Goal: Information Seeking & Learning: Learn about a topic

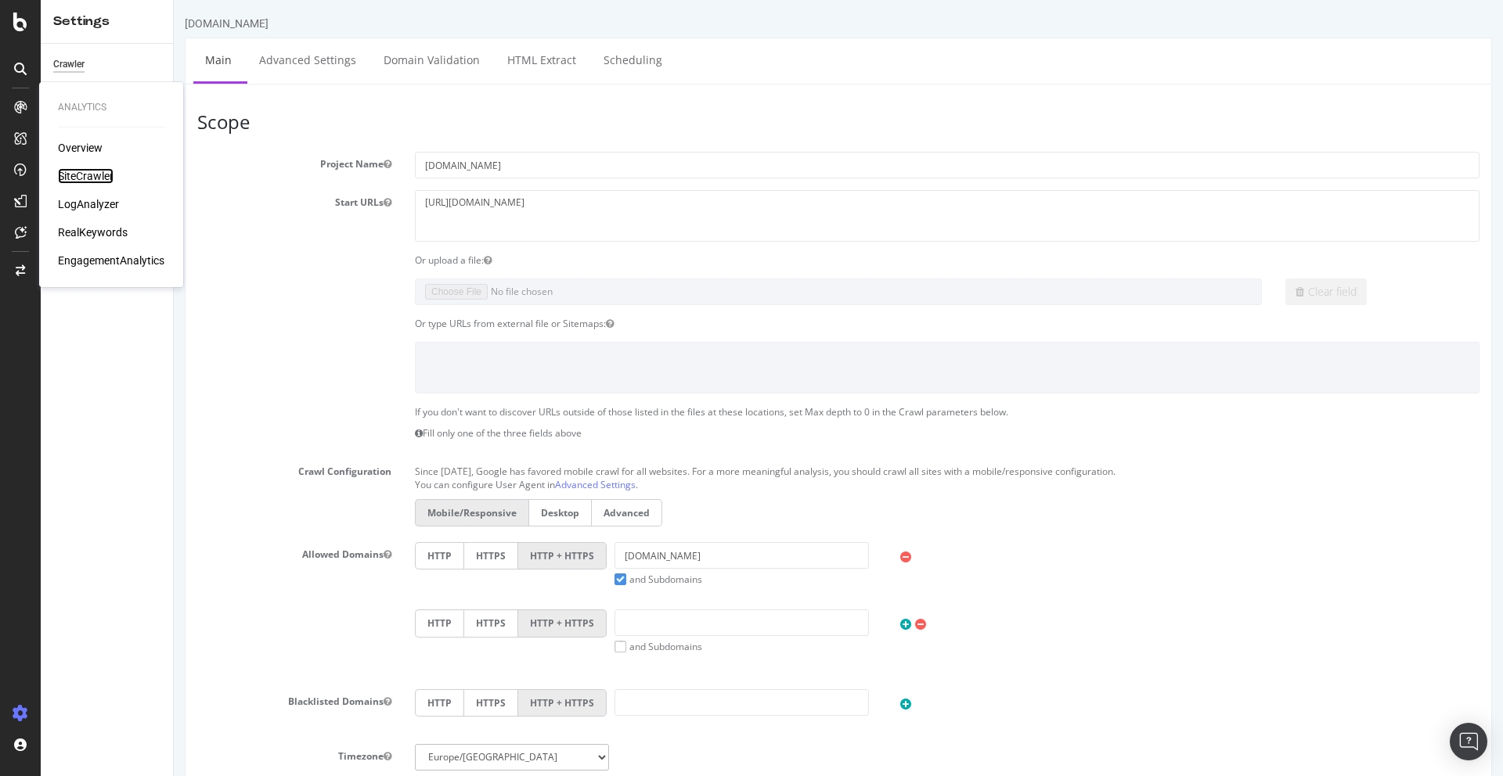
click at [77, 177] on div "SiteCrawler" at bounding box center [86, 176] width 56 height 16
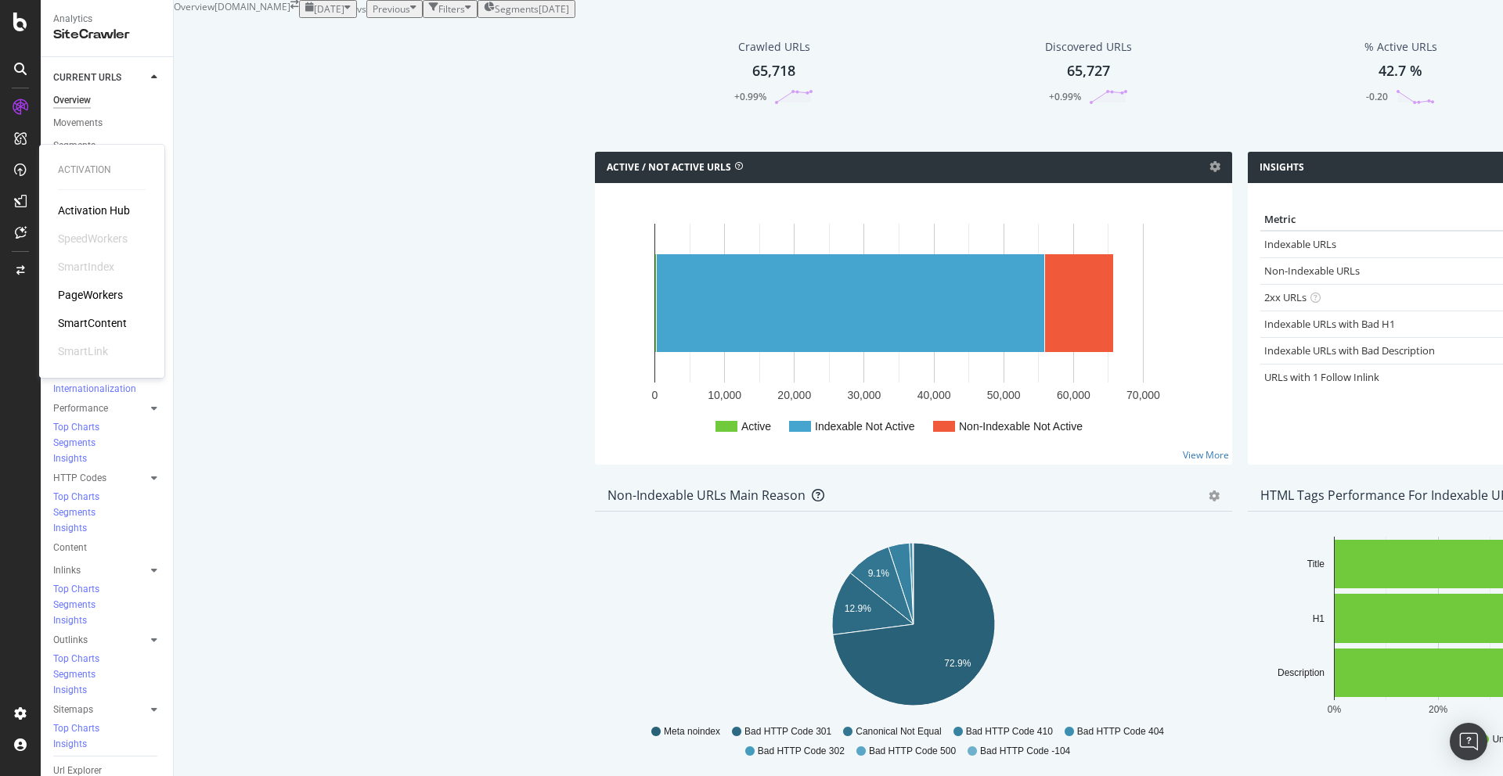
click at [94, 292] on div "PageWorkers" at bounding box center [90, 295] width 65 height 16
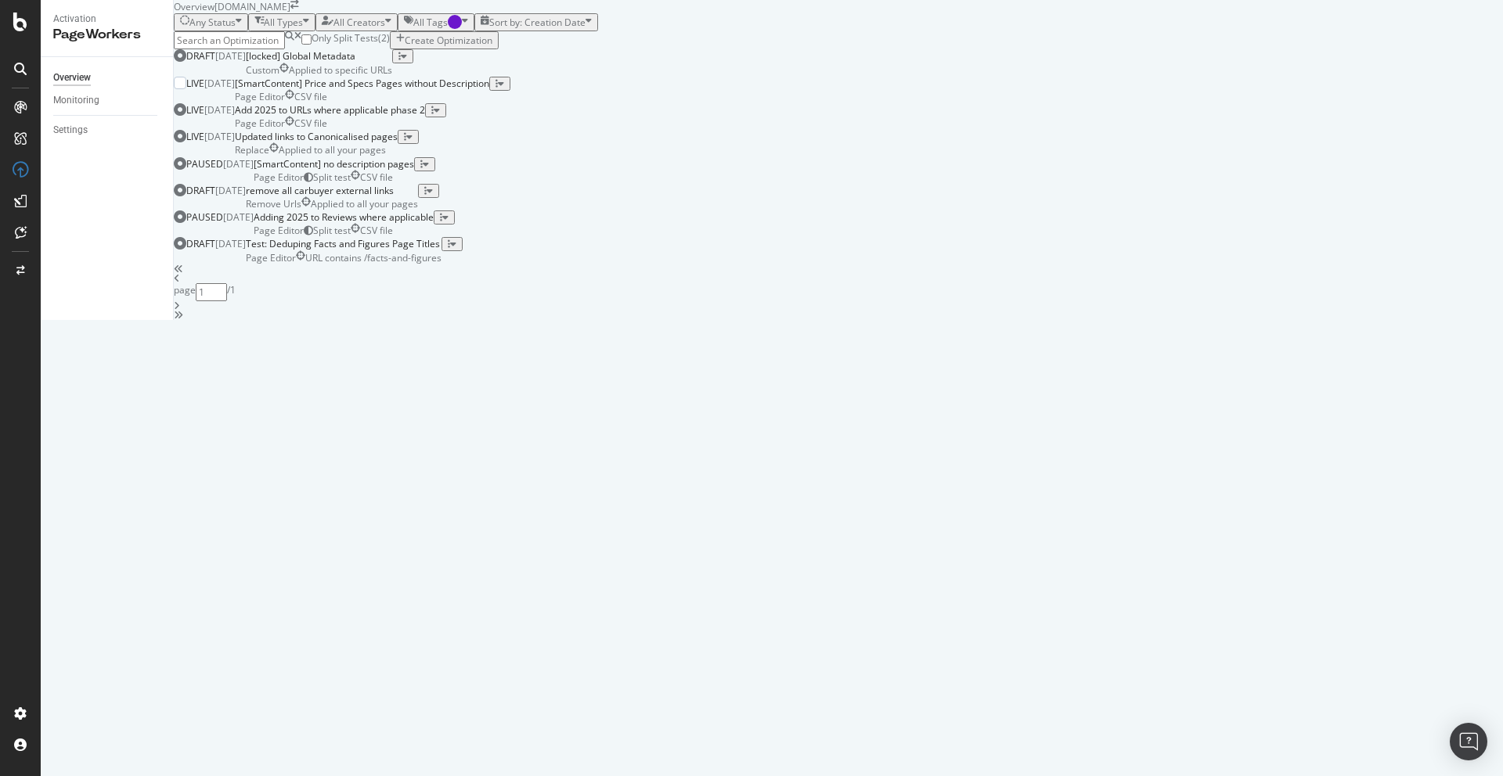
click at [489, 103] on div "Page Editor CSV file" at bounding box center [362, 96] width 254 height 13
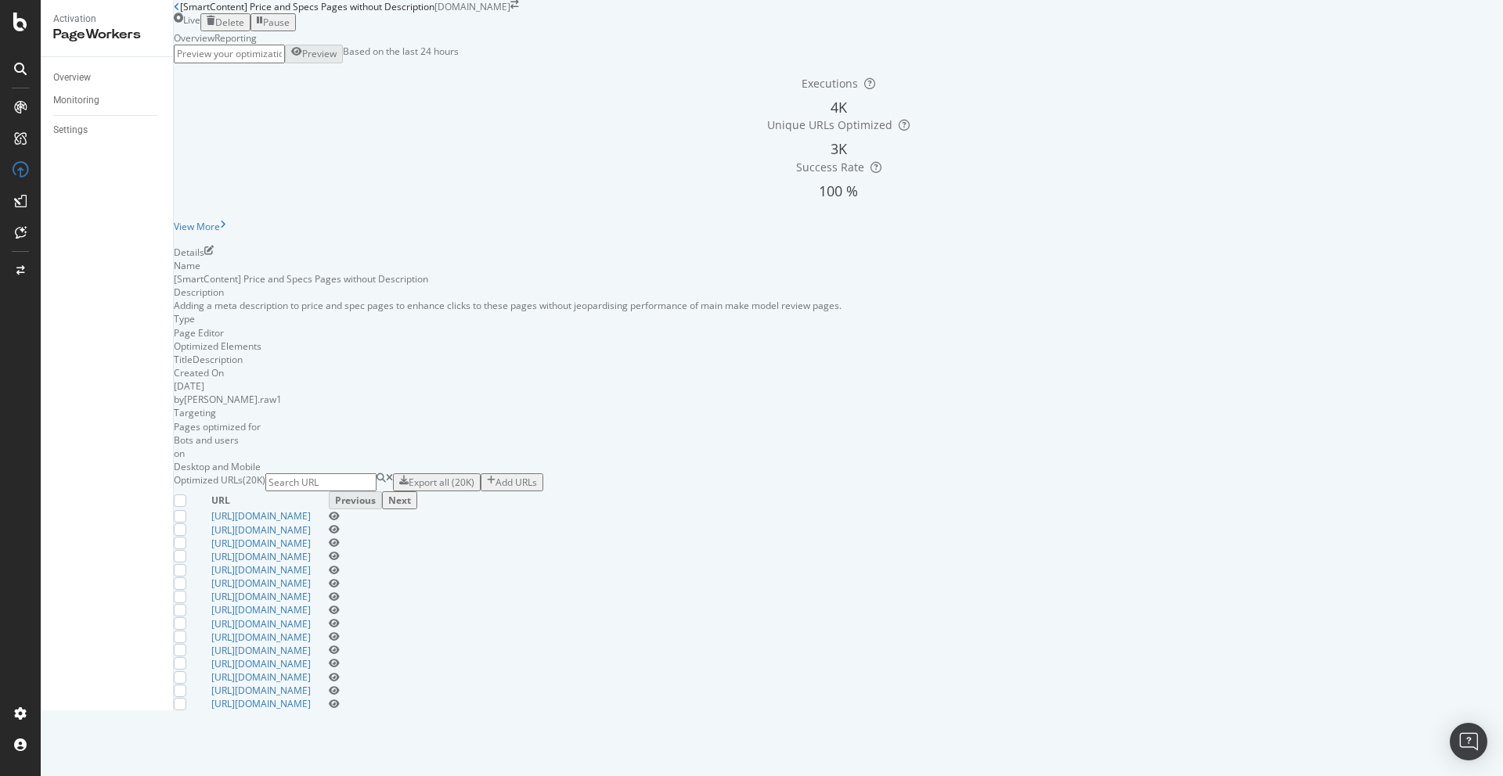
click at [257, 45] on div "Reporting" at bounding box center [235, 37] width 42 height 13
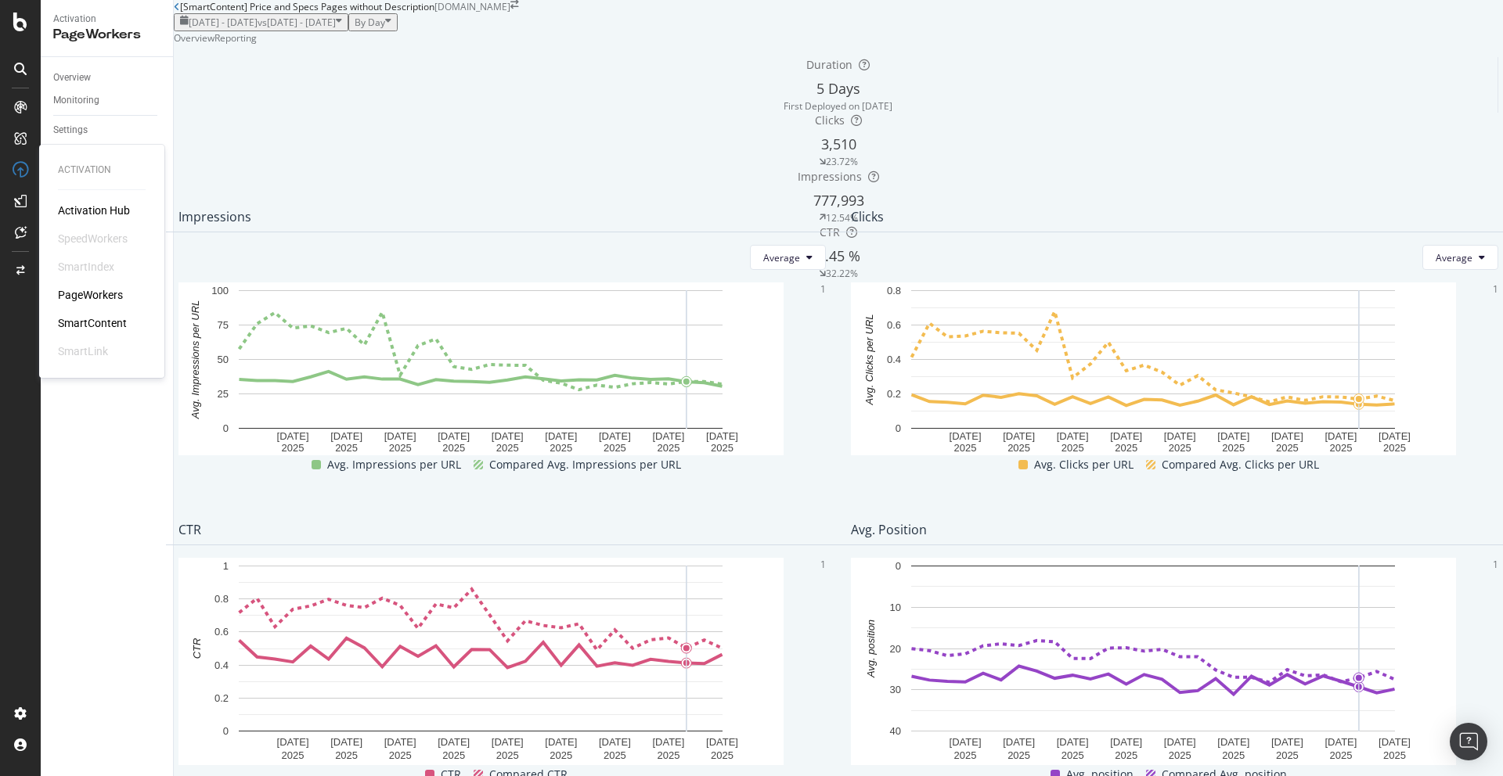
click at [90, 292] on div "PageWorkers" at bounding box center [90, 295] width 65 height 16
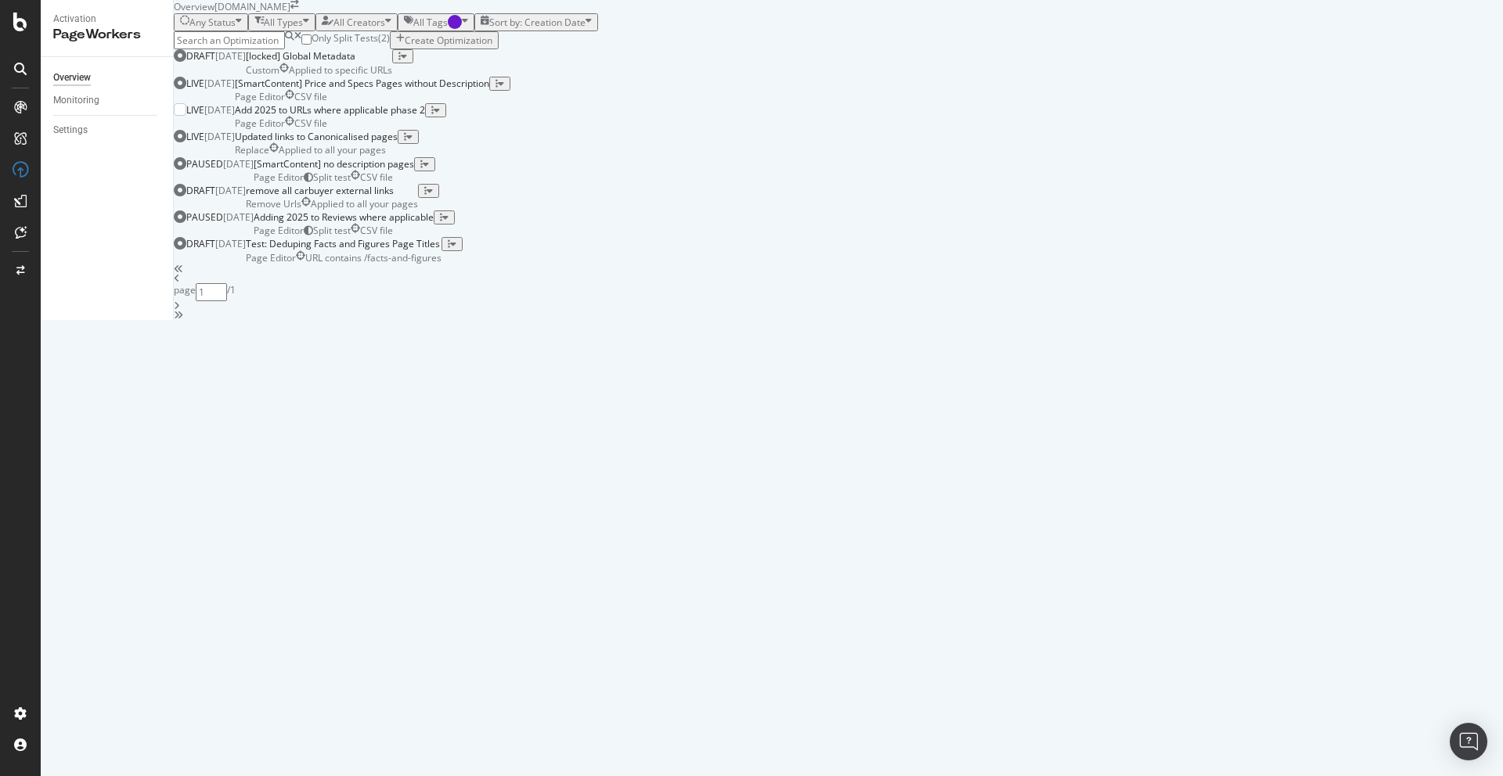
click at [425, 130] on div "Page Editor CSV file" at bounding box center [330, 123] width 190 height 13
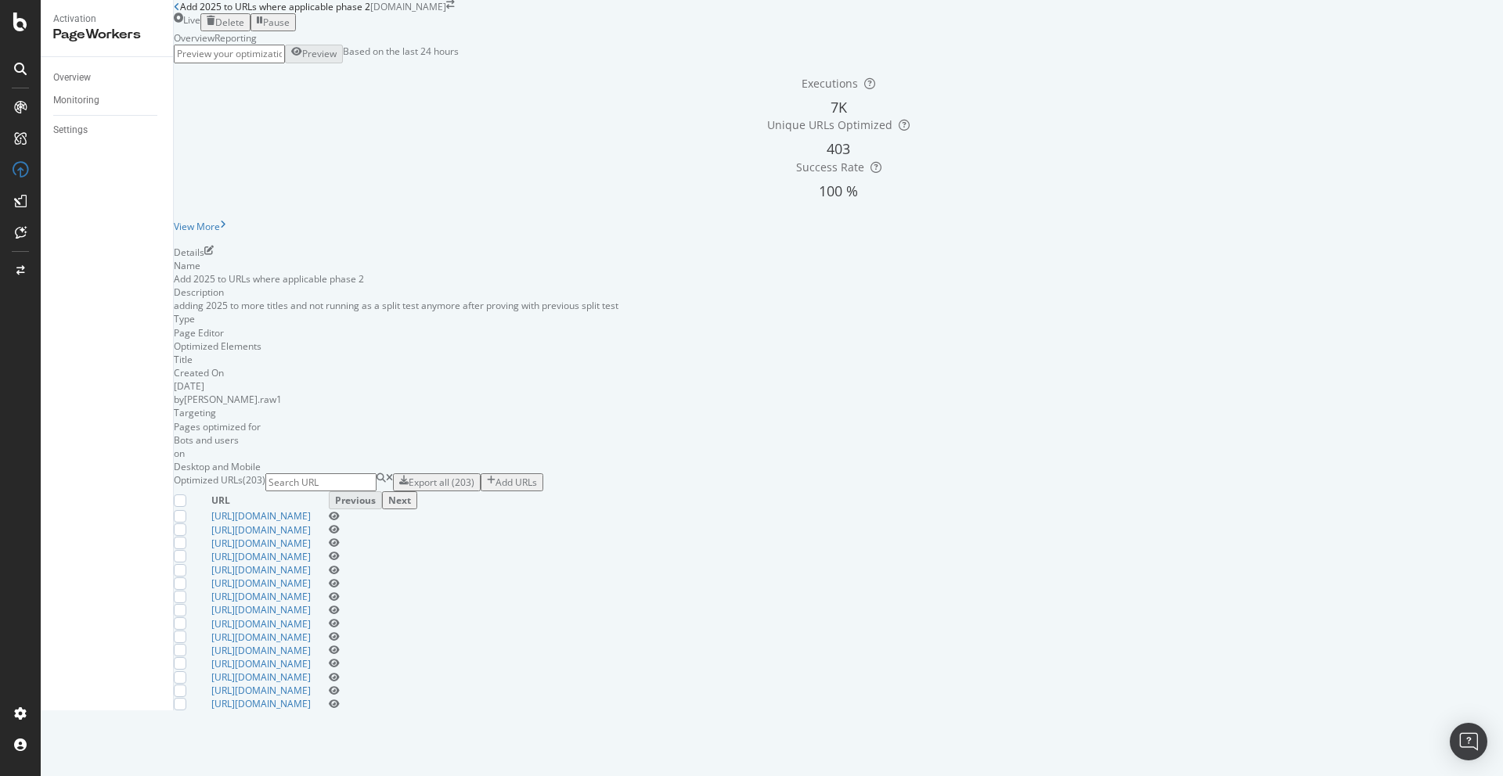
click at [257, 45] on div "Reporting" at bounding box center [235, 37] width 42 height 13
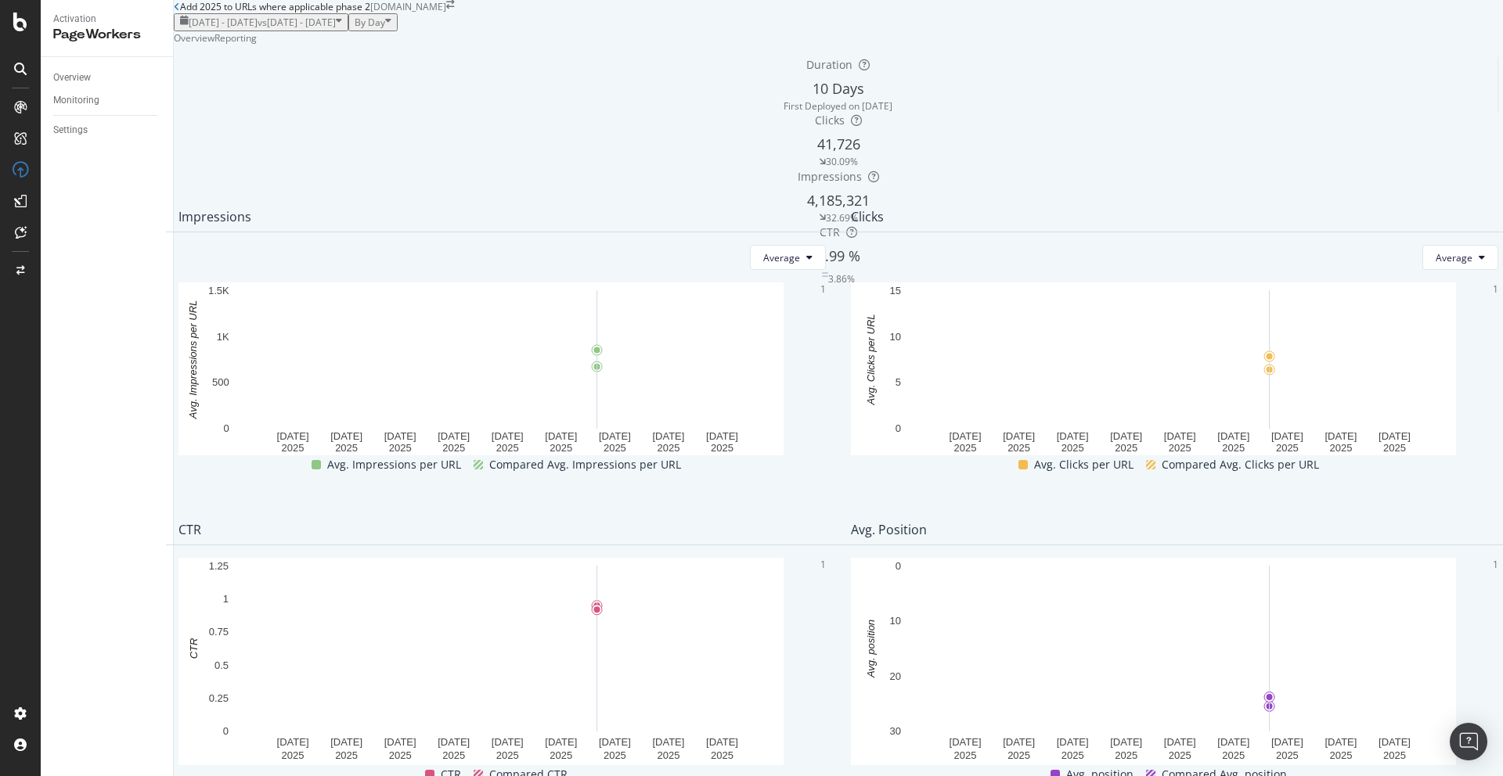
scroll to position [80, 0]
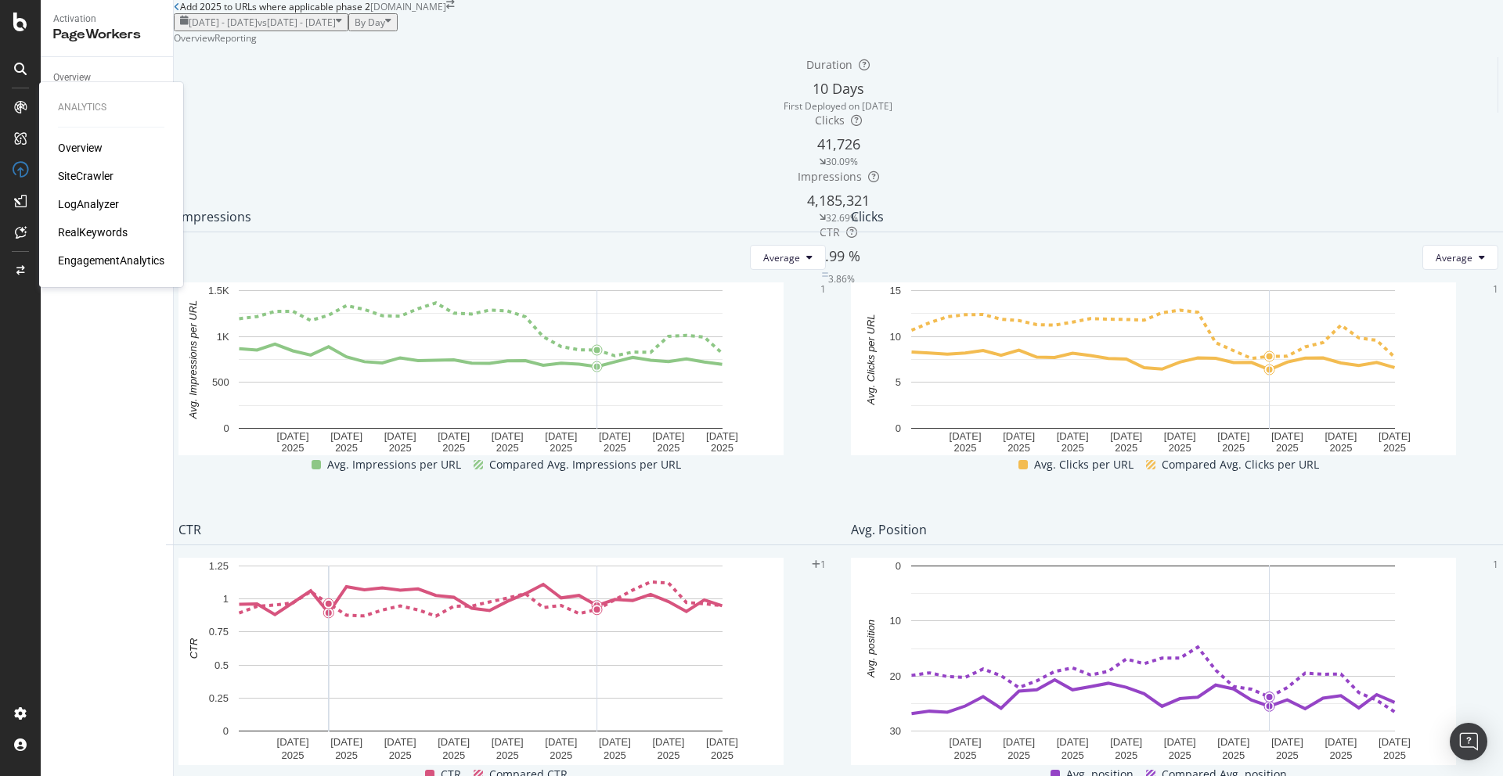
click at [102, 178] on div "SiteCrawler" at bounding box center [86, 176] width 56 height 16
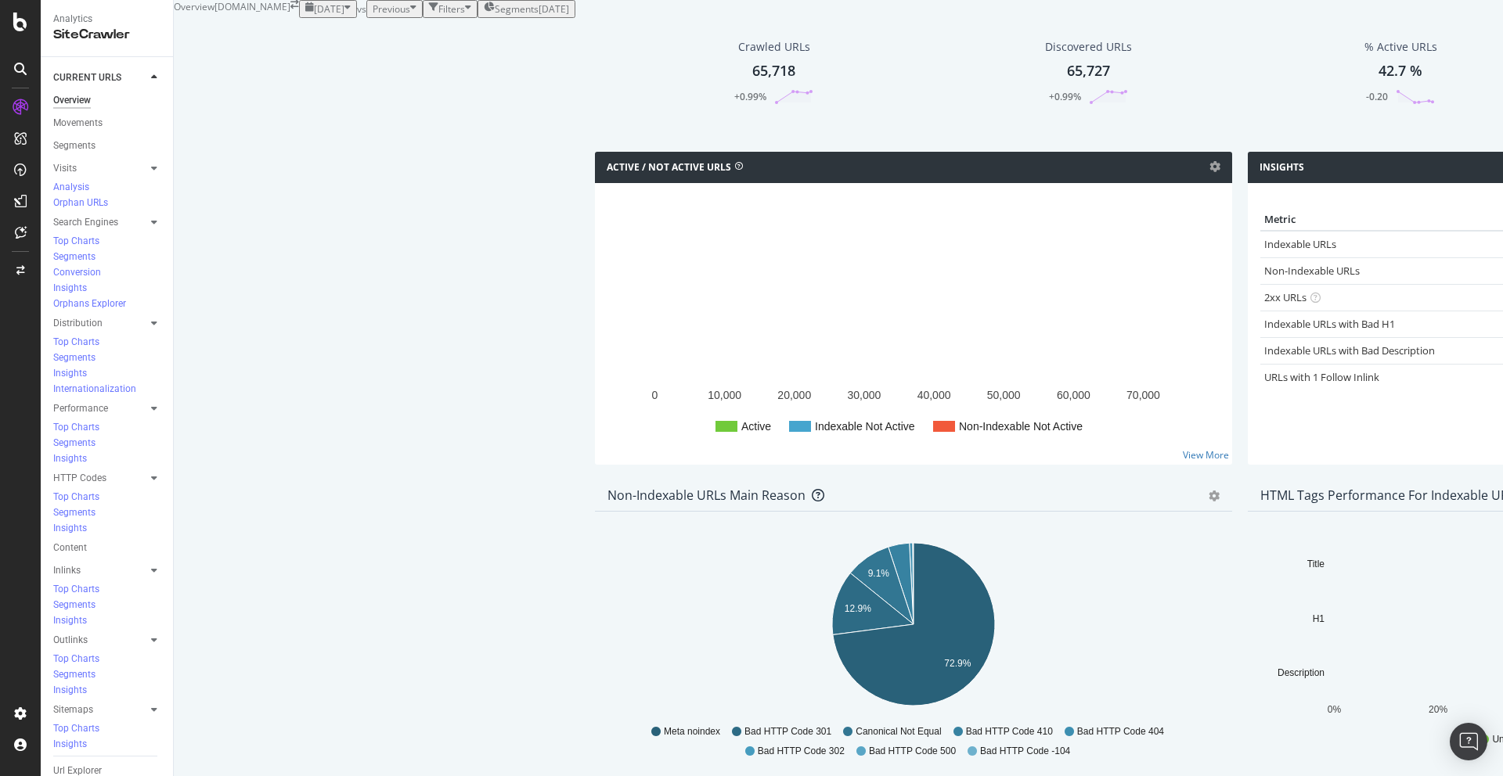
scroll to position [248, 0]
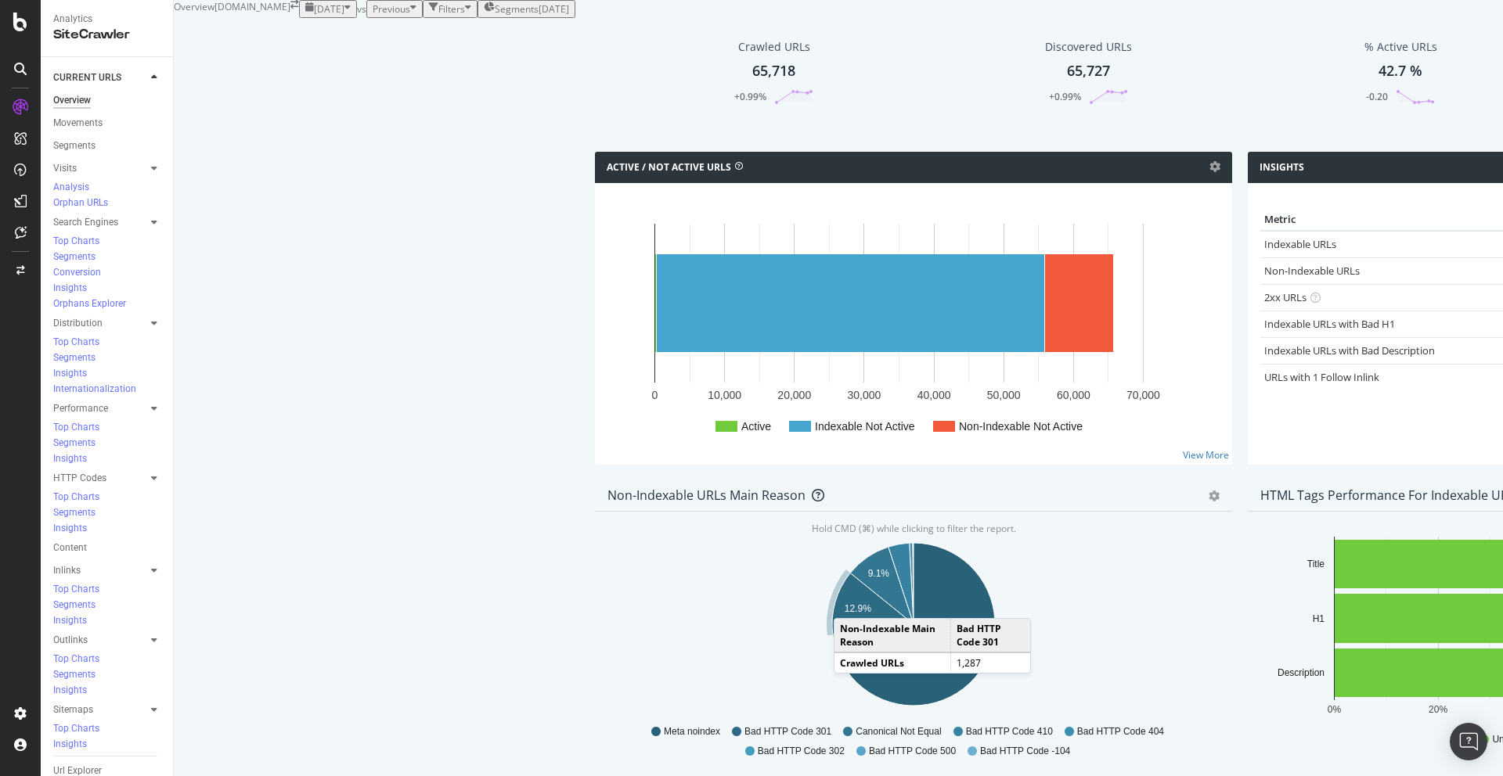
click at [832, 573] on icon "A chart." at bounding box center [872, 604] width 81 height 62
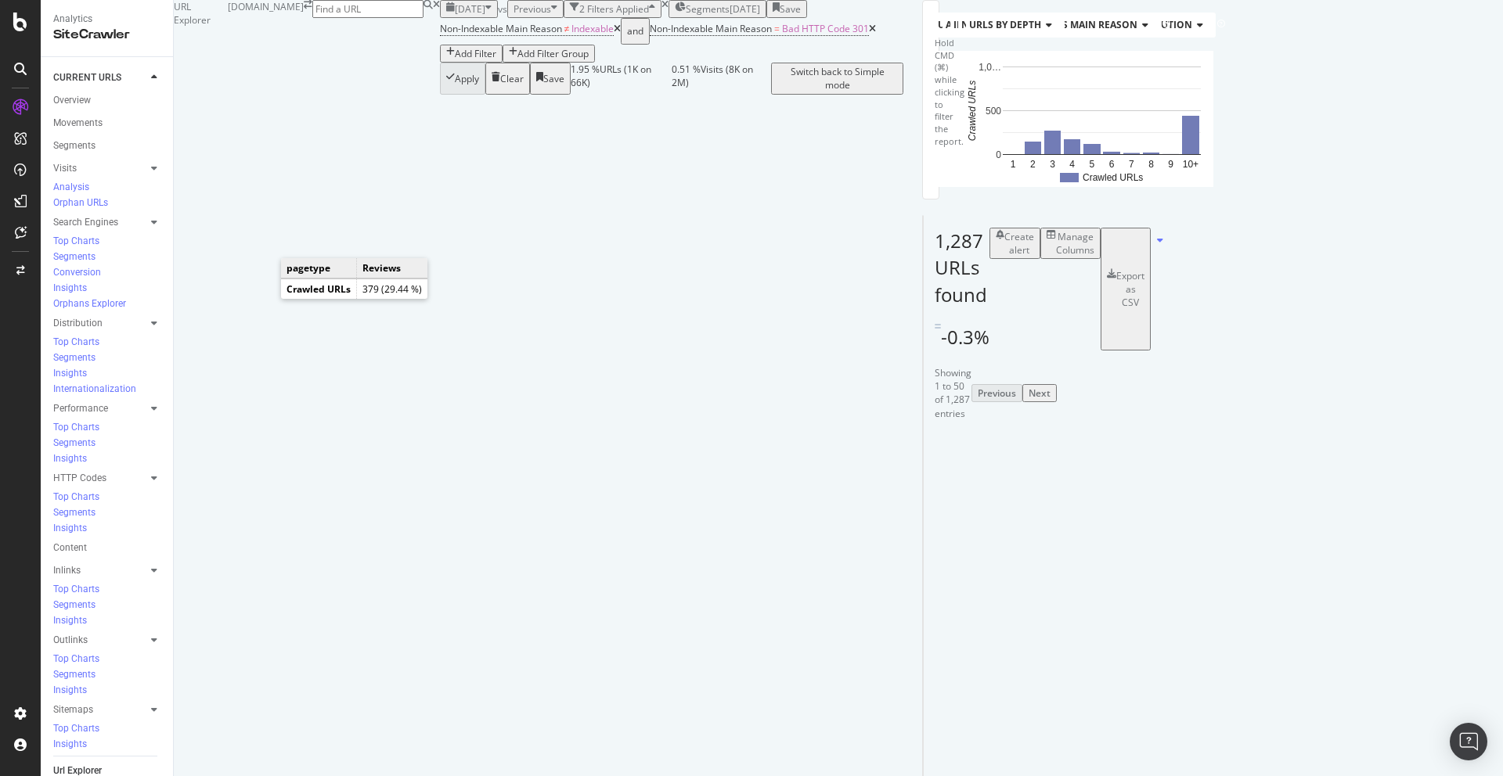
drag, startPoint x: 268, startPoint y: 301, endPoint x: 261, endPoint y: 292, distance: 11.7
click at [962, 148] on icon "A chart." at bounding box center [989, 107] width 54 height 81
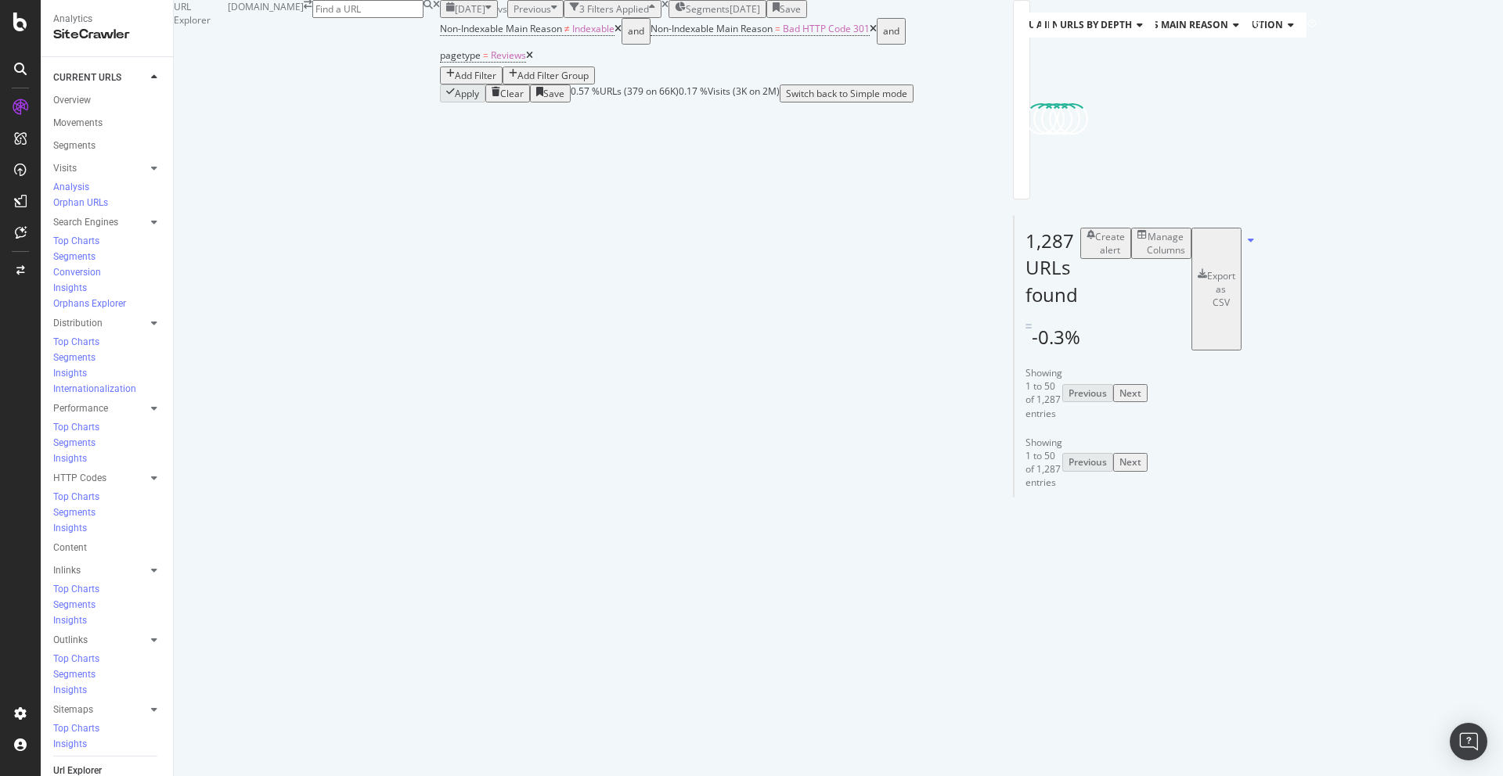
click at [1185, 257] on div "Manage Columns" at bounding box center [1166, 243] width 38 height 27
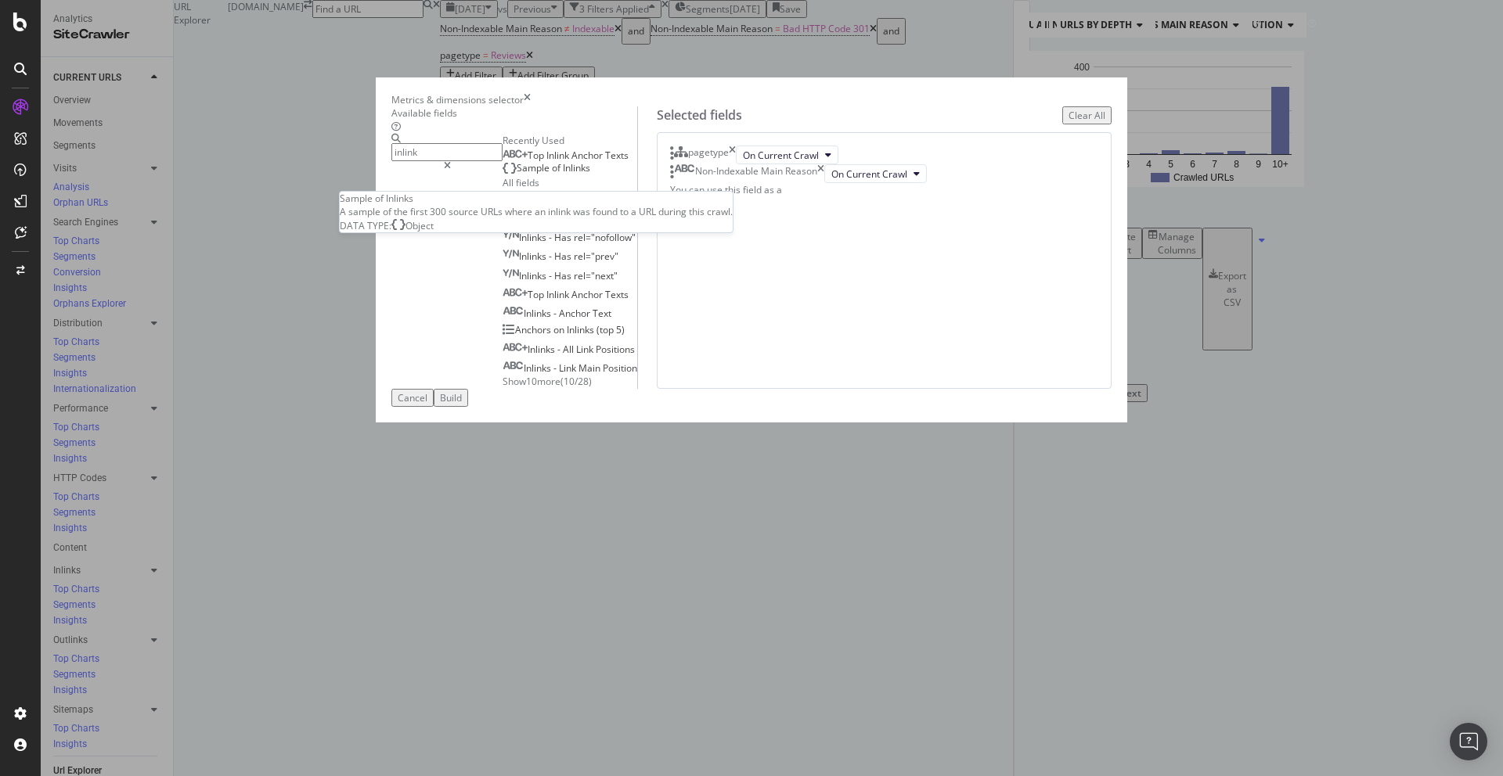
type input "inlink"
click at [547, 175] on div "Sample of Inlinks" at bounding box center [546, 168] width 88 height 13
click at [502, 388] on span "Show 10 more" at bounding box center [531, 381] width 58 height 13
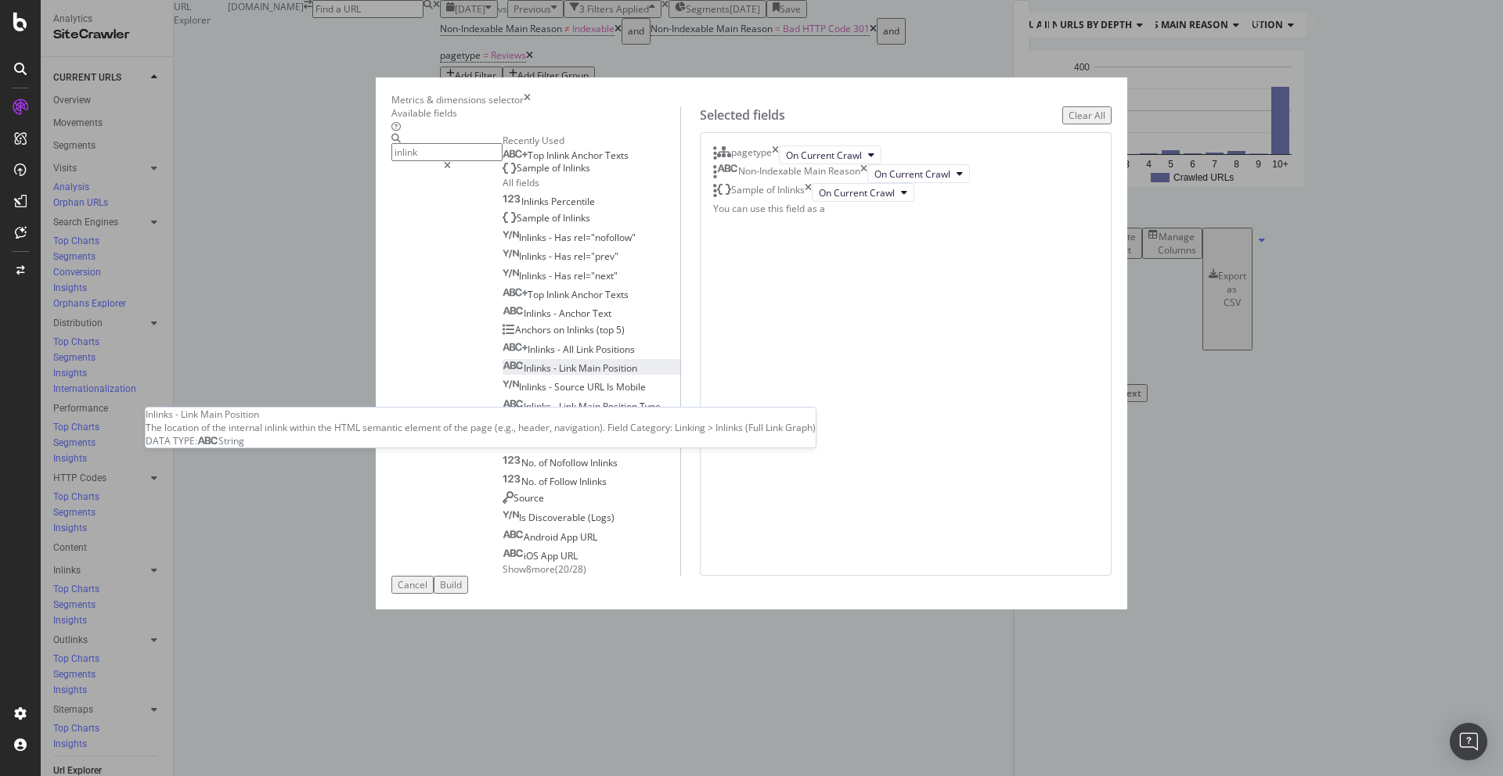
scroll to position [27, 0]
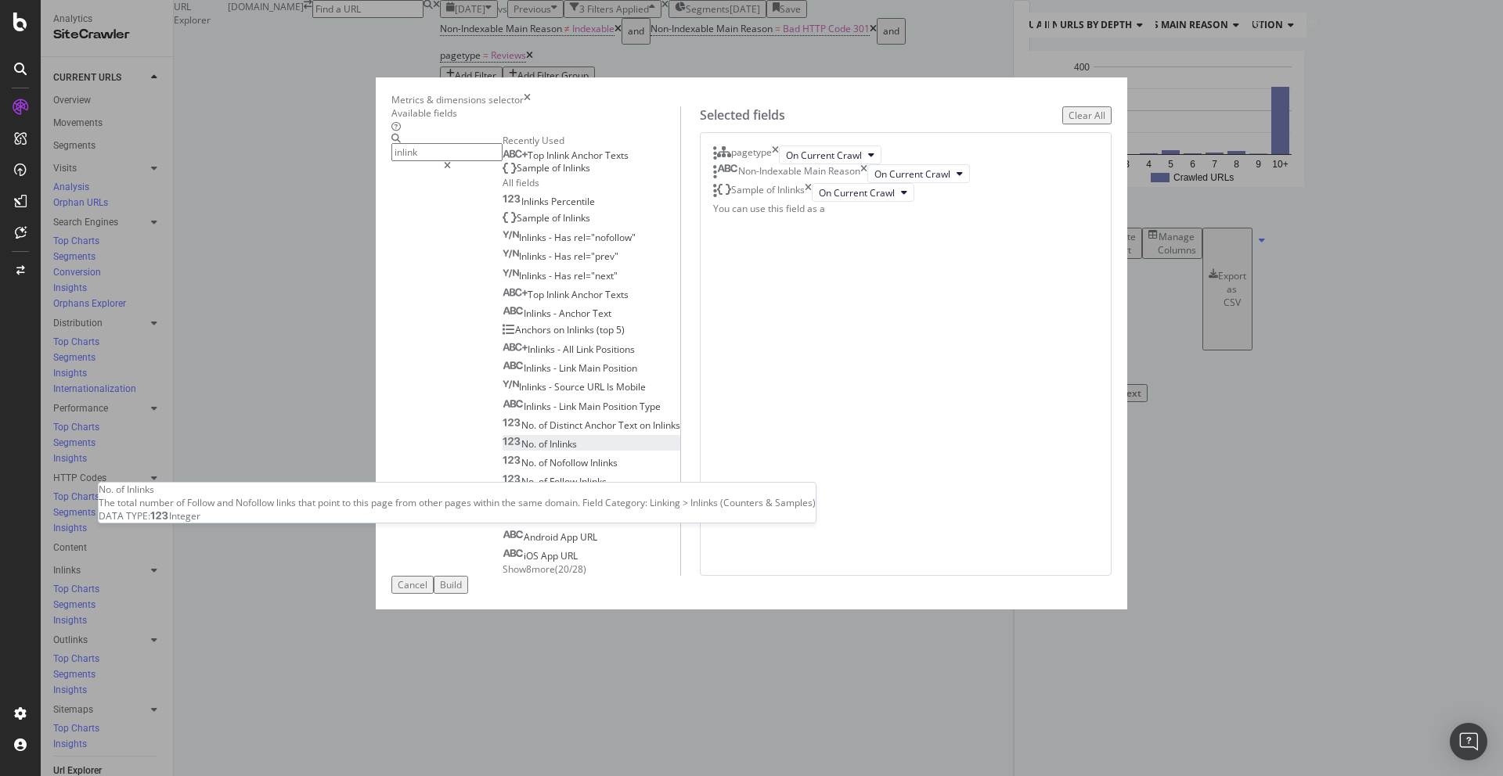
click at [542, 451] on div "No. of Inlinks" at bounding box center [539, 444] width 74 height 13
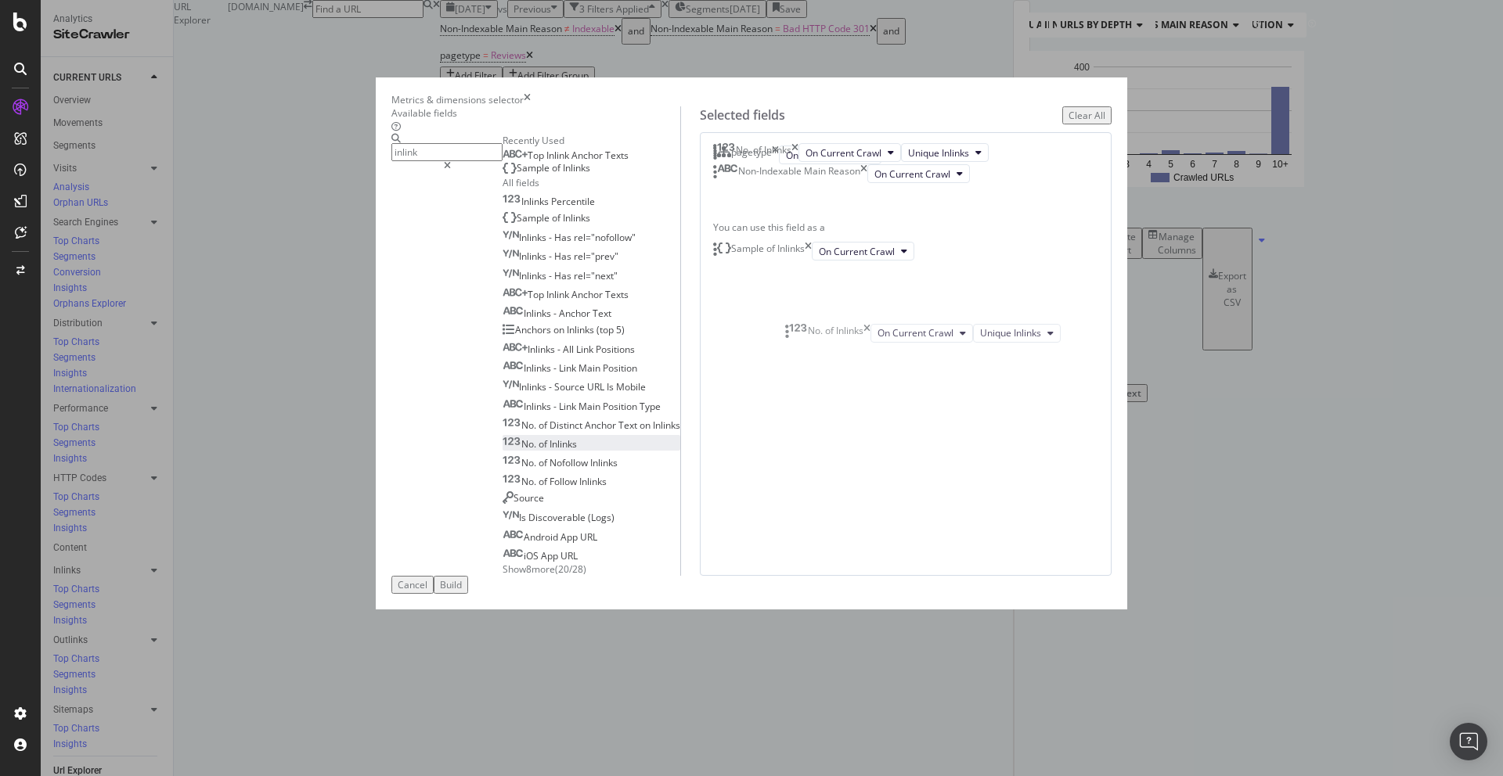
drag, startPoint x: 894, startPoint y: 382, endPoint x: 895, endPoint y: 325, distance: 57.1
click at [895, 325] on body "Analytics SiteCrawler CURRENT URLS Overview Movements Segments Visits Analysis …" at bounding box center [751, 388] width 1503 height 776
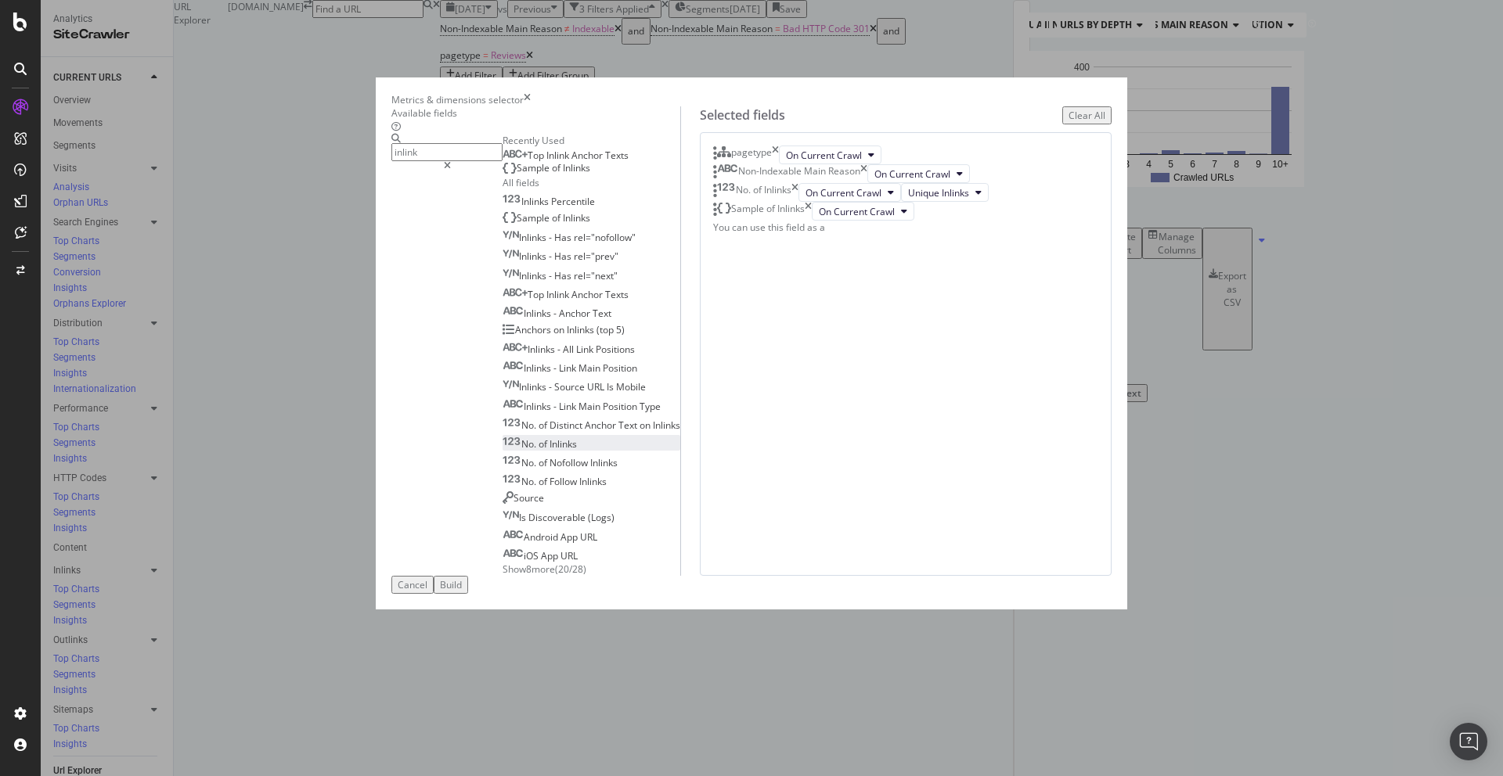
click at [867, 183] on div "Non-Indexable Main Reason" at bounding box center [790, 173] width 154 height 19
click at [779, 164] on div "pagetype" at bounding box center [746, 155] width 66 height 19
click at [779, 164] on icon "times" at bounding box center [775, 155] width 7 height 19
click at [867, 164] on icon "times" at bounding box center [863, 155] width 7 height 19
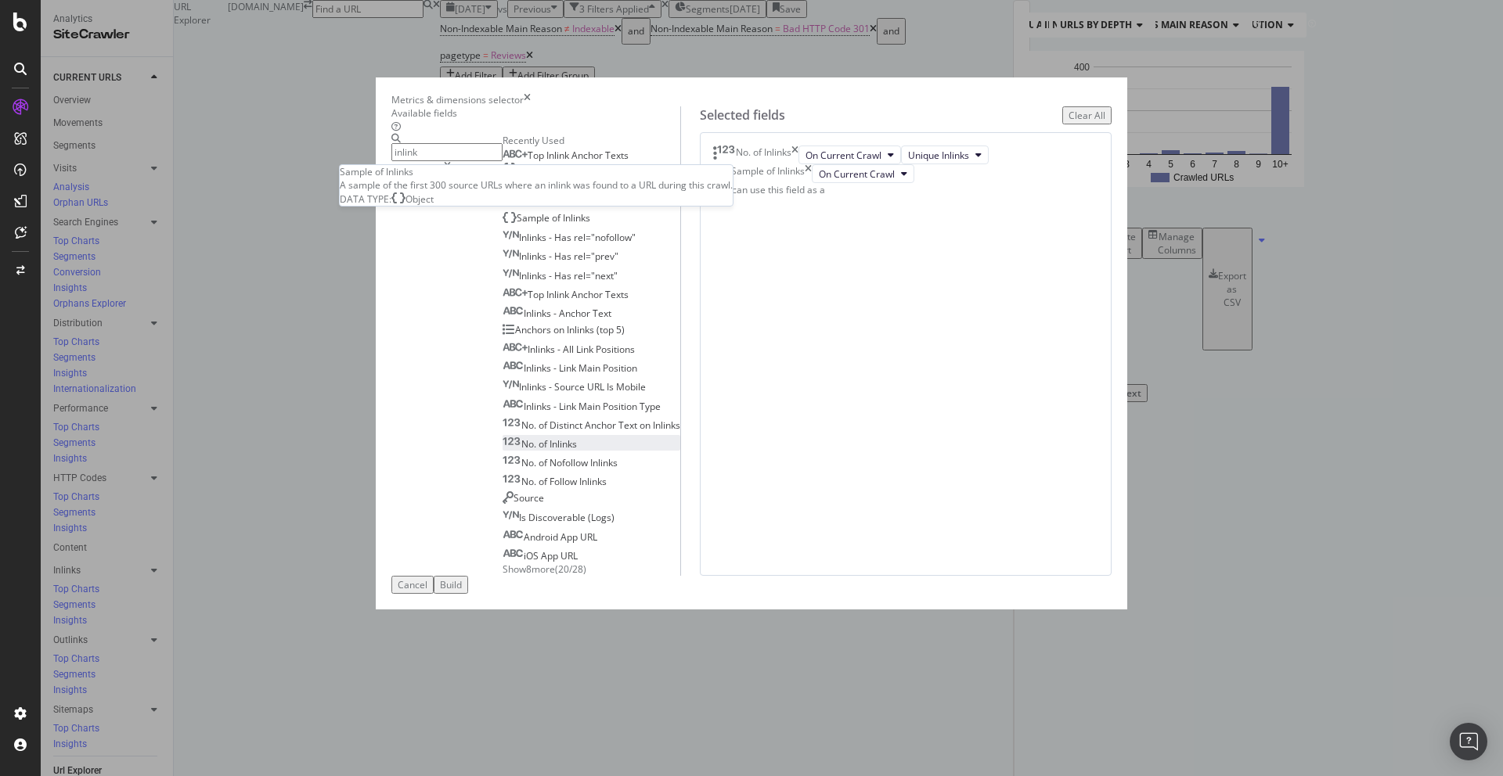
click at [571, 162] on span "Anchor" at bounding box center [588, 155] width 34 height 13
click at [462, 592] on div "Build" at bounding box center [451, 584] width 22 height 13
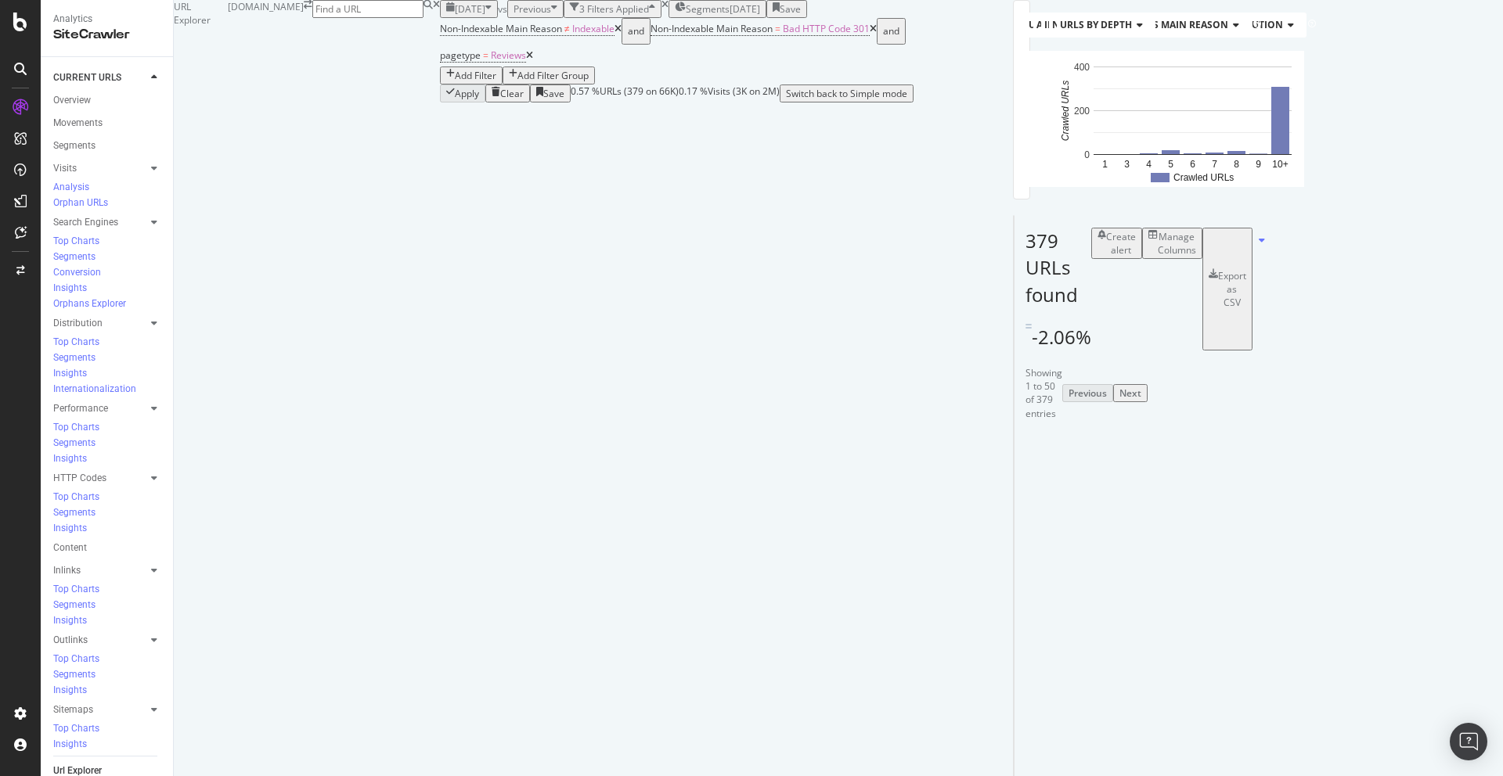
scroll to position [162, 0]
click at [1196, 257] on div "Manage Columns" at bounding box center [1177, 243] width 38 height 27
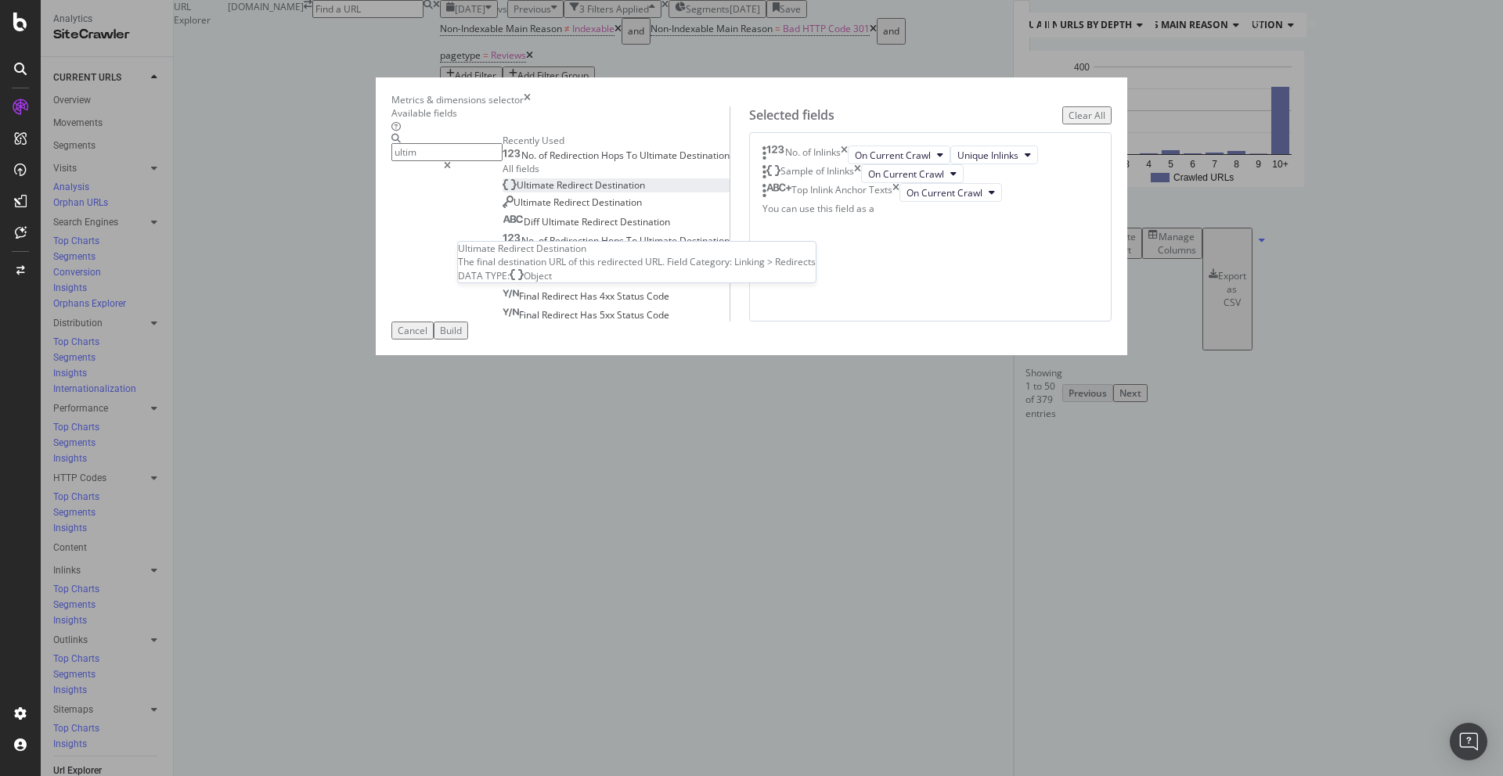
type input "ultim"
click at [556, 192] on span "Redirect" at bounding box center [575, 184] width 38 height 13
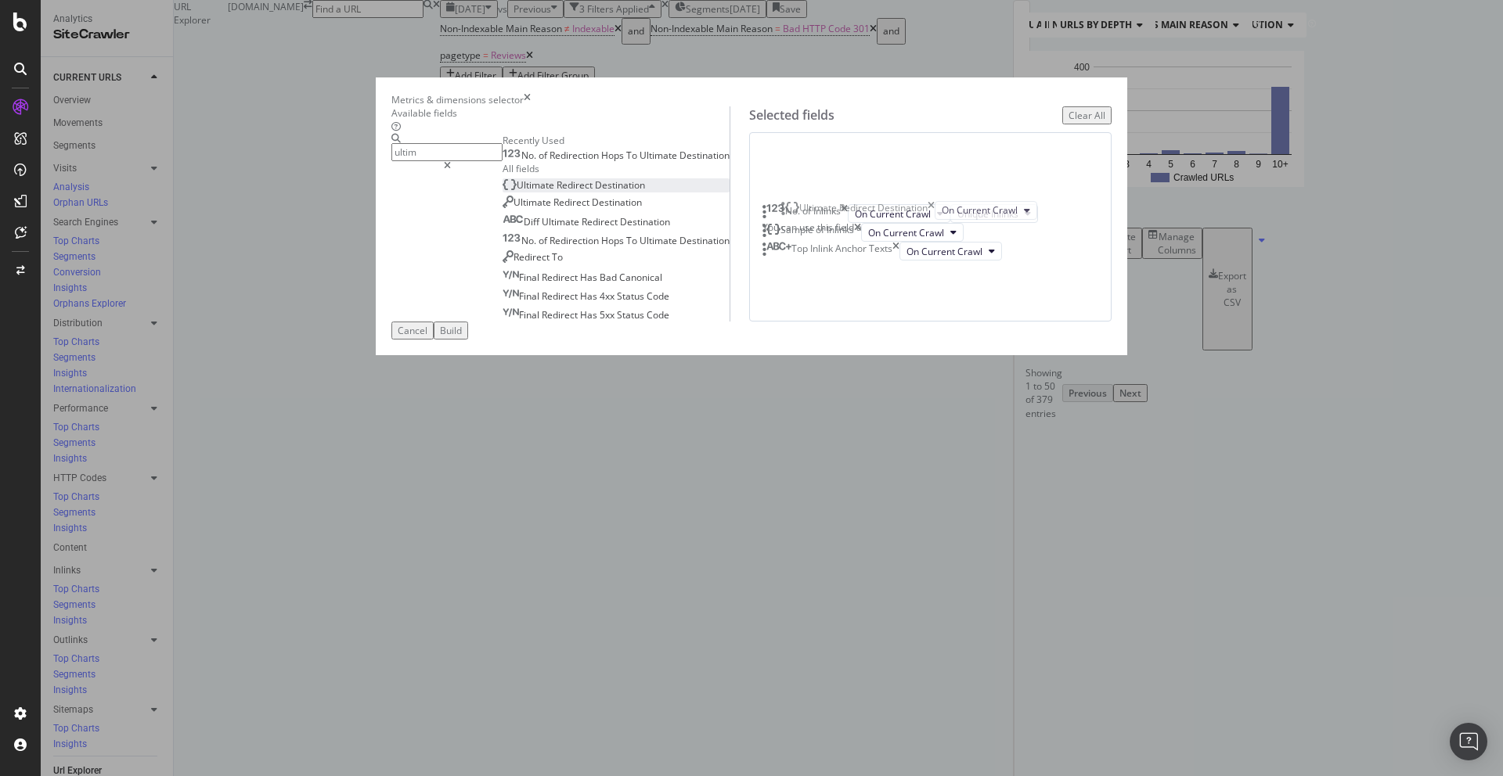
drag, startPoint x: 796, startPoint y: 392, endPoint x: 793, endPoint y: 219, distance: 173.0
click at [793, 219] on body "Analytics SiteCrawler CURRENT URLS Overview Movements Segments Visits Analysis …" at bounding box center [751, 388] width 1503 height 776
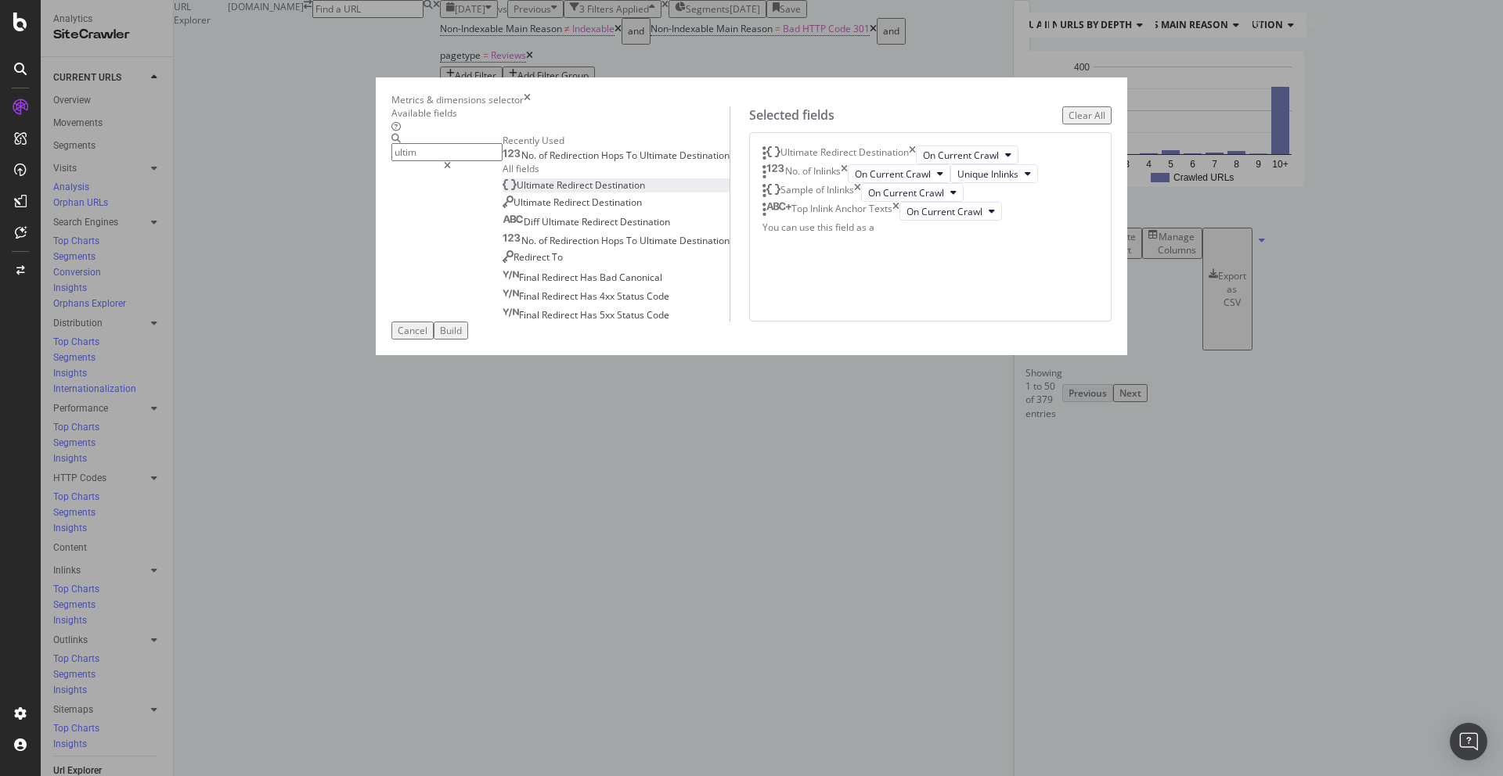
click at [462, 337] on div "Build" at bounding box center [451, 330] width 22 height 13
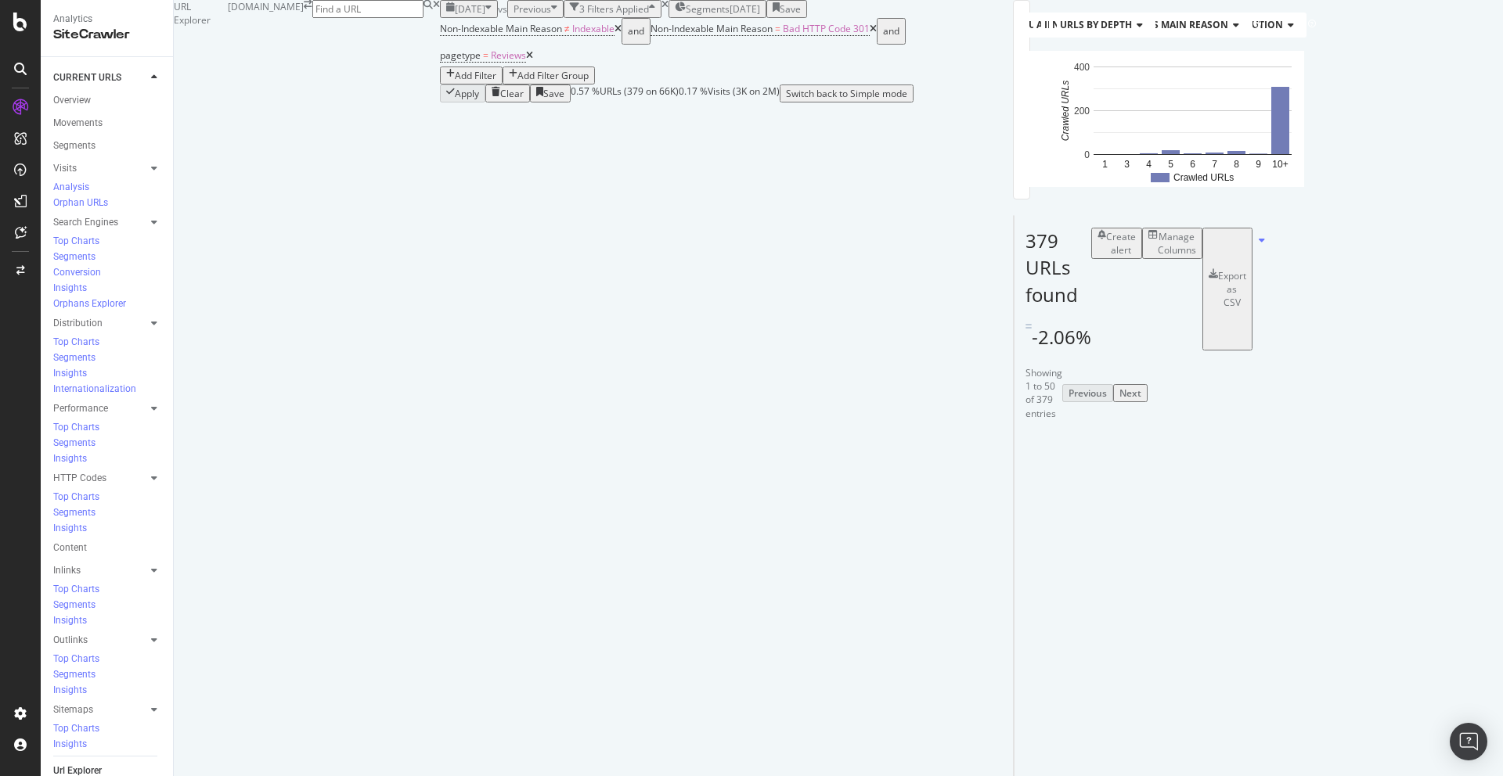
scroll to position [245, 0]
click at [1064, 496] on icon at bounding box center [1068, 500] width 9 height 9
click at [1087, 444] on div at bounding box center [1091, 446] width 8 height 4
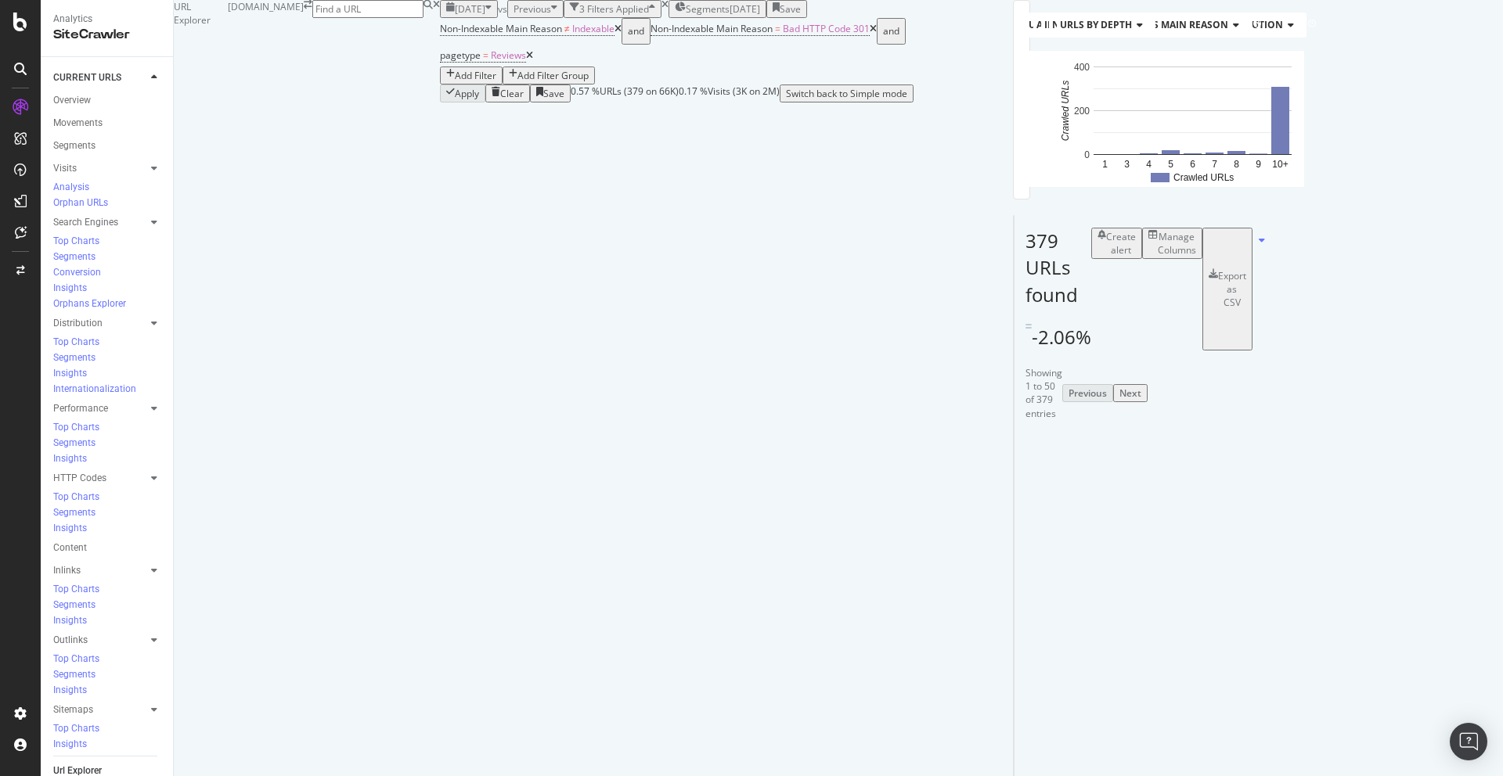
click at [496, 82] on div "Add Filter" at bounding box center [475, 75] width 41 height 13
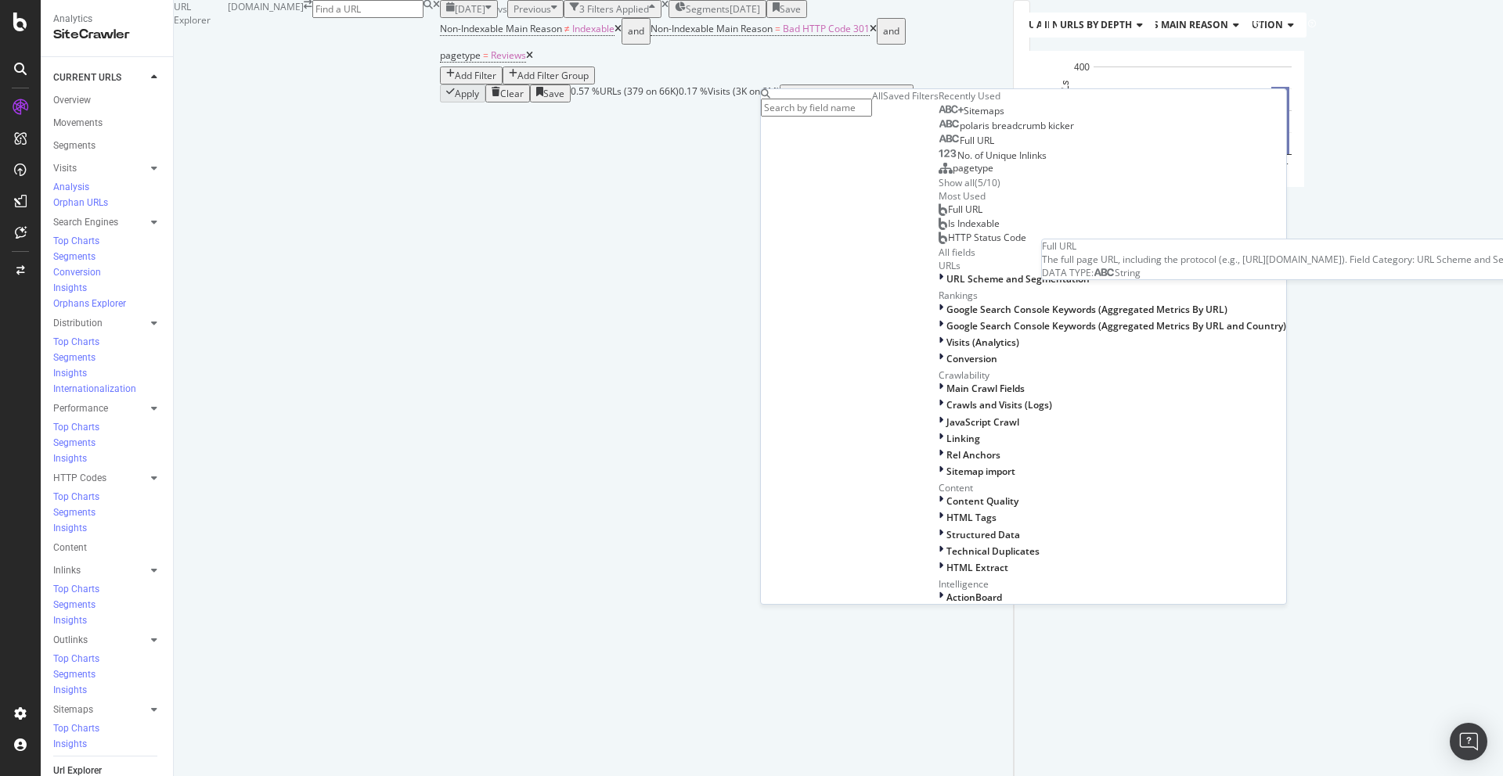
click at [960, 147] on span "Full URL" at bounding box center [977, 140] width 34 height 13
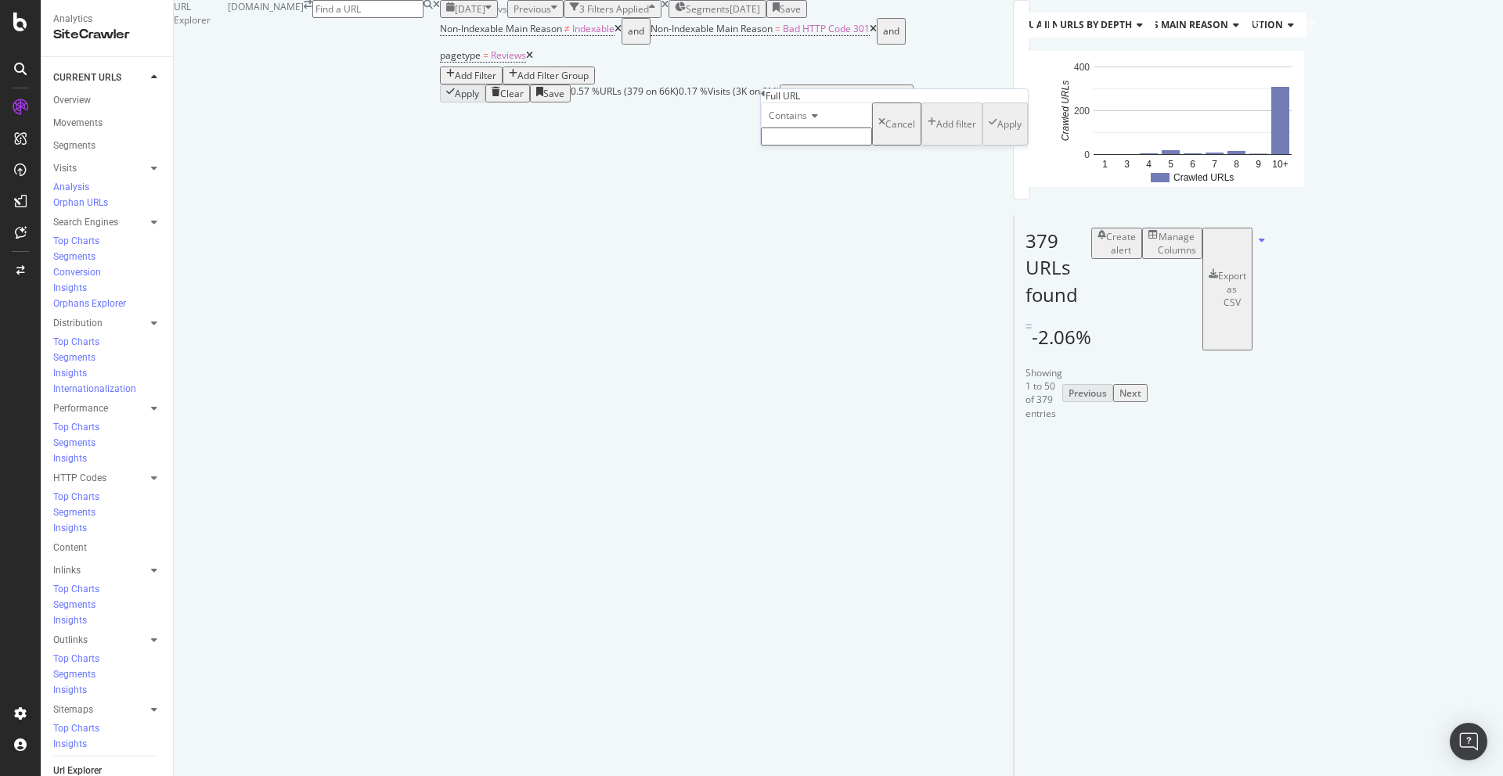
click at [801, 146] on input "text" at bounding box center [816, 137] width 111 height 18
type input "interior"
click at [997, 135] on div "Apply" at bounding box center [1009, 128] width 24 height 13
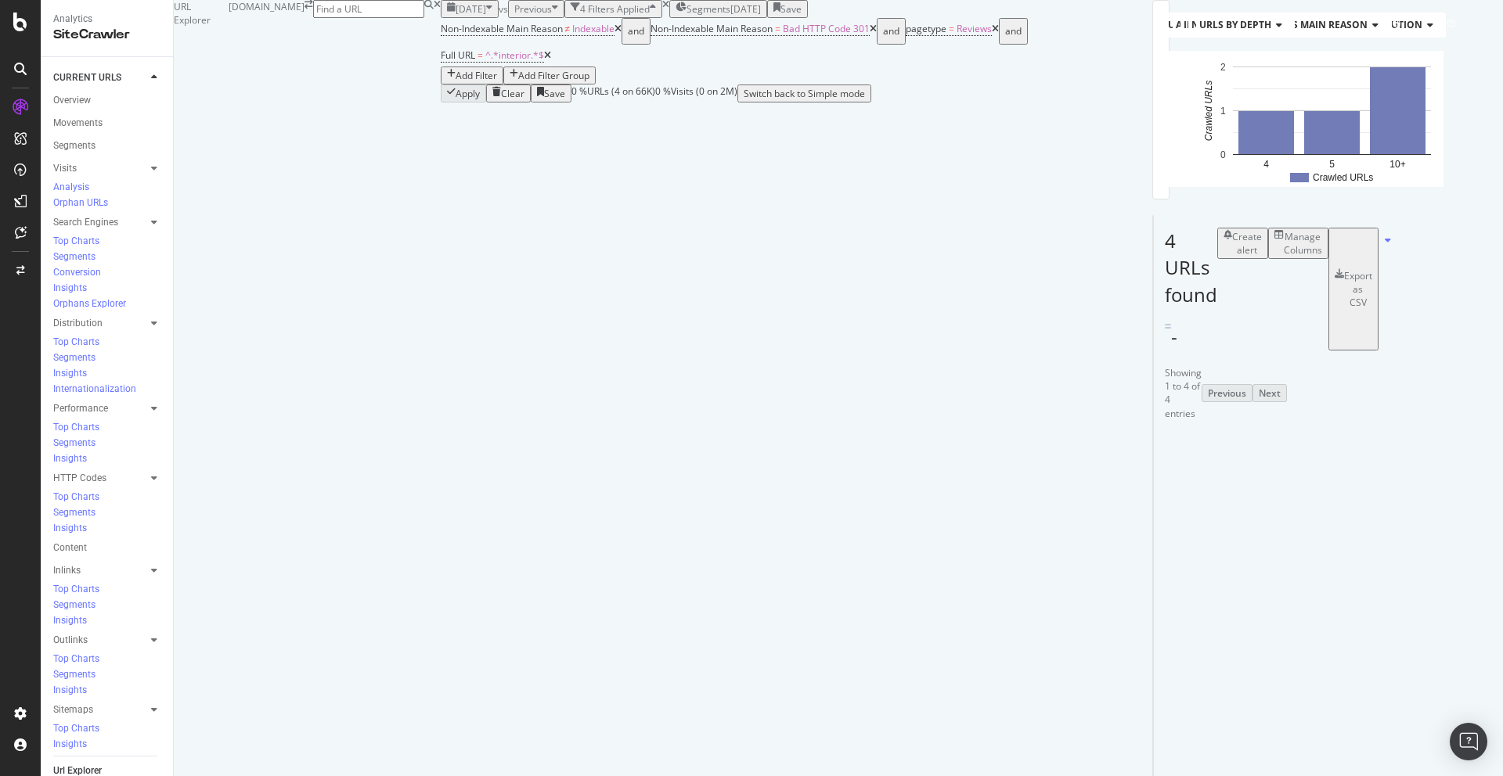
click at [1159, 495] on link "https://www.autoexpress.co.uk/audi/a6/avant/interior" at bounding box center [1208, 501] width 99 height 13
click at [551, 60] on icon at bounding box center [547, 55] width 7 height 9
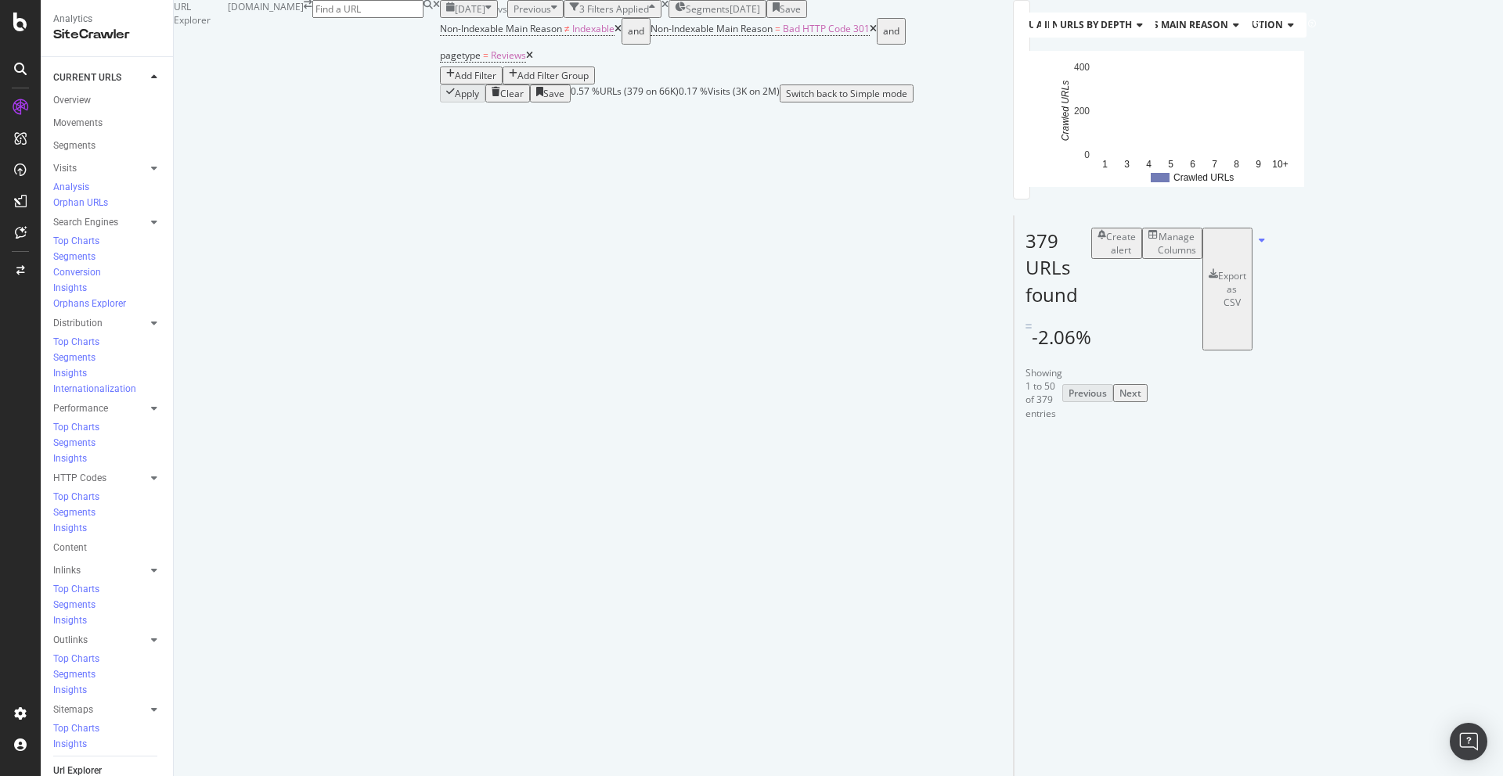
scroll to position [0, 164]
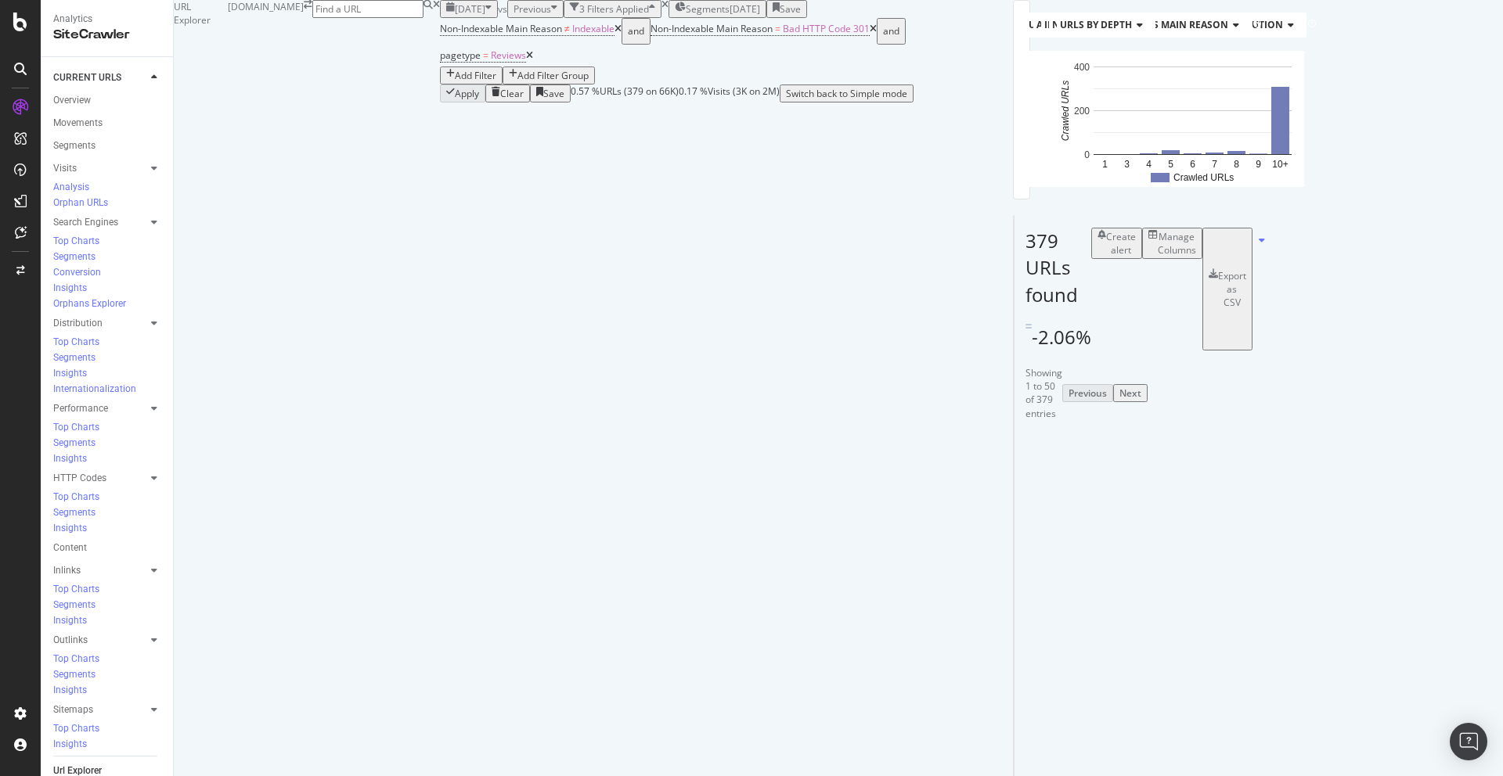
click at [496, 82] on div "Add Filter" at bounding box center [475, 75] width 41 height 13
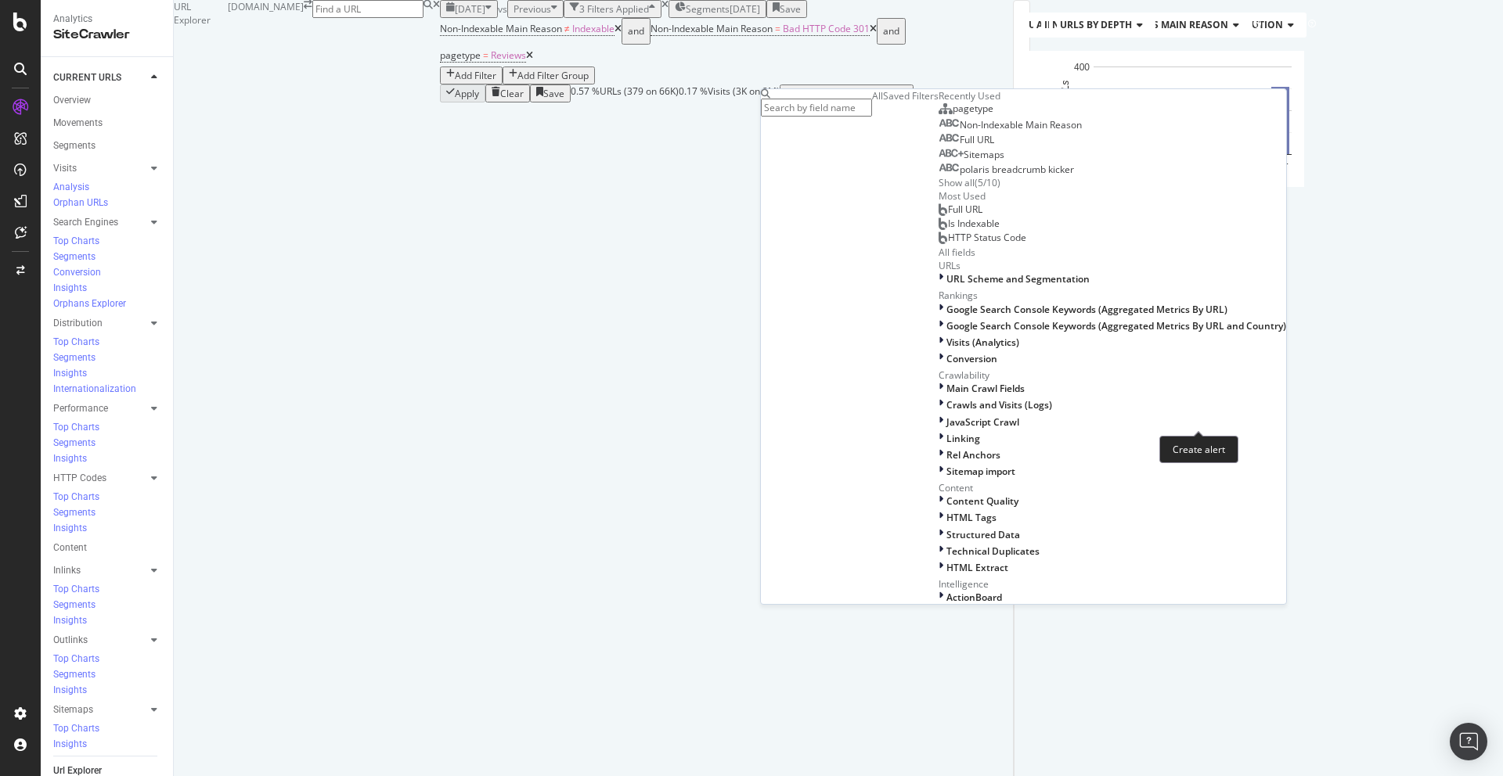
click at [1169, 441] on div "Create alert" at bounding box center [1198, 449] width 79 height 27
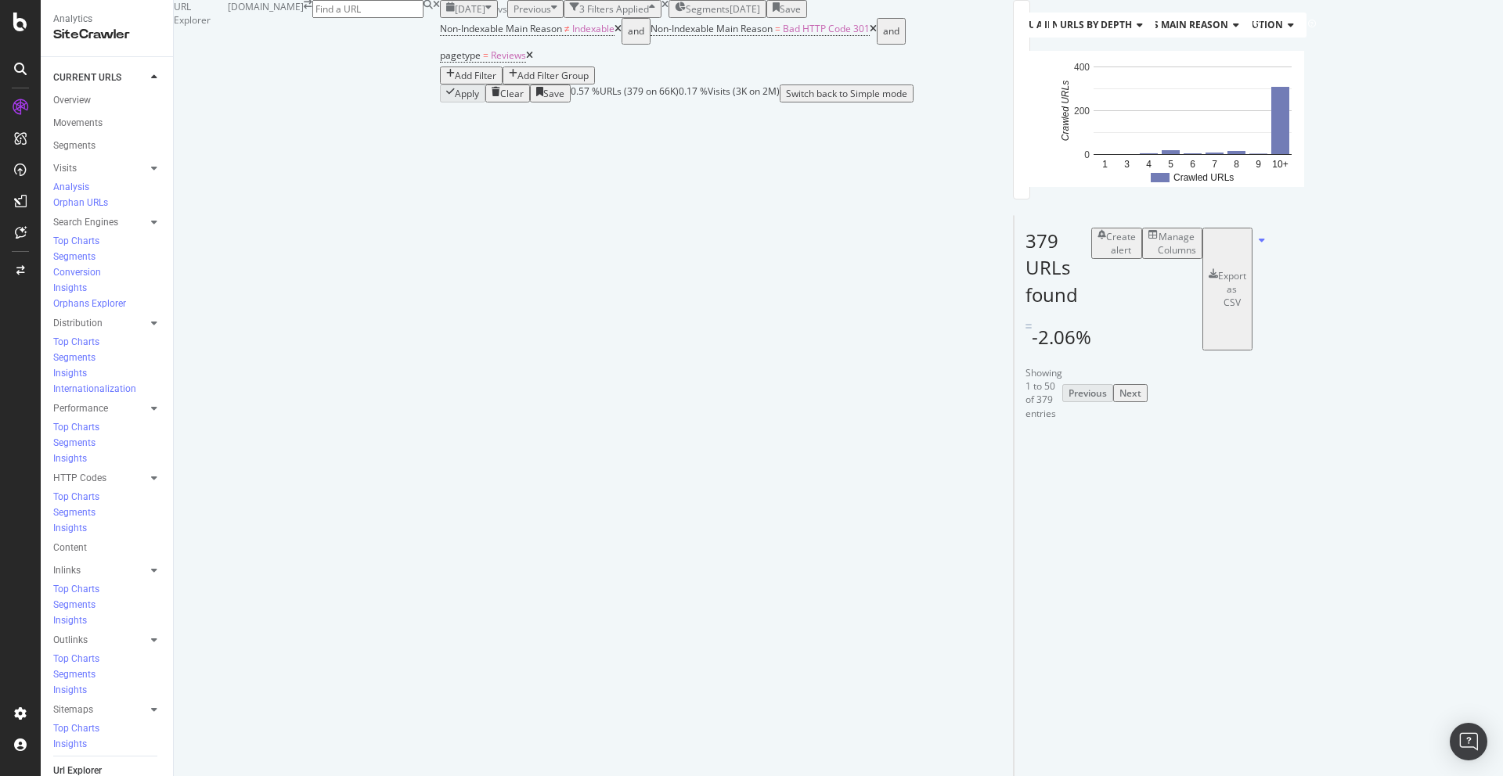
click at [1196, 257] on div "Manage Columns" at bounding box center [1177, 243] width 38 height 27
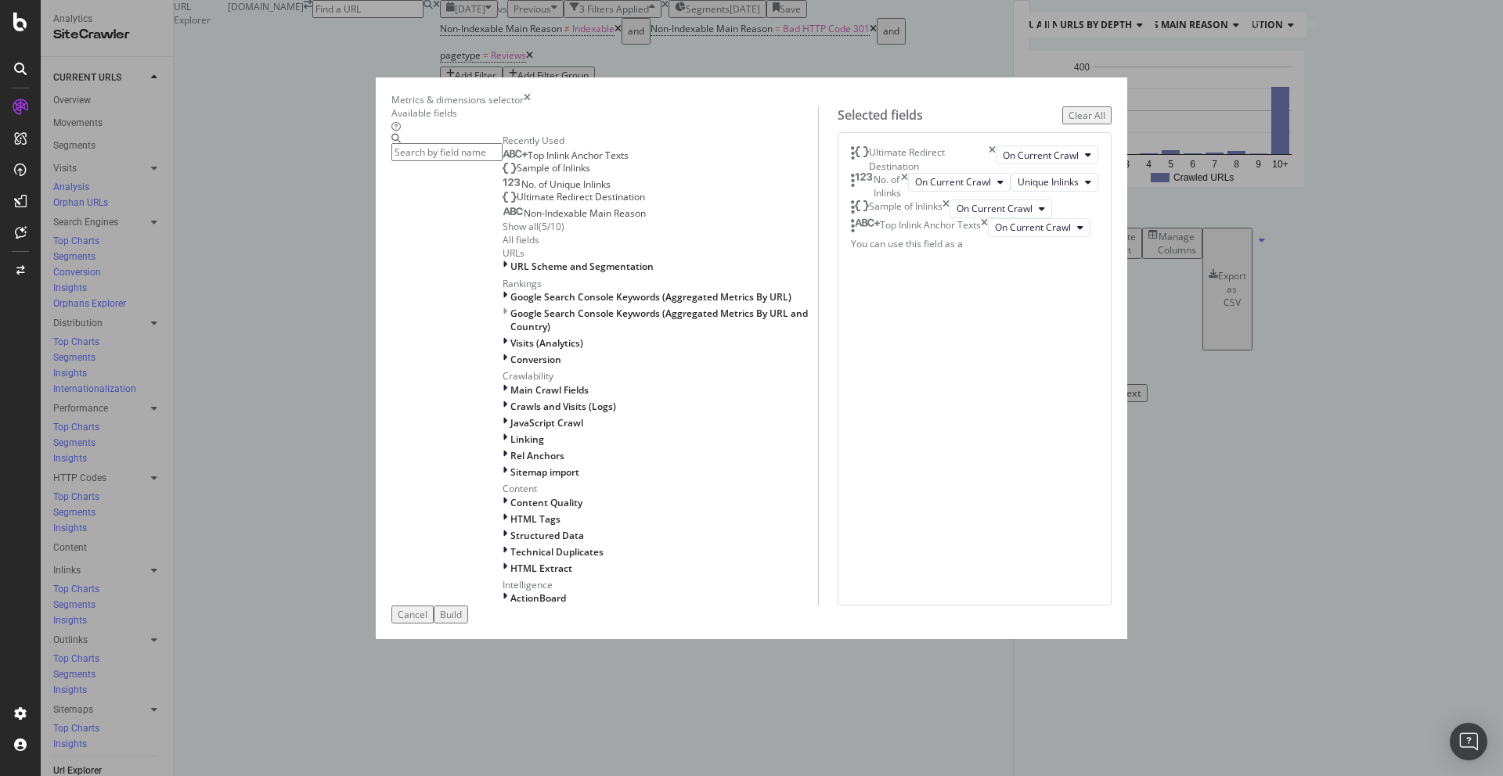
click at [949, 218] on div "Sample of Inlinks" at bounding box center [900, 209] width 99 height 19
click at [949, 218] on icon "times" at bounding box center [945, 209] width 7 height 19
click at [502, 161] on input "modal" at bounding box center [446, 152] width 111 height 18
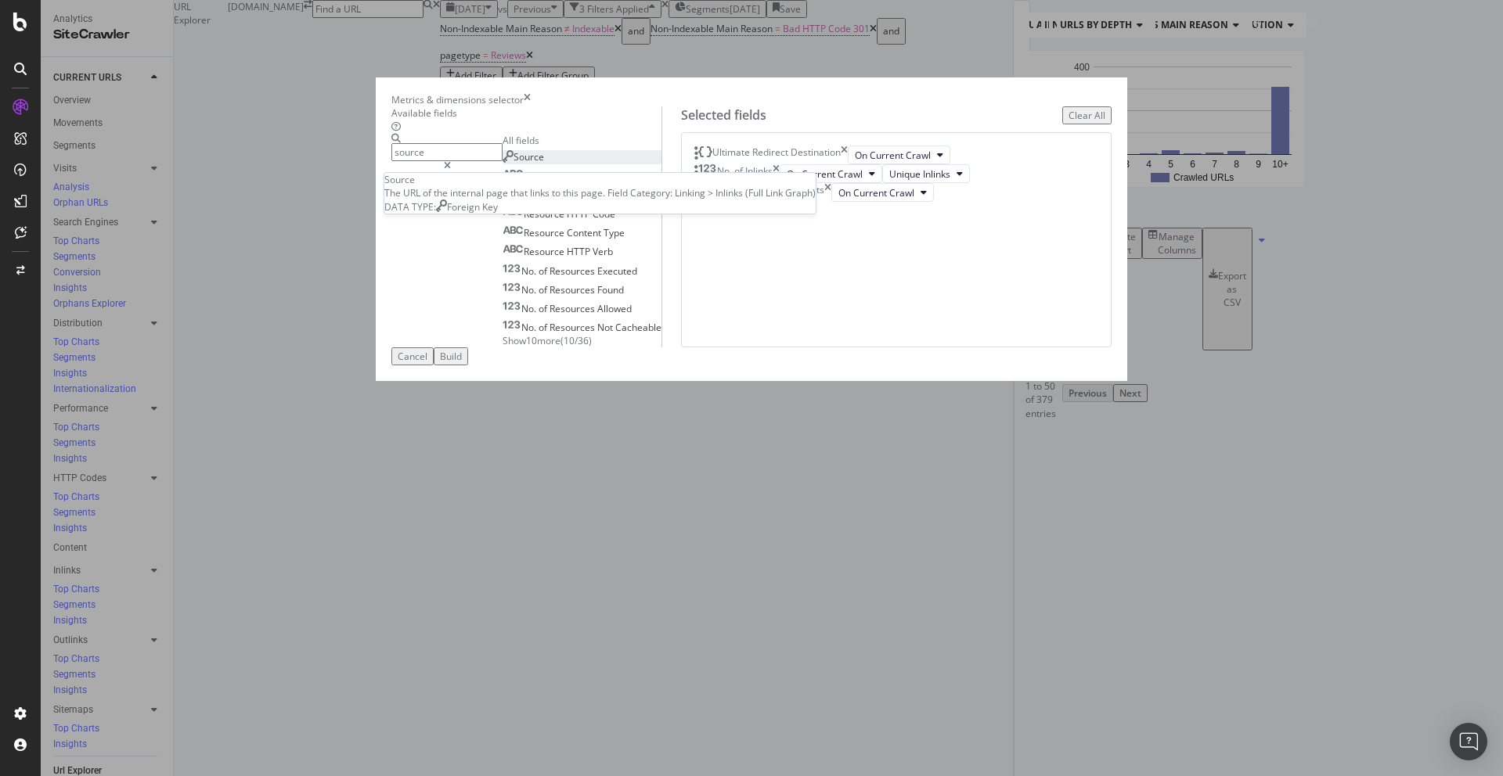
type input "source"
click at [544, 164] on div "Source" at bounding box center [522, 156] width 41 height 13
click at [809, 225] on div "Select a field (mandatory)" at bounding box center [782, 211] width 56 height 27
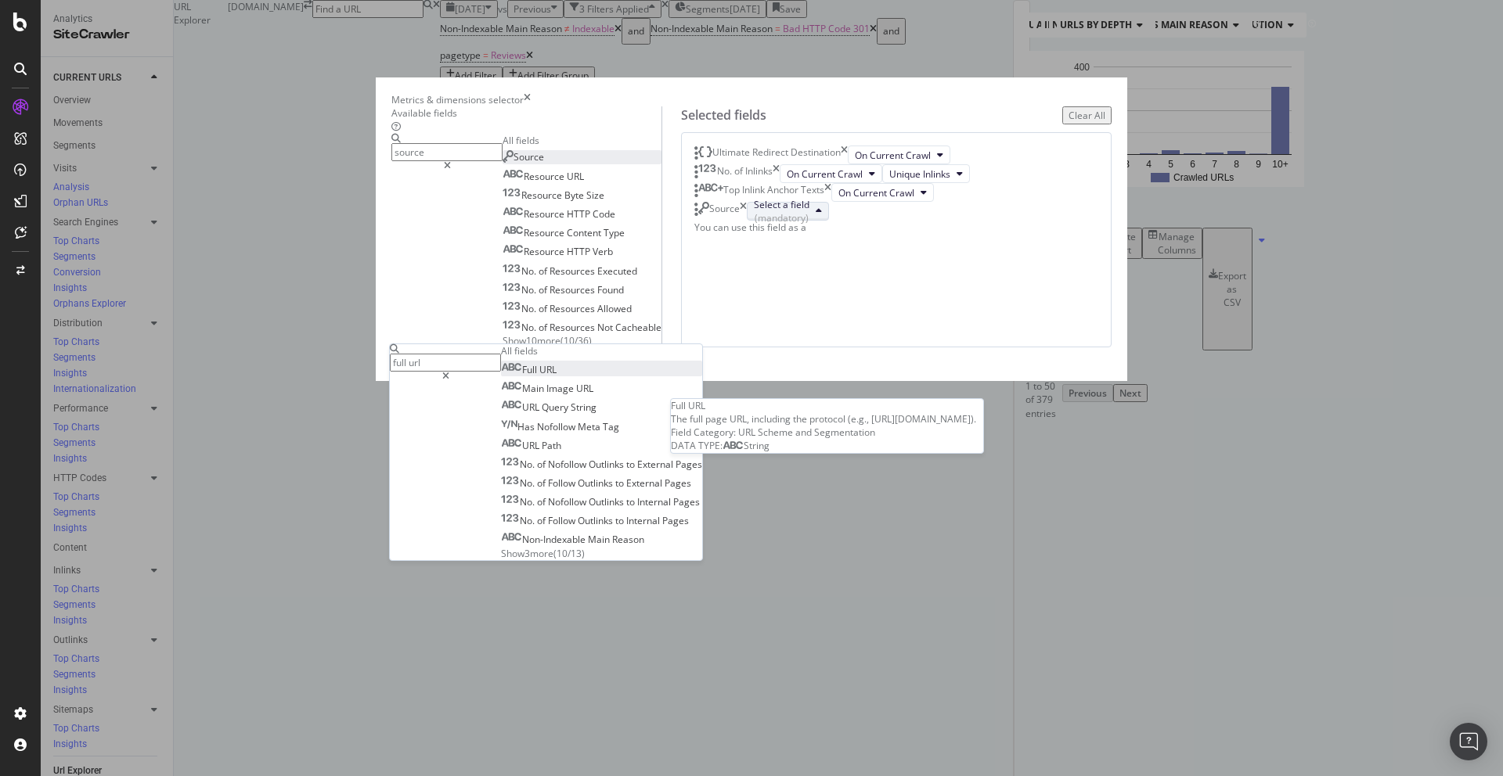
type input "full url"
click at [556, 376] on span "Full URL" at bounding box center [529, 369] width 56 height 13
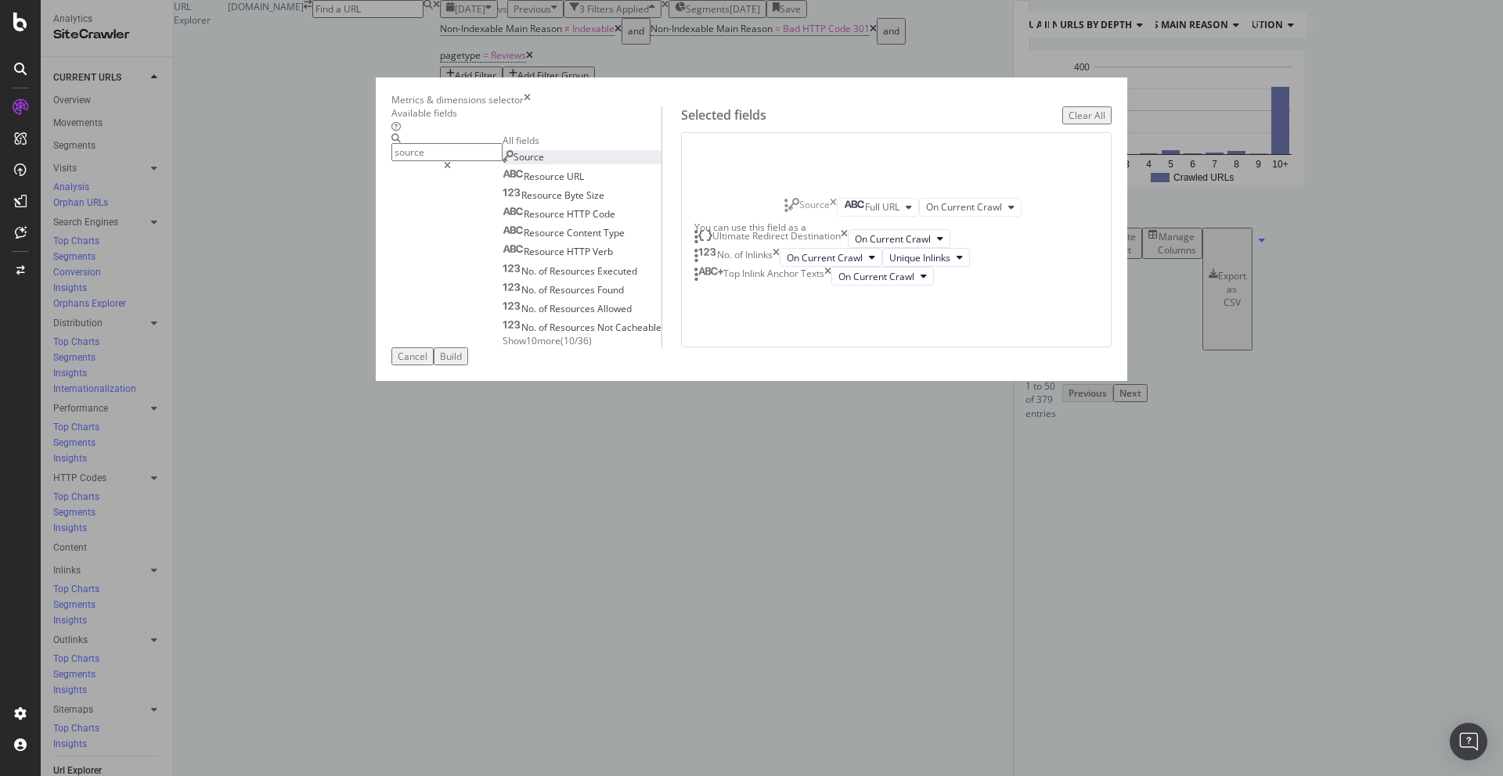
drag, startPoint x: 800, startPoint y: 387, endPoint x: 800, endPoint y: 211, distance: 176.1
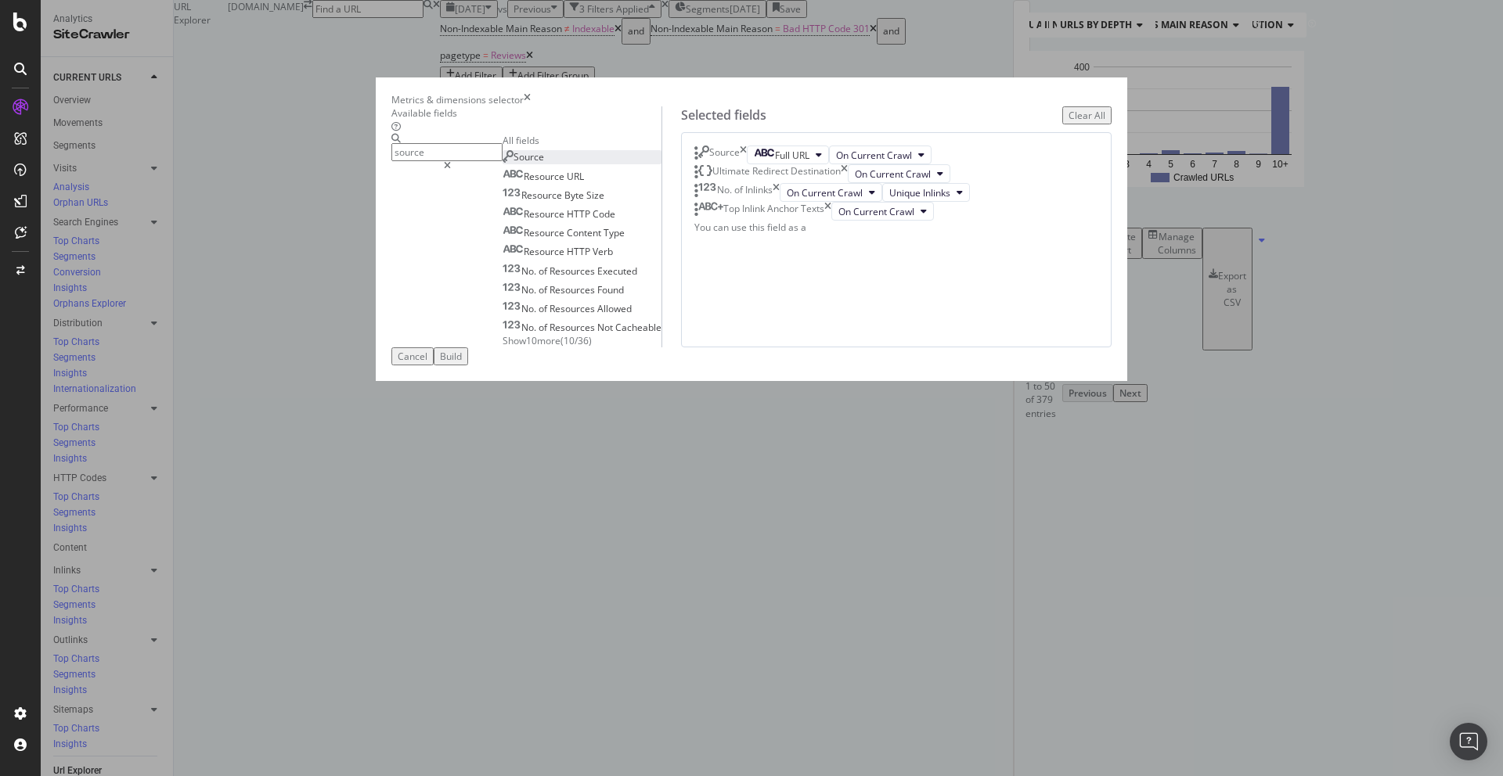
click at [462, 363] on div "Build" at bounding box center [451, 356] width 22 height 13
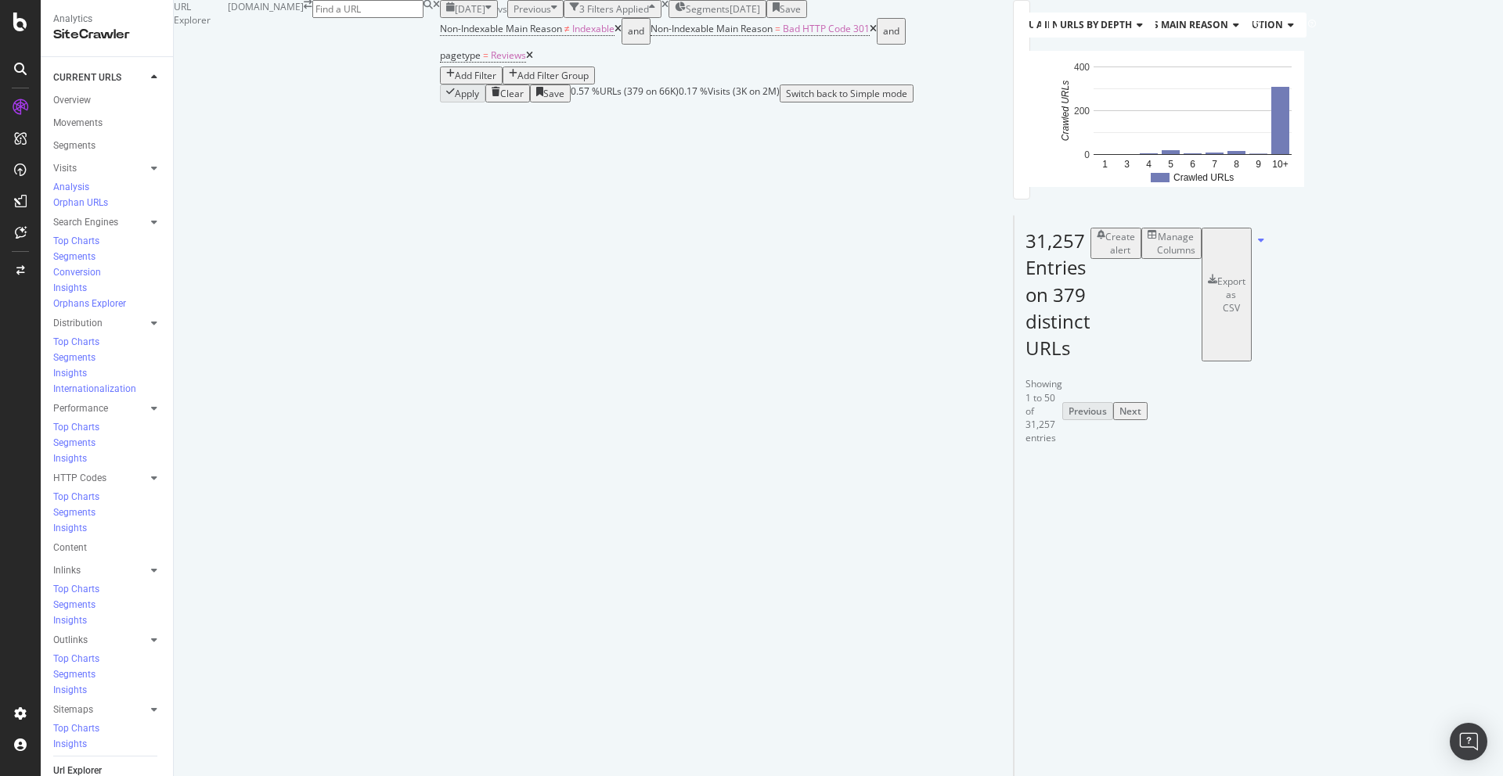
click at [1195, 257] on div "Manage Columns" at bounding box center [1176, 243] width 38 height 27
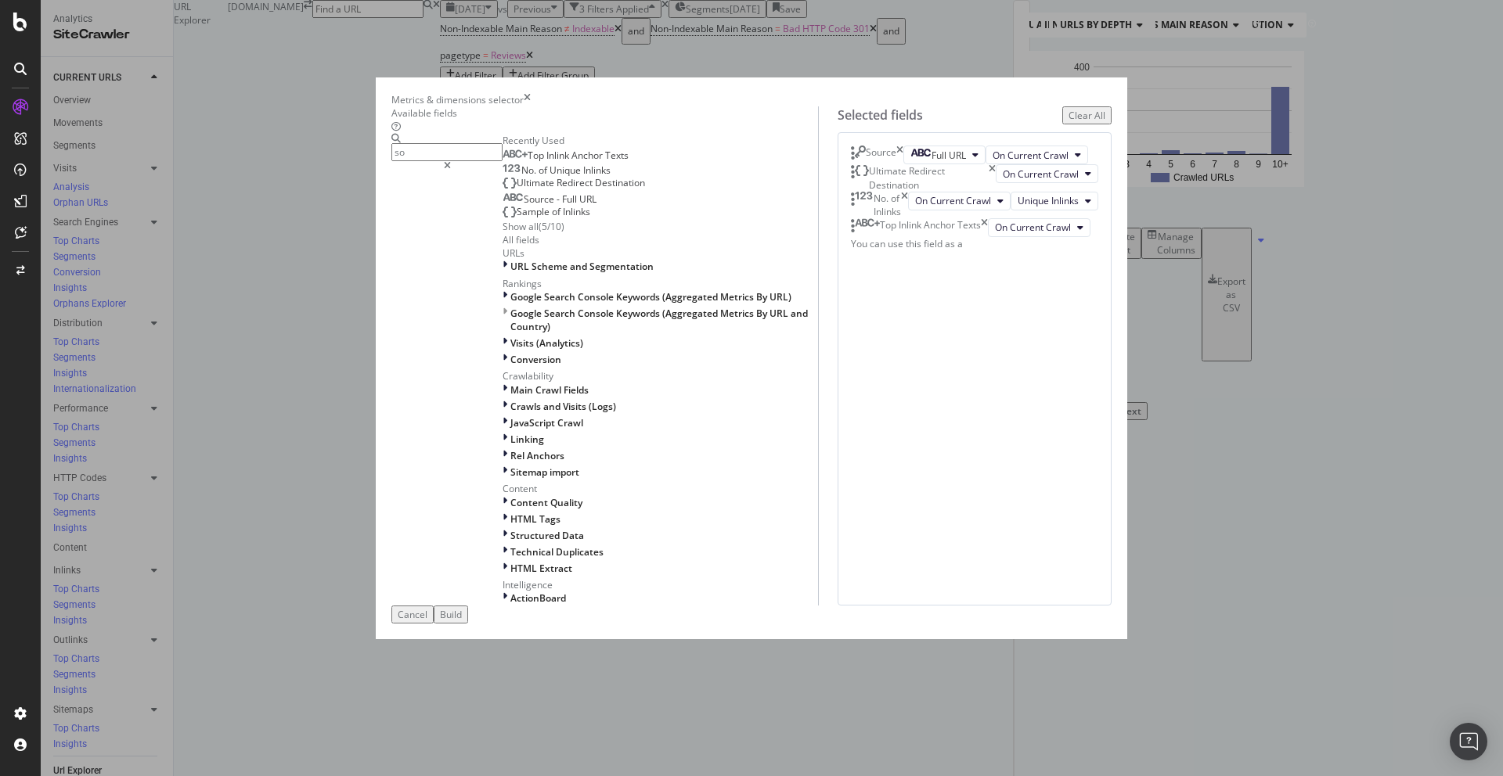
type input "s"
click at [531, 103] on icon "times" at bounding box center [527, 99] width 7 height 13
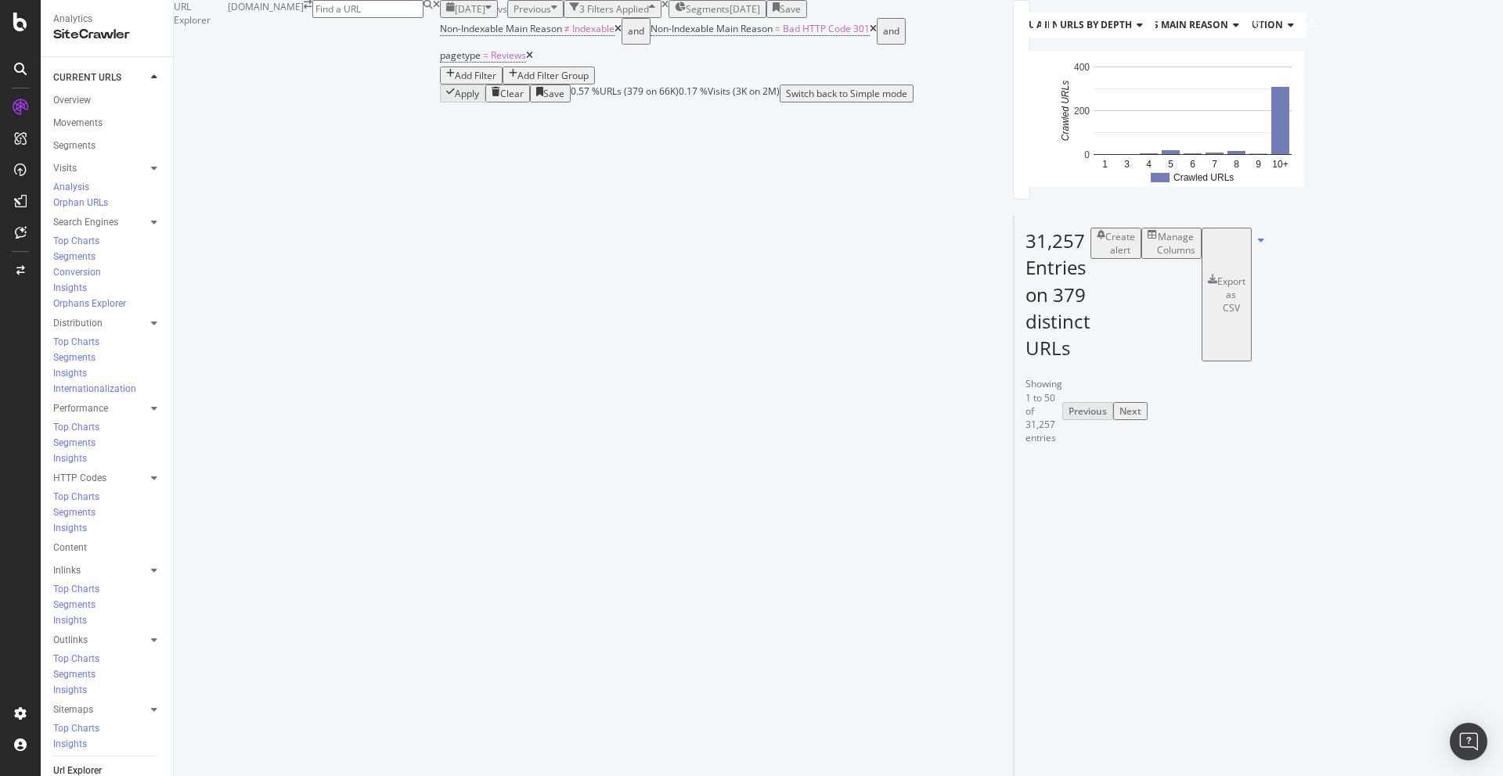
click at [496, 82] on div "Add Filter" at bounding box center [475, 75] width 41 height 13
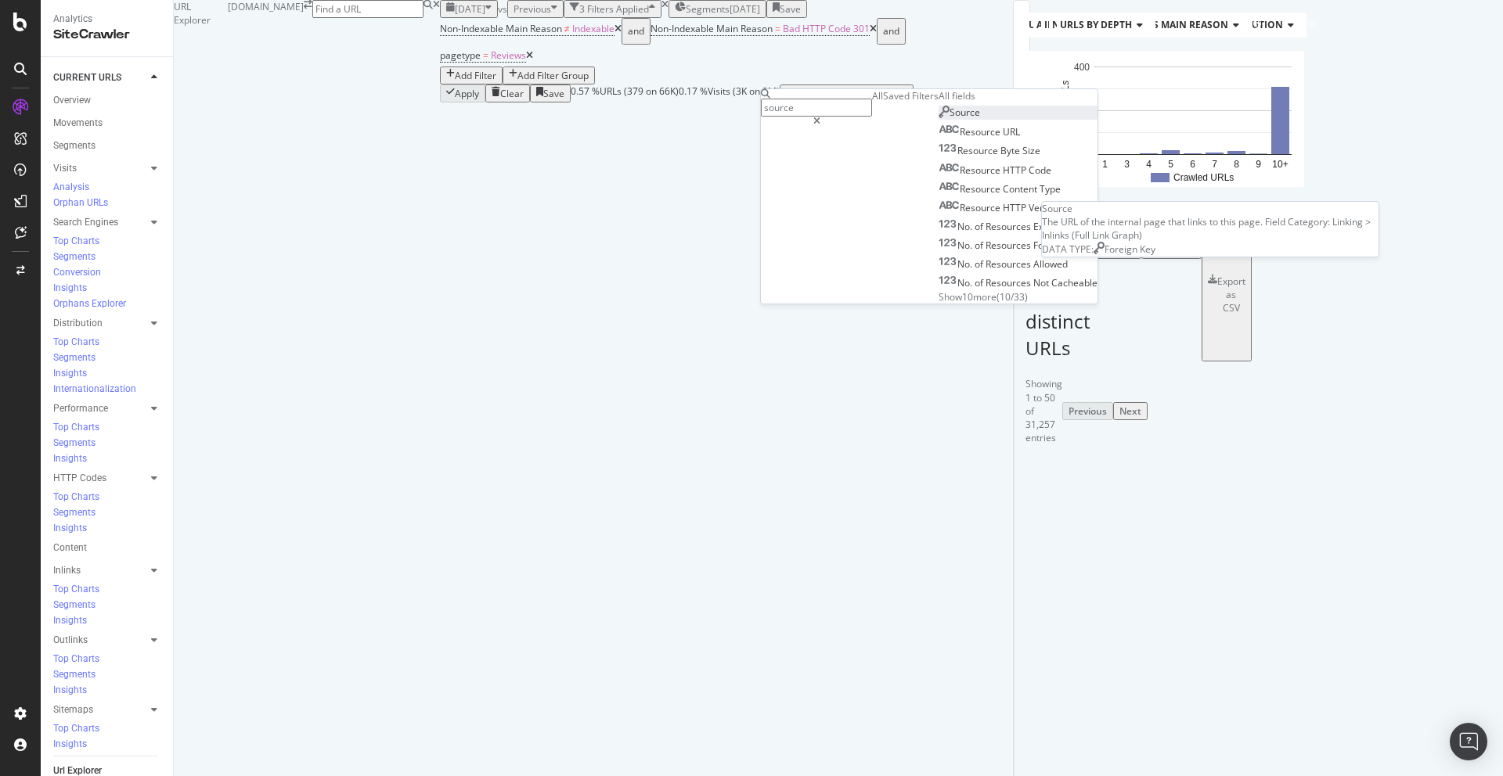
type input "source"
click at [938, 119] on div "Source" at bounding box center [958, 112] width 41 height 13
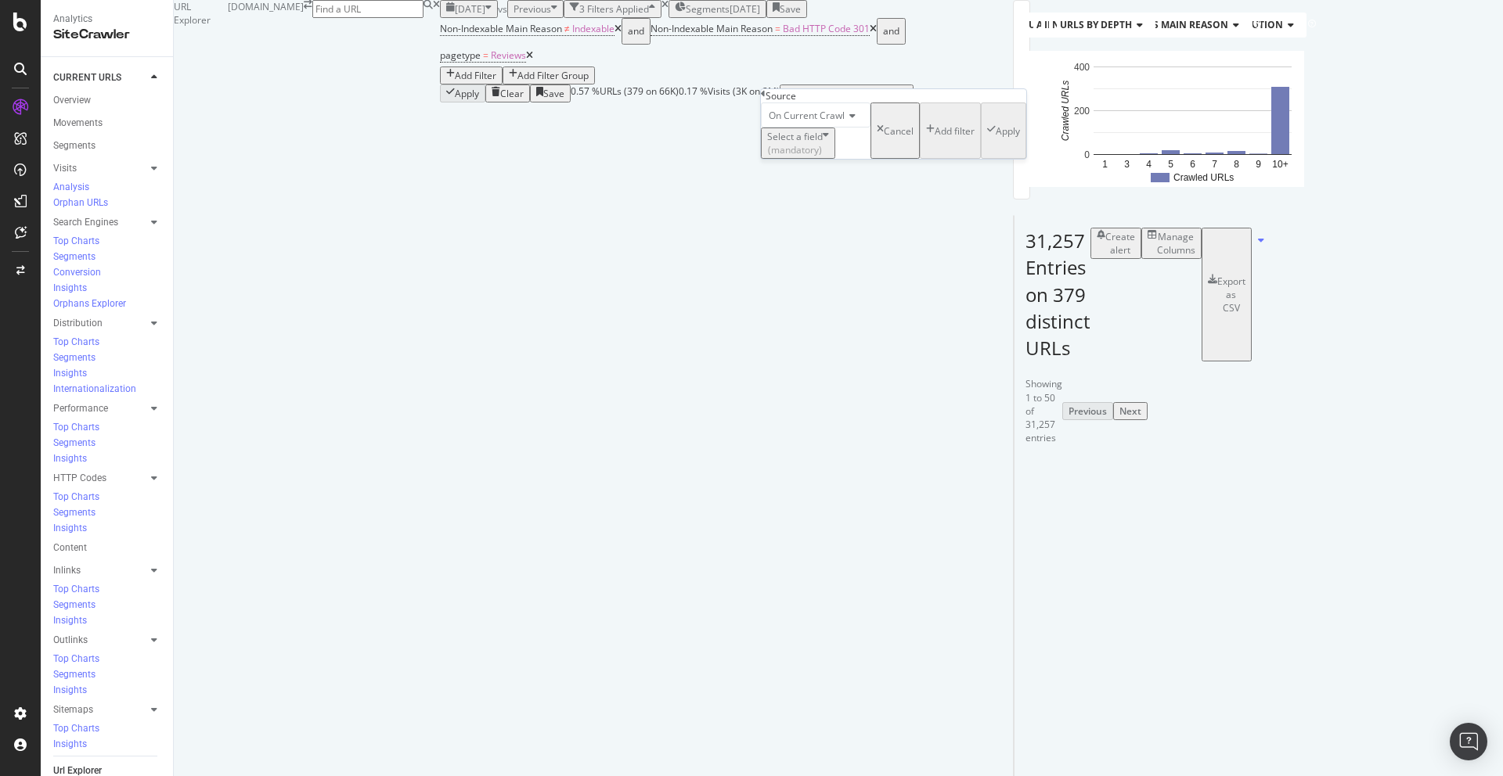
click at [829, 157] on div "Select a field (mandatory)" at bounding box center [798, 143] width 62 height 27
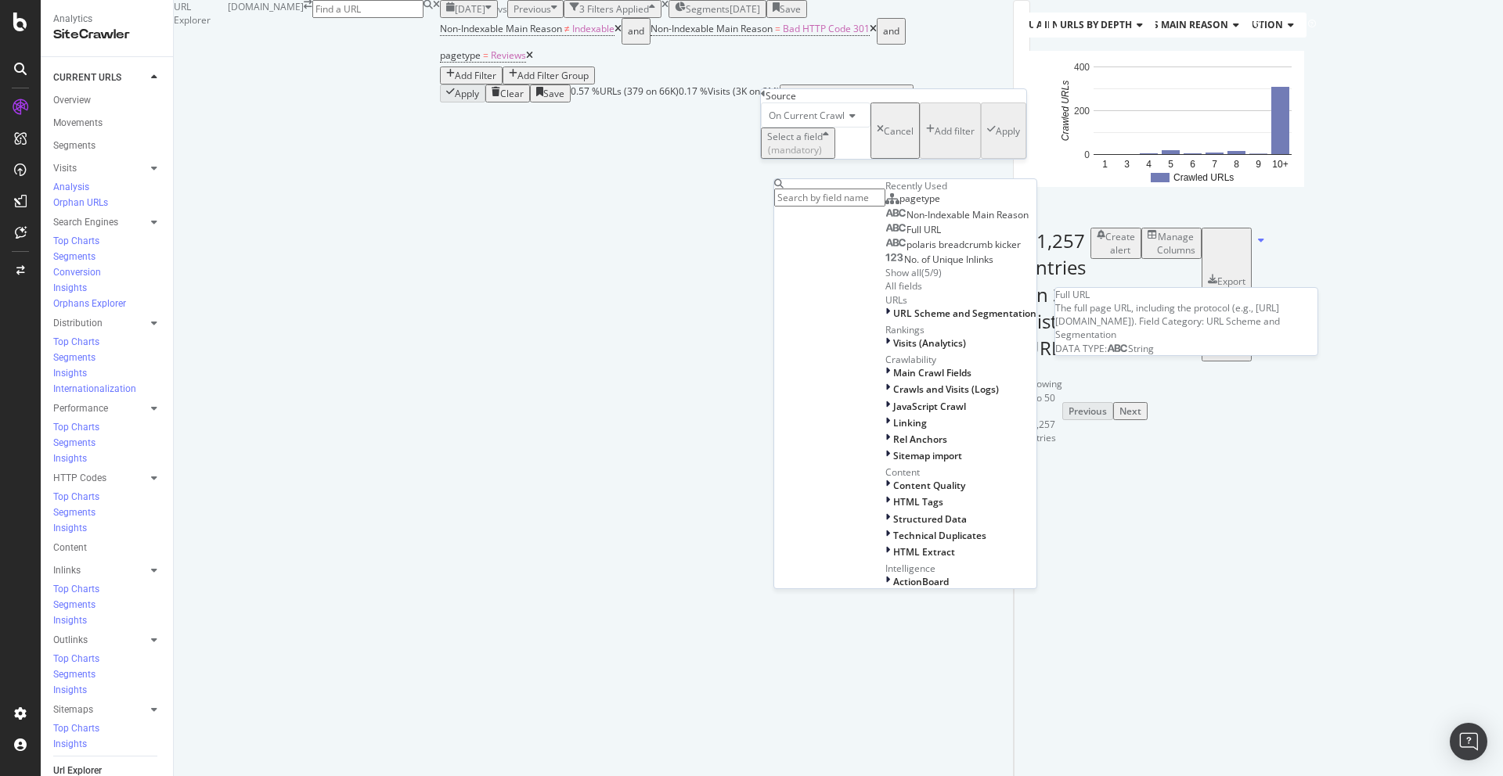
click at [906, 236] on span "Full URL" at bounding box center [923, 229] width 34 height 13
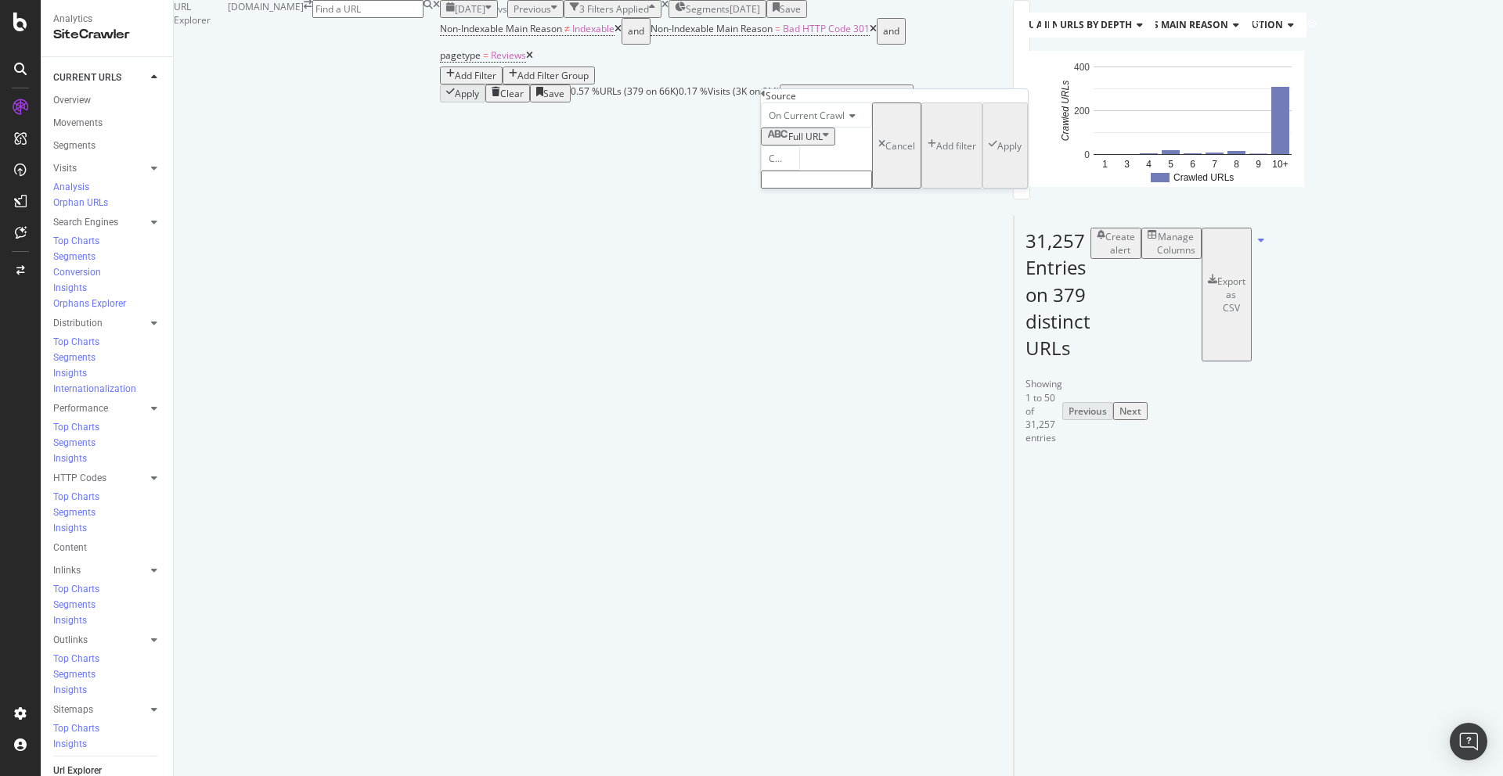
click at [809, 189] on input "text" at bounding box center [816, 180] width 111 height 18
type input "page="
click at [997, 157] on div "Apply" at bounding box center [1009, 150] width 24 height 13
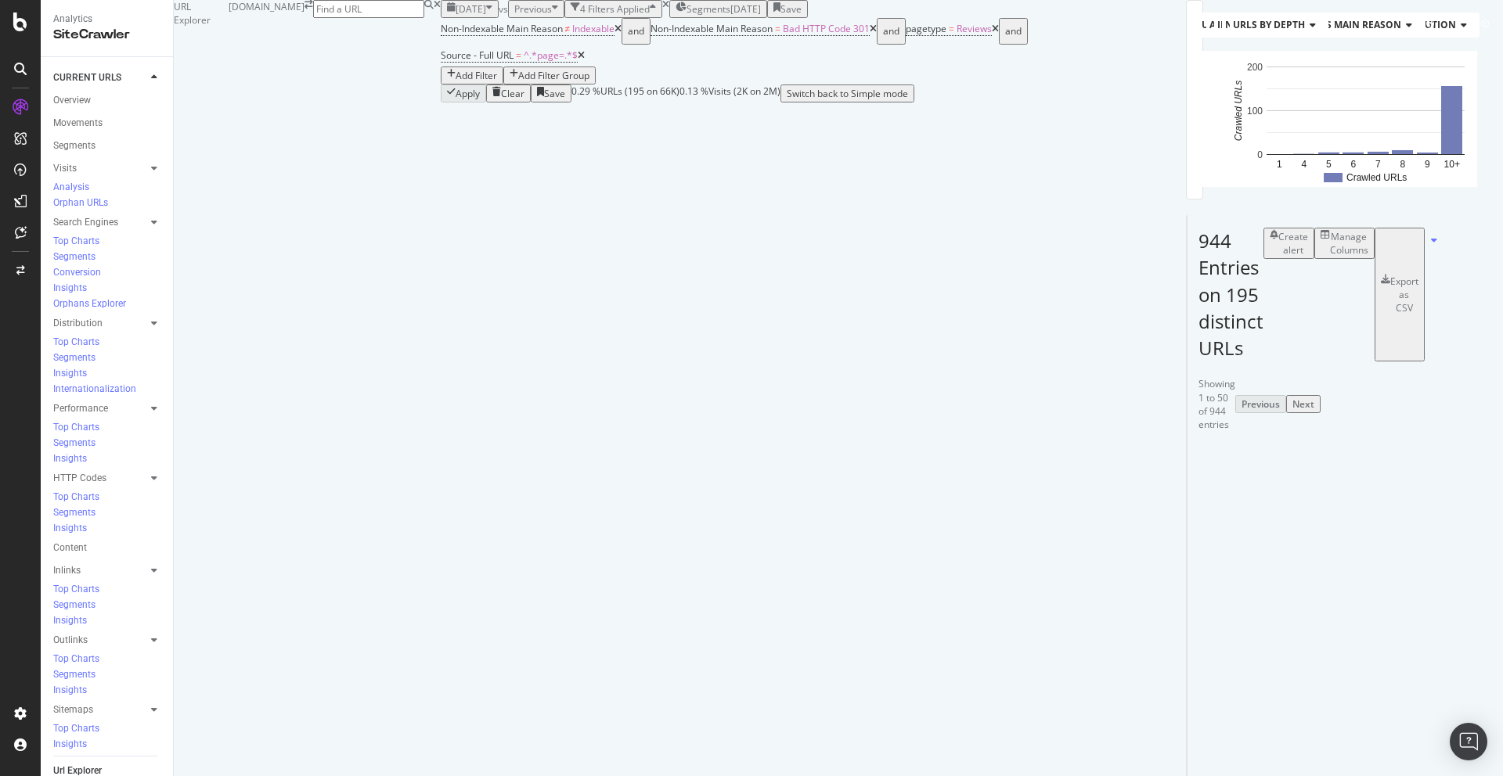
click at [992, 34] on icon at bounding box center [995, 28] width 7 height 9
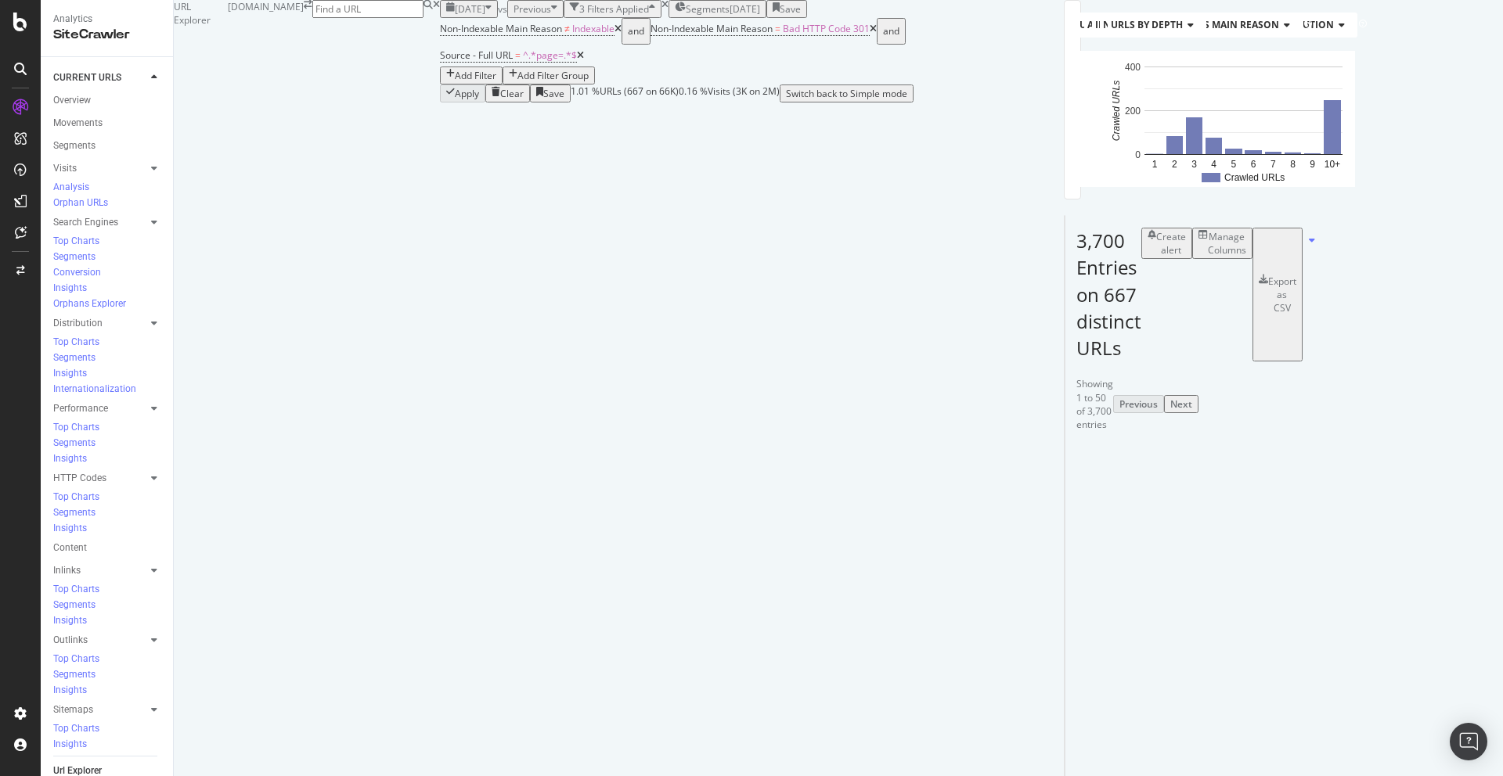
scroll to position [0, 202]
click at [1345, 520] on icon at bounding box center [1349, 524] width 9 height 9
click at [1474, 583] on icon at bounding box center [1478, 587] width 9 height 9
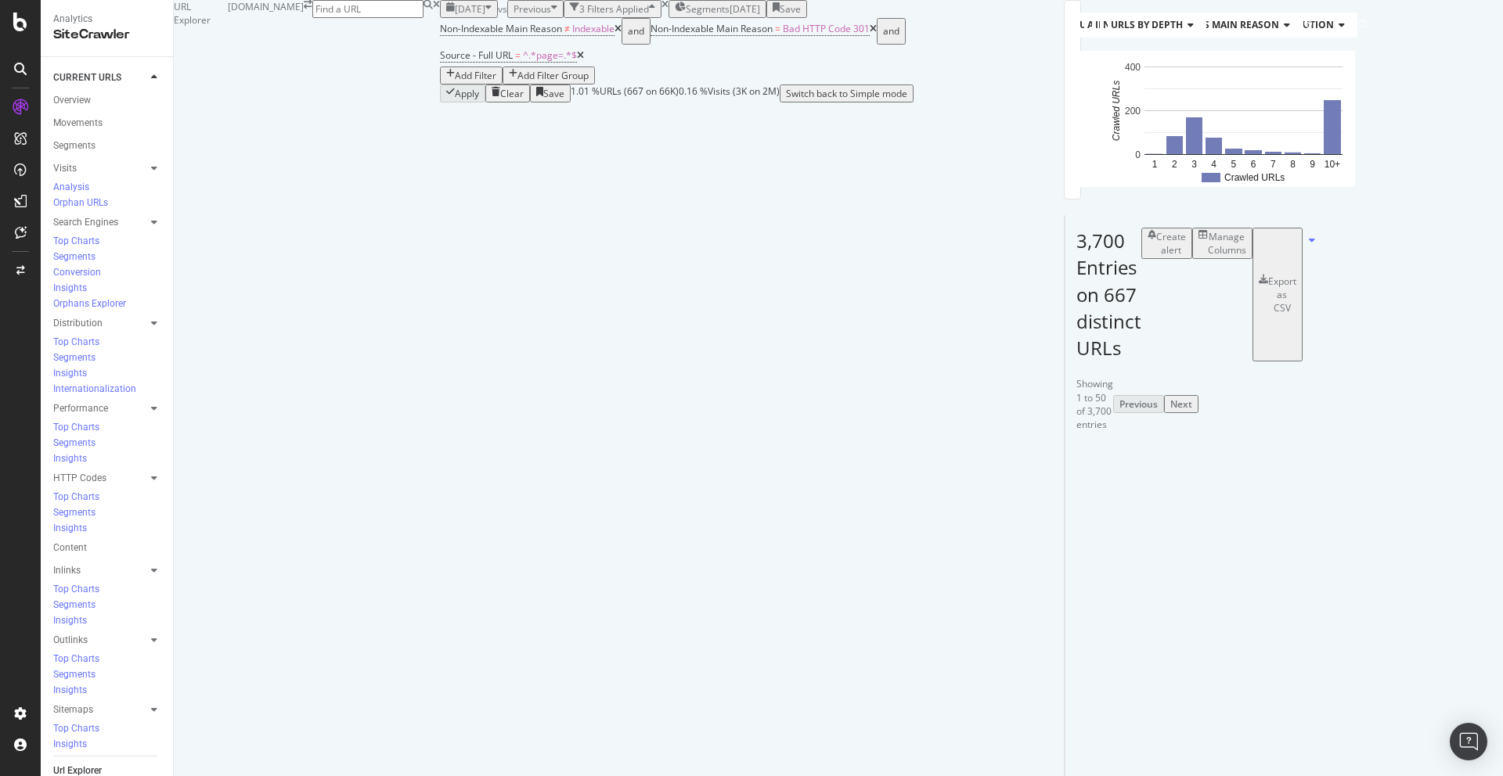
copy tbody "The real cost of a full service history (sponsored)"
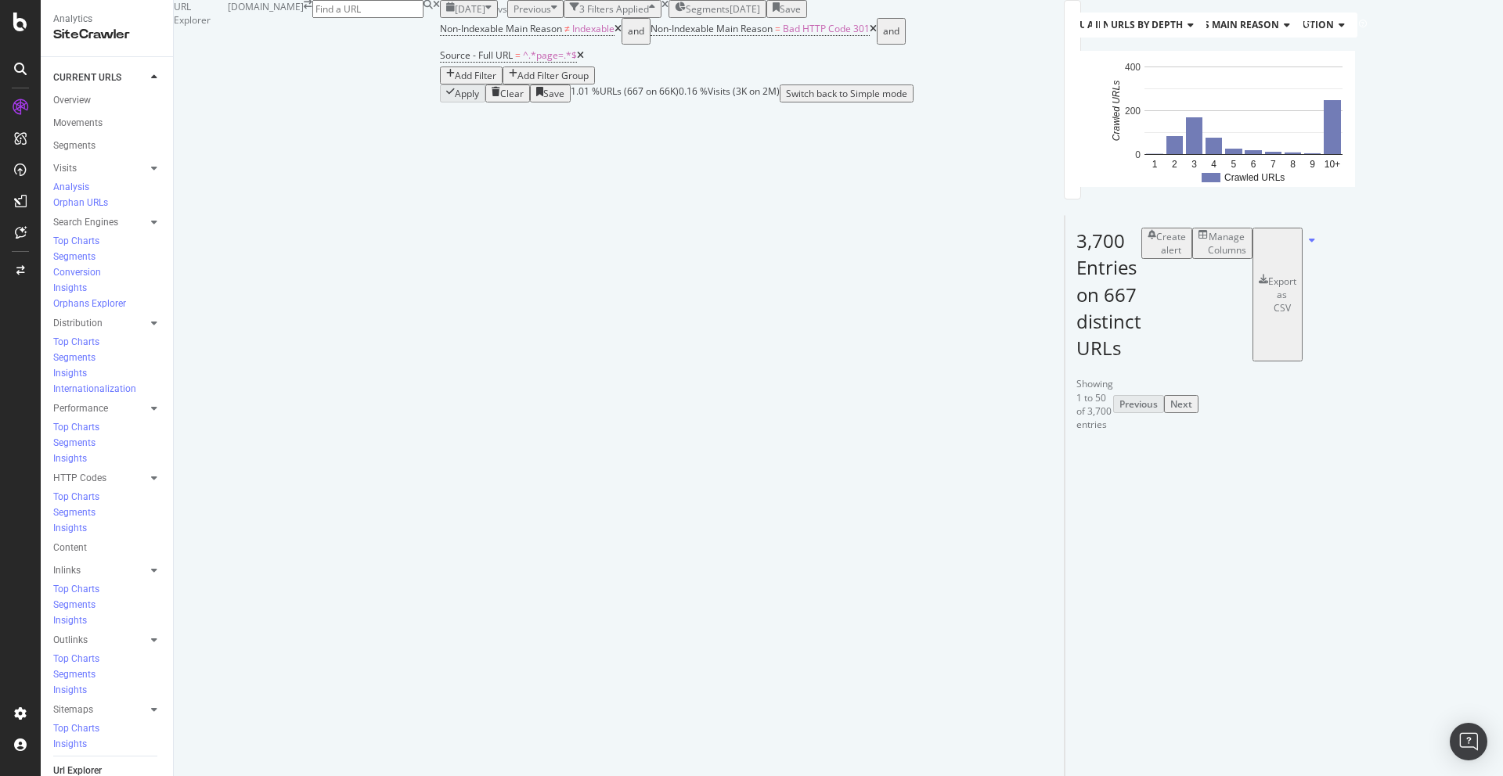
click at [1115, 646] on icon at bounding box center [1119, 650] width 9 height 9
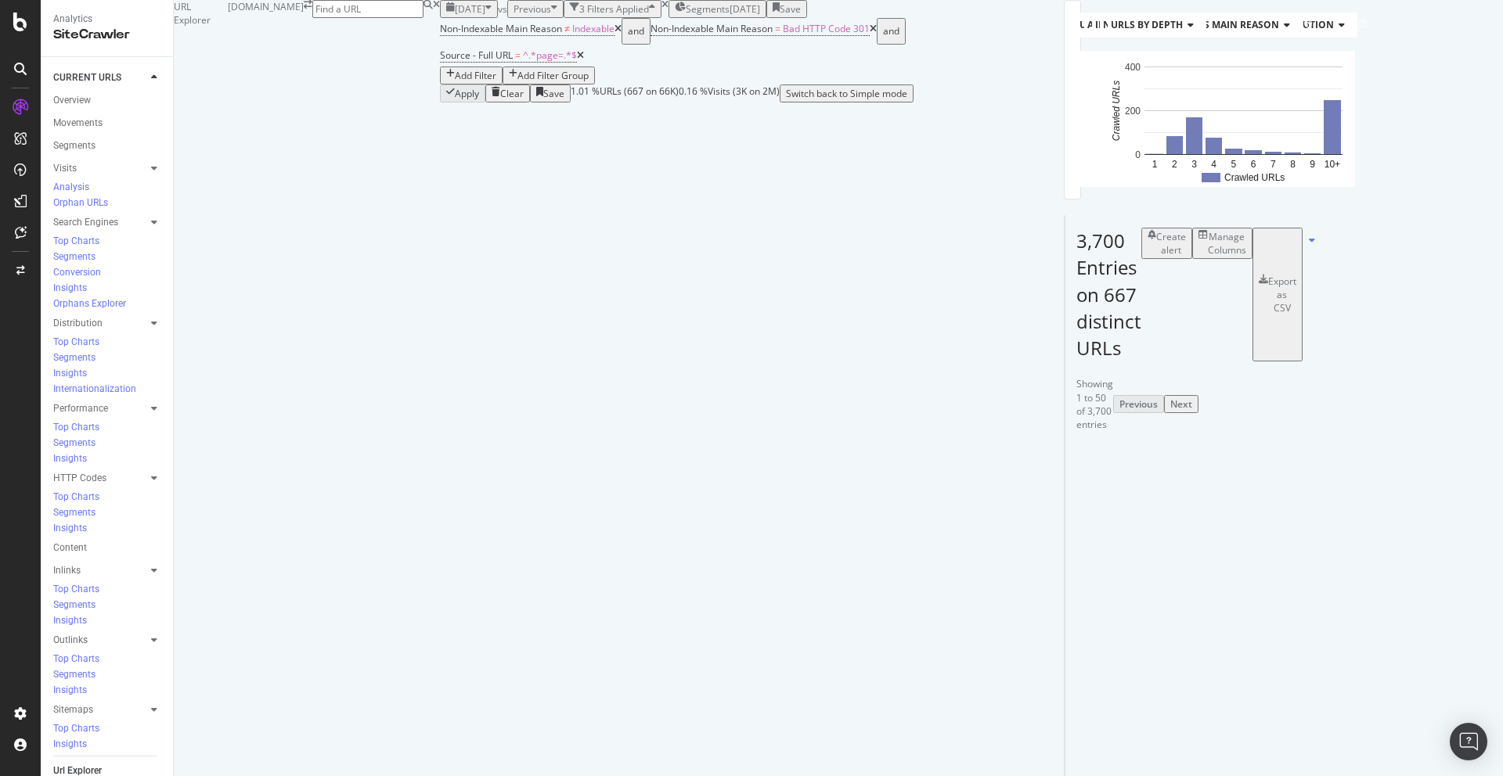
copy tbody "VOTE NOW for the best car design of the year"
click at [1115, 710] on icon at bounding box center [1119, 714] width 9 height 9
click at [1415, 773] on icon at bounding box center [1419, 777] width 9 height 9
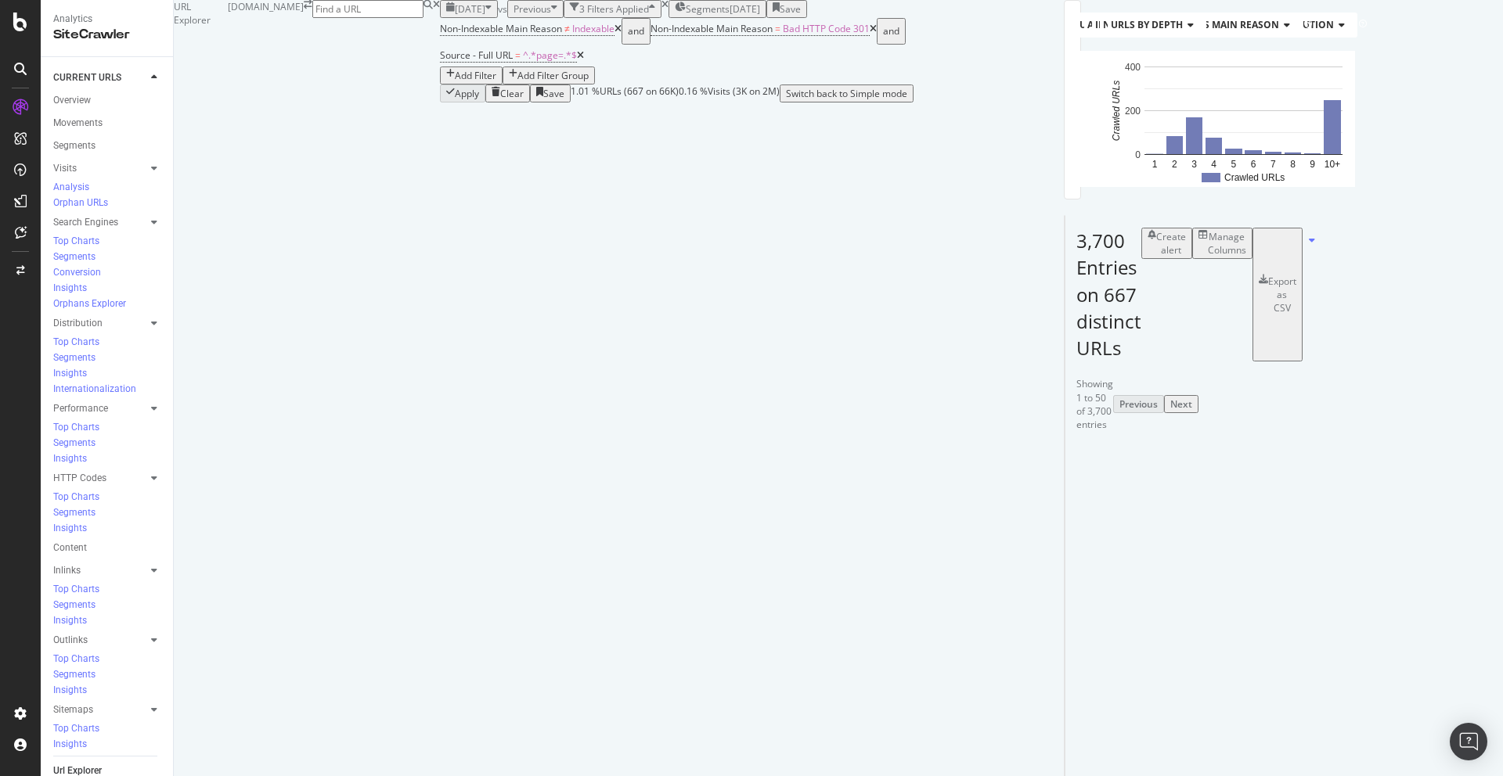
scroll to position [0, 0]
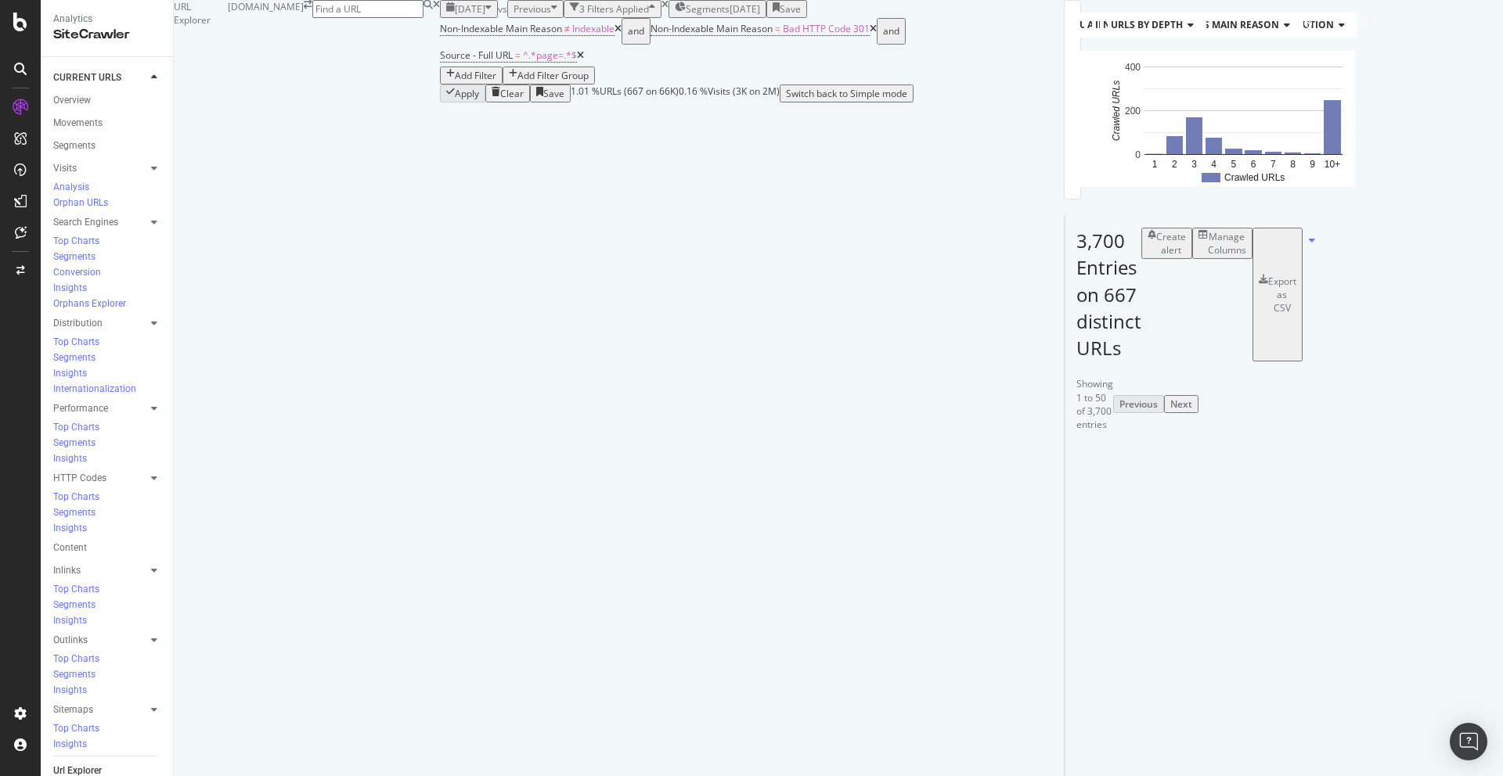
copy tbody "Number of public rapid EV chargers up 363% in five years"
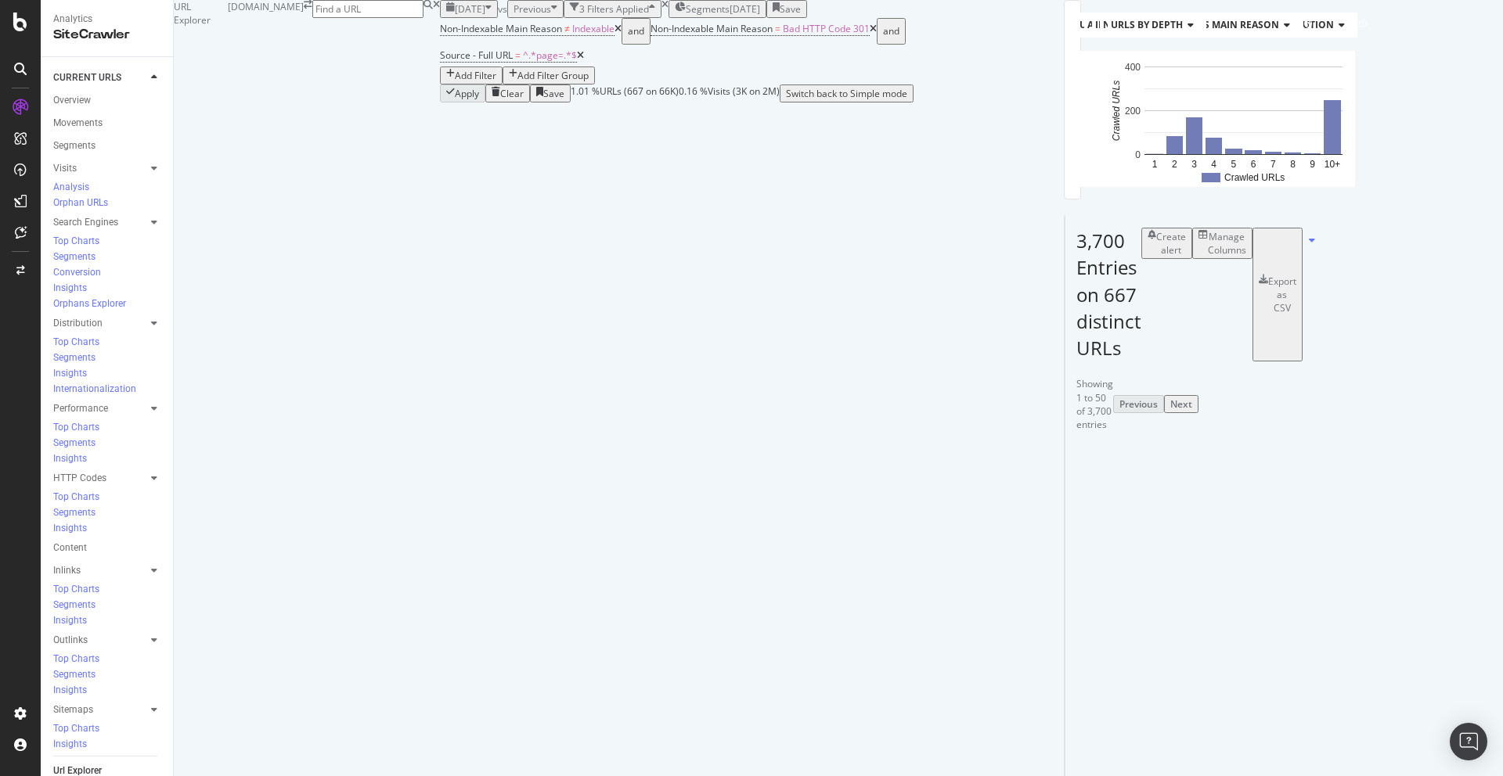
scroll to position [0, 233]
copy tbody "Electric and hybrid cars outsell diesels in Europe for the first time ever"
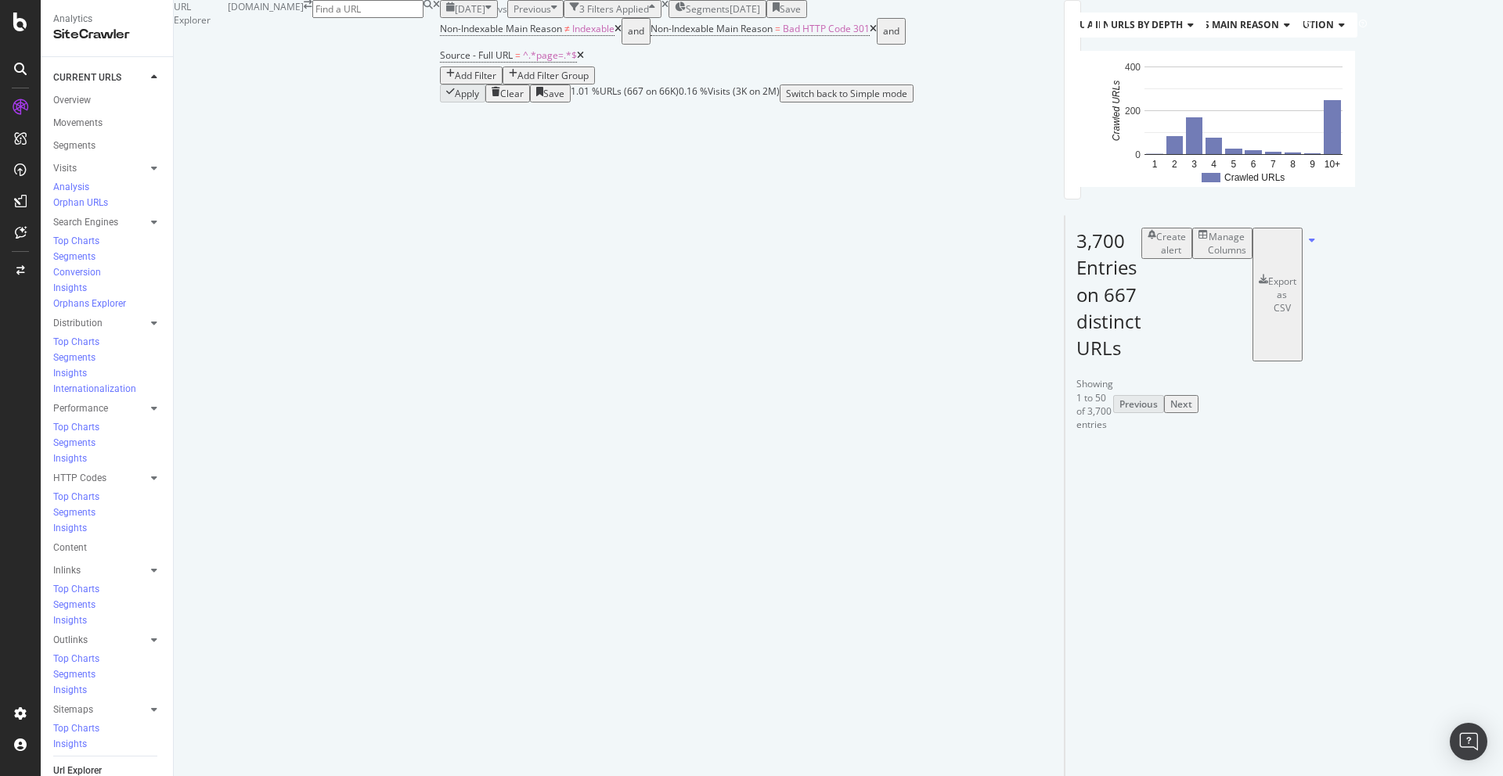
scroll to position [481, 0]
copy tbody "Audi in F1? The latest from Audi and Red Bull"
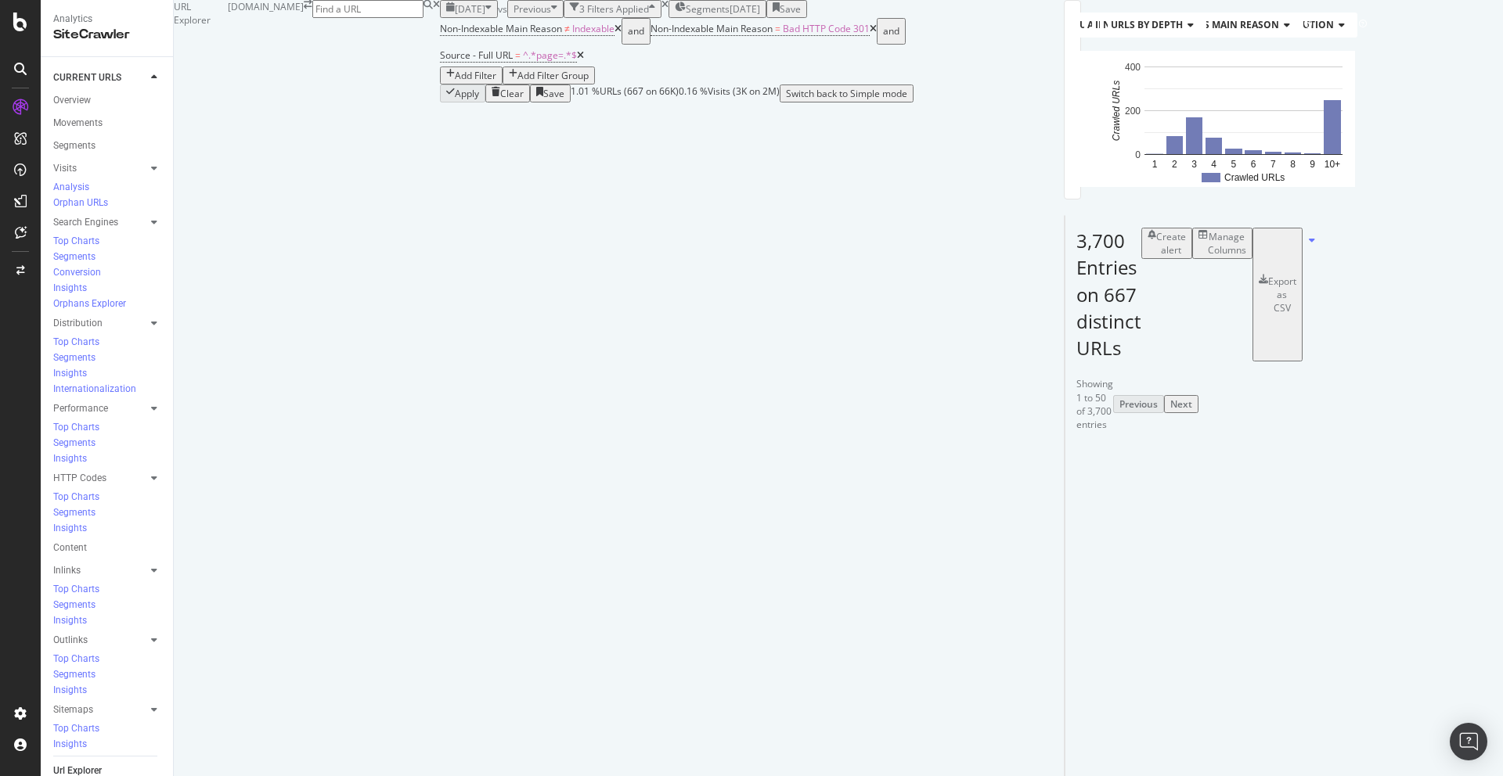
scroll to position [0, 0]
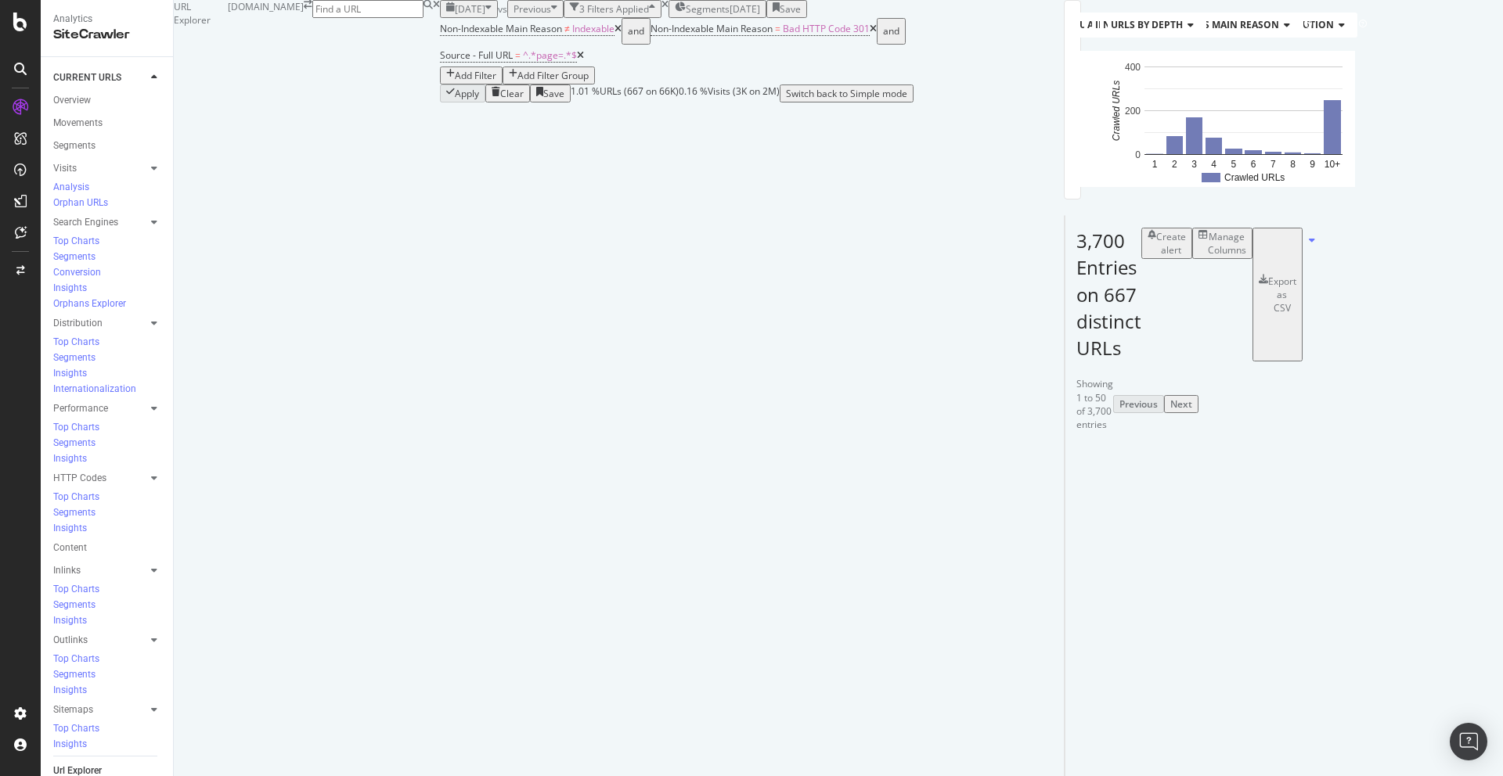
scroll to position [0, 0]
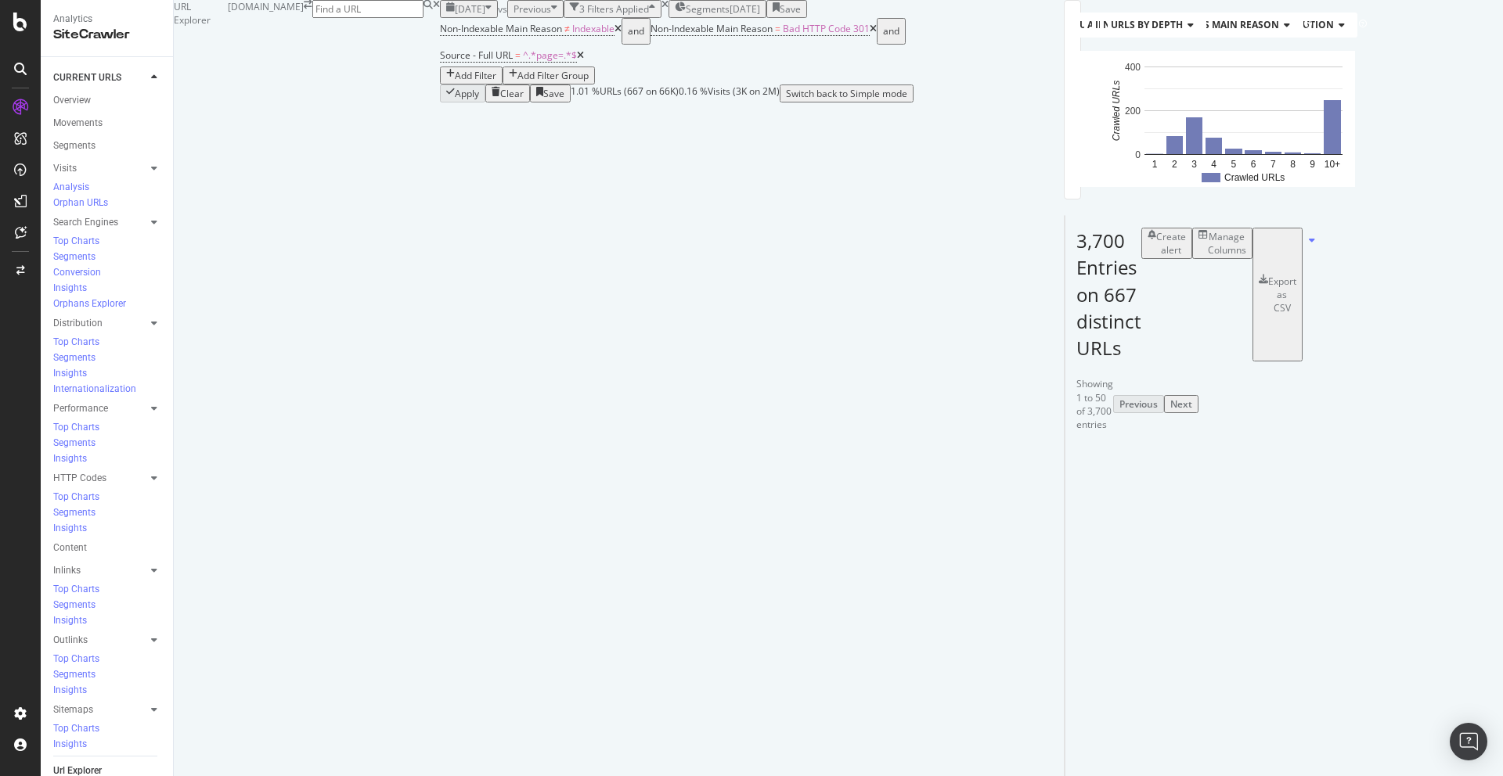
click at [1268, 315] on div "button" at bounding box center [1263, 295] width 9 height 40
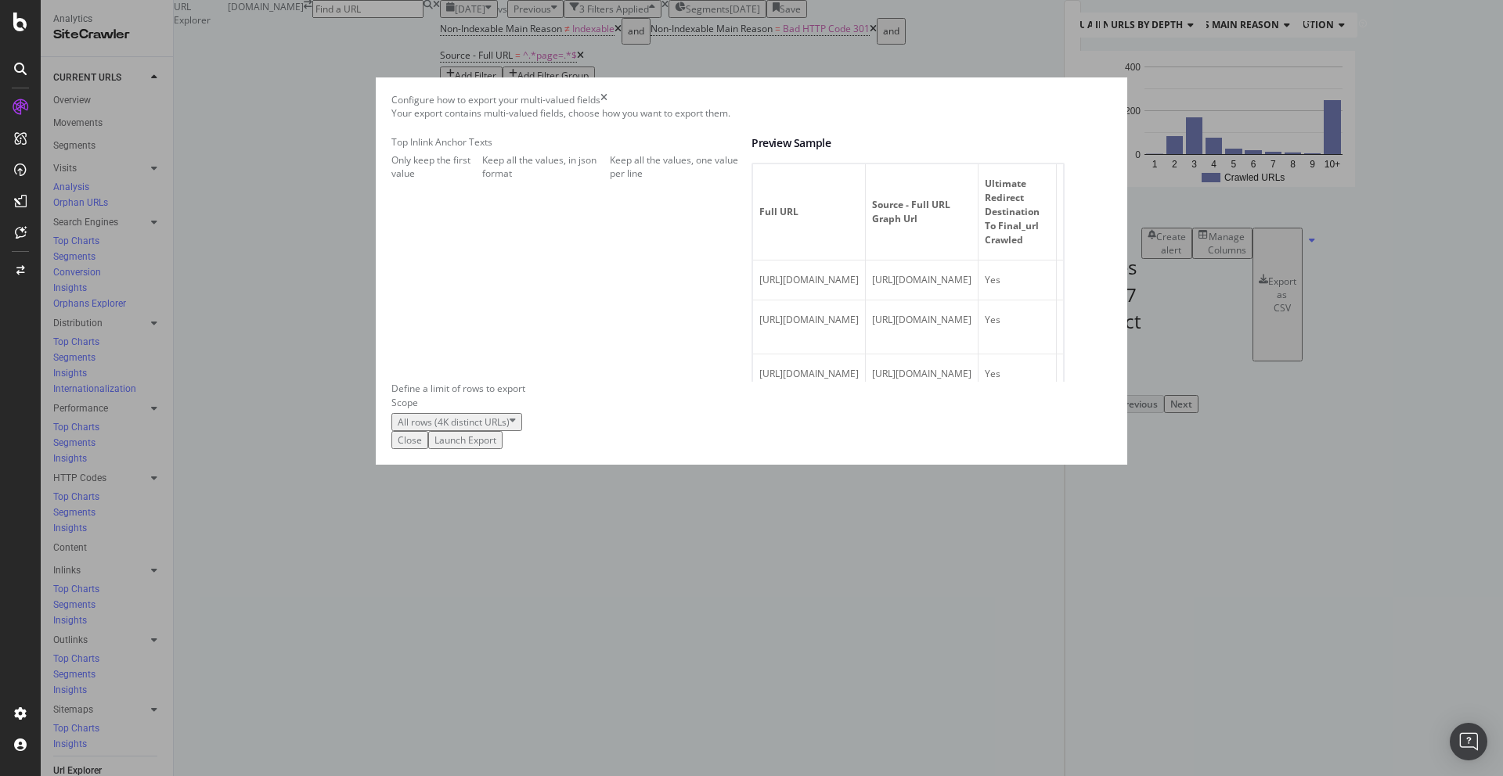
click at [496, 447] on div "Launch Export" at bounding box center [465, 440] width 62 height 13
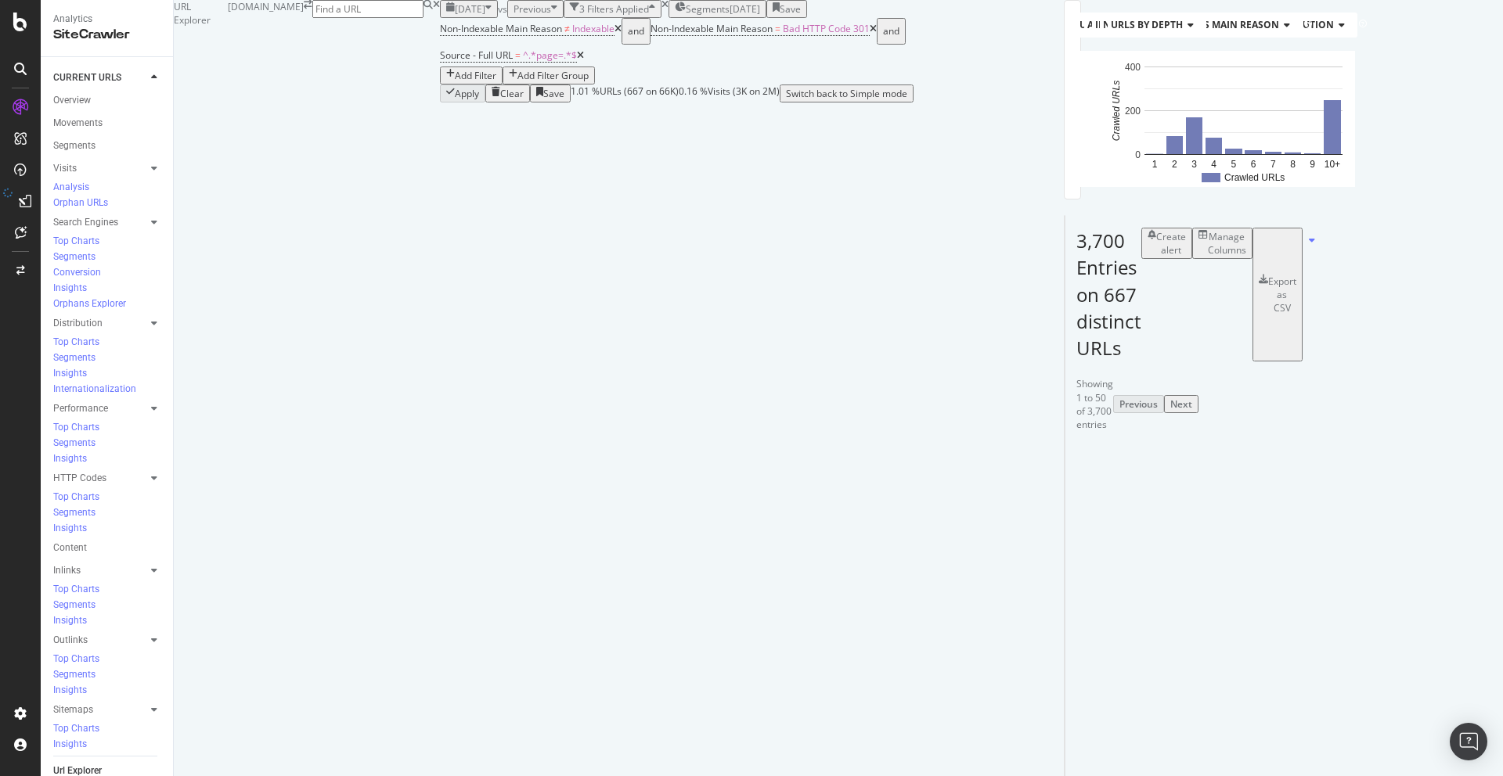
scroll to position [0, 0]
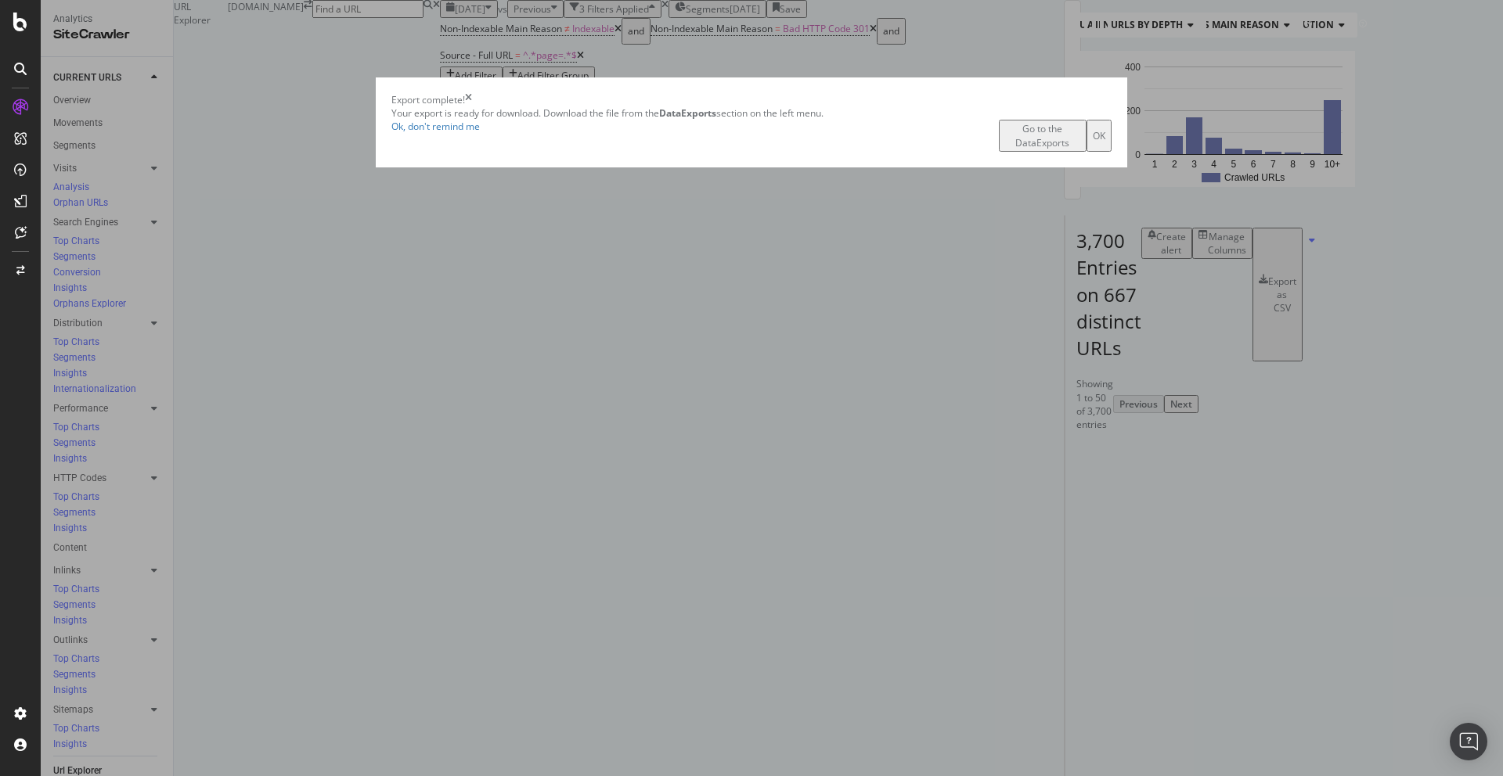
click at [1093, 142] on div "OK" at bounding box center [1099, 135] width 13 height 13
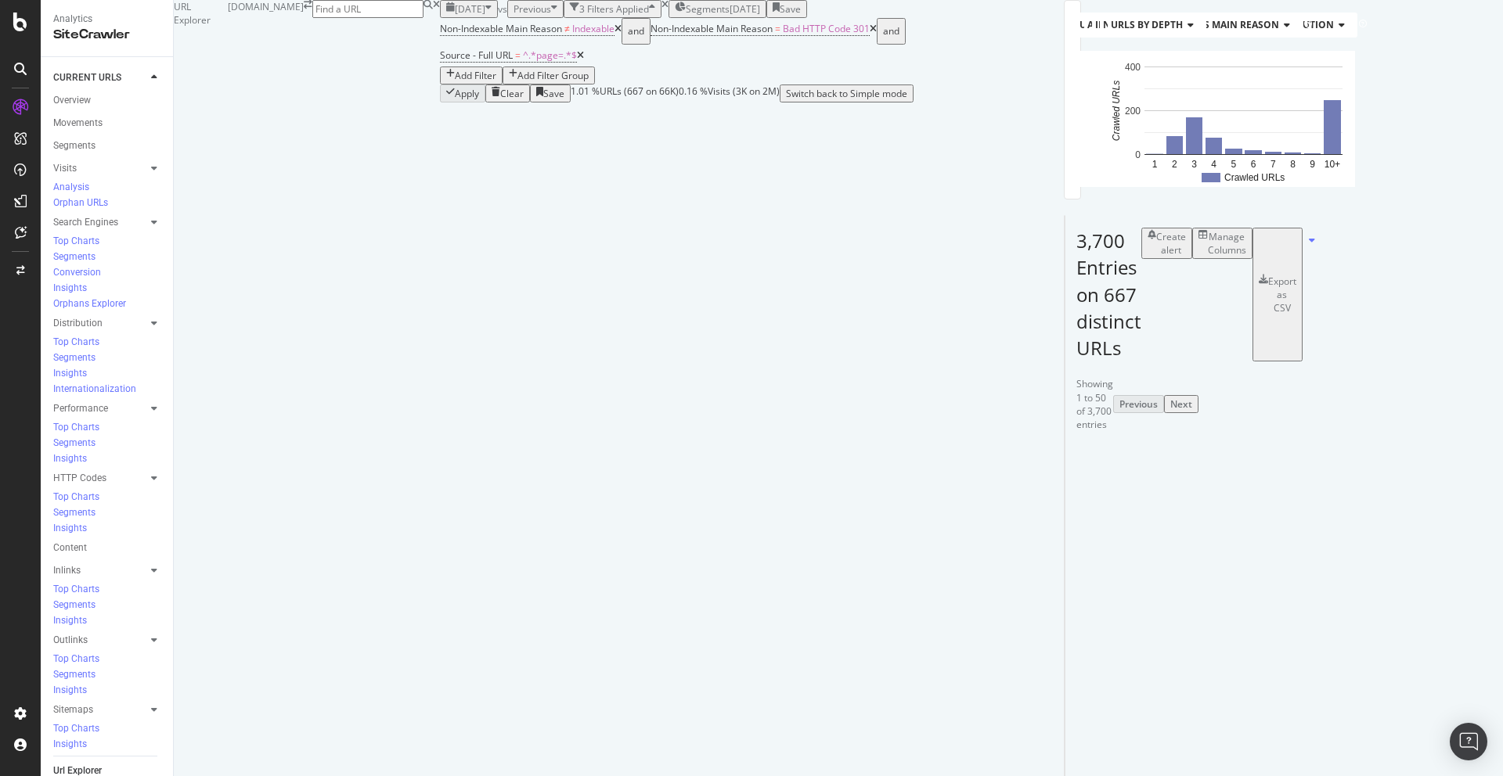
scroll to position [0, 220]
copy tbody "Skoda's Fabia takes the 20-something test (Sponsored)"
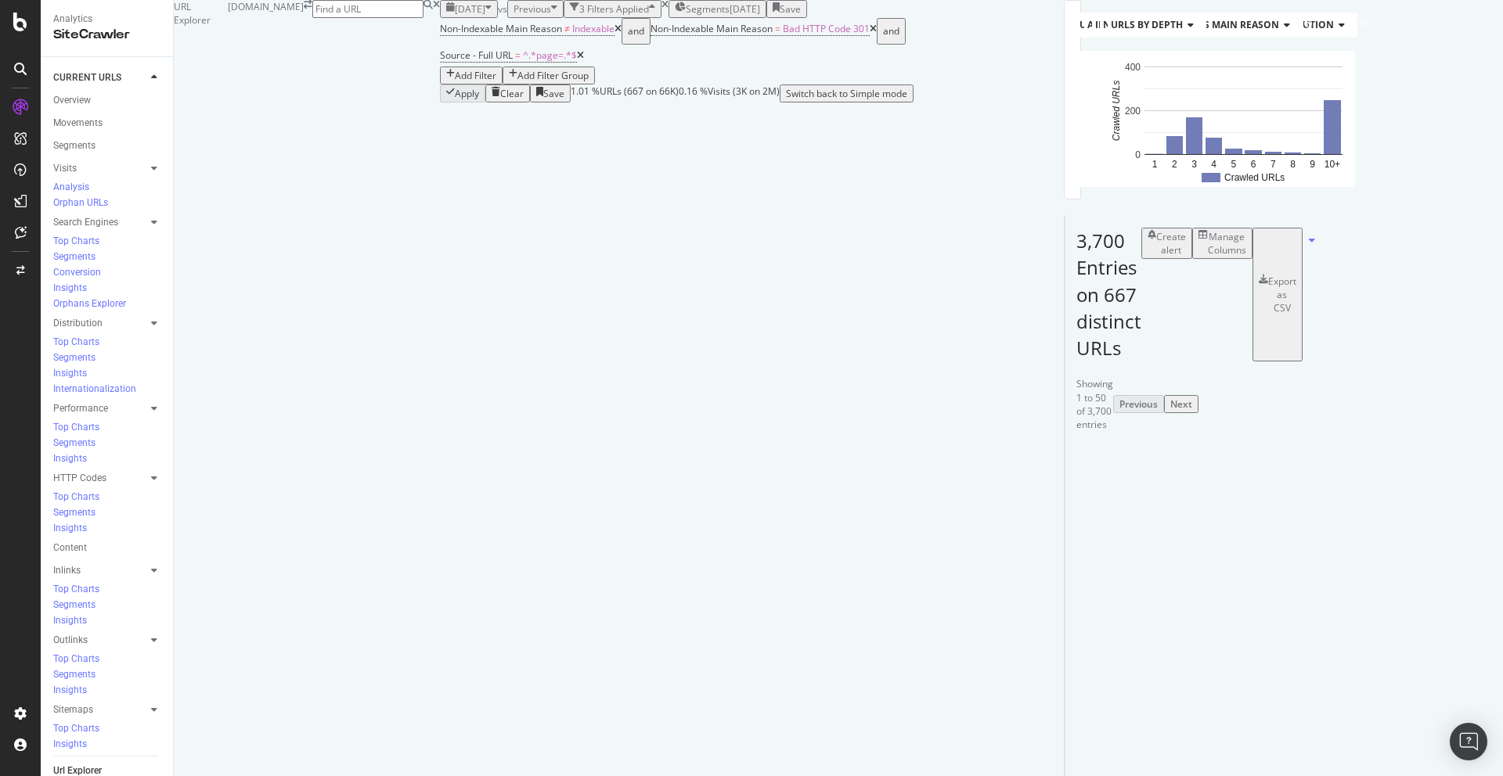
scroll to position [0, 0]
click at [82, 268] on div "DataExports" at bounding box center [88, 270] width 61 height 16
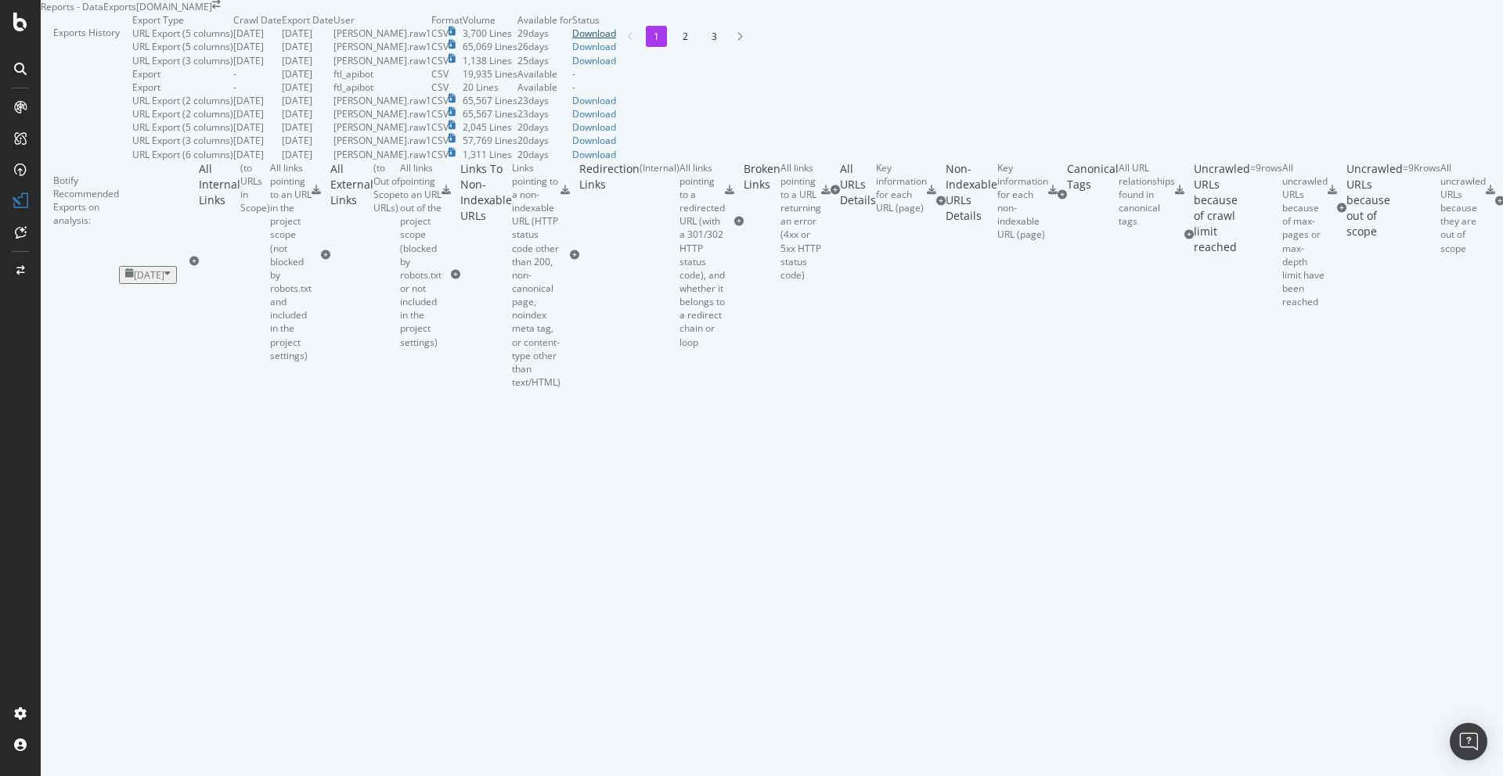
click at [616, 40] on div "Download" at bounding box center [594, 33] width 44 height 13
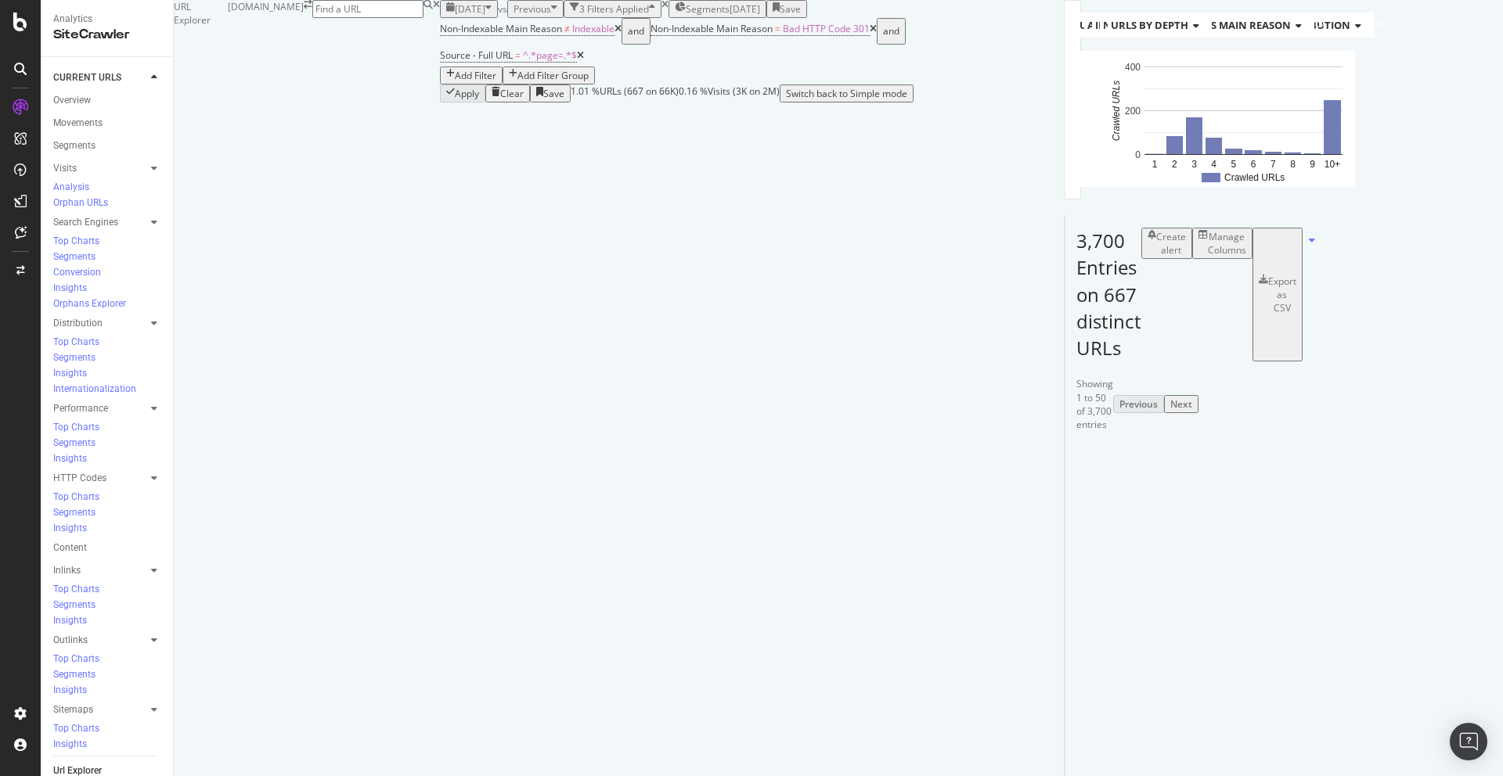
scroll to position [0, 256]
click at [64, 702] on div "Sitemaps" at bounding box center [73, 710] width 40 height 16
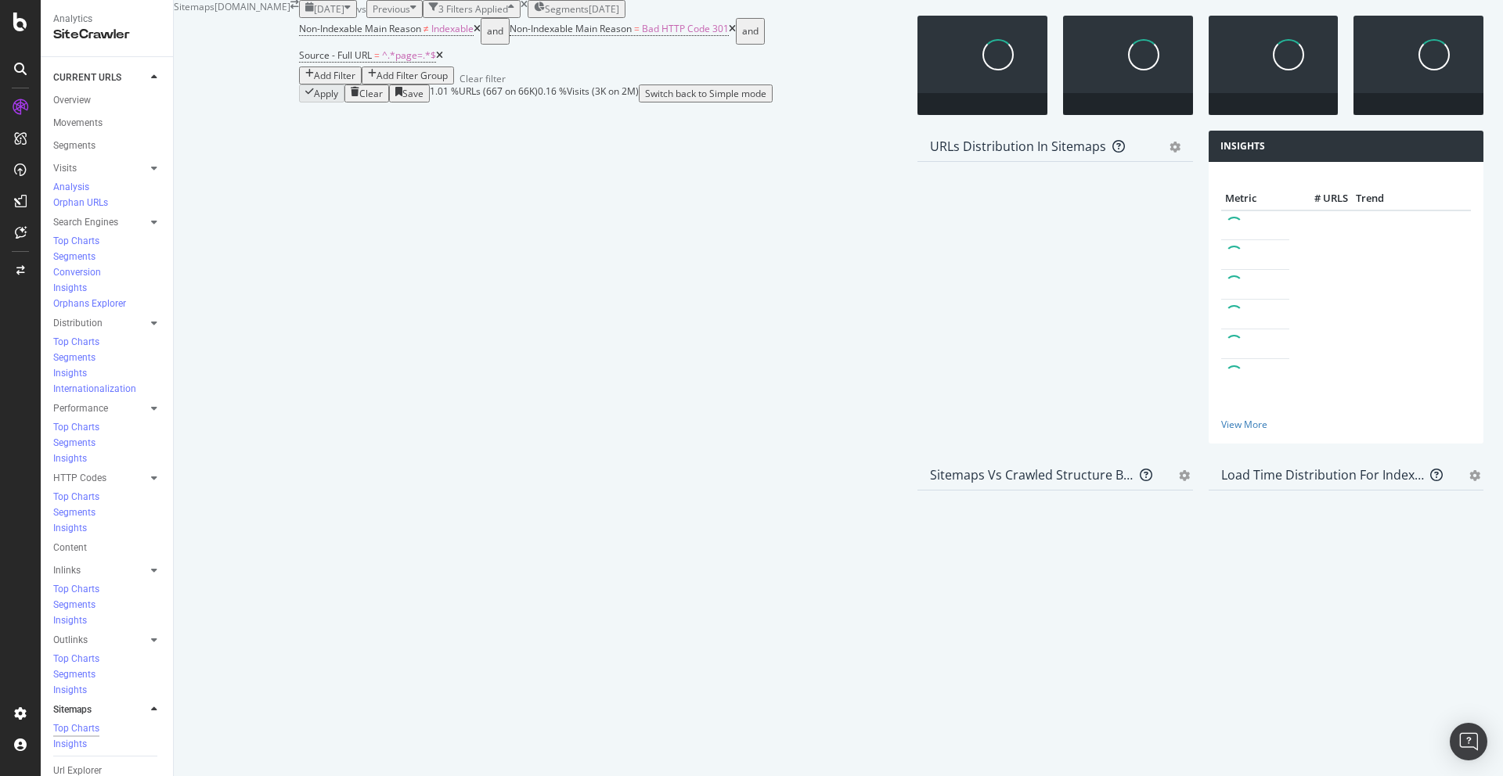
click at [520, 9] on icon "times" at bounding box center [523, 4] width 7 height 9
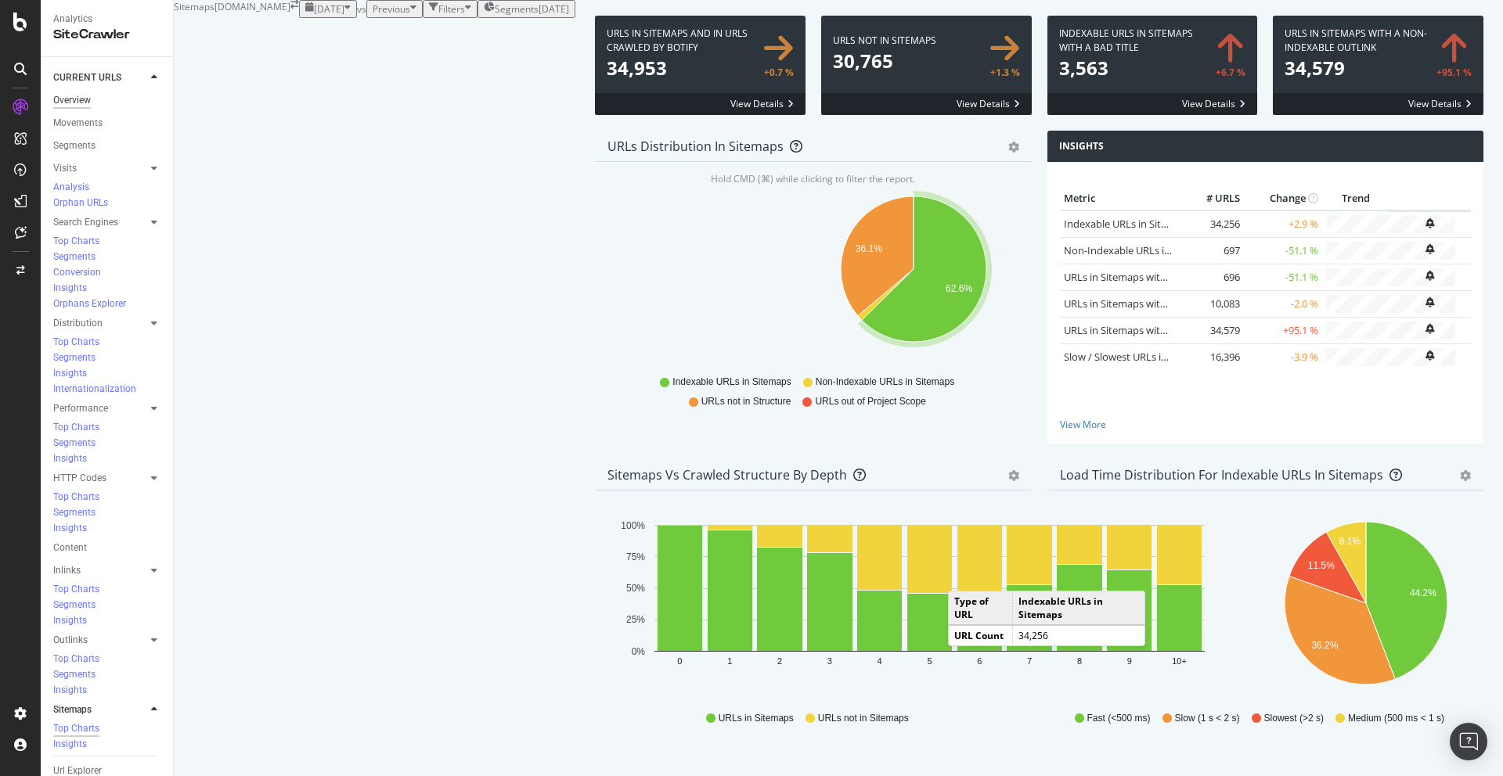
click at [67, 101] on div "Overview" at bounding box center [72, 100] width 38 height 16
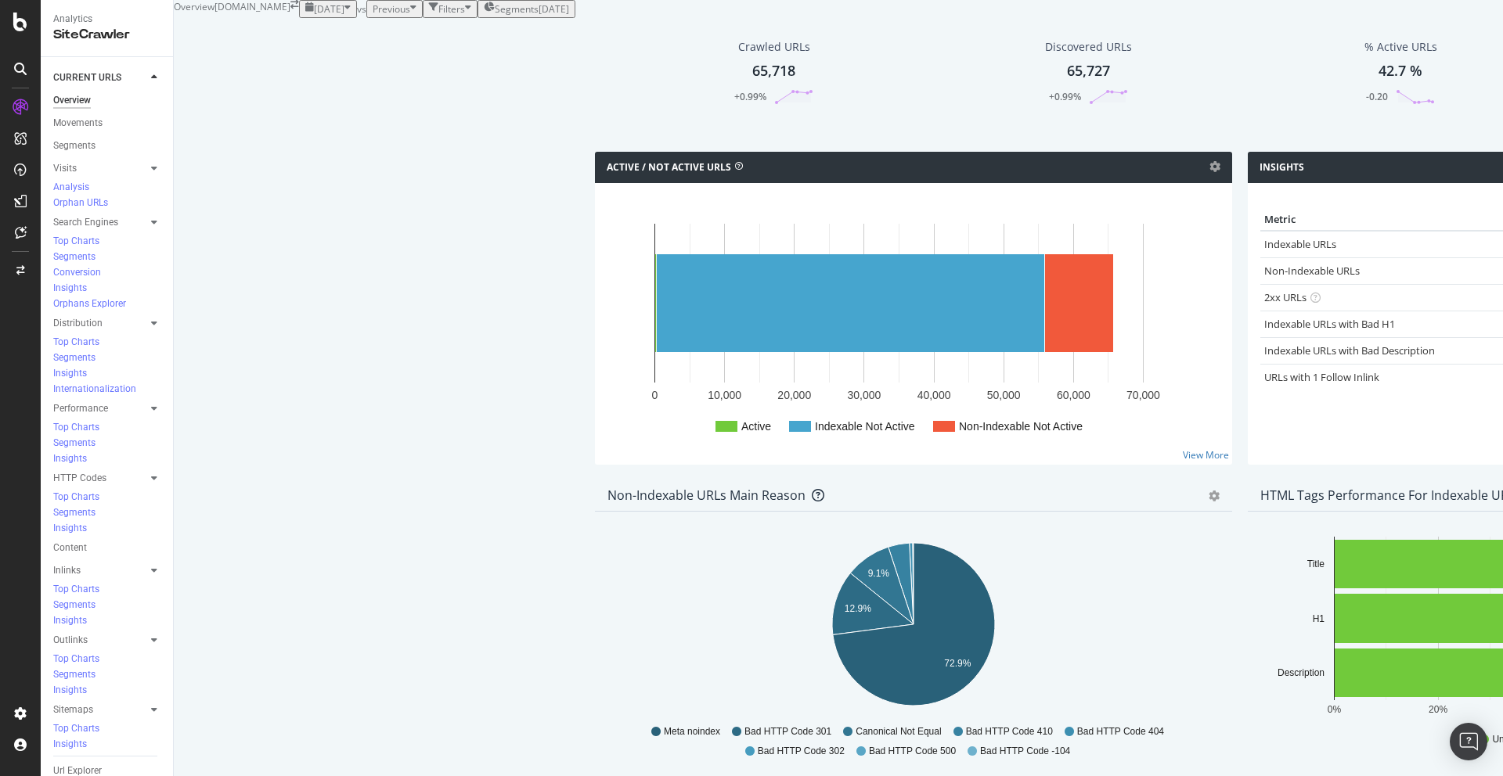
scroll to position [541, 0]
click at [79, 763] on div "Url Explorer" at bounding box center [77, 771] width 49 height 16
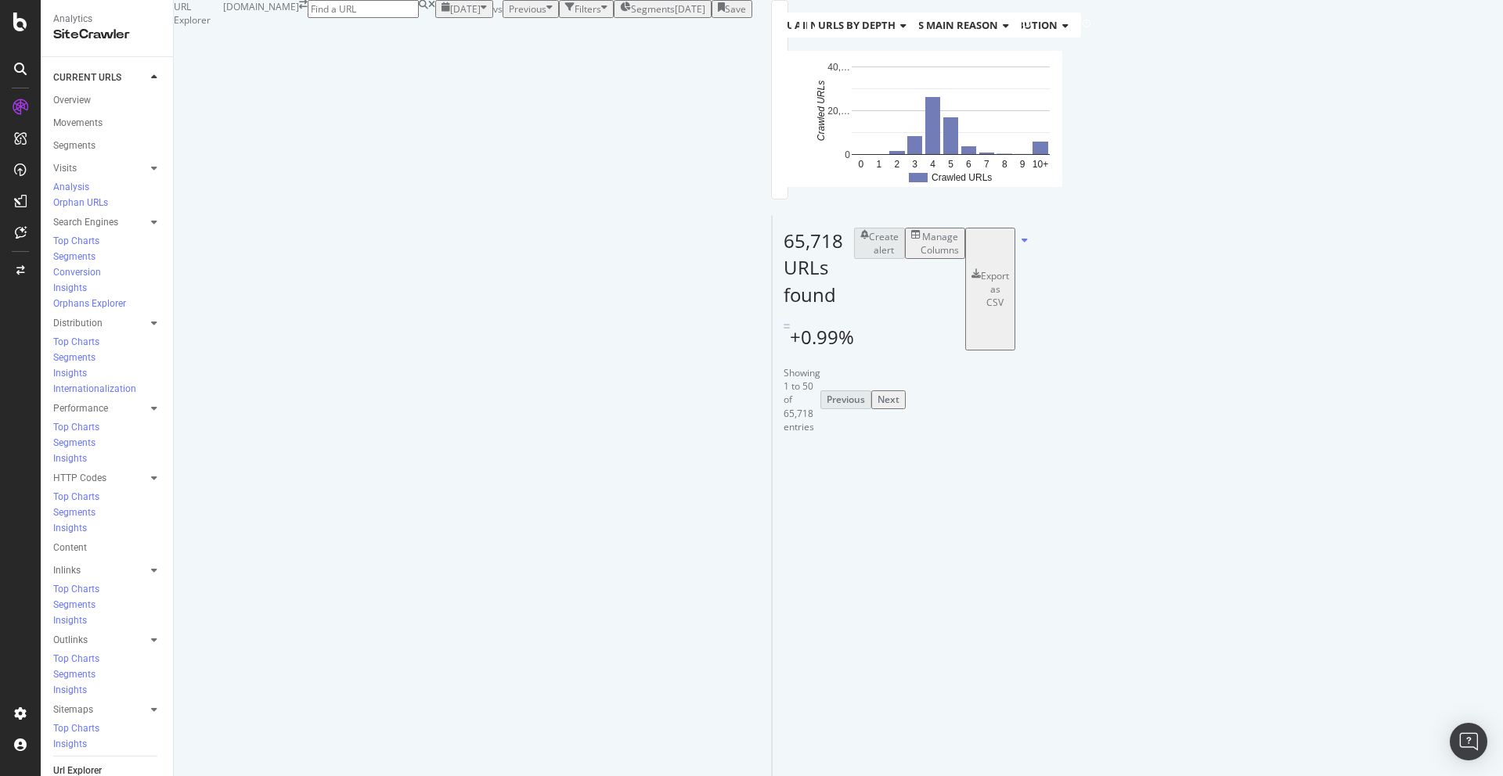
click at [959, 257] on div "Manage Columns" at bounding box center [939, 243] width 38 height 27
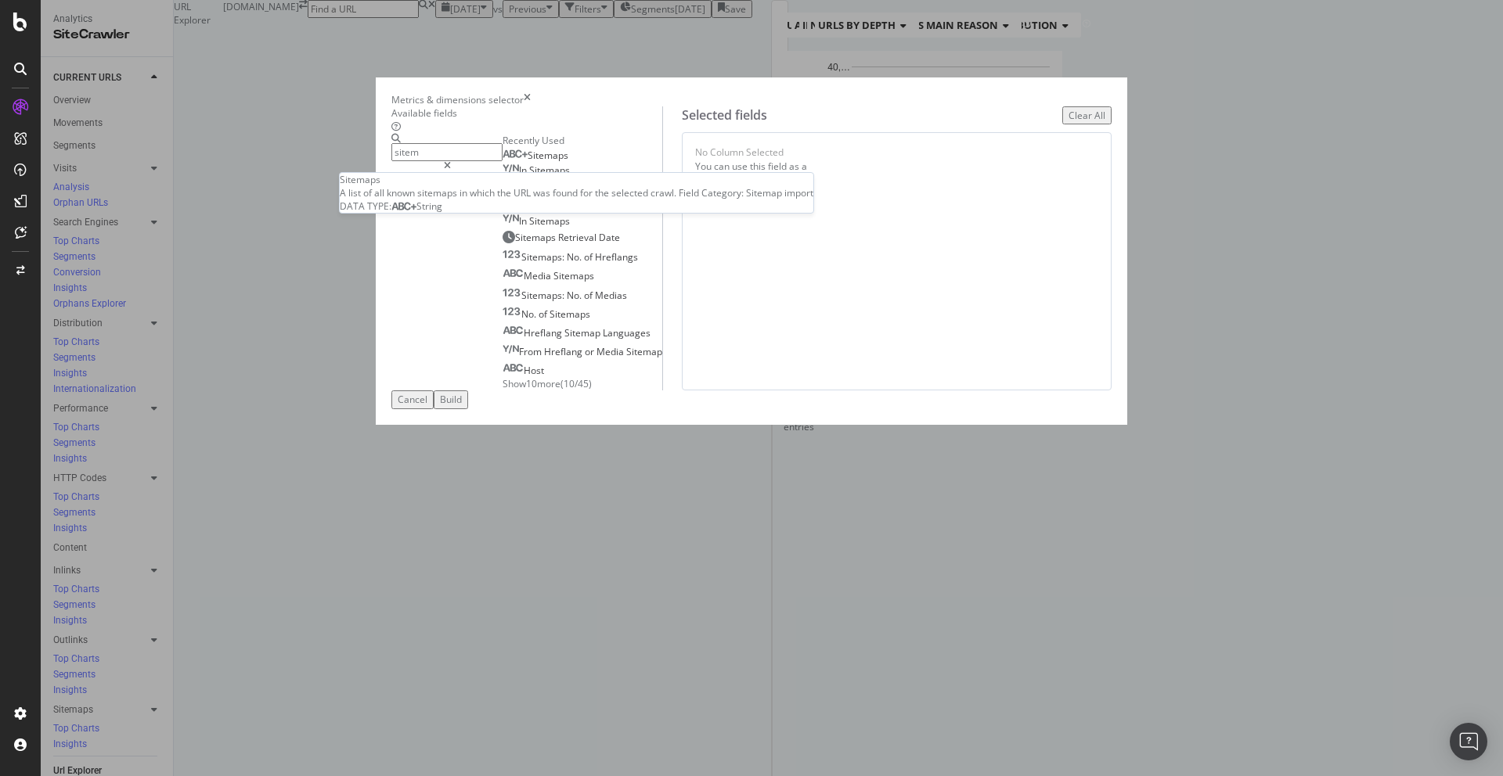
type input "sitem"
click at [568, 162] on div "Sitemaps" at bounding box center [535, 155] width 66 height 13
click at [462, 406] on div "Build" at bounding box center [451, 399] width 22 height 13
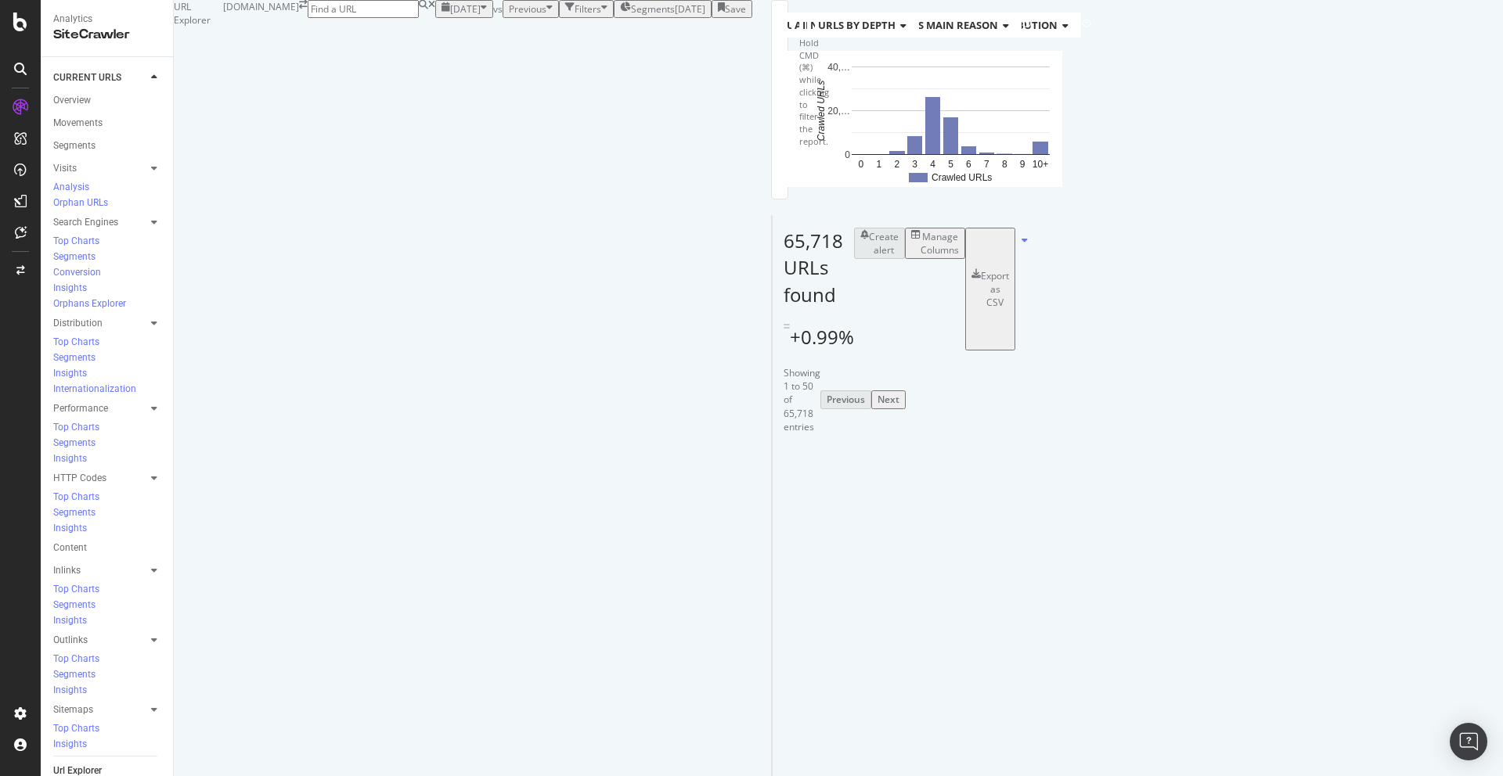
click at [601, 16] on div "button" at bounding box center [604, 8] width 6 height 13
click at [450, 34] on div "Add Filter" at bounding box center [470, 26] width 41 height 13
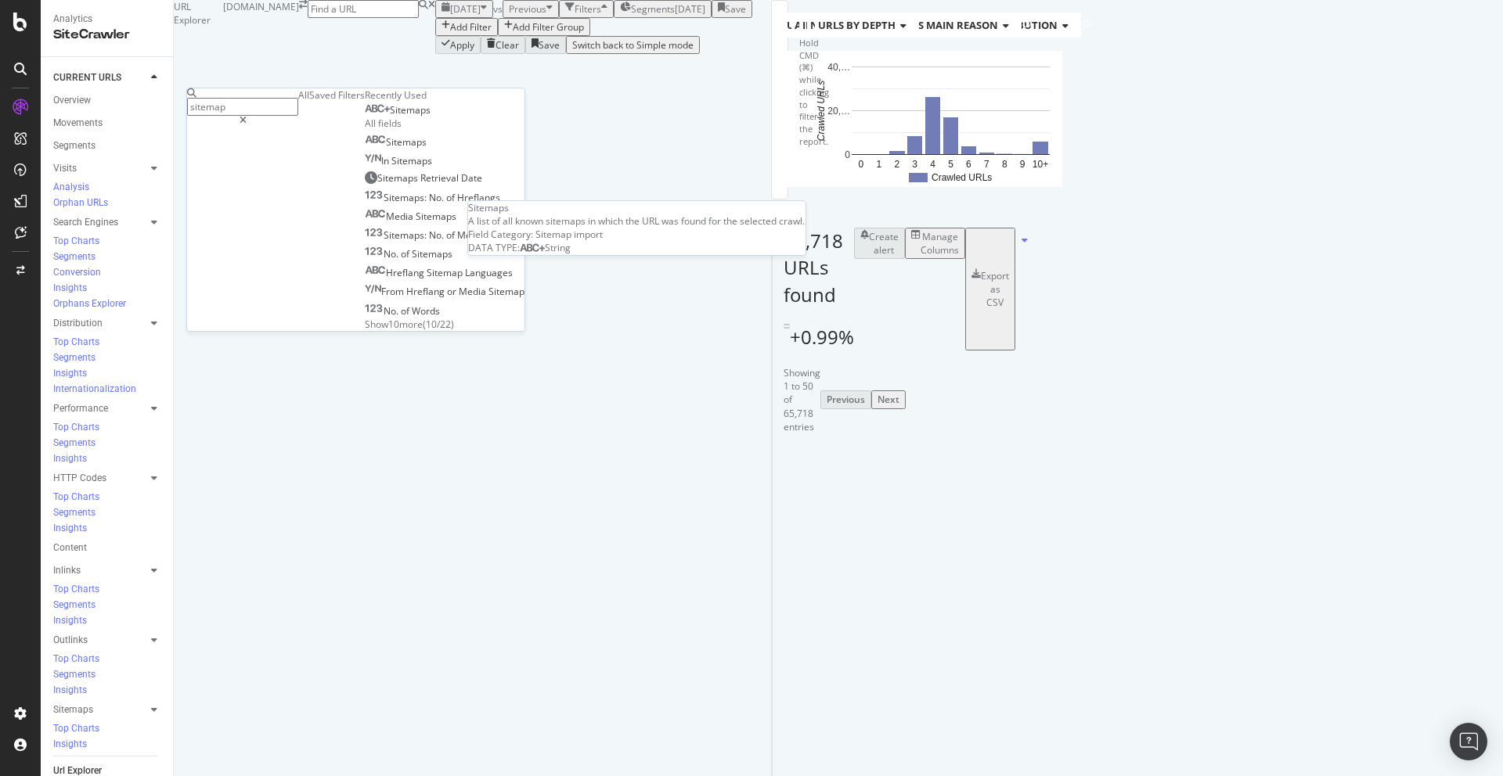
type input "sitemap"
click at [390, 117] on span "Sitemaps" at bounding box center [410, 109] width 41 height 13
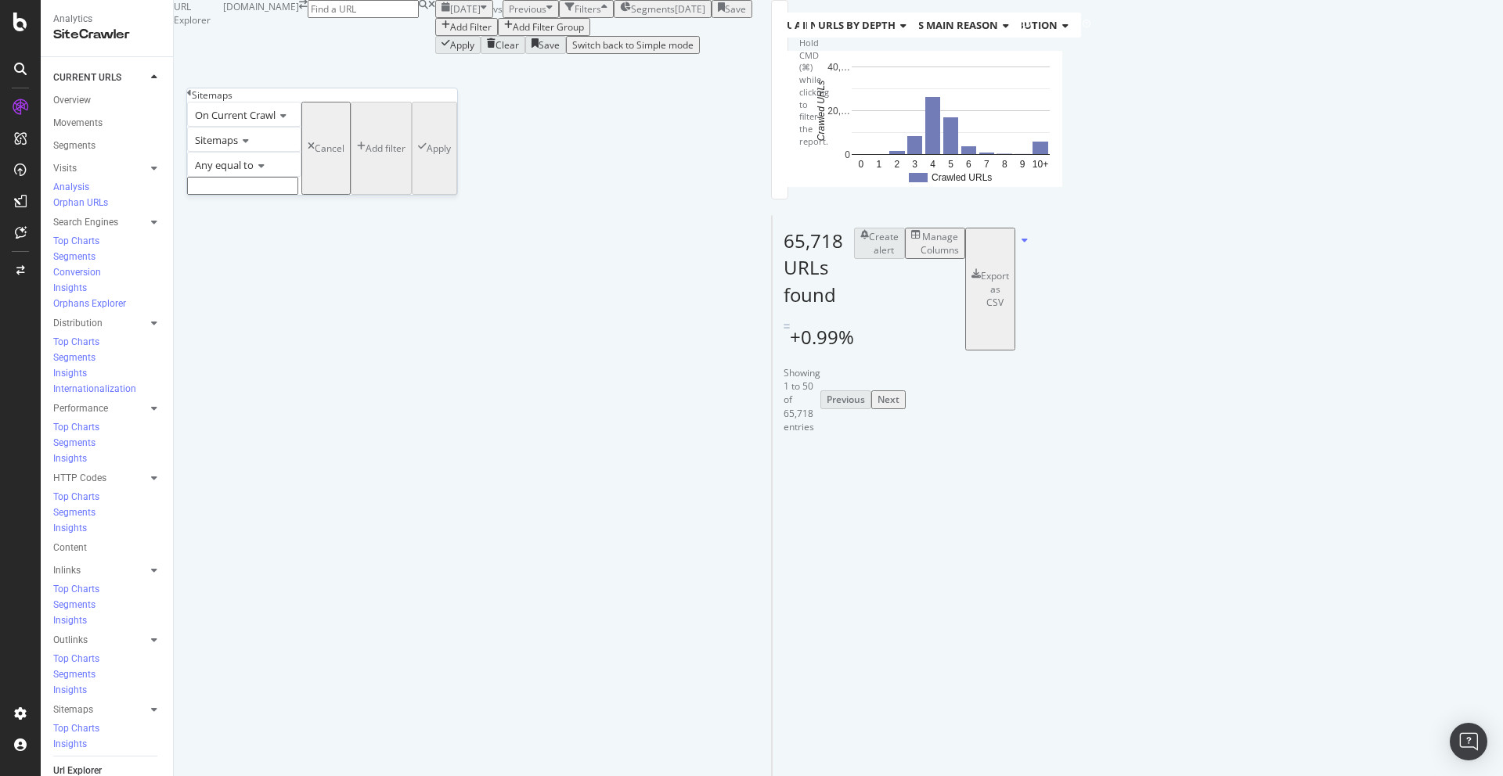
click at [281, 195] on input "text" at bounding box center [242, 186] width 111 height 18
click at [254, 172] on span "Any equal to" at bounding box center [224, 165] width 59 height 14
click at [301, 177] on div "Any equal to" at bounding box center [244, 164] width 114 height 25
click at [232, 172] on span "Any equal to" at bounding box center [224, 165] width 59 height 14
click at [301, 152] on div "Sitemaps" at bounding box center [244, 139] width 114 height 25
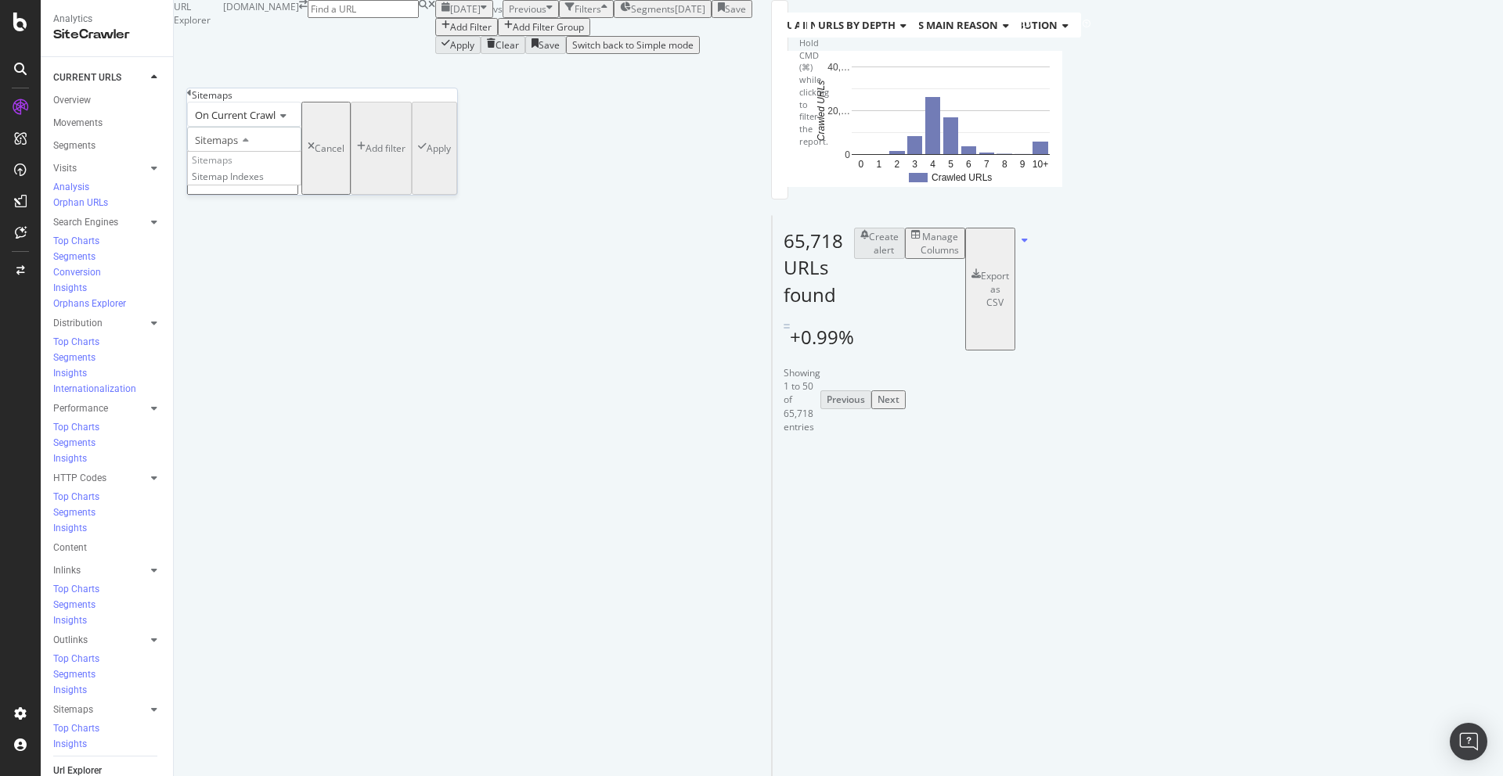
click at [301, 127] on div "On Current Crawl" at bounding box center [244, 114] width 114 height 25
click at [297, 195] on input "text" at bounding box center [242, 186] width 111 height 18
click at [298, 195] on input "text" at bounding box center [242, 186] width 111 height 18
click at [238, 147] on span "Sitemaps" at bounding box center [216, 140] width 43 height 14
click at [752, 54] on div "URLs Crawled By Botify By pagetype Chart (by Value) Table Expand Export as CSV …" at bounding box center [752, 27] width 0 height 54
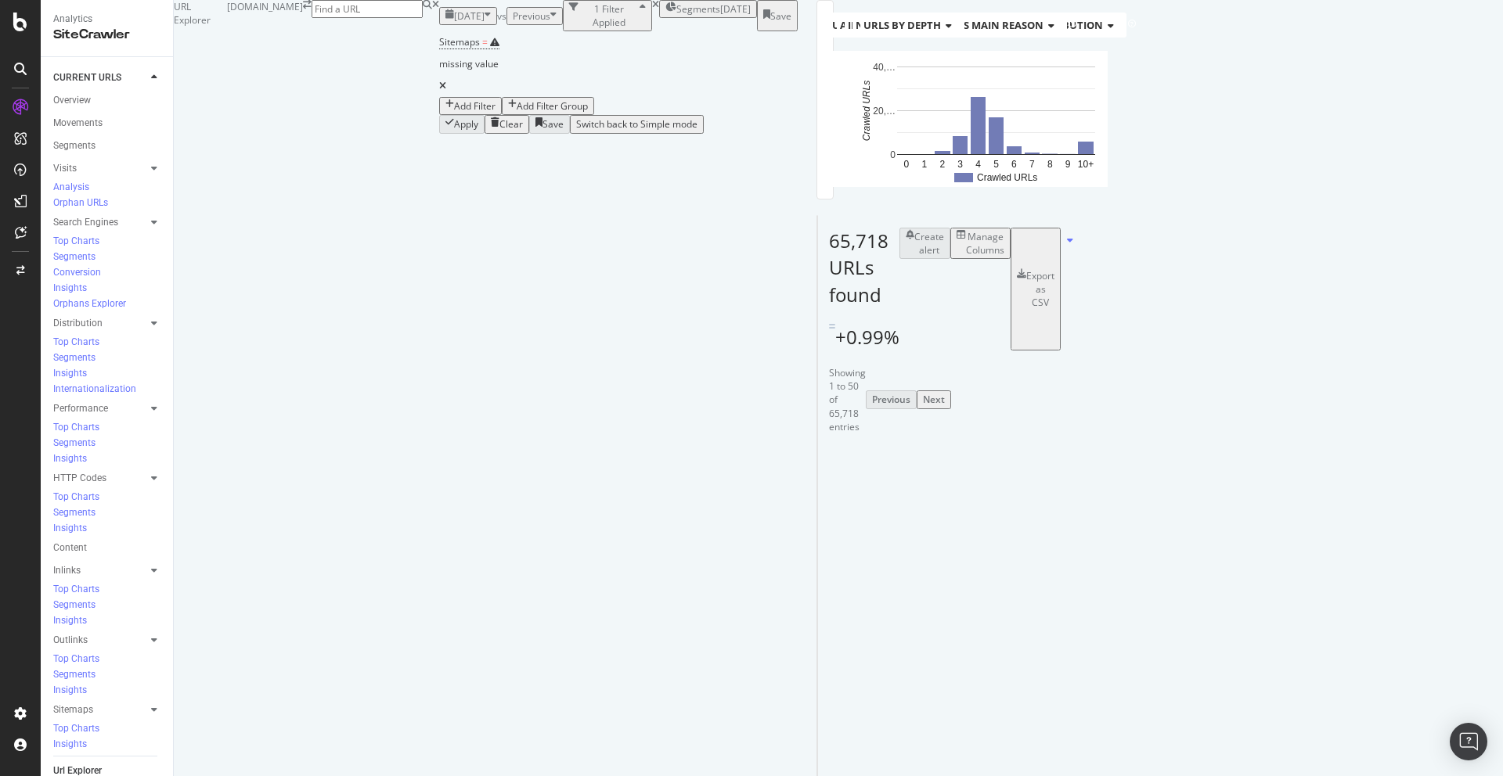
scroll to position [3053, 0]
drag, startPoint x: 766, startPoint y: 546, endPoint x: 520, endPoint y: 529, distance: 247.1
click at [1215, 524] on ul "https://www.autoexpress.co.uk/sitemaps/news.xml https://www.autoexpress.co.uk/s…" at bounding box center [1270, 509] width 111 height 28
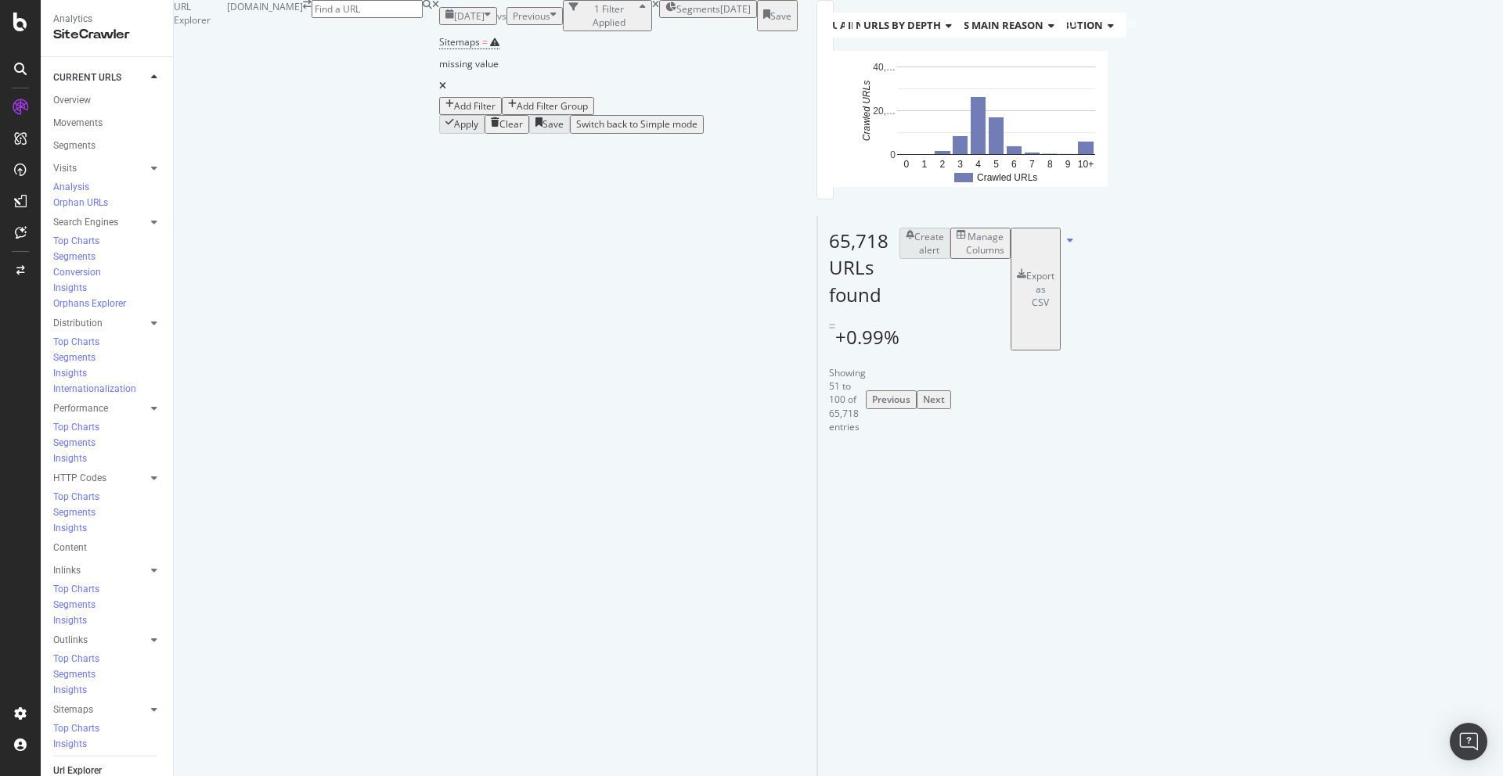
click at [445, 102] on div "button" at bounding box center [449, 105] width 9 height 13
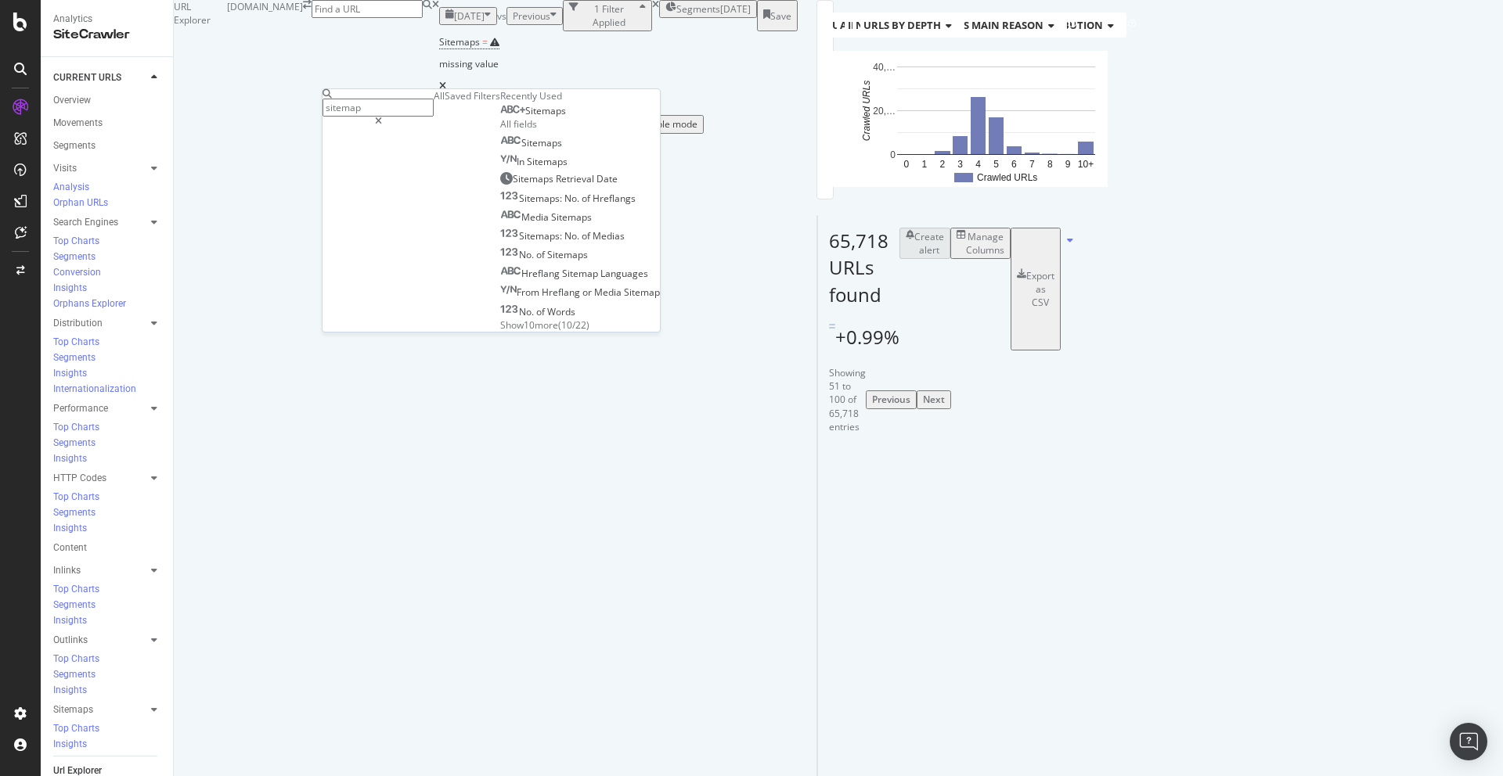
click at [439, 91] on icon at bounding box center [442, 85] width 7 height 9
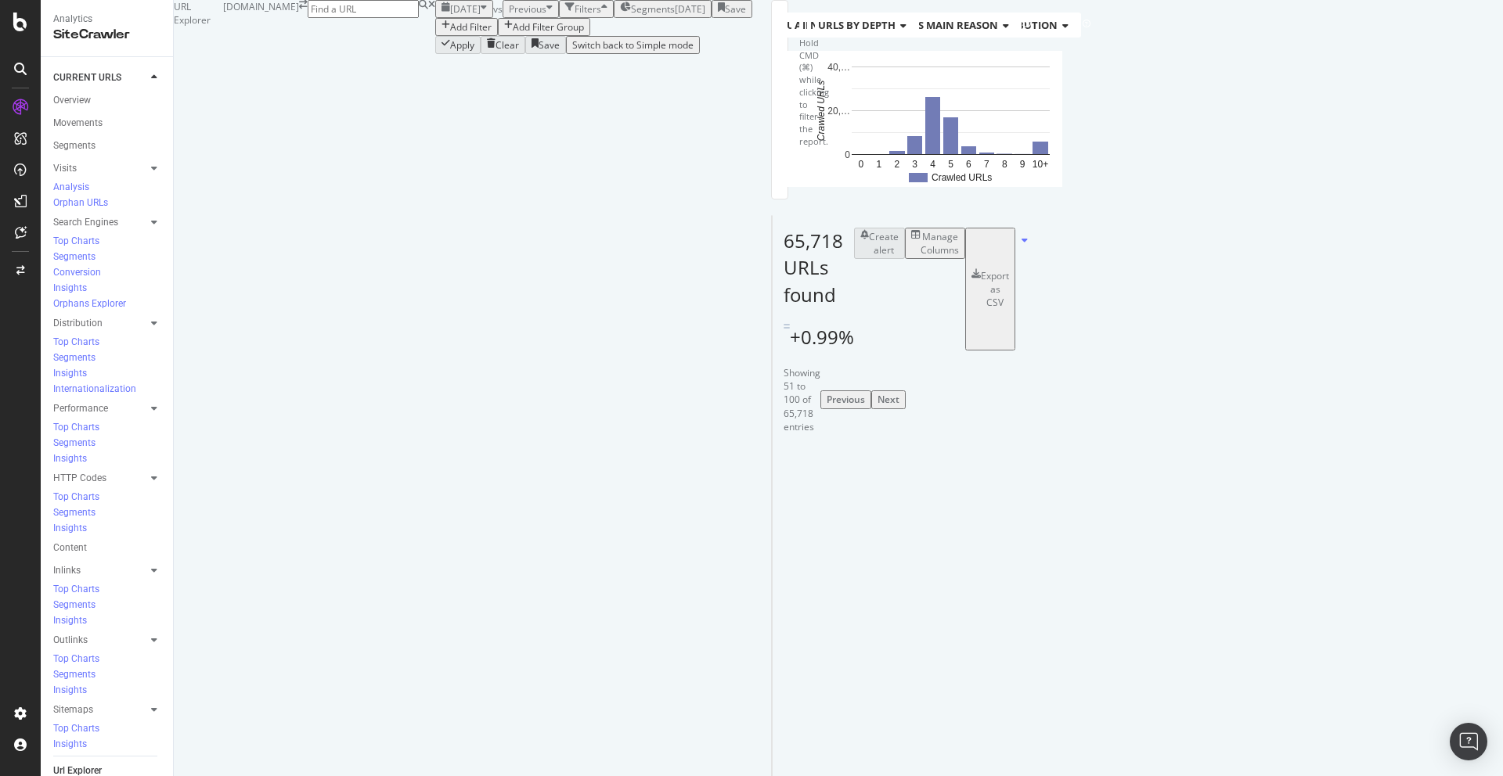
click at [959, 257] on div "Manage Columns" at bounding box center [939, 243] width 38 height 27
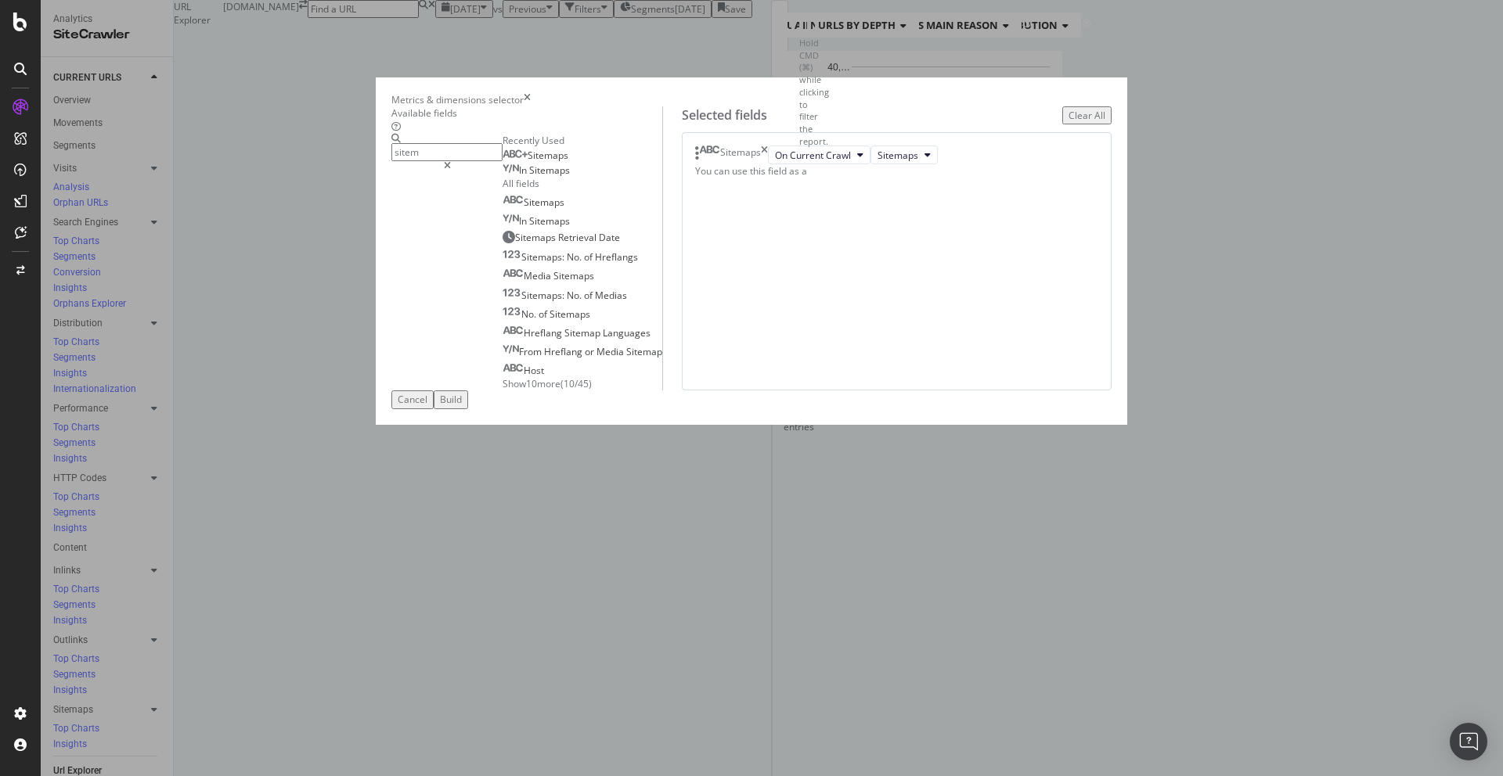
type input "sitem"
click at [462, 406] on div "Build" at bounding box center [451, 399] width 22 height 13
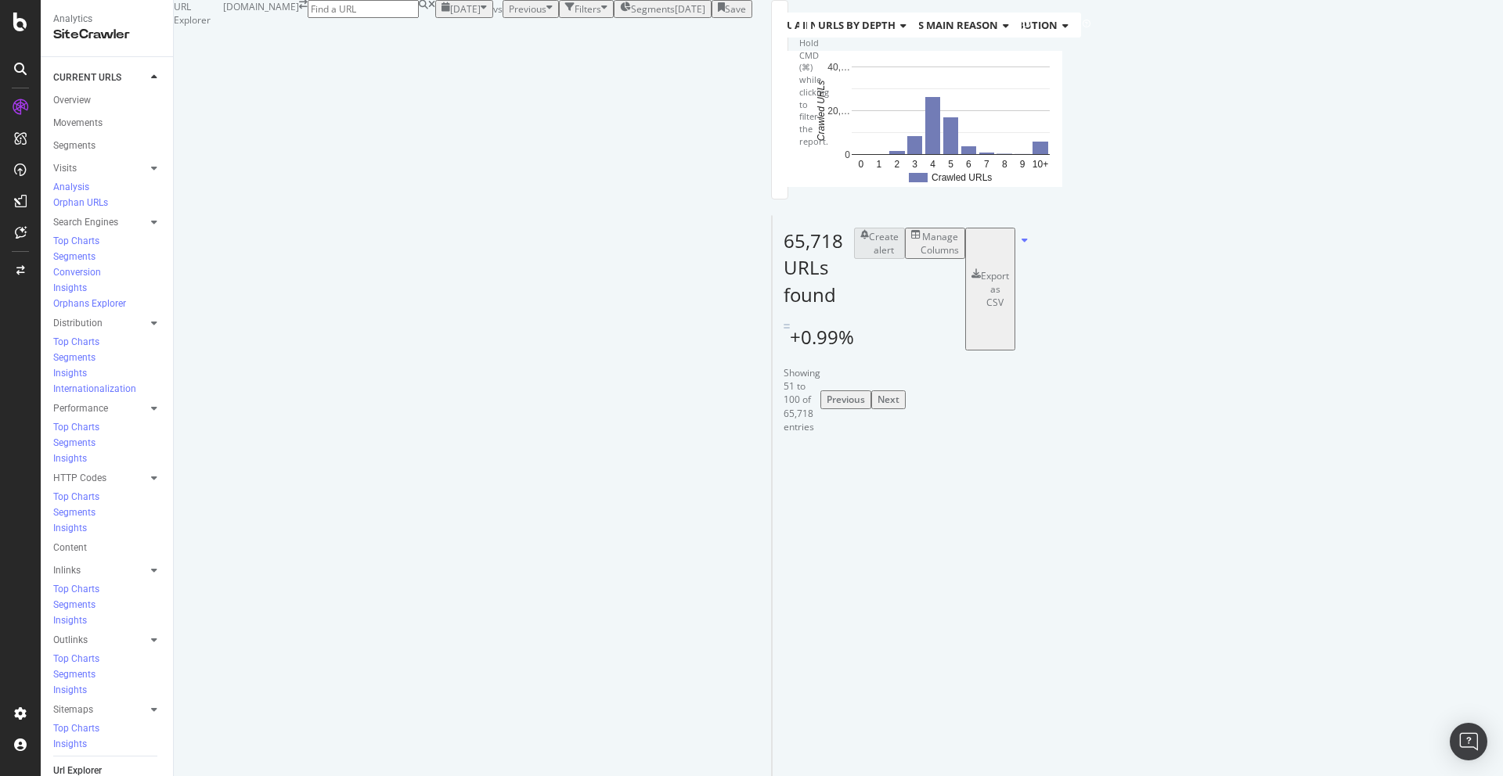
click at [959, 257] on div "Manage Columns" at bounding box center [939, 243] width 38 height 27
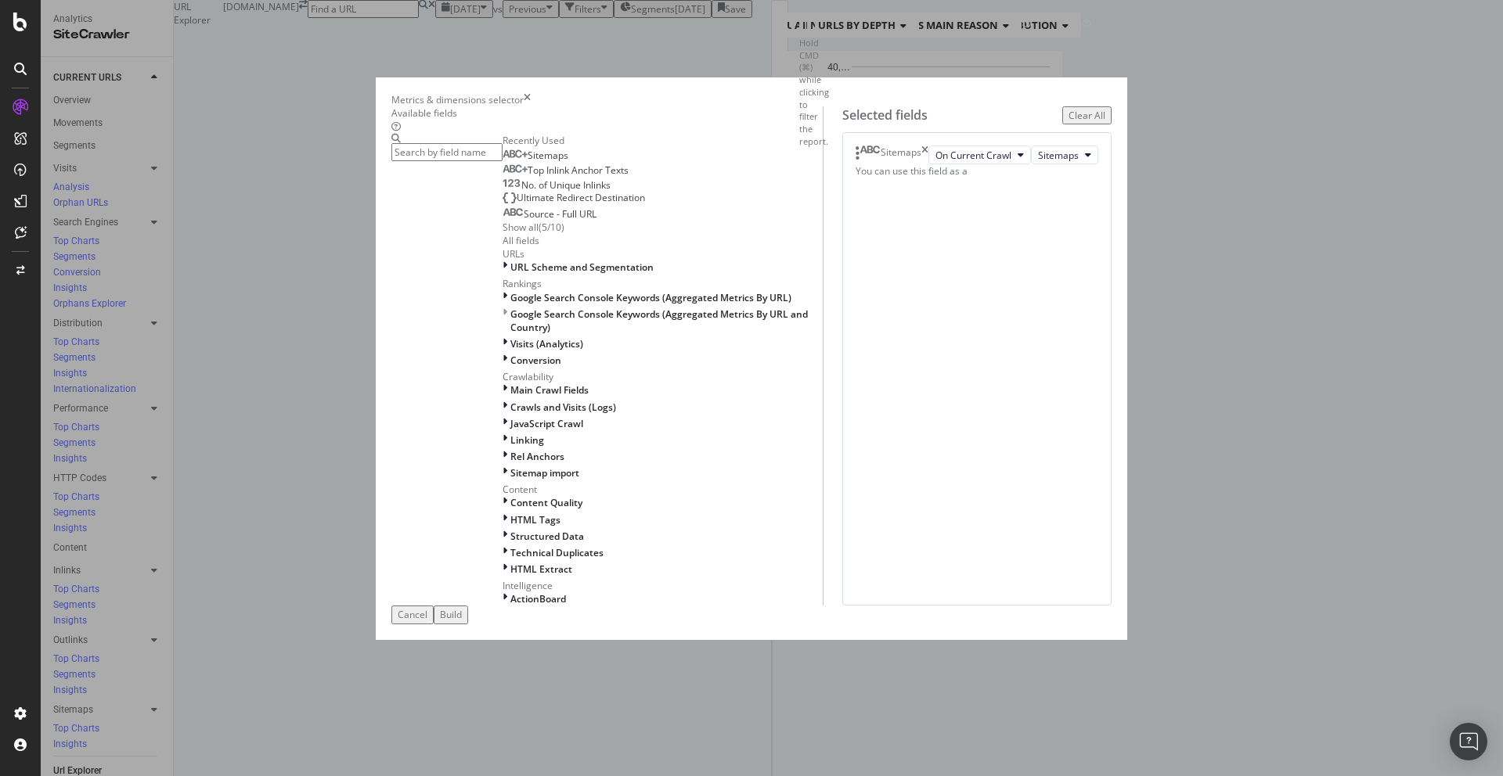
click at [928, 164] on icon "times" at bounding box center [924, 155] width 7 height 19
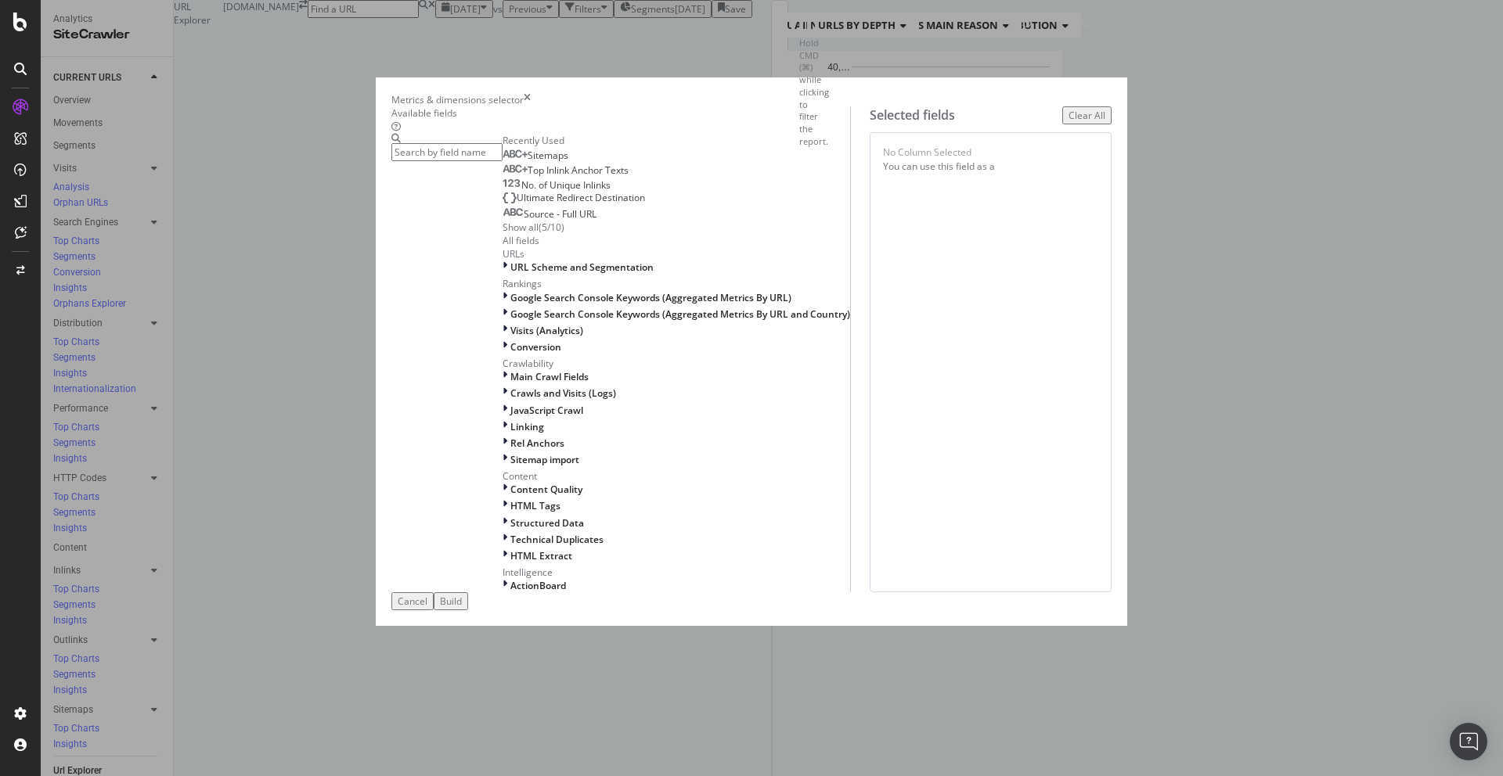
click at [462, 608] on div "Build" at bounding box center [451, 601] width 22 height 13
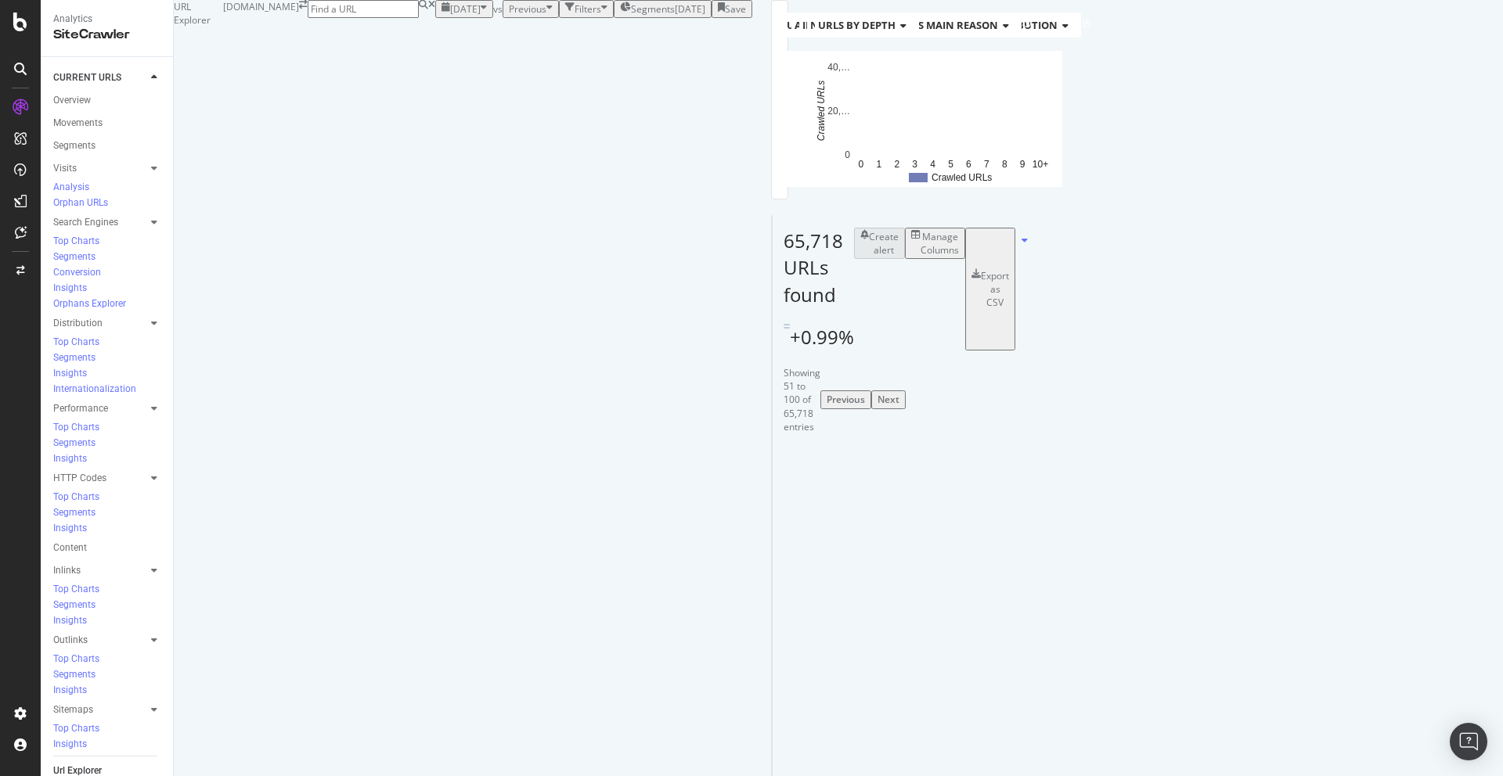
click at [959, 257] on div "Manage Columns" at bounding box center [935, 243] width 48 height 27
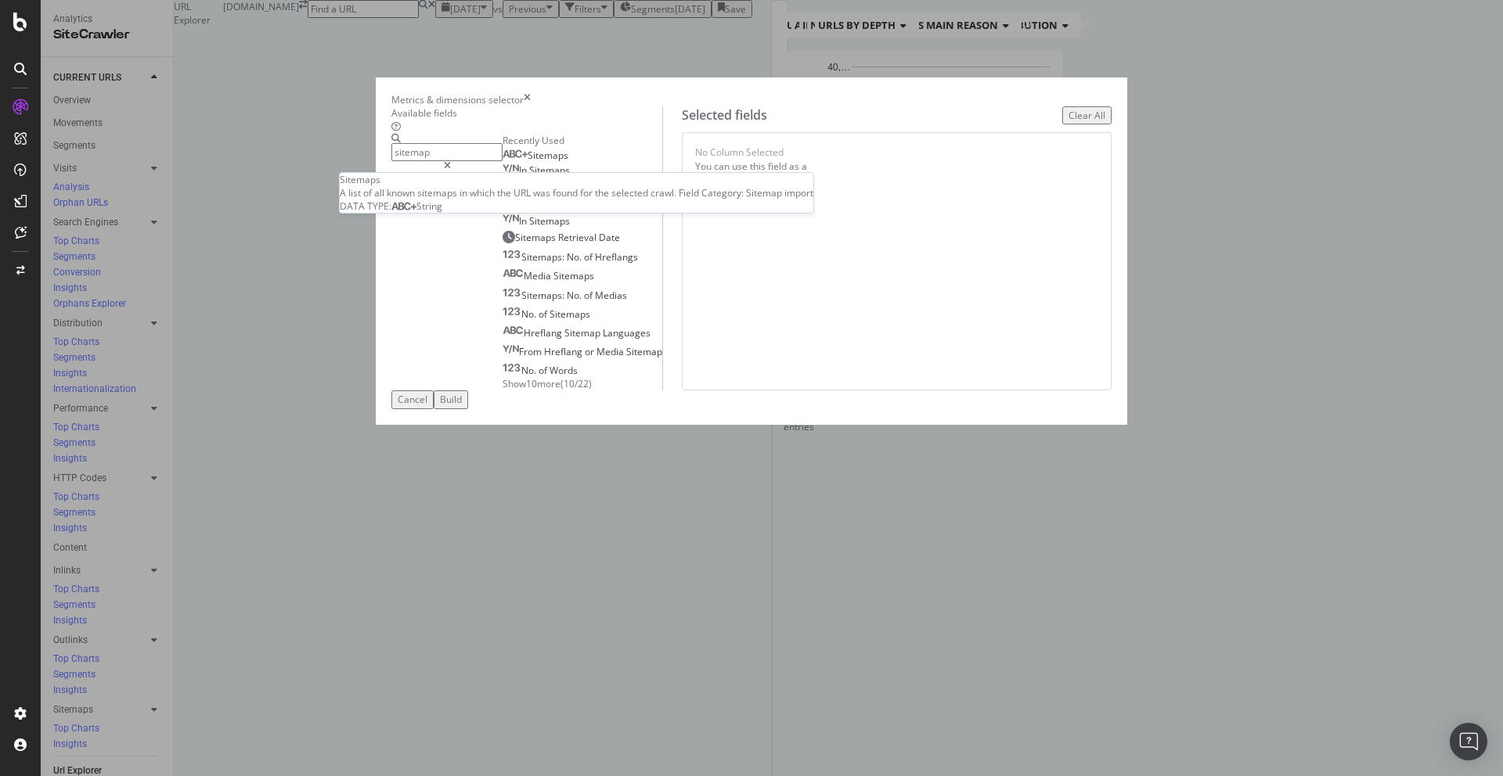
type input "sitemap"
click at [502, 162] on div "Sitemaps" at bounding box center [535, 155] width 66 height 13
click at [462, 406] on div "Build" at bounding box center [451, 399] width 22 height 13
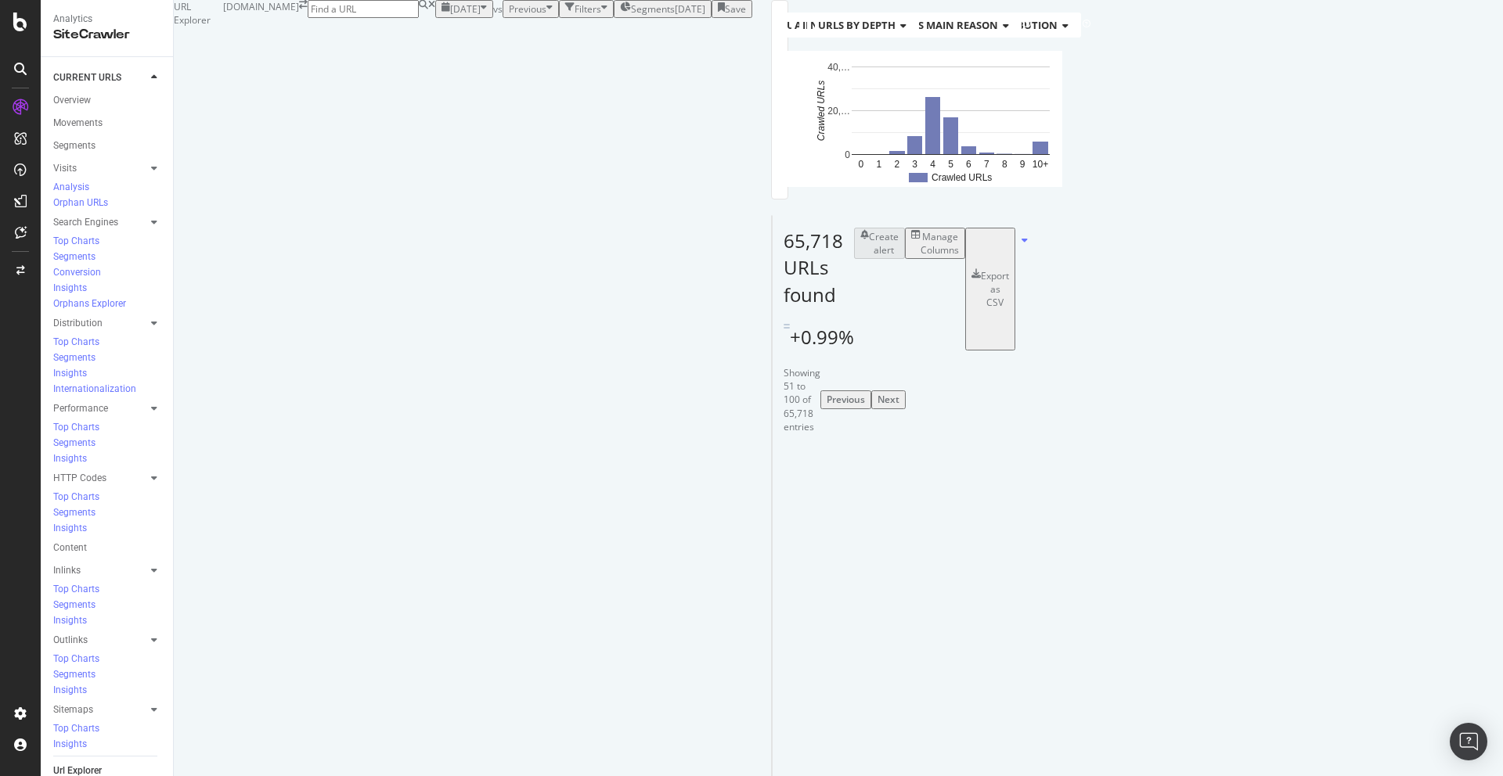
drag, startPoint x: 1230, startPoint y: 480, endPoint x: 989, endPoint y: 464, distance: 241.6
click at [1169, 495] on ul "https://www.autoexpress.co.uk/sitemaps/news.xml https://www.autoexpress.co.uk/s…" at bounding box center [1224, 509] width 111 height 28
copy ul "https://www.autoexpress.co.uk/sitemaps/news.xml https://www.autoexpress.co.uk/s…"
click at [574, 16] on div "Filters" at bounding box center [587, 8] width 27 height 13
click at [450, 34] on div "Add Filter" at bounding box center [470, 26] width 41 height 13
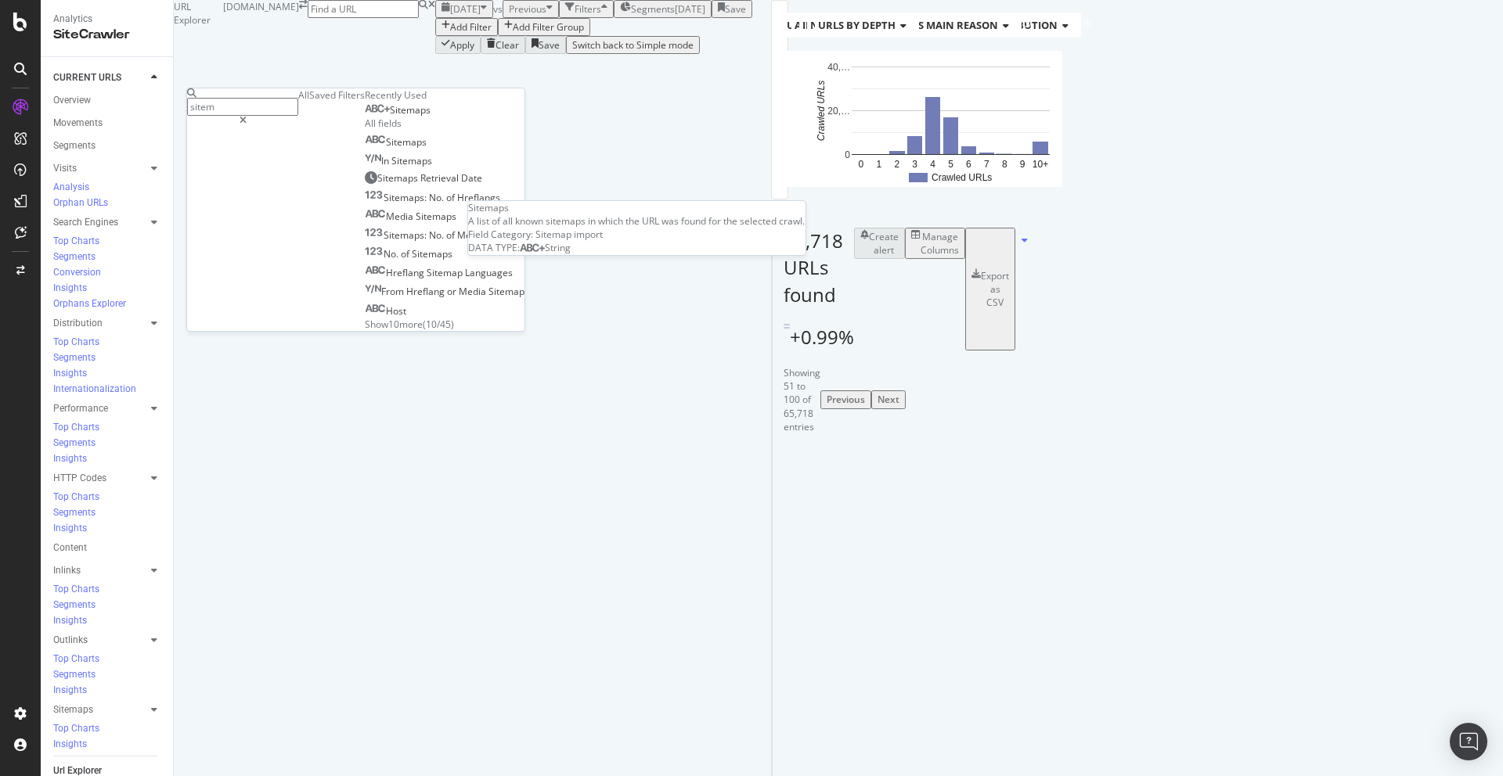
type input "sitem"
click at [365, 117] on div "Sitemaps" at bounding box center [398, 110] width 66 height 13
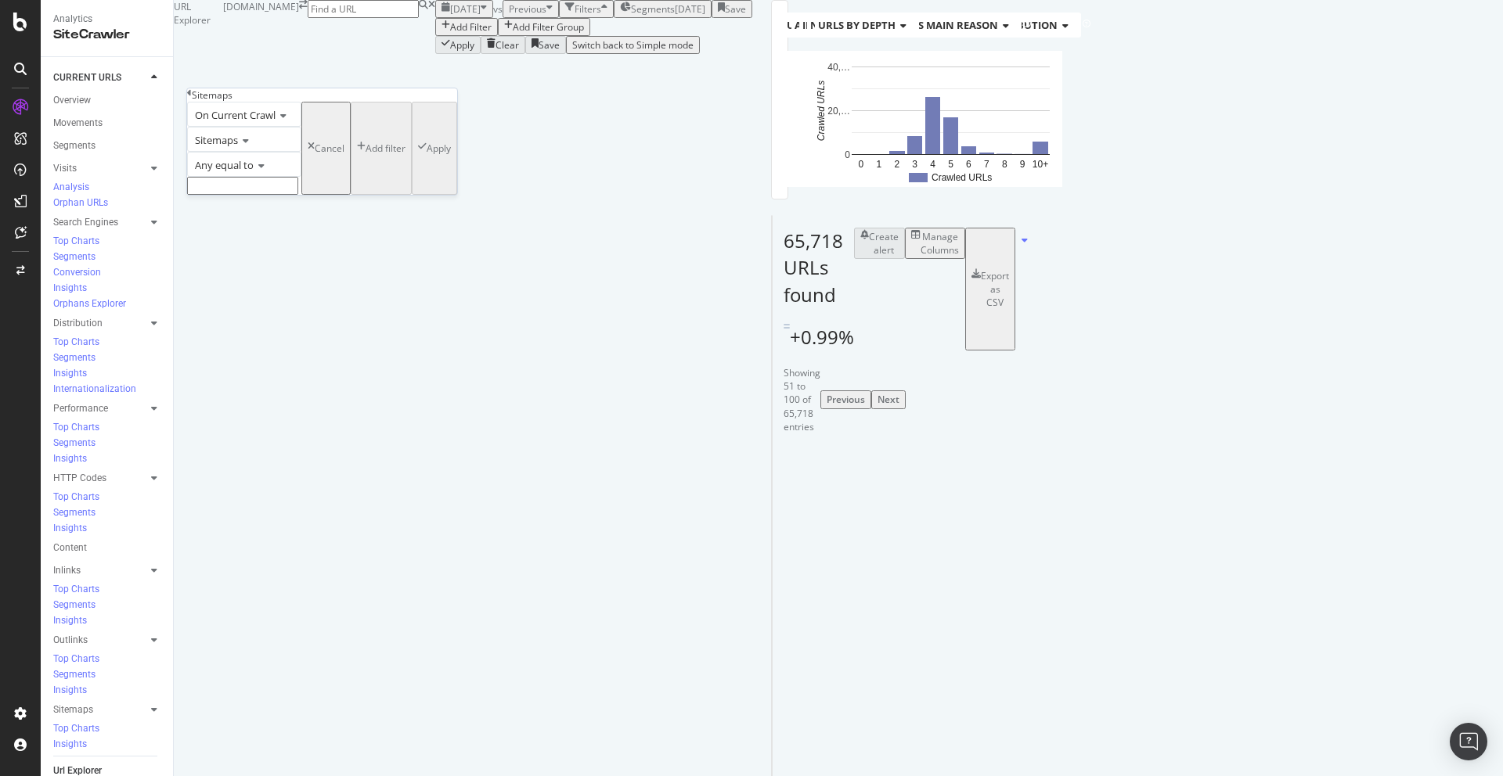
click at [243, 152] on div "Sitemaps" at bounding box center [244, 139] width 114 height 25
click at [301, 152] on div "Sitemaps" at bounding box center [244, 139] width 114 height 25
click at [236, 172] on span "Any equal to" at bounding box center [224, 165] width 59 height 14
click at [274, 293] on div "Any contains" at bounding box center [244, 284] width 113 height 16
click at [294, 177] on div "Any contains" at bounding box center [244, 164] width 114 height 25
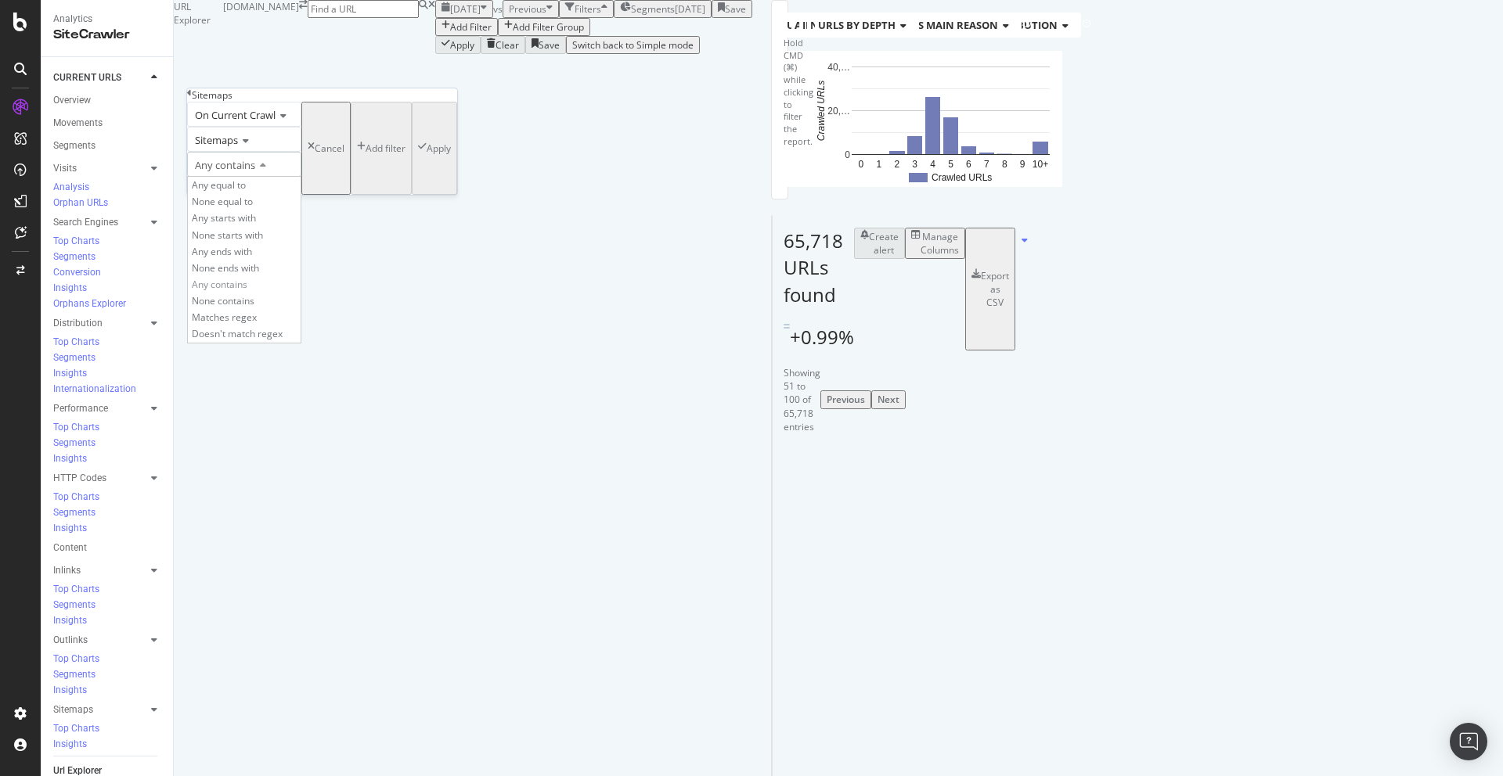
click at [301, 177] on div "Any contains" at bounding box center [244, 164] width 114 height 25
click at [296, 195] on input "text" at bounding box center [242, 186] width 111 height 18
type input "news"
click at [427, 160] on div "Apply" at bounding box center [439, 152] width 24 height 13
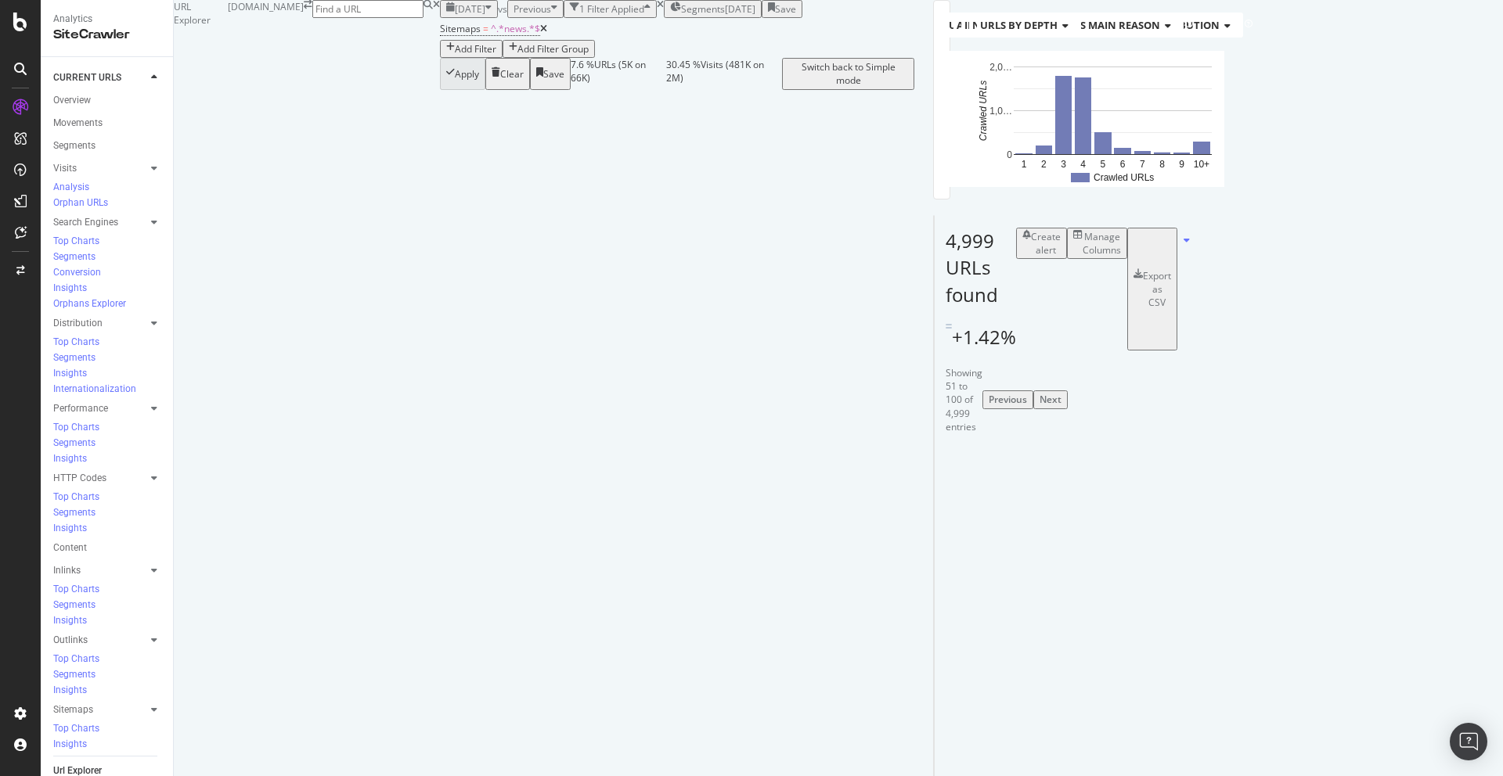
click at [953, 187] on rect "A chart." at bounding box center [1076, 119] width 247 height 136
click at [1028, 119] on icon "A chart." at bounding box center [1035, 92] width 15 height 54
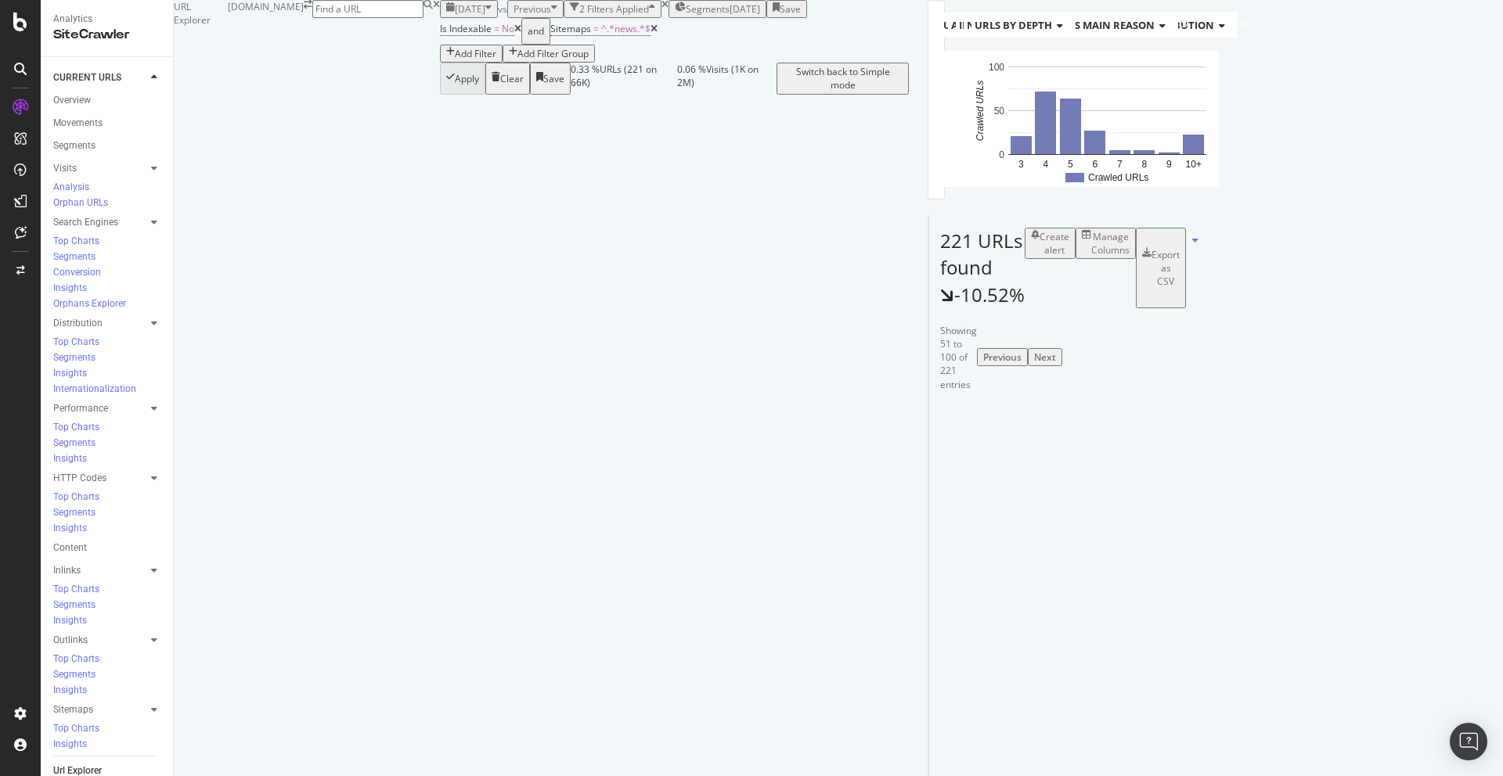
click at [514, 34] on icon at bounding box center [517, 28] width 7 height 9
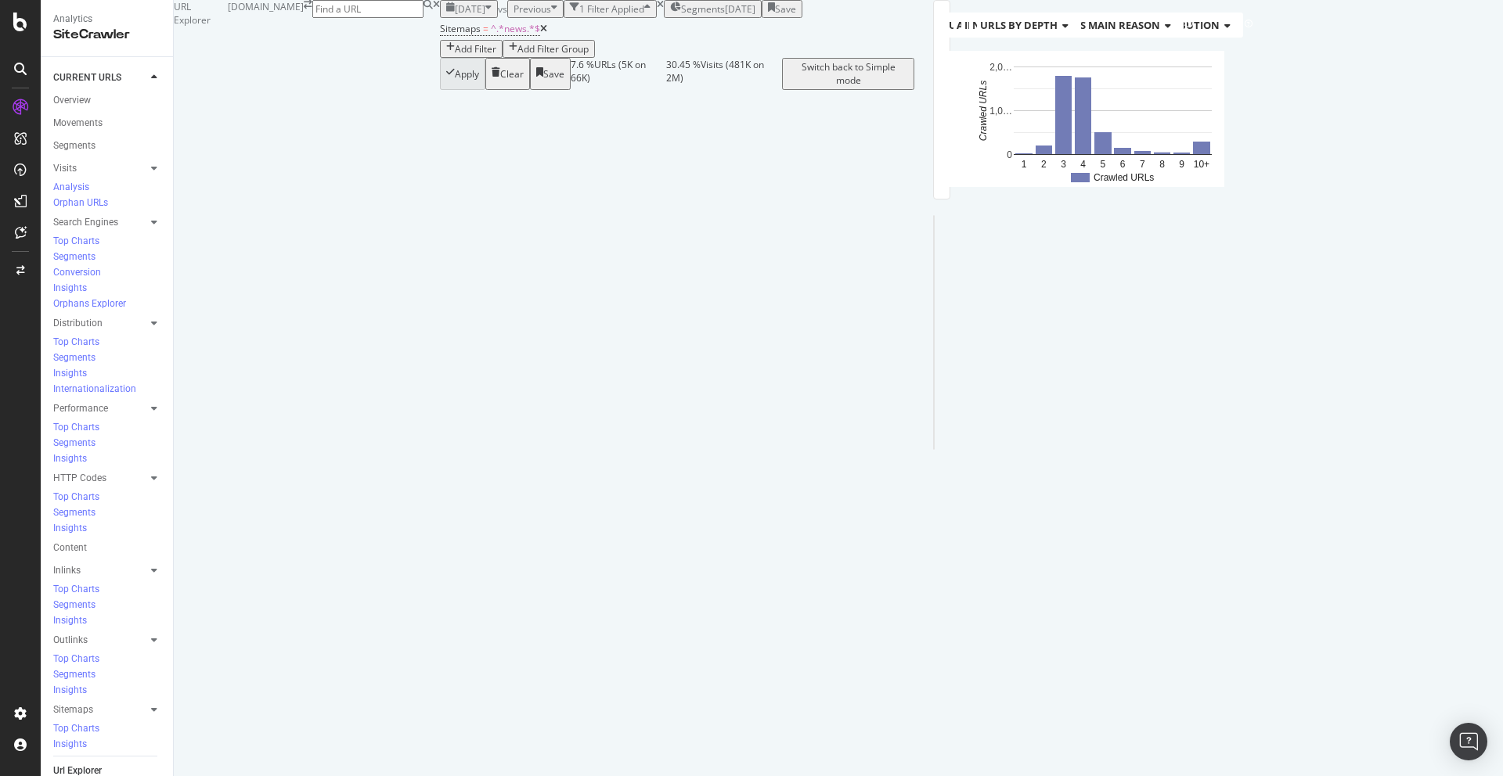
click at [961, 187] on rect "A chart." at bounding box center [1084, 119] width 247 height 136
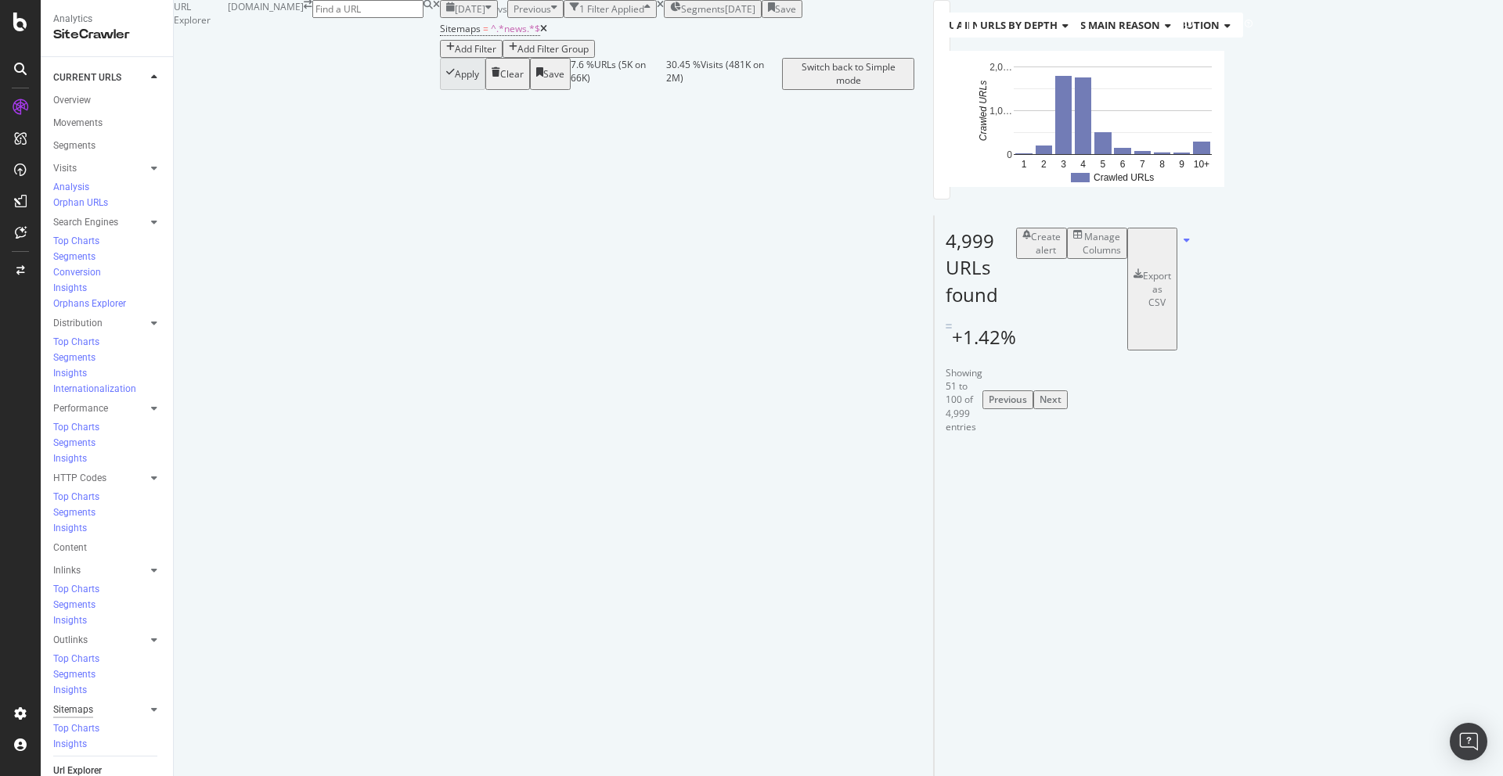
click at [67, 702] on div "Sitemaps" at bounding box center [73, 710] width 40 height 16
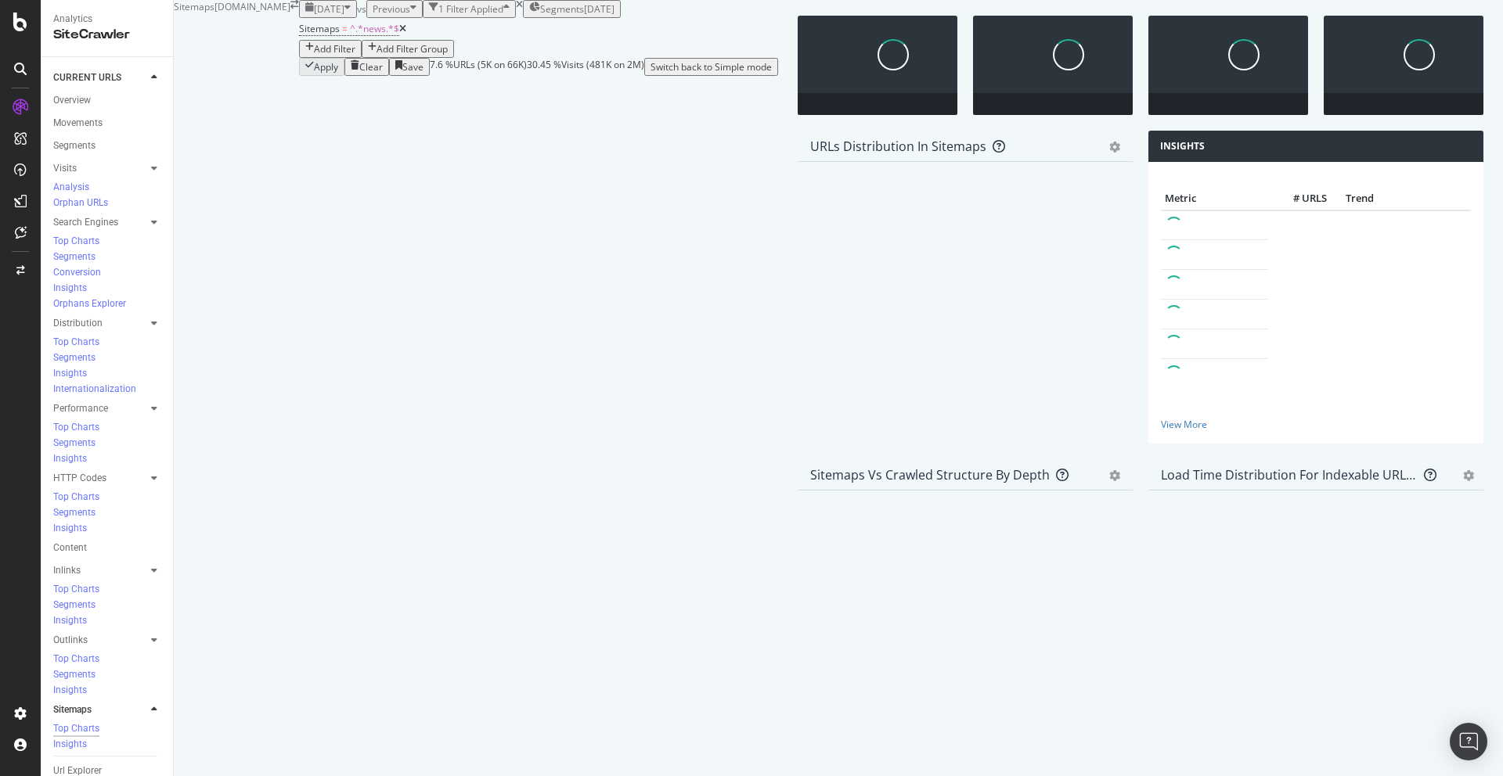
click at [399, 34] on icon at bounding box center [402, 28] width 7 height 9
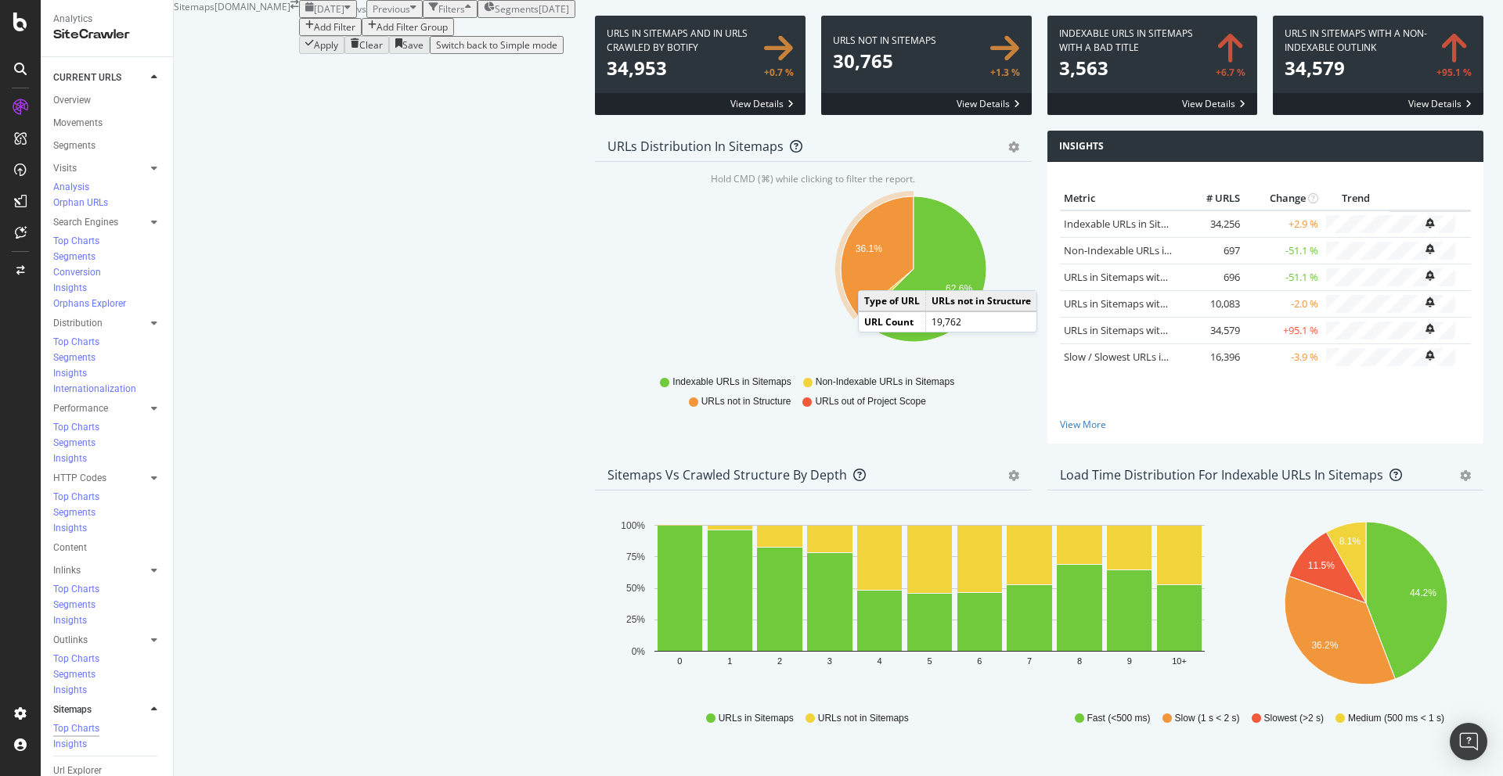
click at [841, 316] on icon "A chart." at bounding box center [877, 256] width 73 height 120
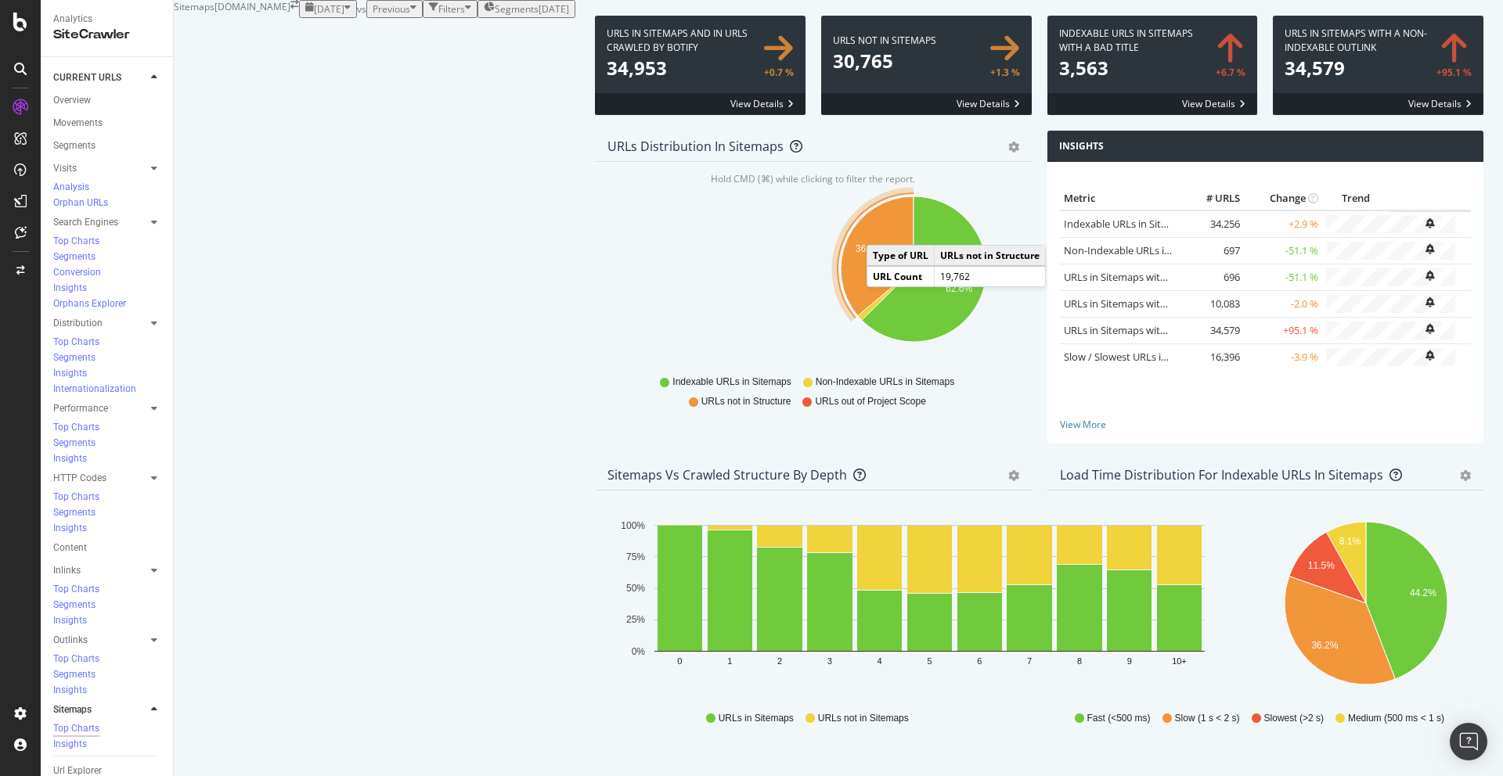
click at [841, 311] on icon "A chart." at bounding box center [877, 256] width 73 height 120
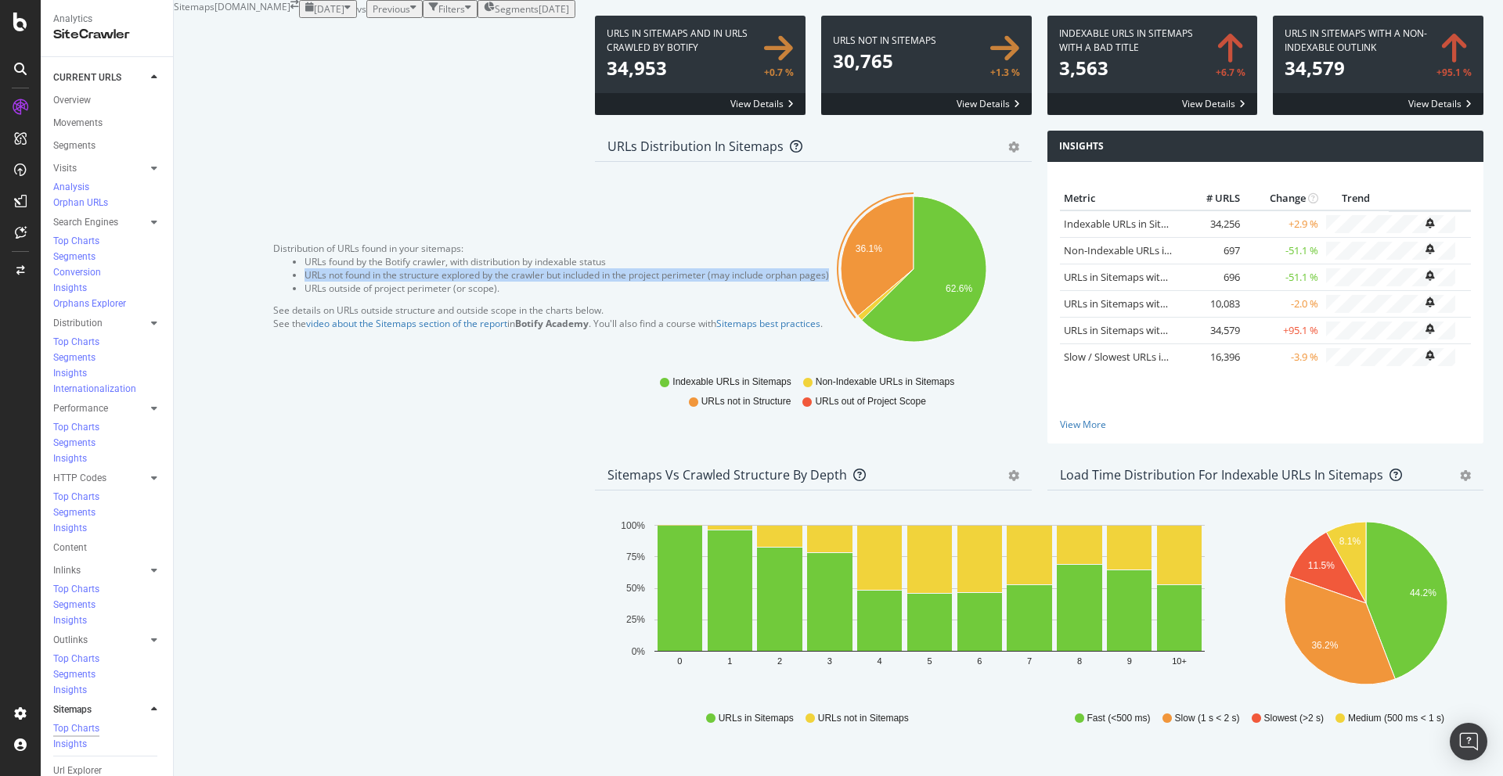
drag, startPoint x: 382, startPoint y: 338, endPoint x: 314, endPoint y: 296, distance: 80.1
click at [314, 295] on ul "URLs found by the Botify crawler, with distribution by indexable status URLs no…" at bounding box center [551, 275] width 556 height 40
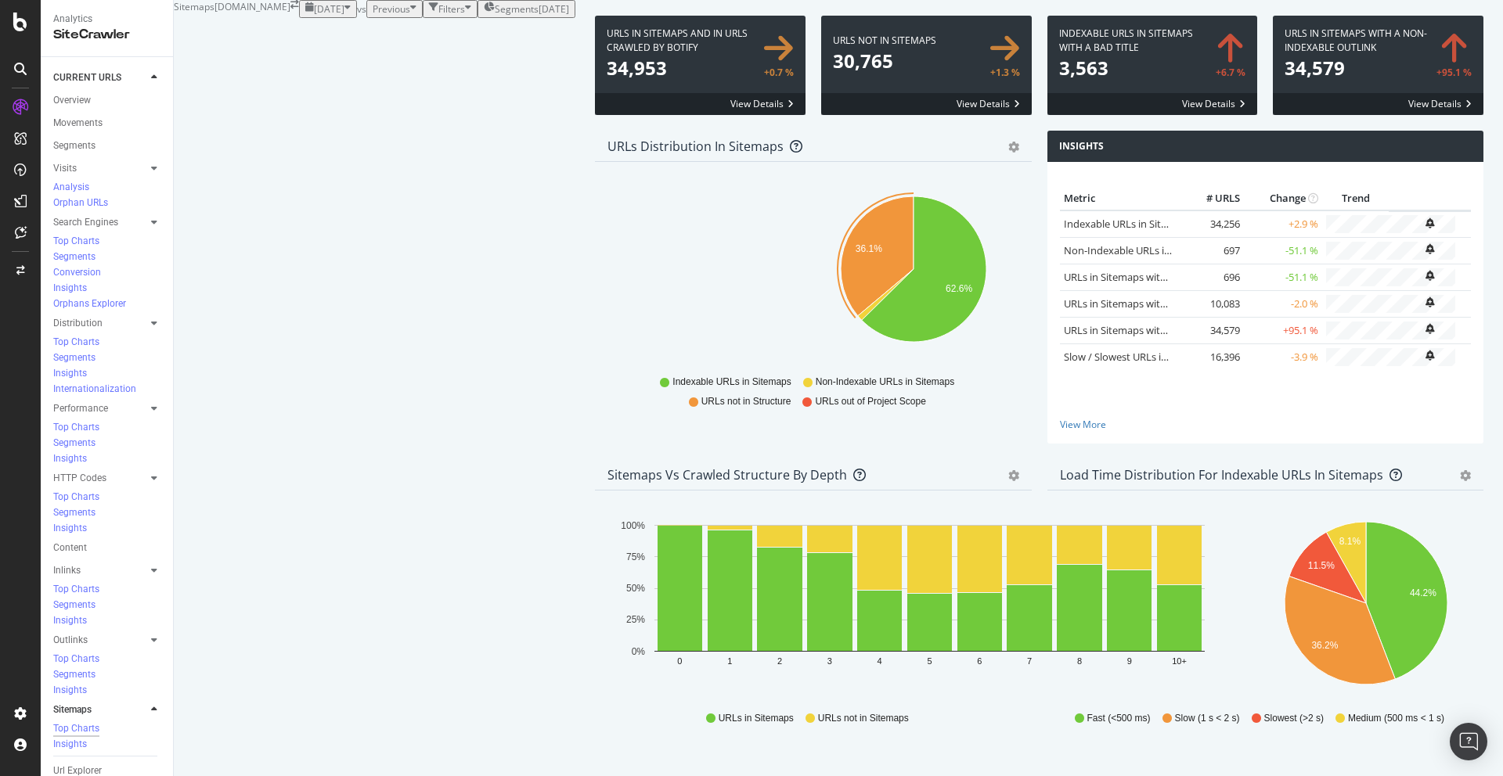
click at [635, 262] on div "Hold CMD (⌘) while clicking to filter the report. 36.1% 62.6% Type of URL URL C…" at bounding box center [813, 303] width 437 height 282
click at [80, 763] on div "Url Explorer" at bounding box center [77, 771] width 49 height 16
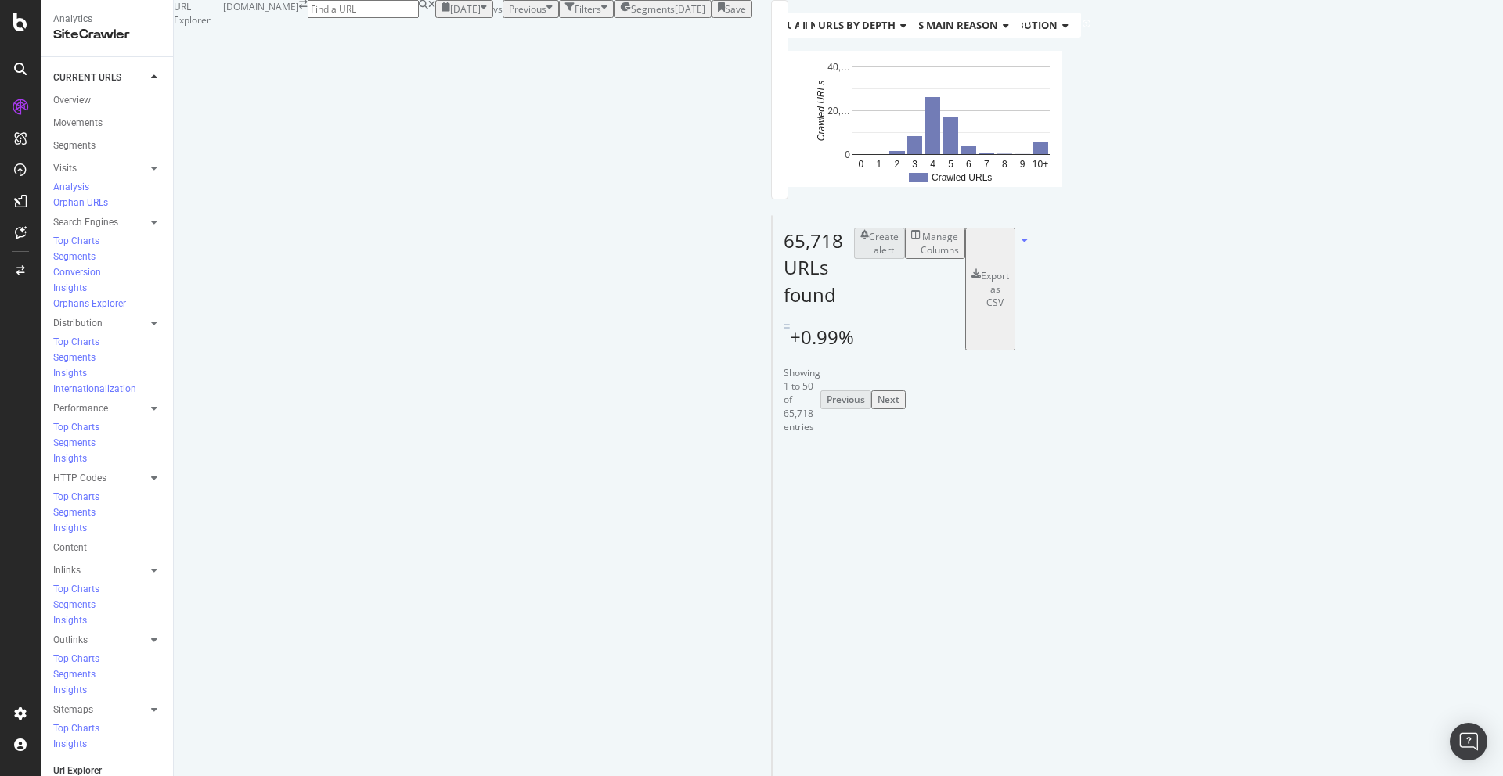
click at [959, 257] on div "Manage Columns" at bounding box center [939, 243] width 38 height 27
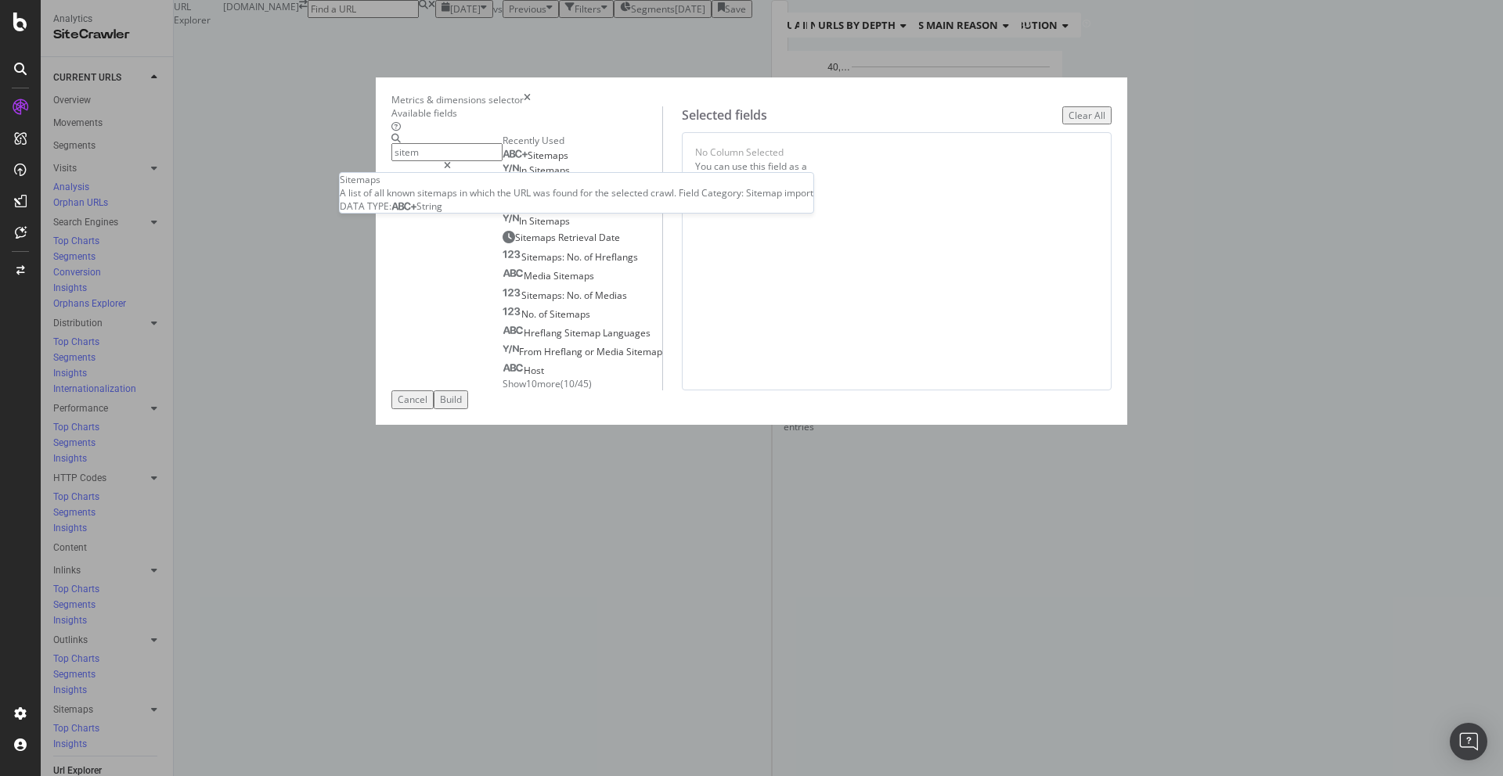
type input "sitem"
click at [528, 162] on span "Sitemaps" at bounding box center [548, 155] width 41 height 13
click at [462, 406] on div "Build" at bounding box center [451, 399] width 22 height 13
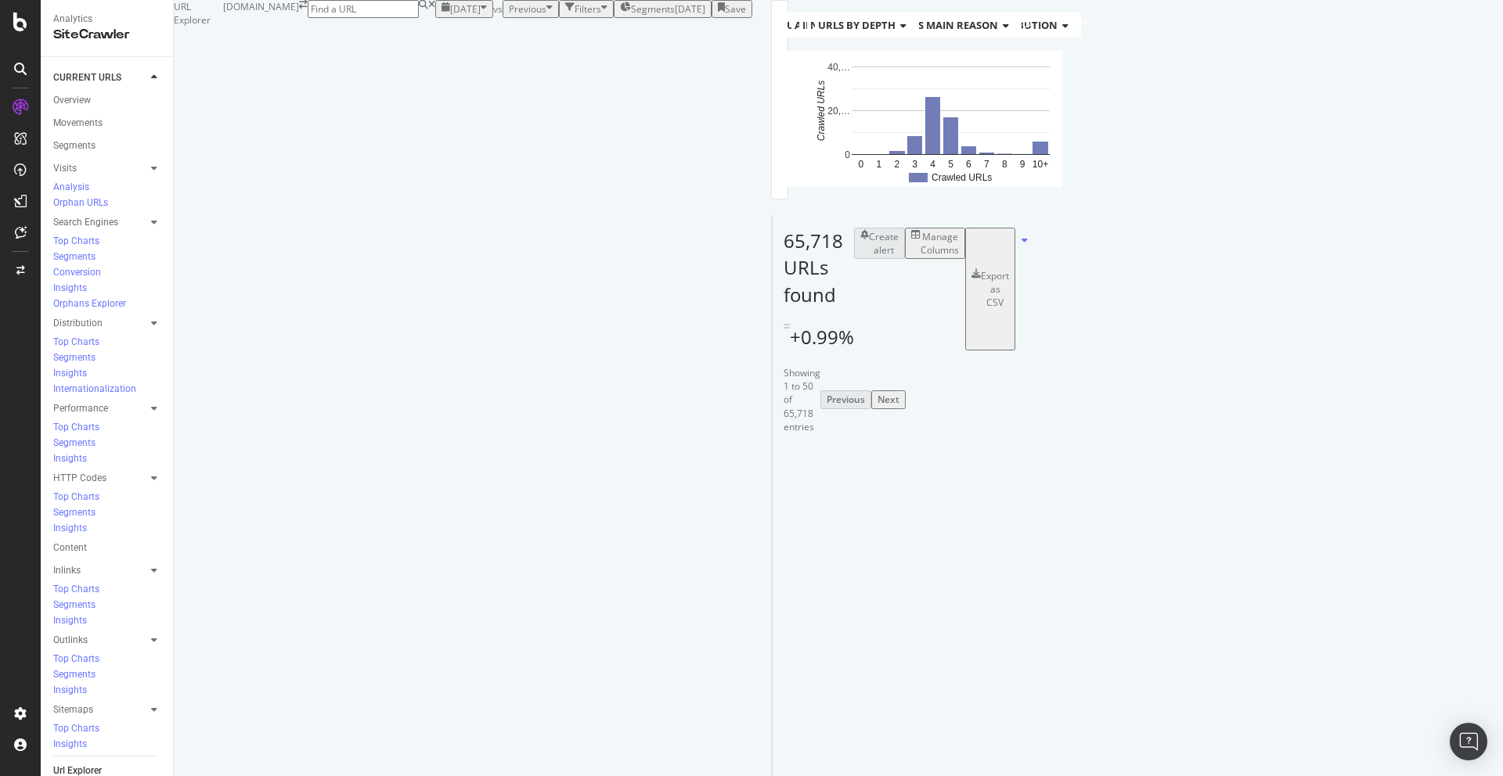
scroll to position [283, 0]
click at [1181, 495] on li "https://www.autoexpress.co.uk/sitemaps/homepage.xml" at bounding box center [1230, 502] width 99 height 14
copy tbody "https://www.autoexpress.co.uk/sitemaps/homepage.xml"
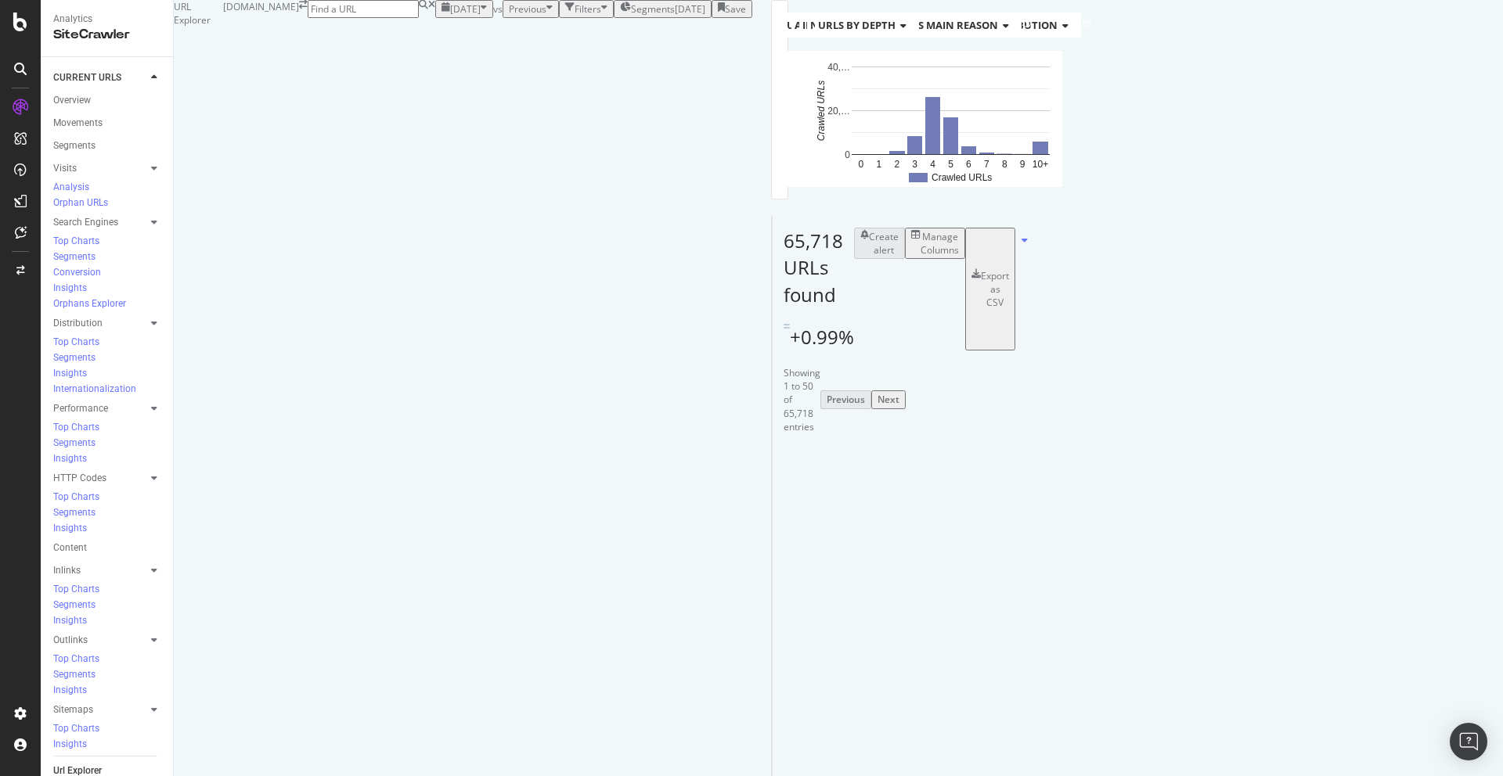
click at [1181, 587] on li "https://www.autoexpress.co.uk/sitemaps/index-page.xml" at bounding box center [1230, 594] width 99 height 14
click at [1204, 587] on li "https://www.autoexpress.co.uk/sitemaps/index-page.xml" at bounding box center [1230, 594] width 99 height 14
drag, startPoint x: 1198, startPoint y: 244, endPoint x: 1170, endPoint y: 253, distance: 29.5
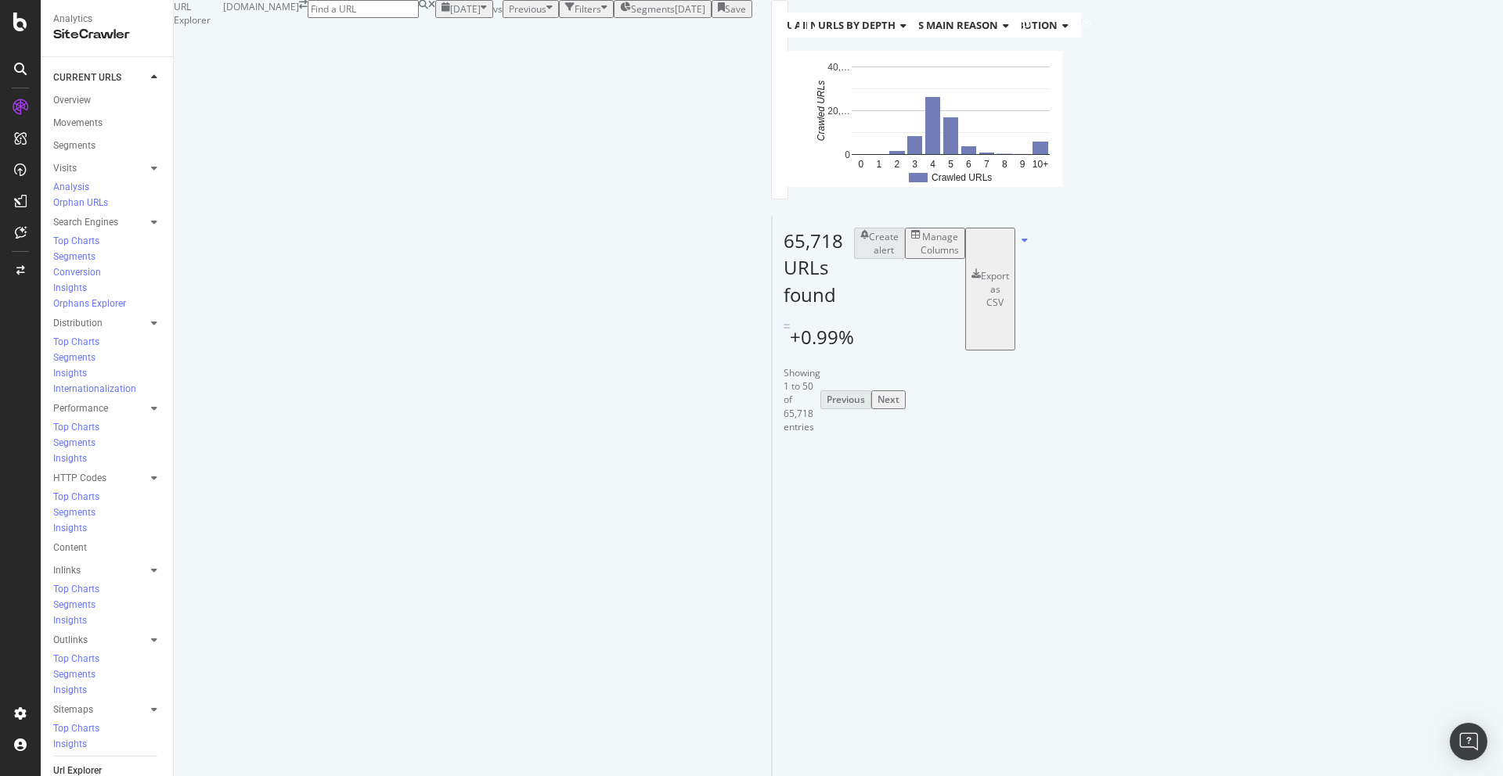
click at [1171, 574] on td "https://www.autoexpress.co.uk/sitemaps/index-page.xml" at bounding box center [1225, 620] width 124 height 92
click at [1189, 574] on td "https://www.autoexpress.co.uk/sitemaps/index-page.xml" at bounding box center [1225, 620] width 124 height 92
drag, startPoint x: 1200, startPoint y: 242, endPoint x: 1149, endPoint y: 242, distance: 50.9
click at [1181, 587] on li "https://www.autoexpress.co.uk/sitemaps/index-page.xml" at bounding box center [1230, 594] width 99 height 14
copy li "/index-page"
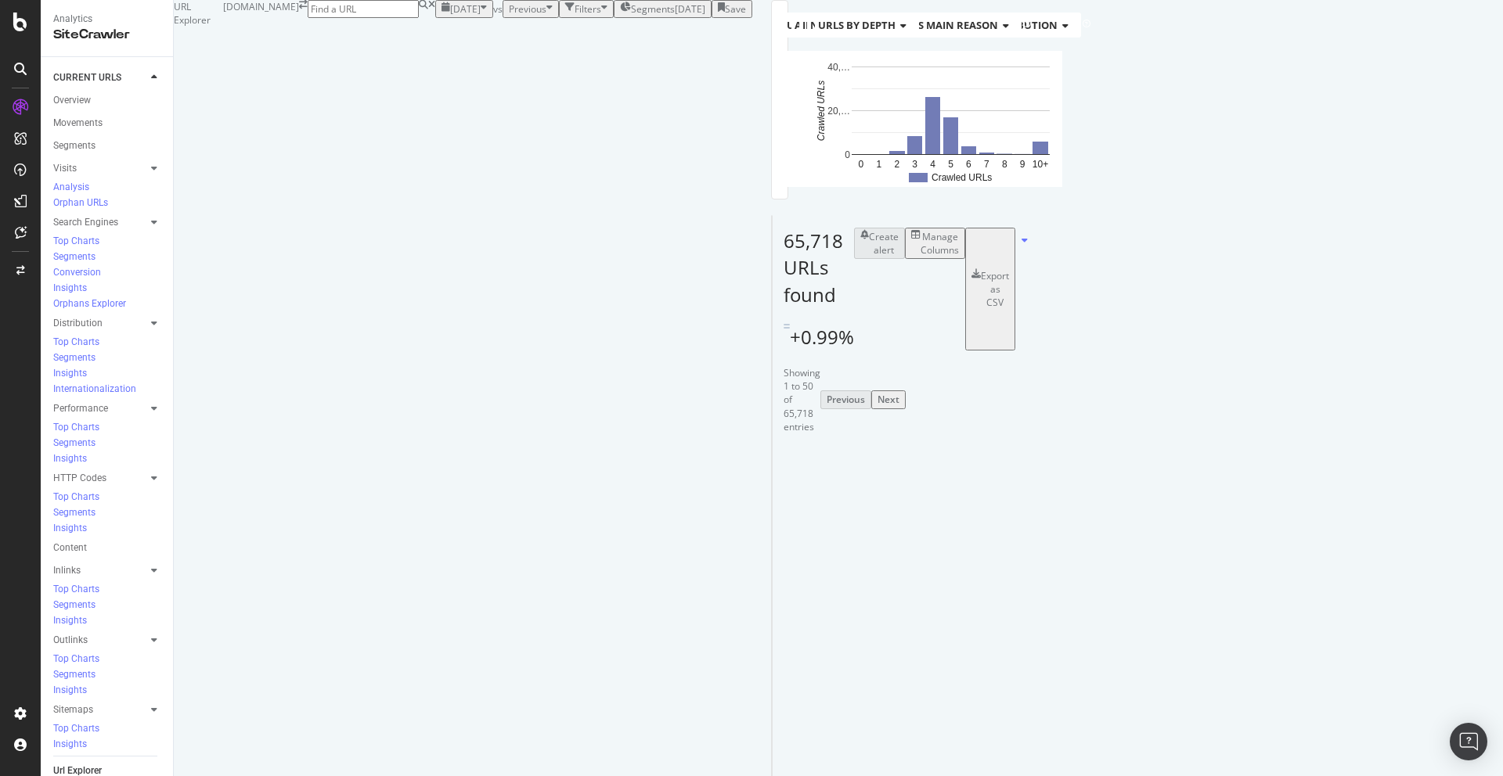
scroll to position [0, 0]
click at [574, 16] on div "Filters" at bounding box center [587, 8] width 27 height 13
click at [450, 34] on div "Add Filter" at bounding box center [470, 26] width 41 height 13
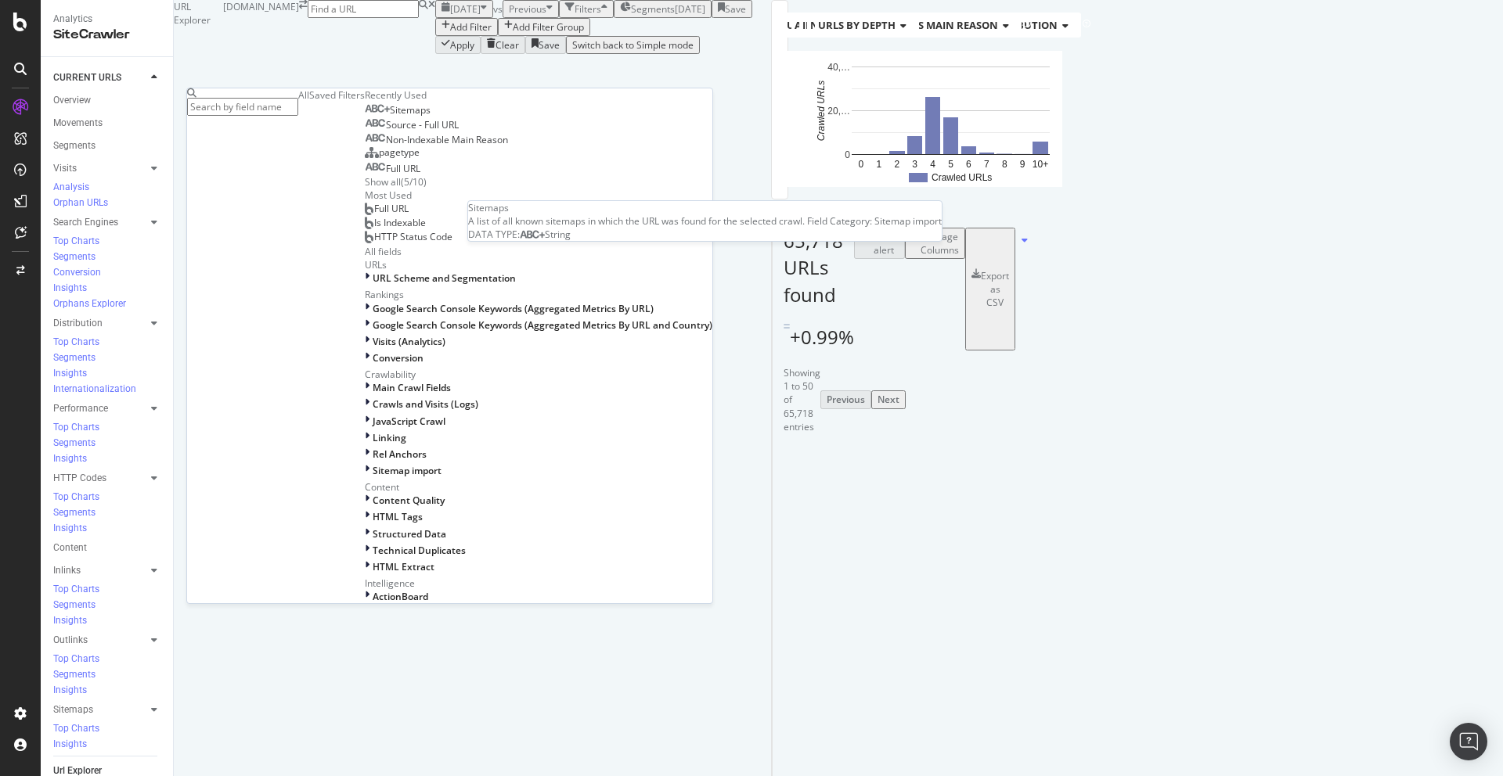
click at [390, 117] on span "Sitemaps" at bounding box center [410, 109] width 41 height 13
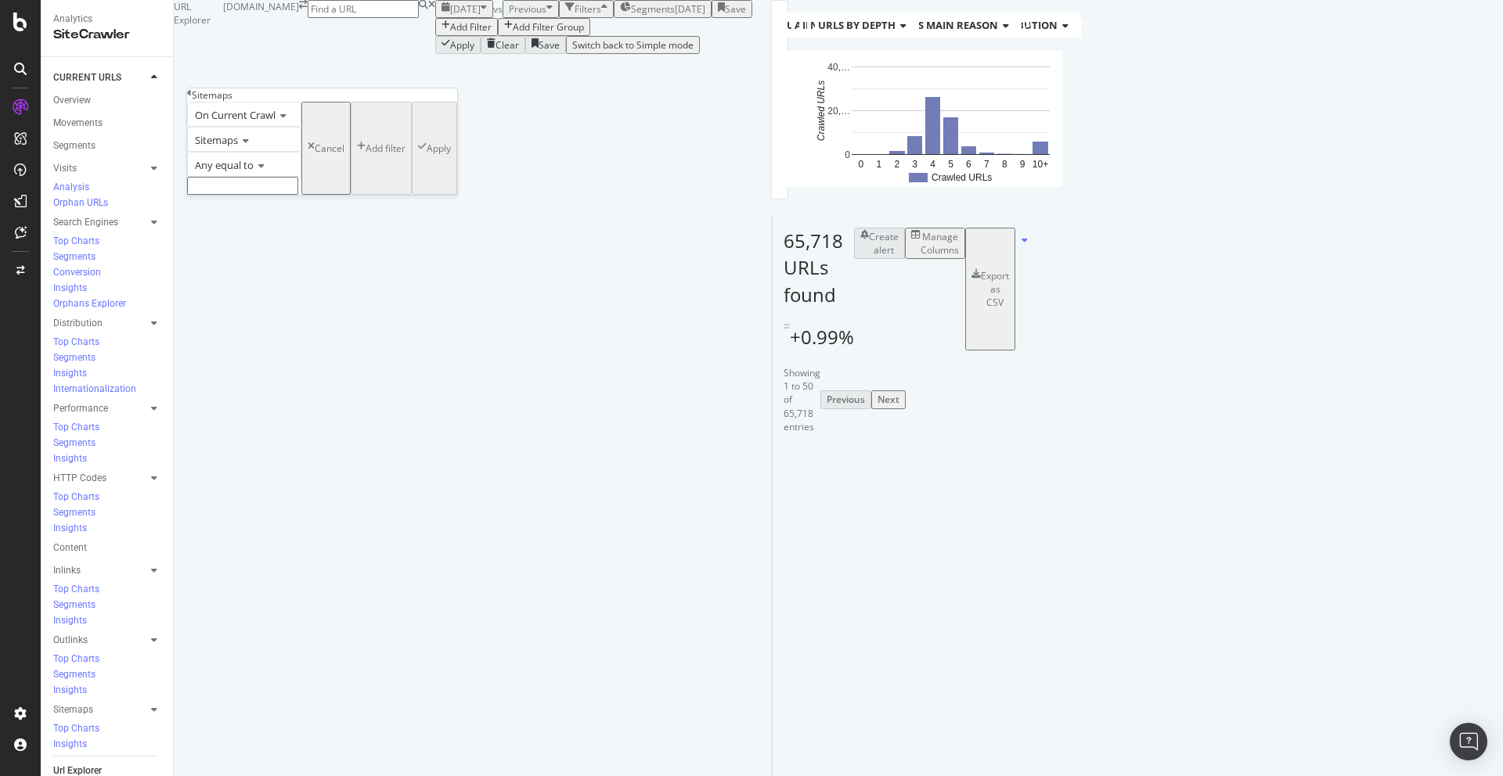
click at [253, 195] on input "text" at bounding box center [242, 186] width 111 height 18
paste input "/index-page"
type input "/index-page"
click at [427, 160] on div "Apply" at bounding box center [439, 152] width 24 height 13
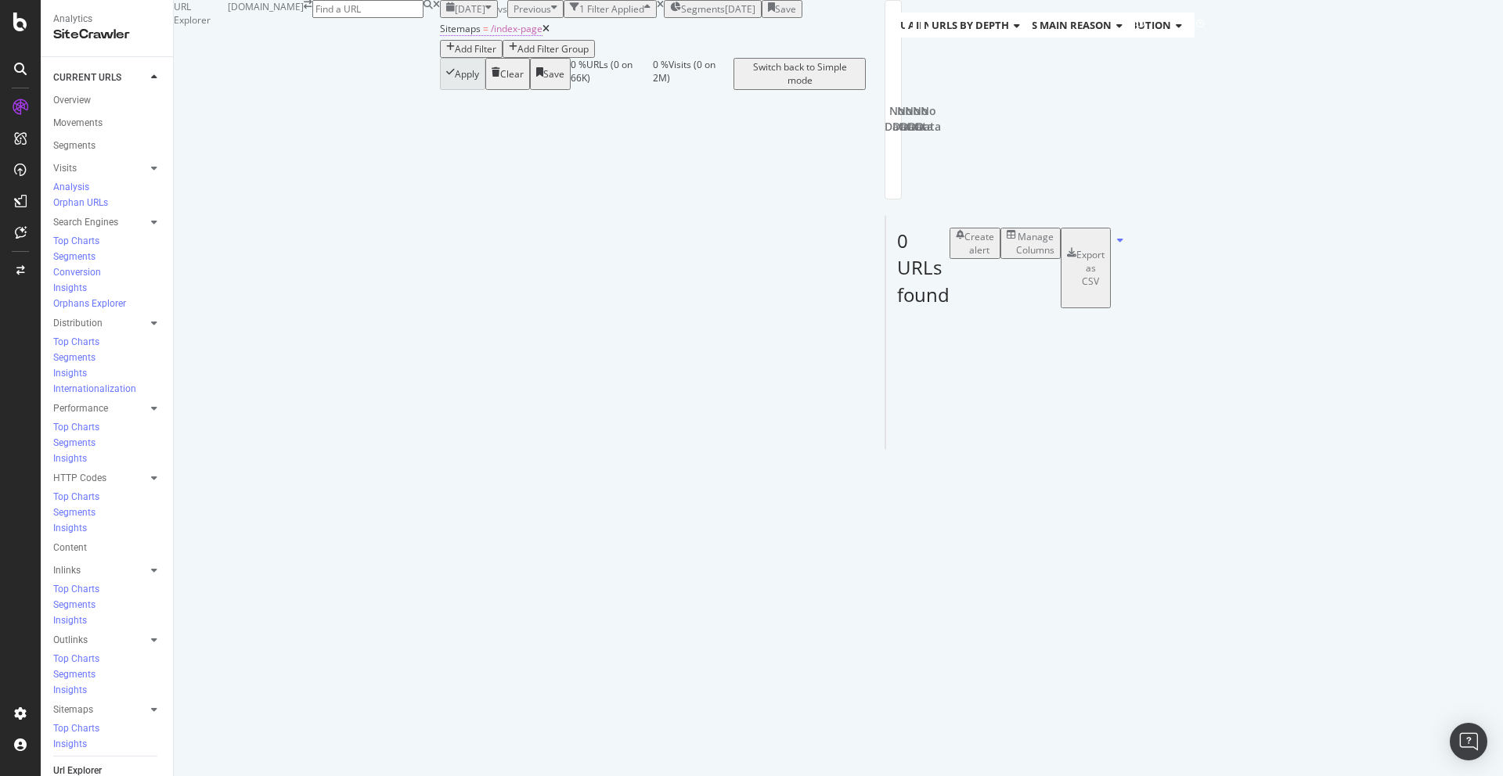
click at [483, 35] on span "=" at bounding box center [485, 28] width 5 height 13
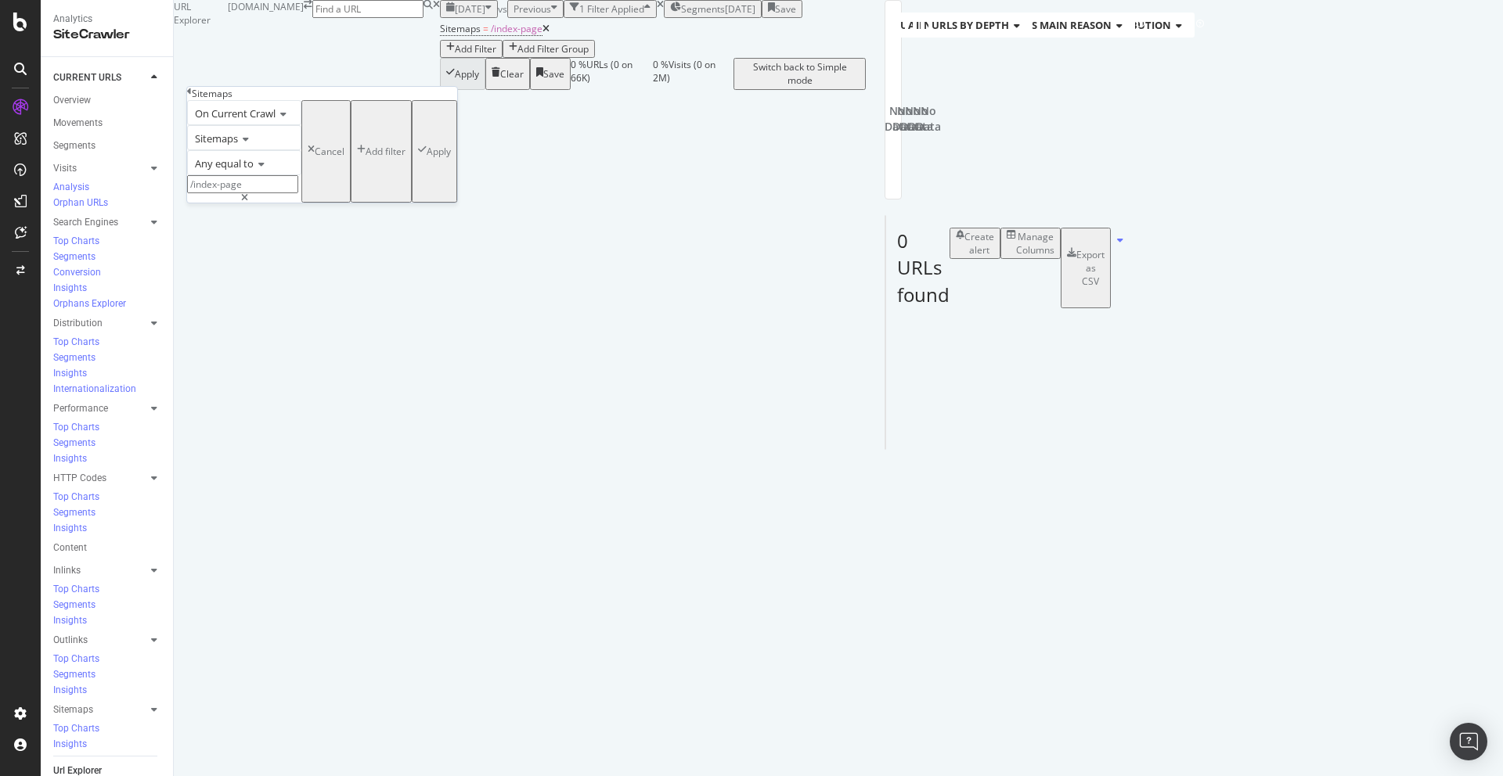
click at [236, 171] on span "Any equal to" at bounding box center [224, 164] width 59 height 14
click at [285, 291] on div "Any contains" at bounding box center [244, 283] width 113 height 16
click at [427, 158] on div "Apply" at bounding box center [439, 151] width 24 height 13
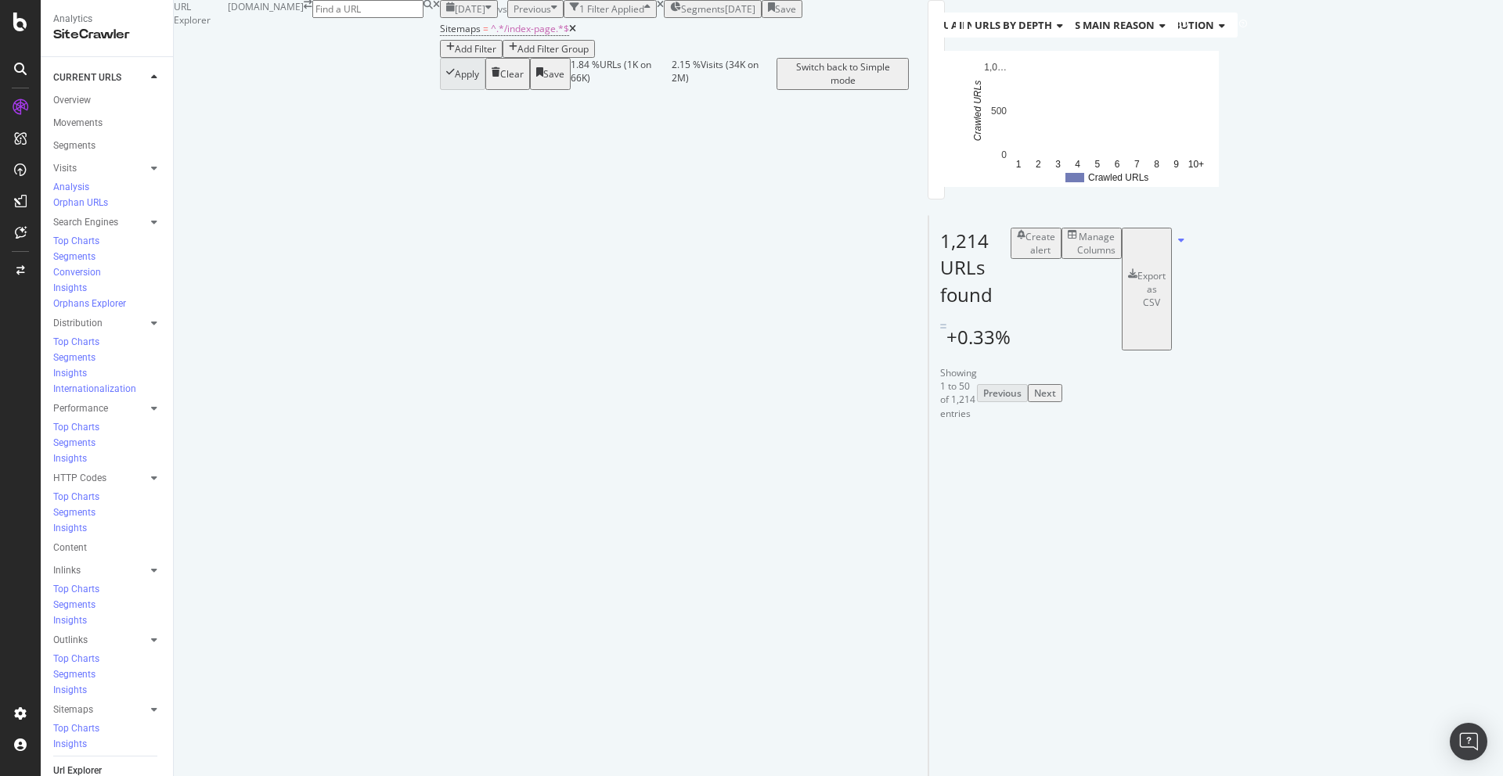
scroll to position [71, 0]
click at [959, 32] on span "Indexable / Non-Indexable URLs distribution" at bounding box center [1086, 25] width 255 height 14
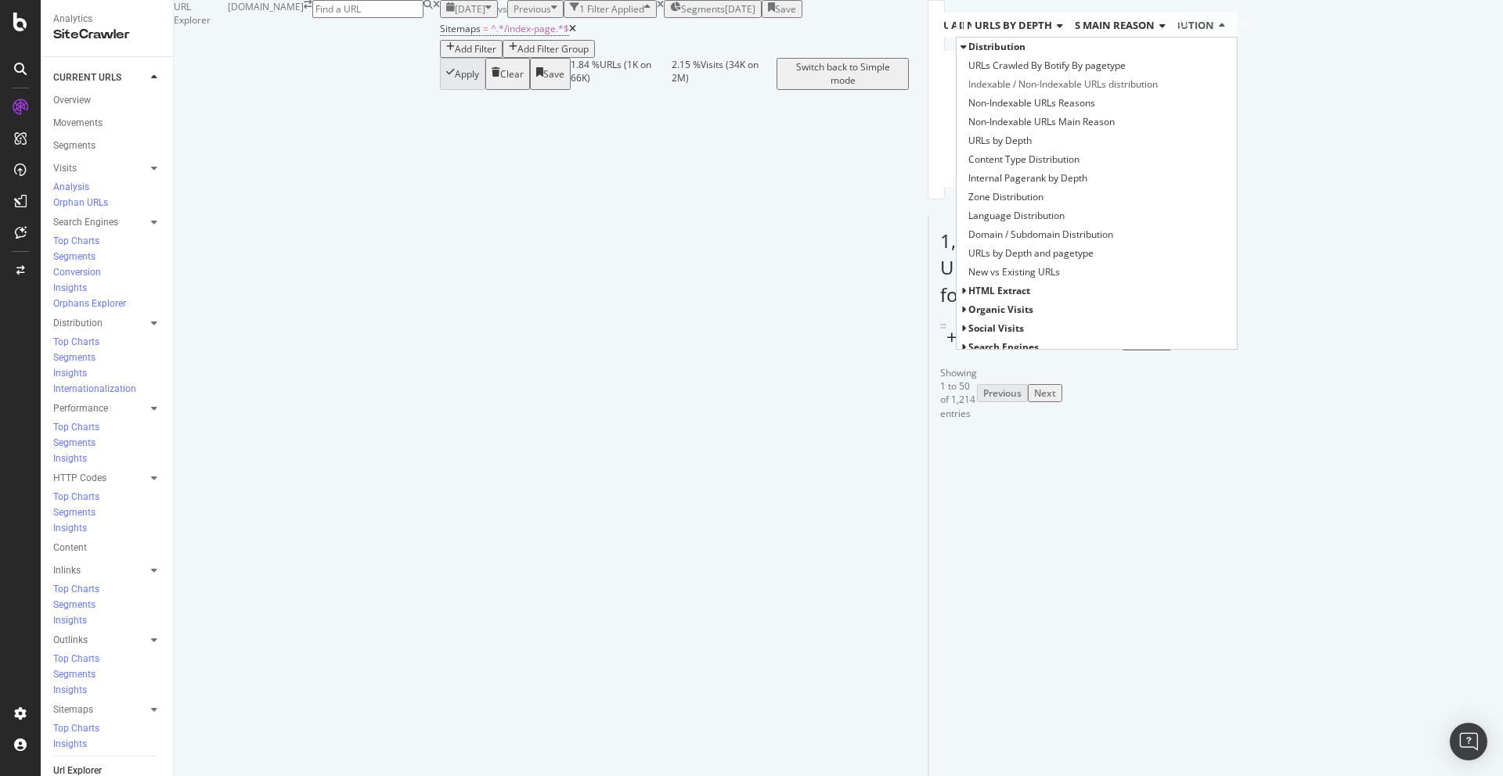
click at [991, 187] on rect "A chart." at bounding box center [1086, 119] width 247 height 136
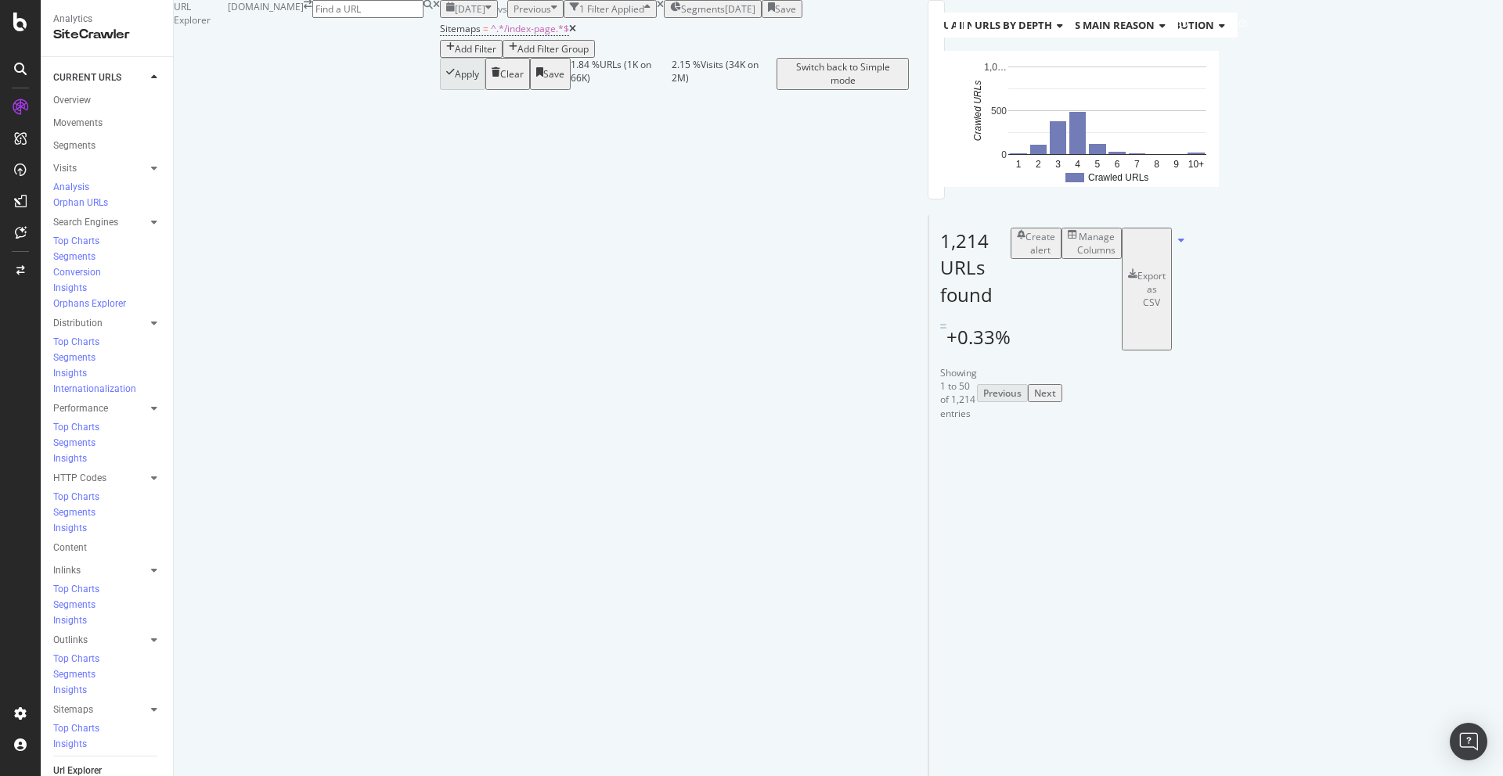
scroll to position [117, 0]
click at [1115, 257] on div "Manage Columns" at bounding box center [1092, 243] width 48 height 27
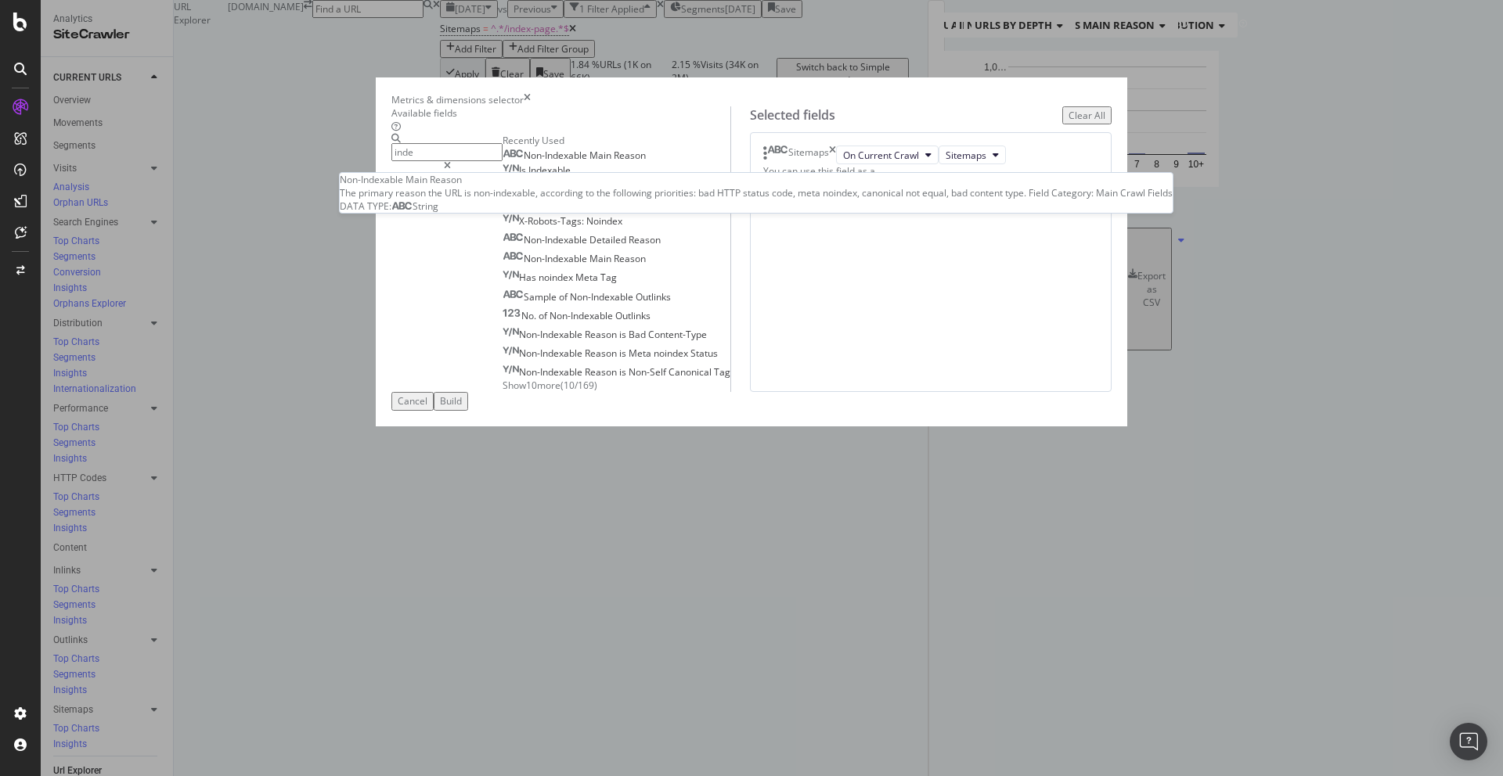
type input "inde"
click at [614, 162] on span "Reason" at bounding box center [630, 155] width 32 height 13
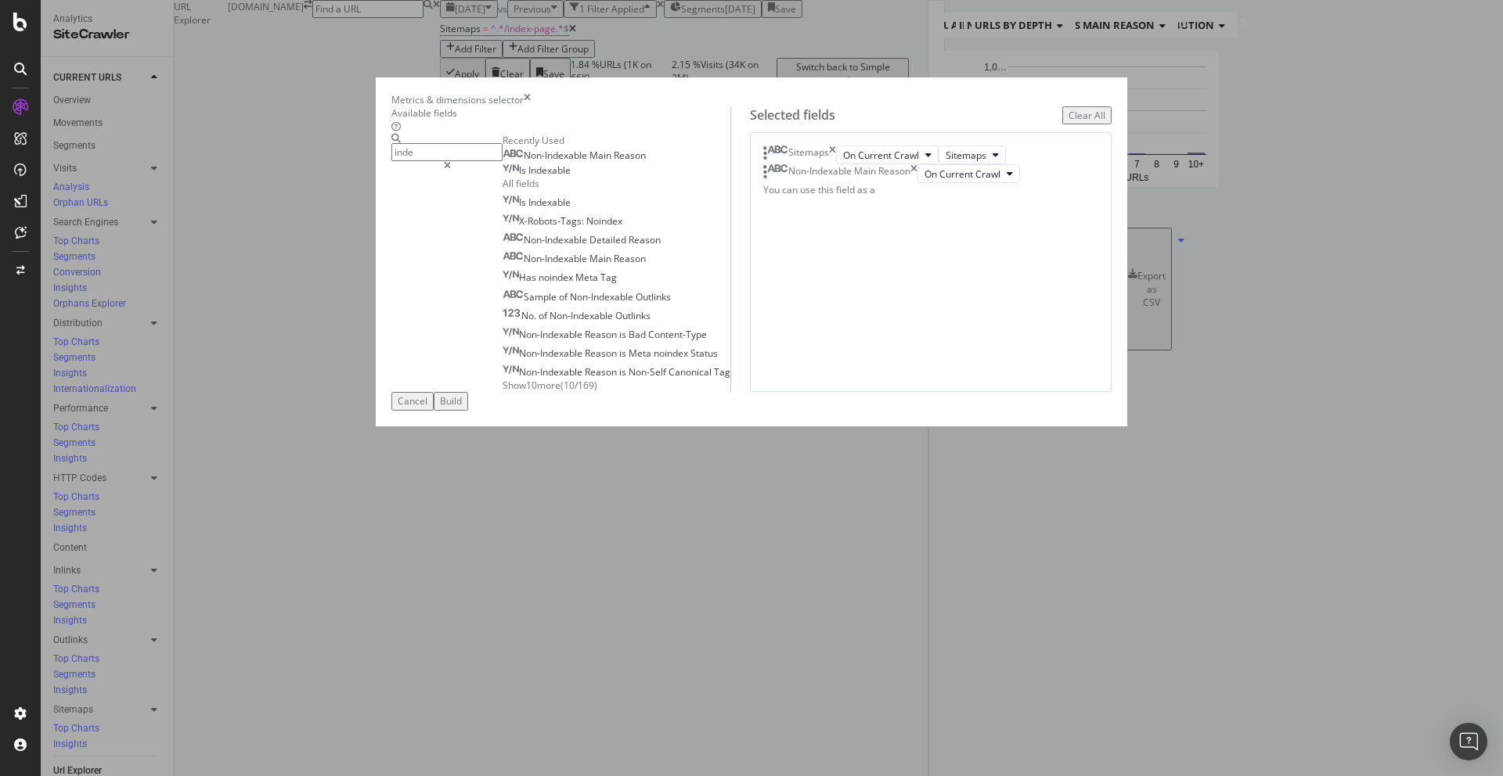
click at [522, 177] on div "Is Indexable" at bounding box center [536, 170] width 68 height 13
click at [462, 408] on div "Build" at bounding box center [451, 400] width 22 height 13
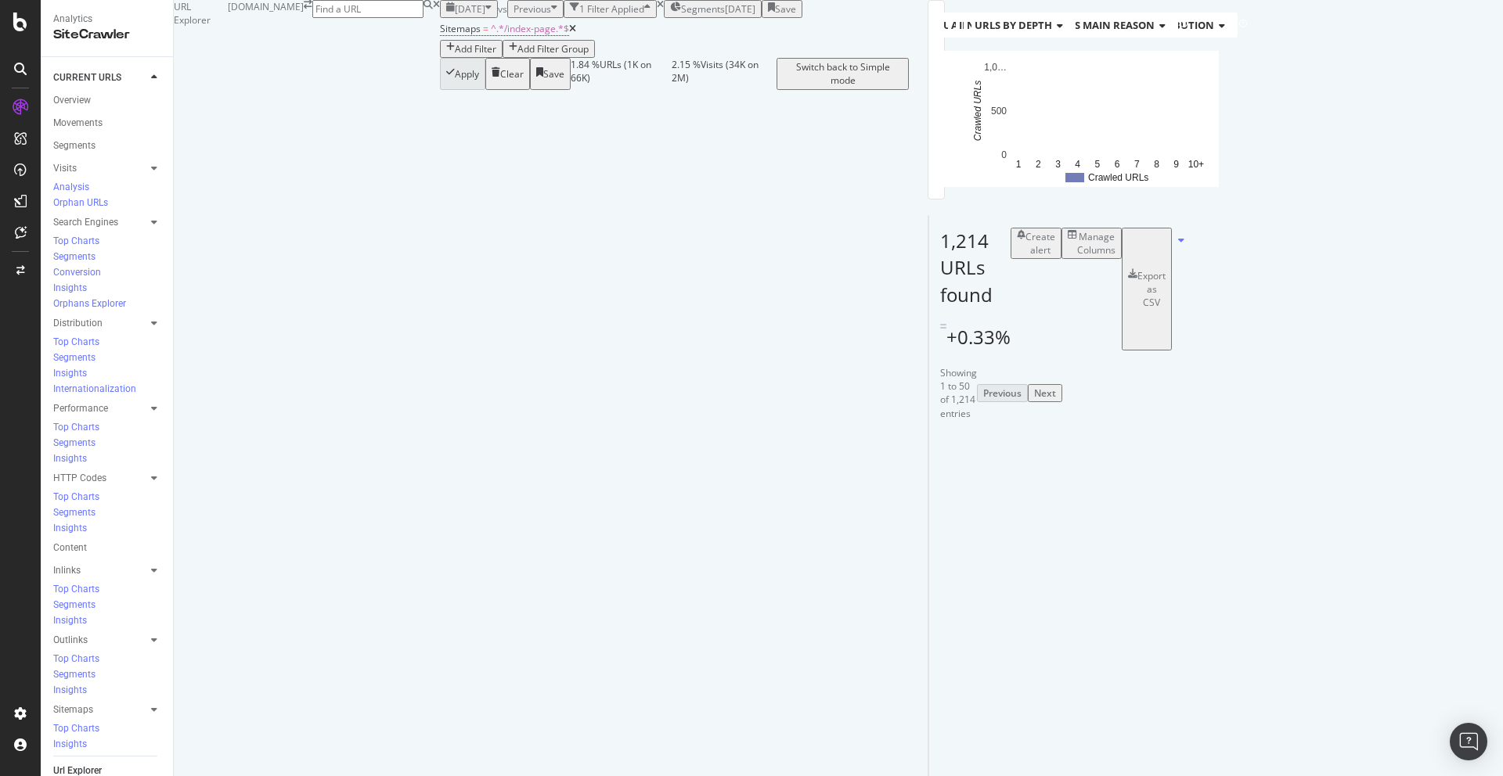
scroll to position [252, 0]
click at [1363, 441] on div "Non-Indexable Main Reason" at bounding box center [1444, 449] width 163 height 16
click at [1502, 449] on div at bounding box center [1522, 451] width 8 height 4
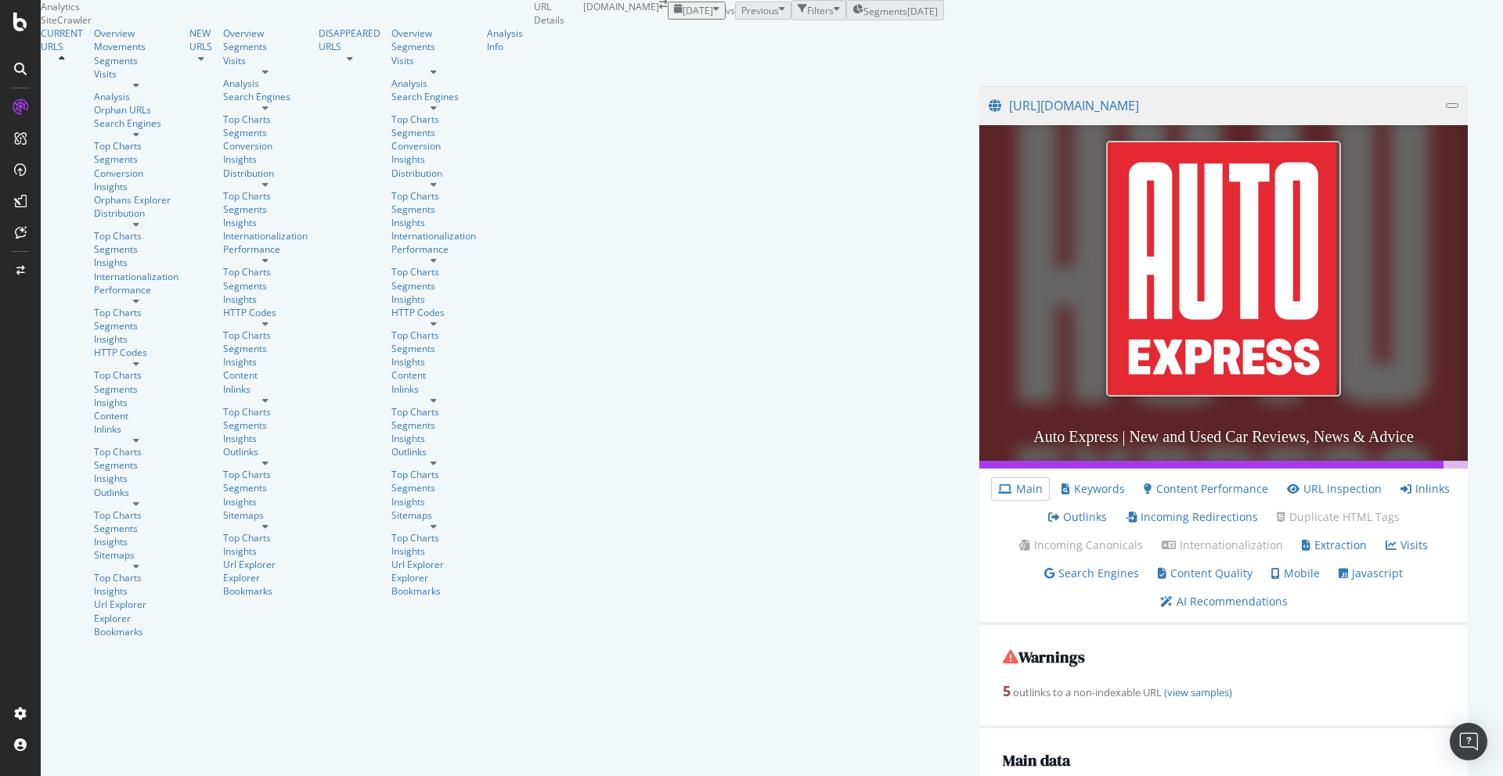
scroll to position [401, 0]
click at [1160, 594] on link "AI Recommendations" at bounding box center [1224, 602] width 128 height 16
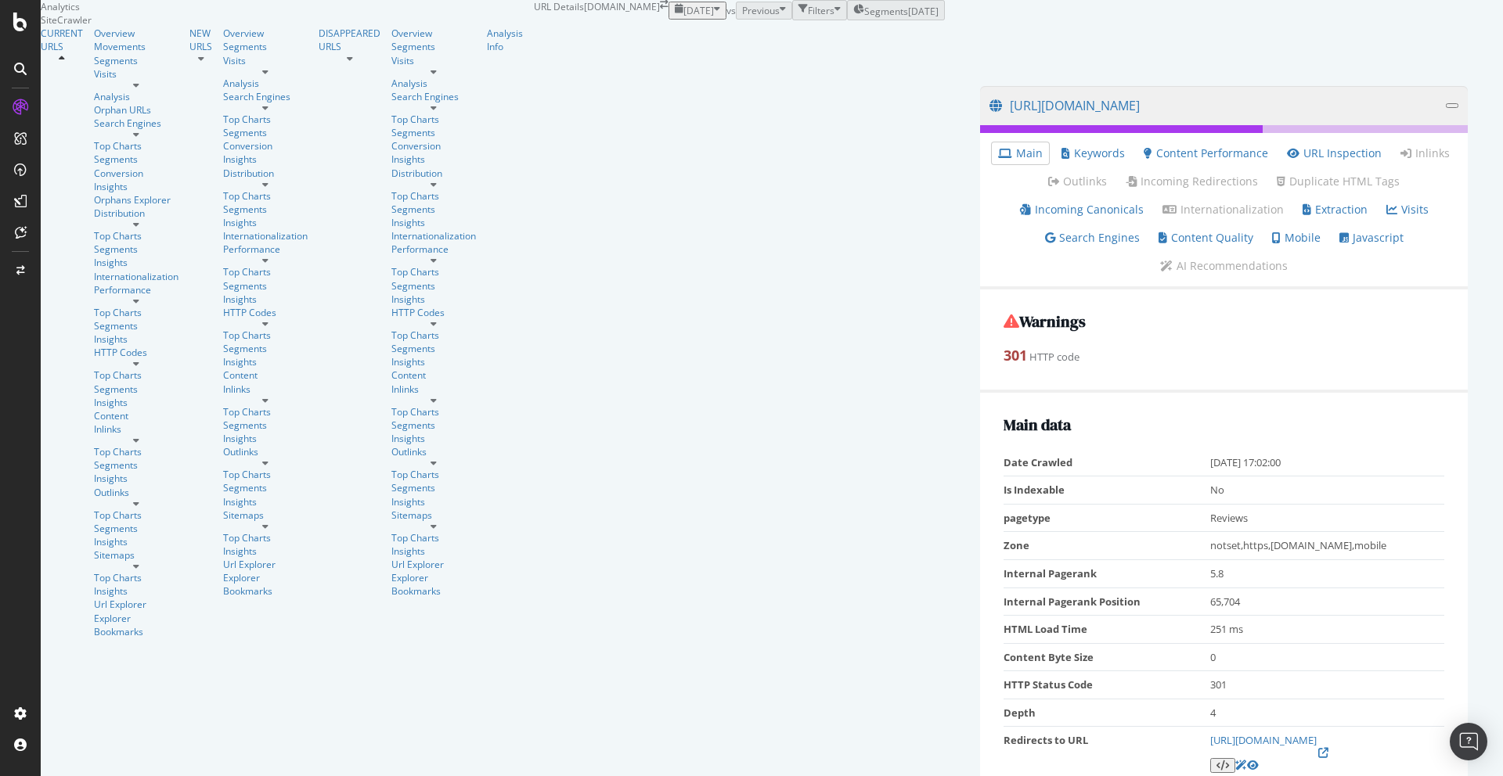
scroll to position [31, 0]
click at [1094, 203] on link "Incoming Canonicals" at bounding box center [1082, 210] width 124 height 16
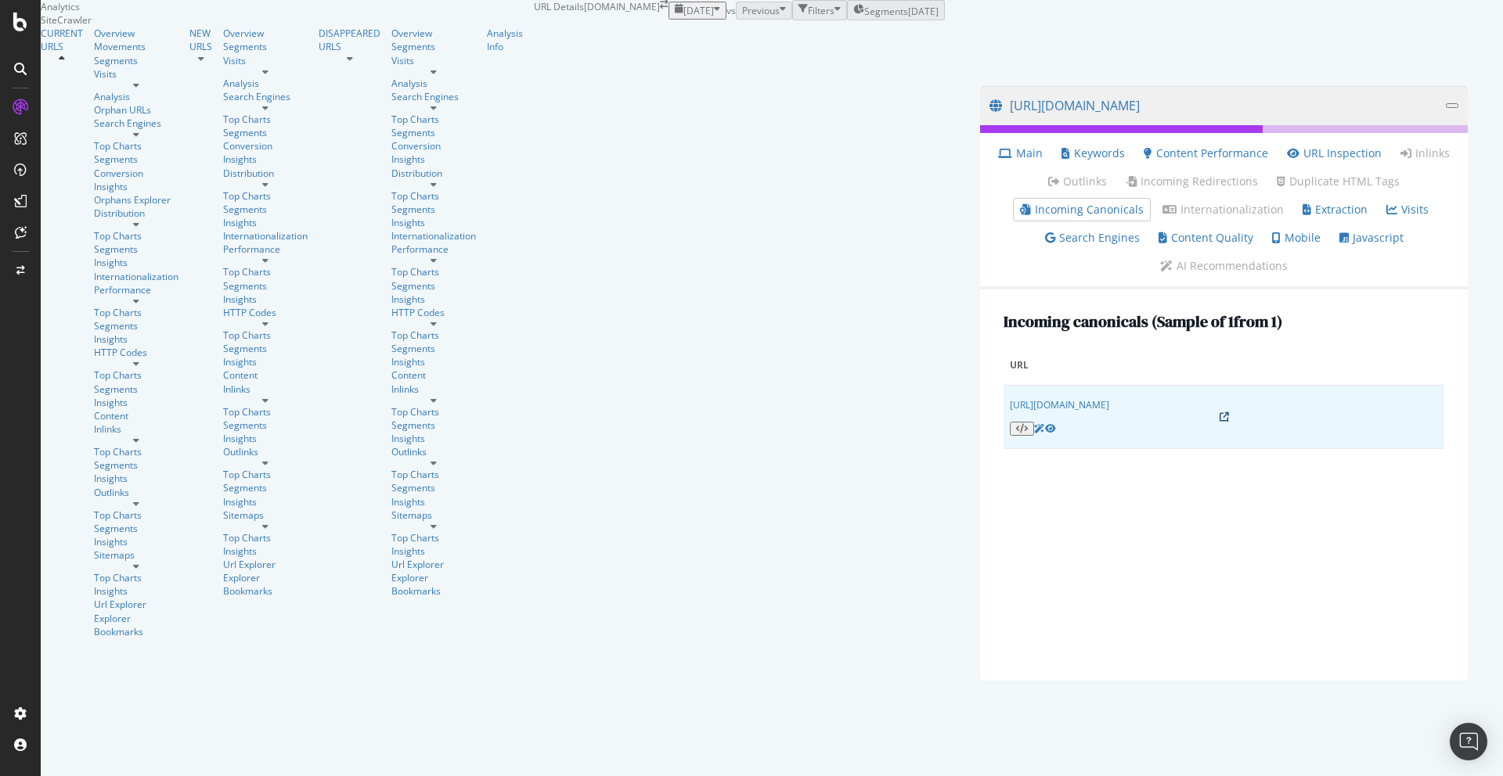
click at [1219, 412] on icon at bounding box center [1223, 416] width 9 height 9
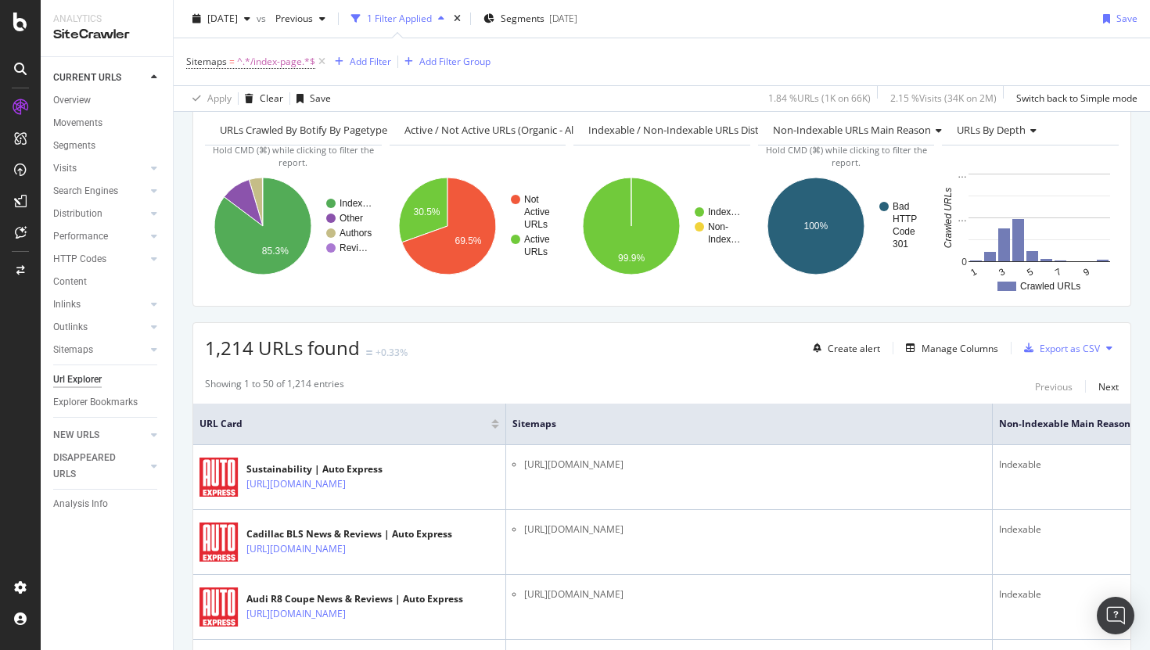
scroll to position [68, 0]
click at [322, 59] on icon at bounding box center [321, 62] width 13 height 16
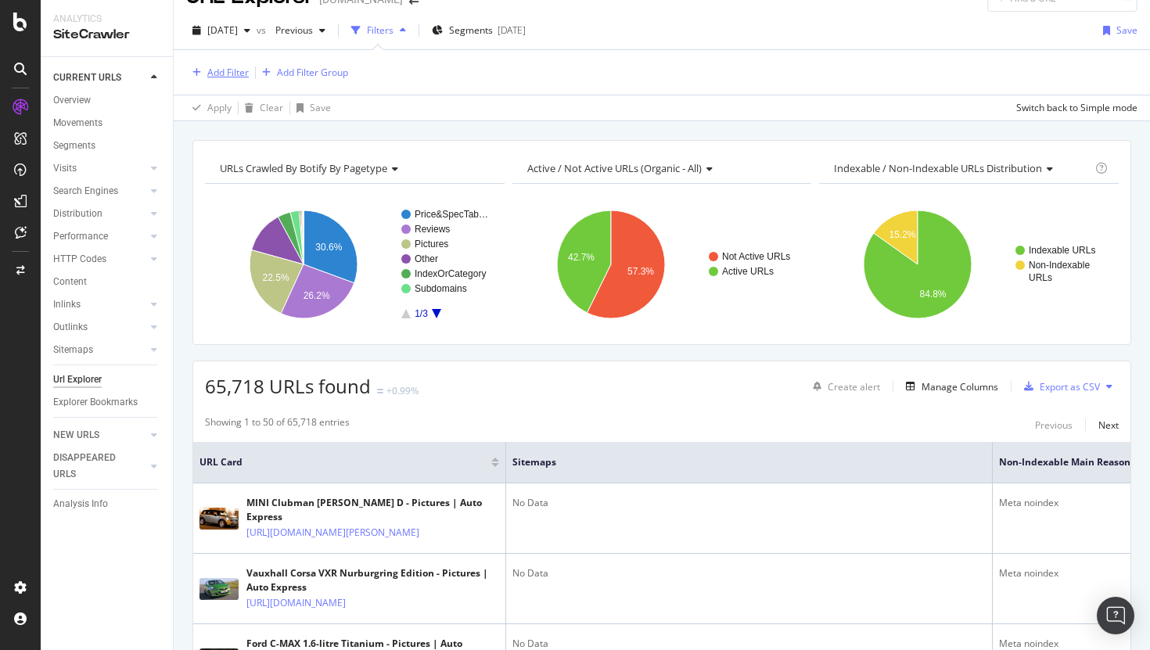
scroll to position [65, 0]
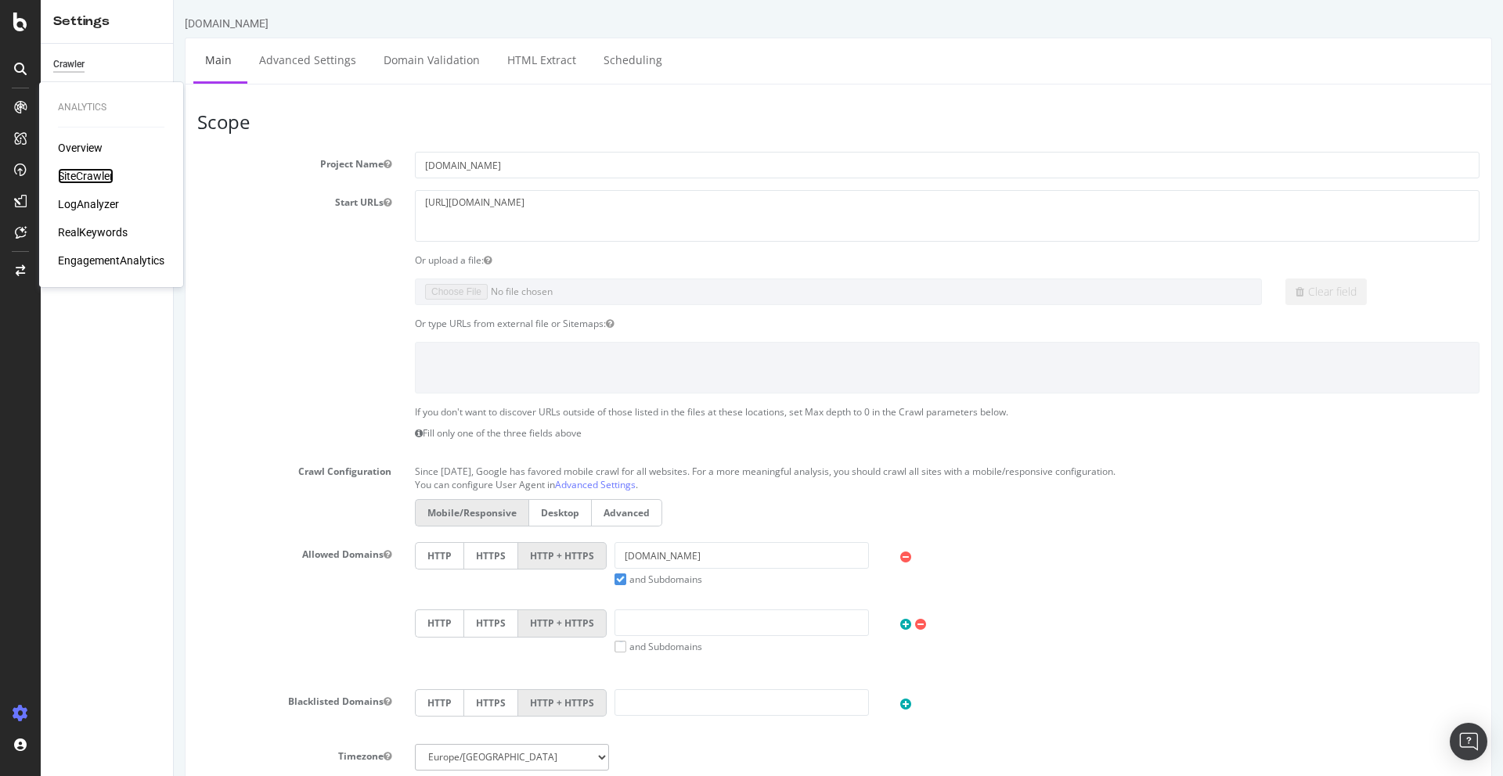
click at [84, 178] on div "SiteCrawler" at bounding box center [86, 176] width 56 height 16
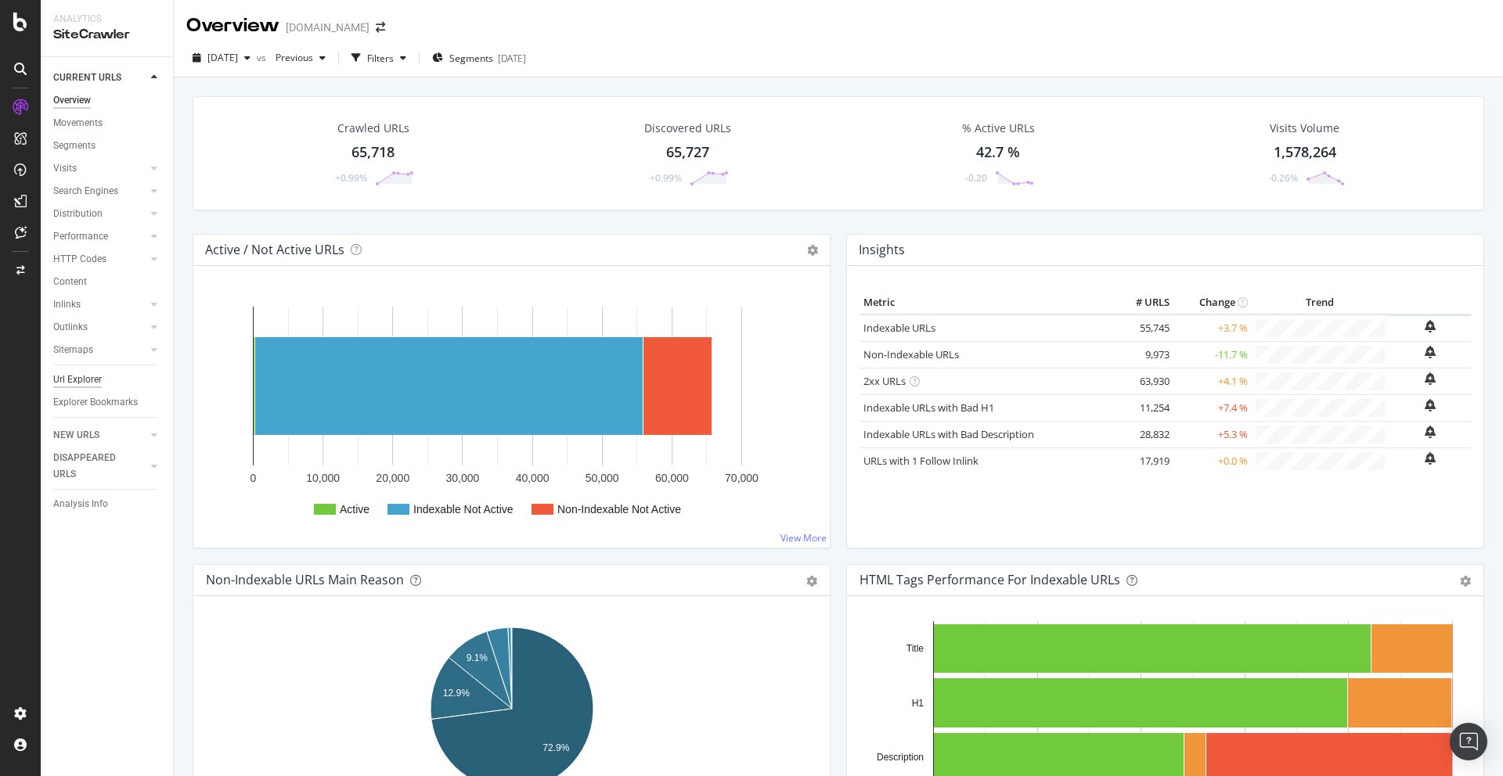
click at [73, 383] on div "Url Explorer" at bounding box center [77, 380] width 49 height 16
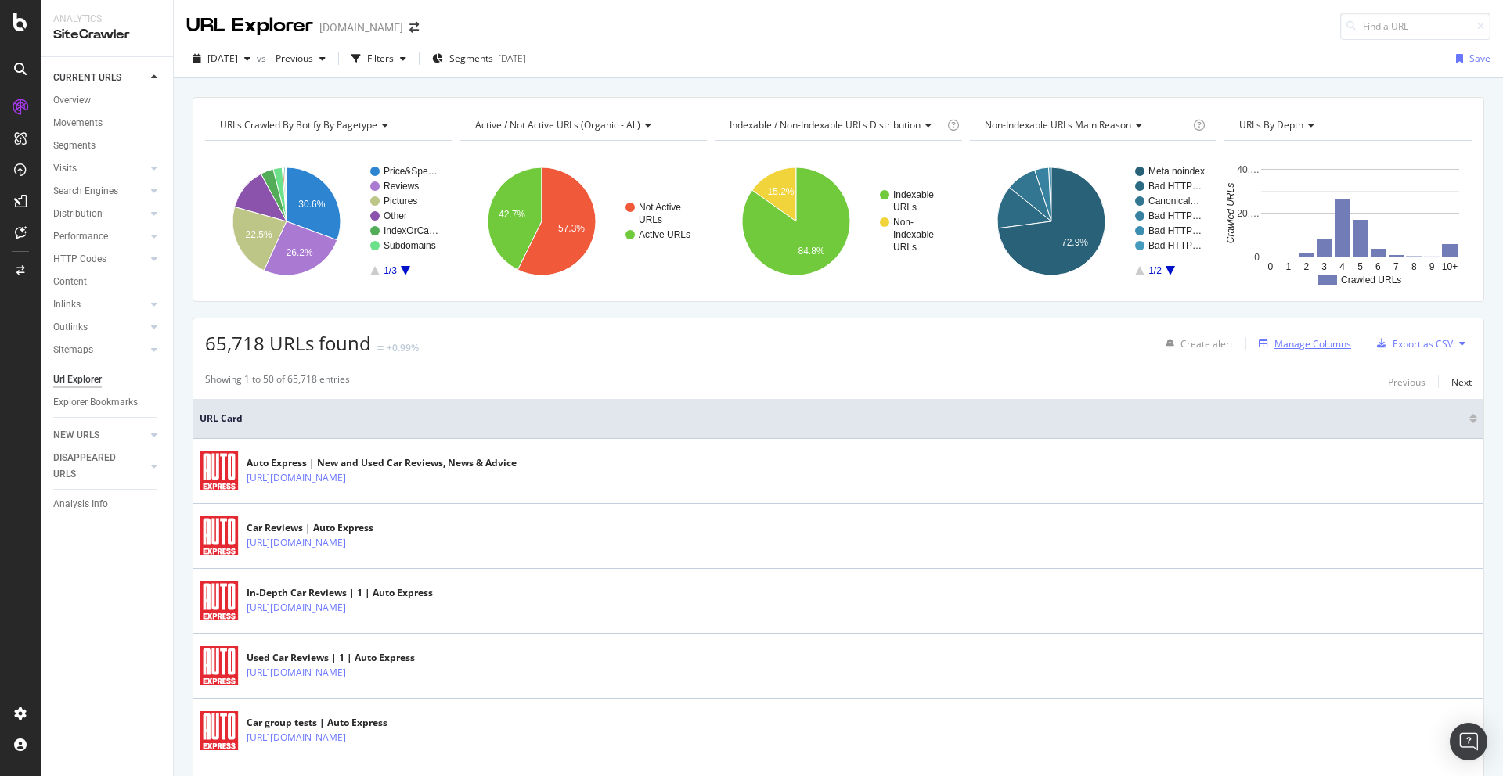
click at [1314, 347] on div "Manage Columns" at bounding box center [1312, 343] width 77 height 13
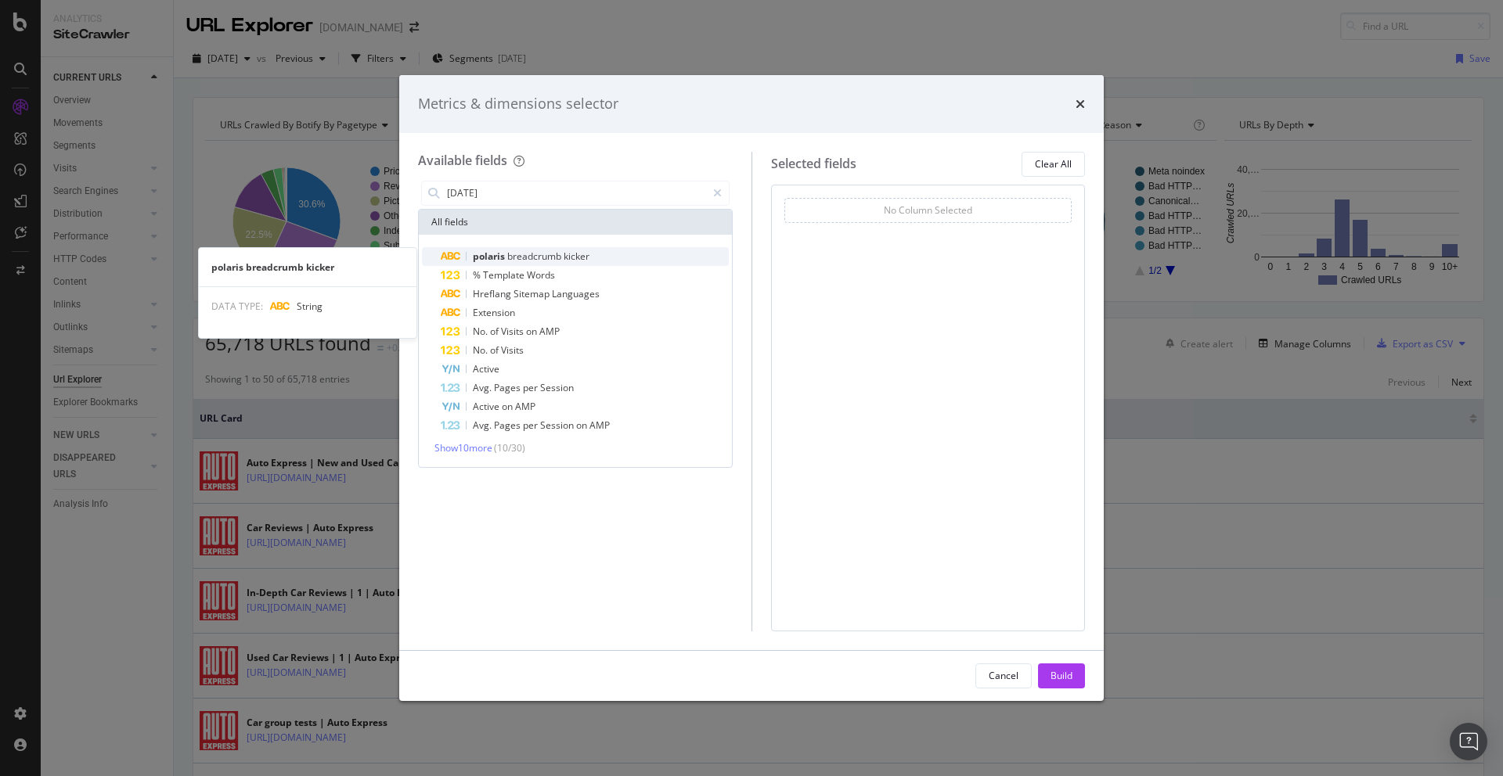
type input "pola"
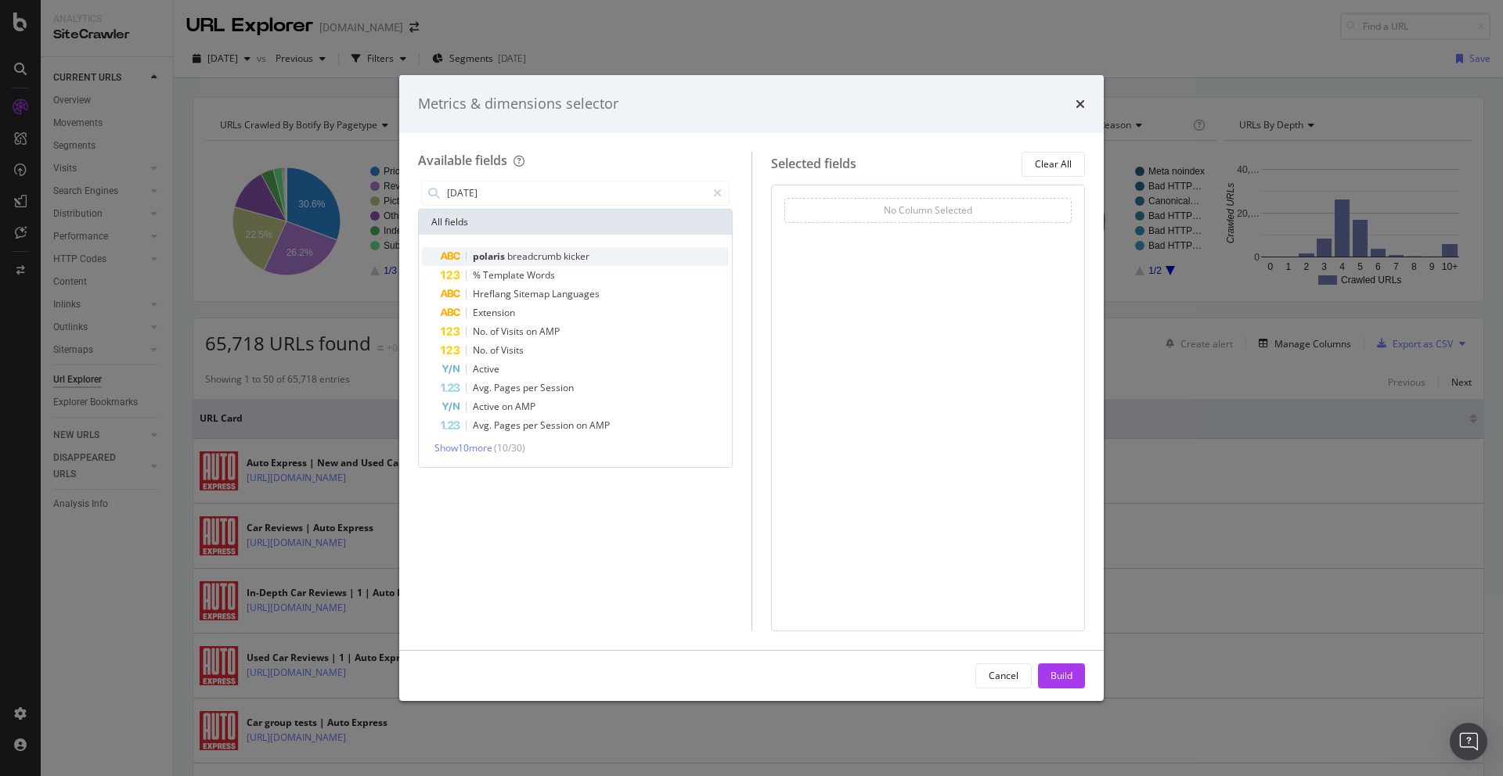
click at [525, 250] on span "breadcrumb" at bounding box center [535, 256] width 56 height 13
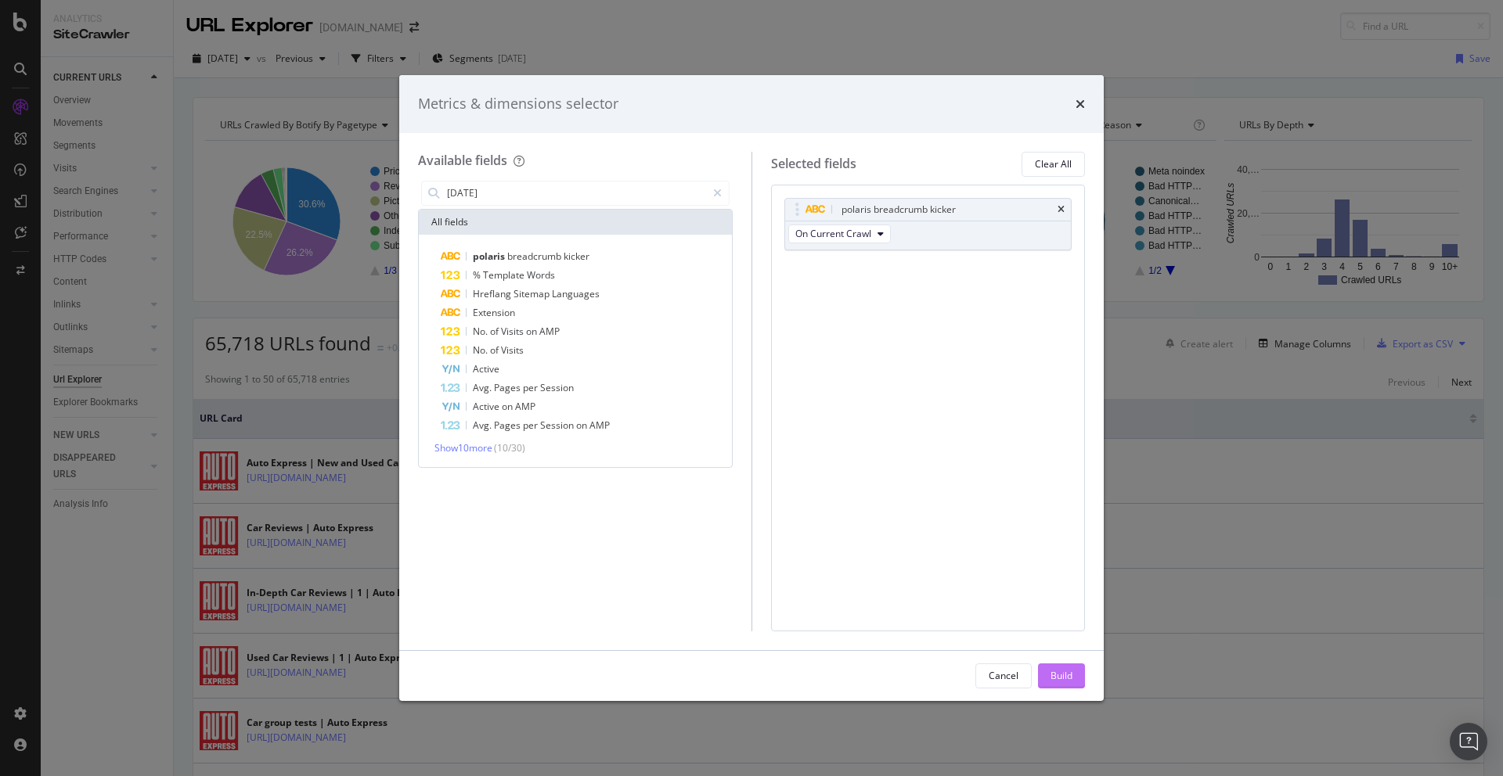
click at [1075, 673] on button "Build" at bounding box center [1061, 676] width 47 height 25
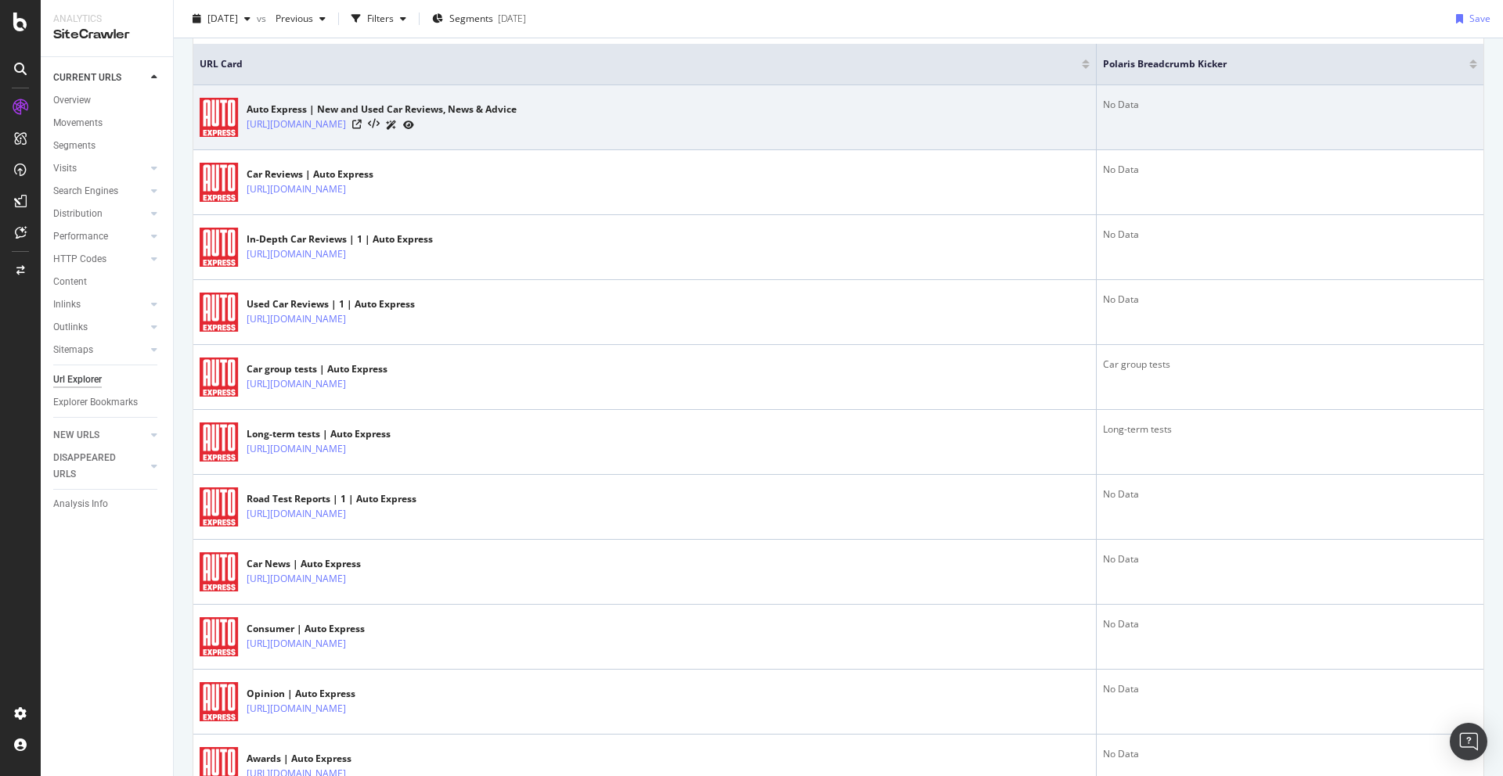
scroll to position [354, 0]
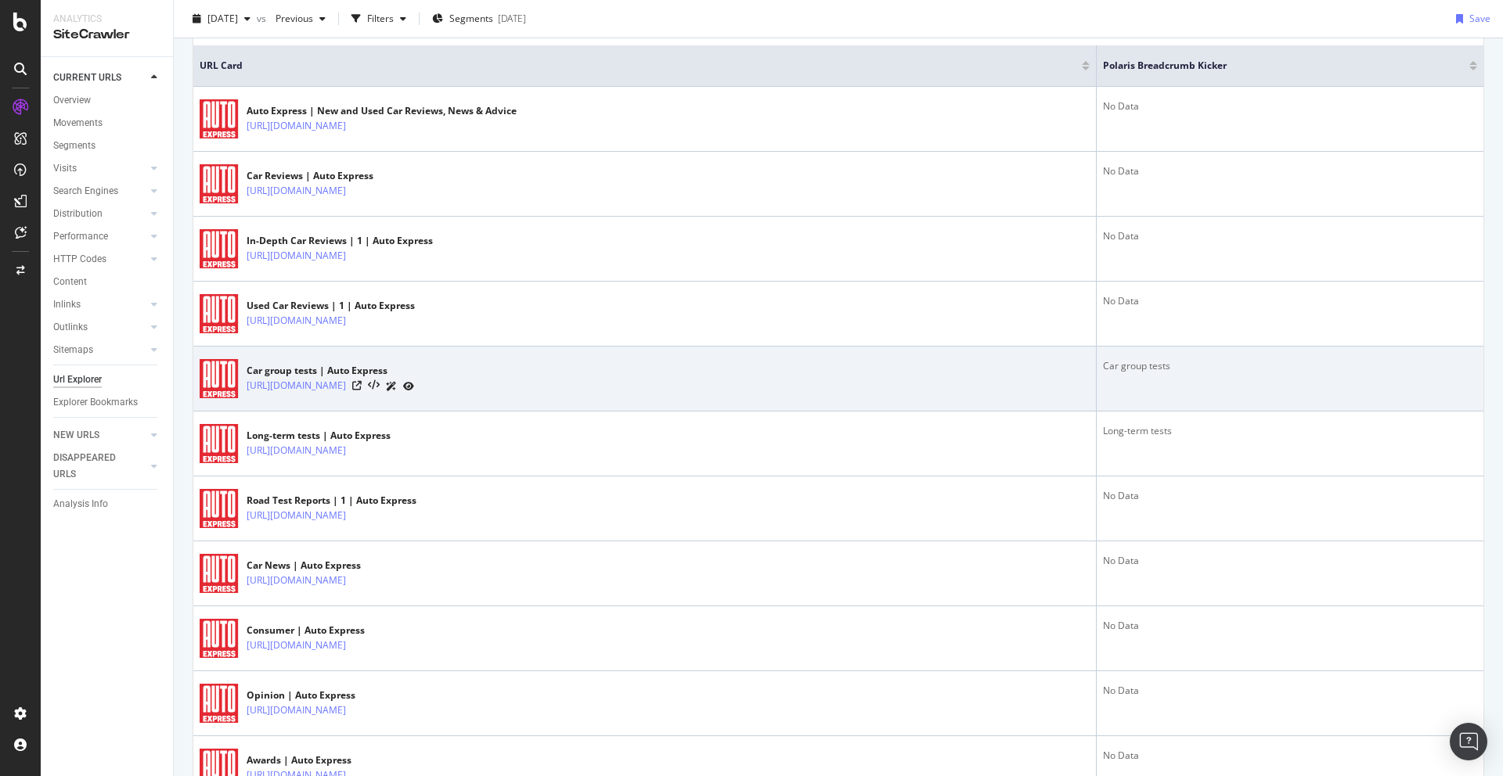
click at [1156, 365] on div "Car group tests" at bounding box center [1290, 366] width 374 height 14
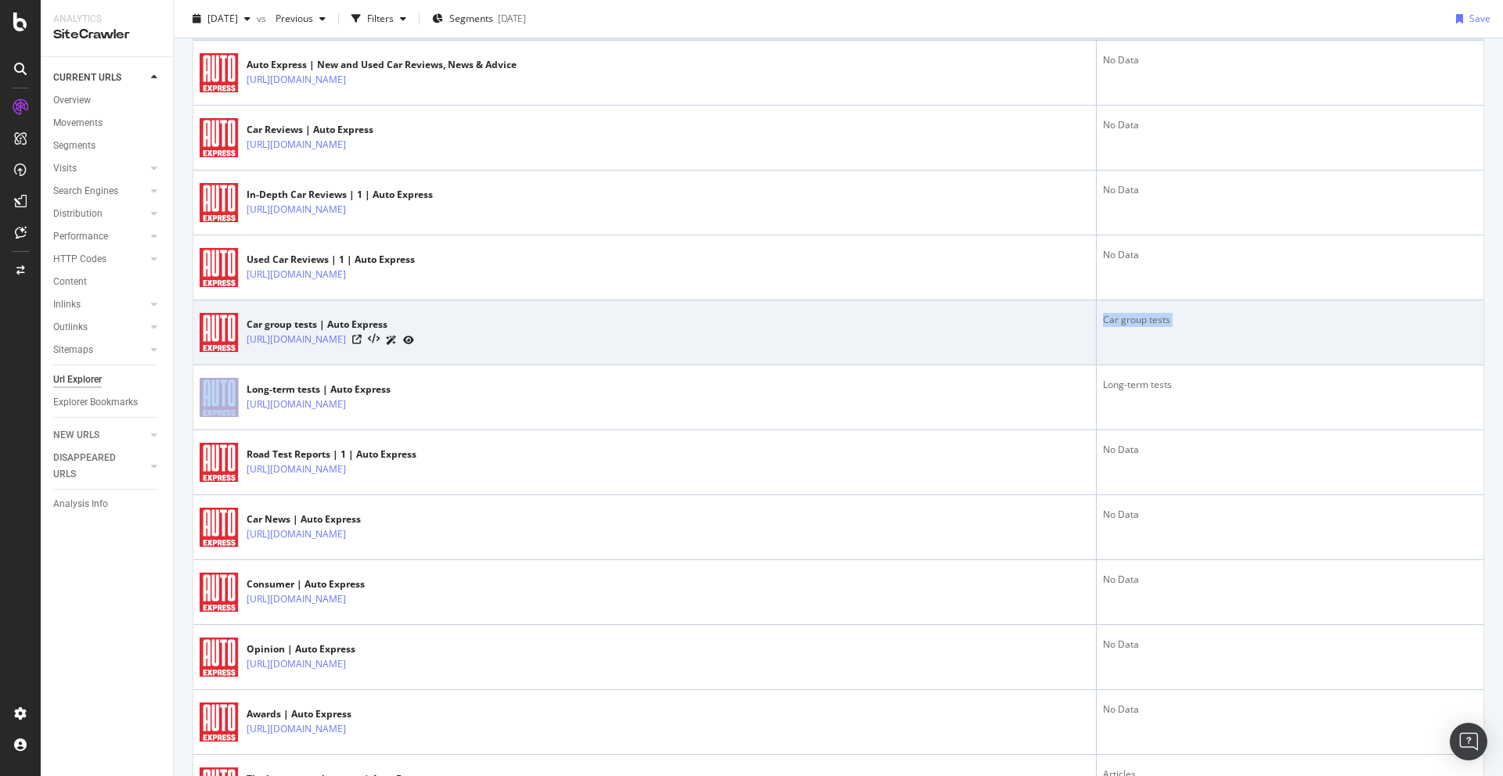
scroll to position [401, 0]
click at [1138, 326] on td "Car group tests" at bounding box center [1289, 332] width 387 height 65
click at [1143, 322] on div "Car group tests" at bounding box center [1290, 319] width 374 height 14
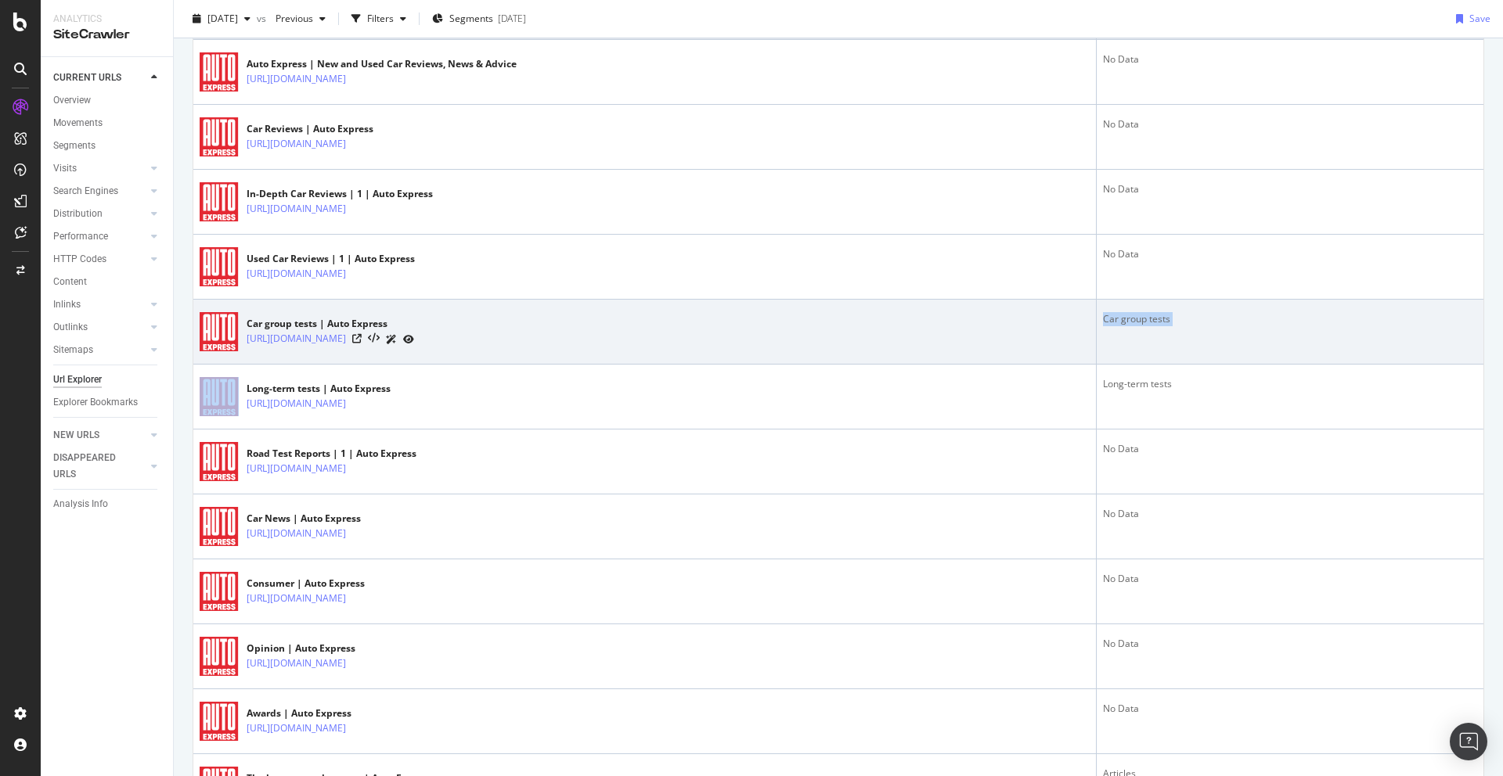
click at [1143, 322] on div "Car group tests" at bounding box center [1290, 319] width 374 height 14
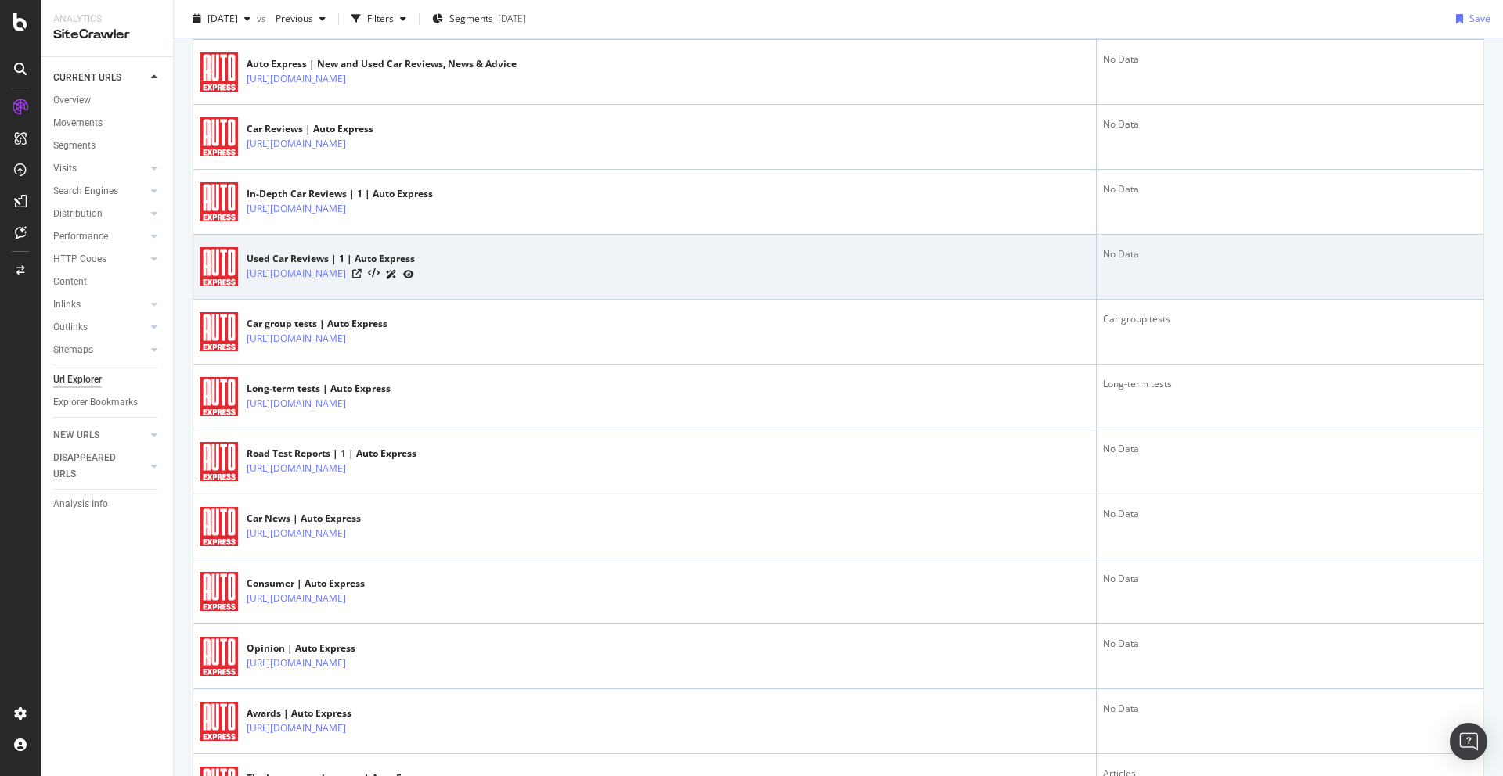
click at [1129, 251] on div "No Data" at bounding box center [1290, 254] width 374 height 14
click at [414, 274] on div at bounding box center [383, 274] width 62 height 16
click at [362, 274] on icon at bounding box center [356, 273] width 9 height 9
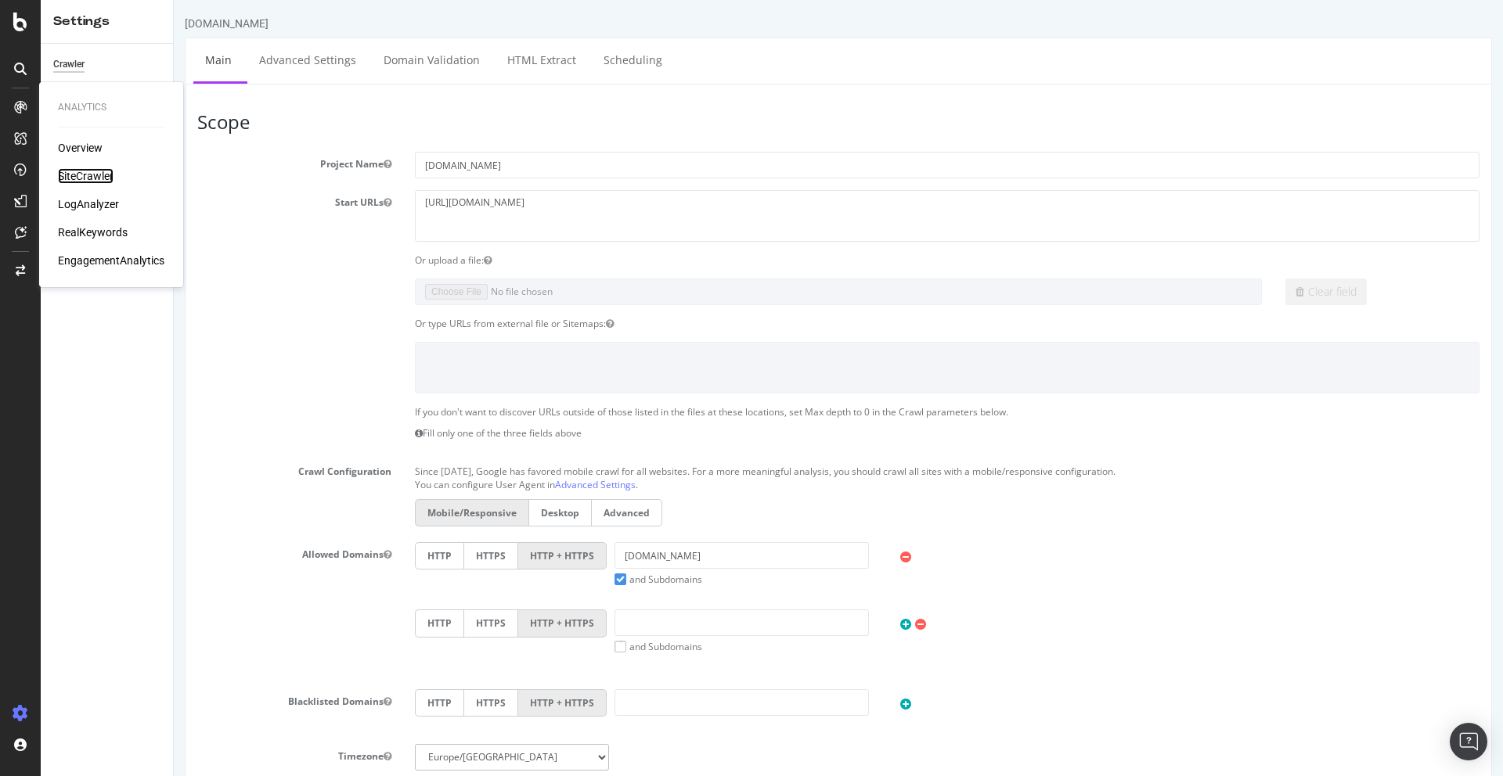
click at [69, 174] on div "SiteCrawler" at bounding box center [86, 176] width 56 height 16
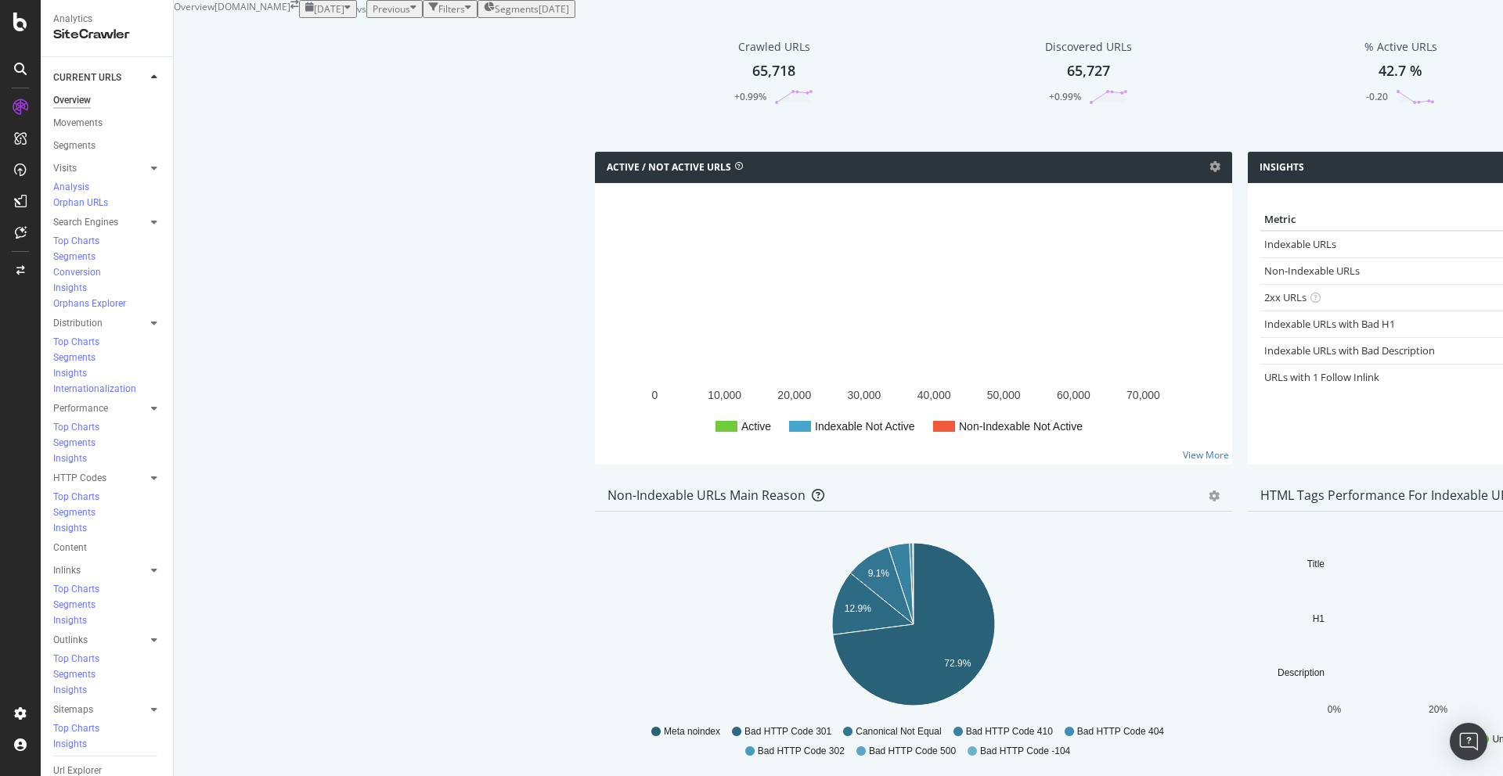
scroll to position [1114, 0]
